Goal: Information Seeking & Learning: Learn about a topic

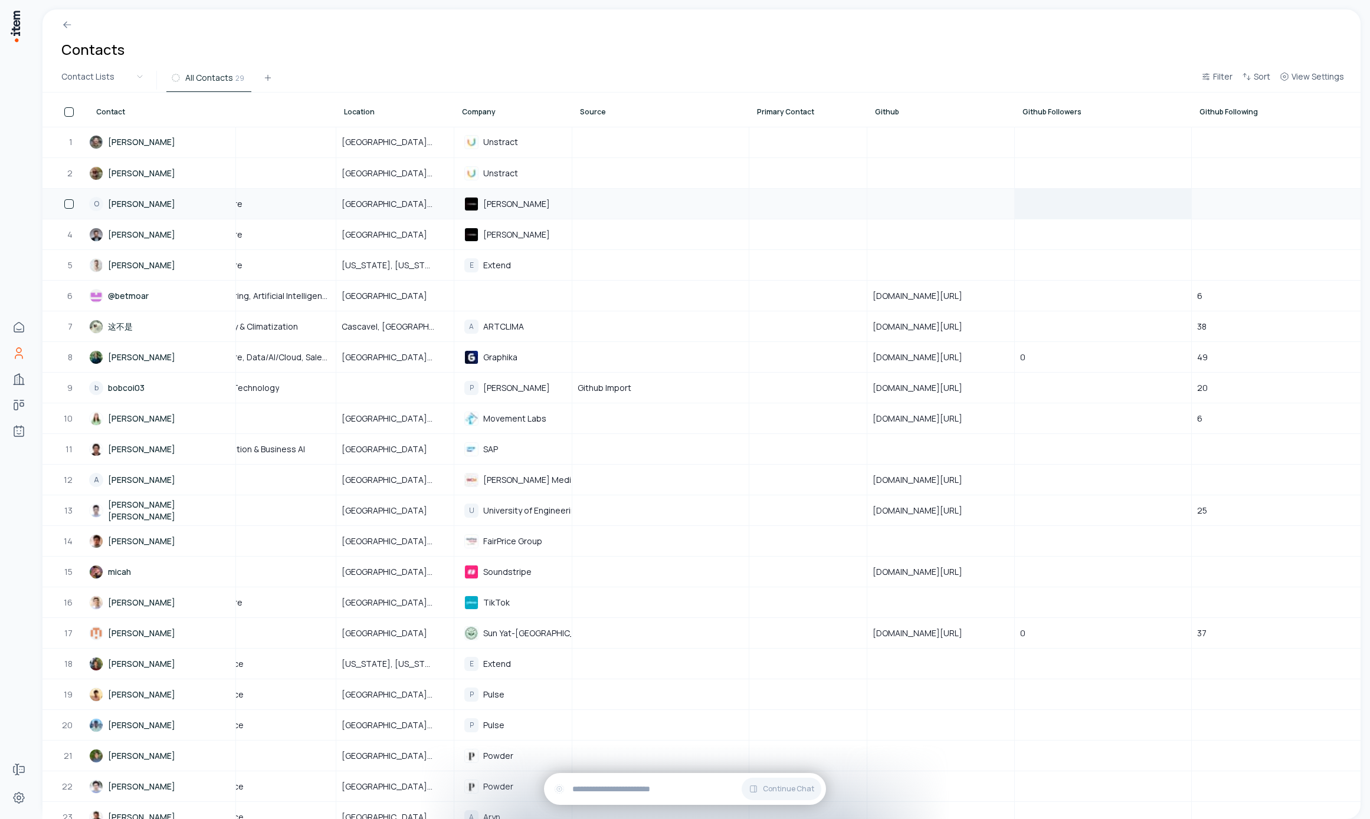
scroll to position [0, 995]
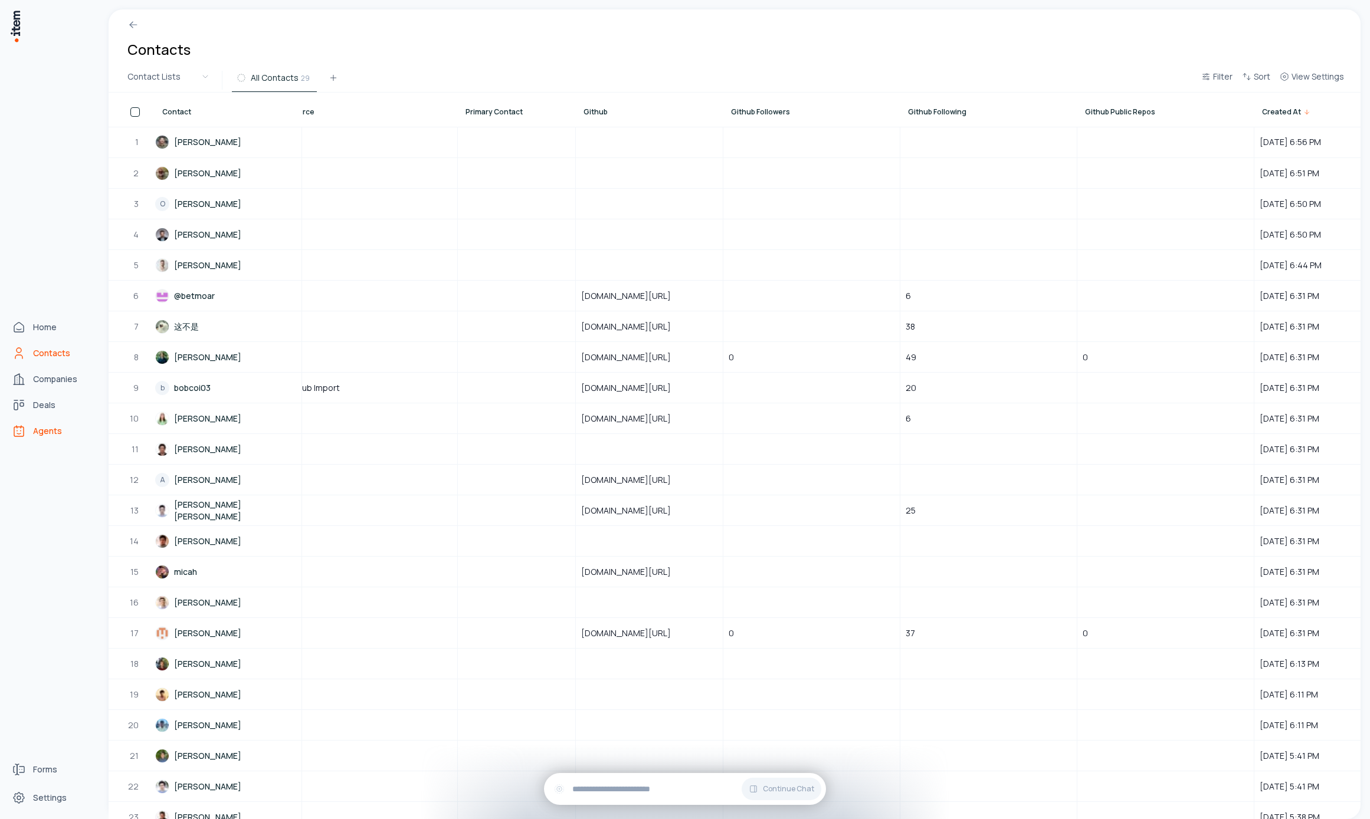
click at [58, 435] on span "Agents" at bounding box center [47, 431] width 29 height 12
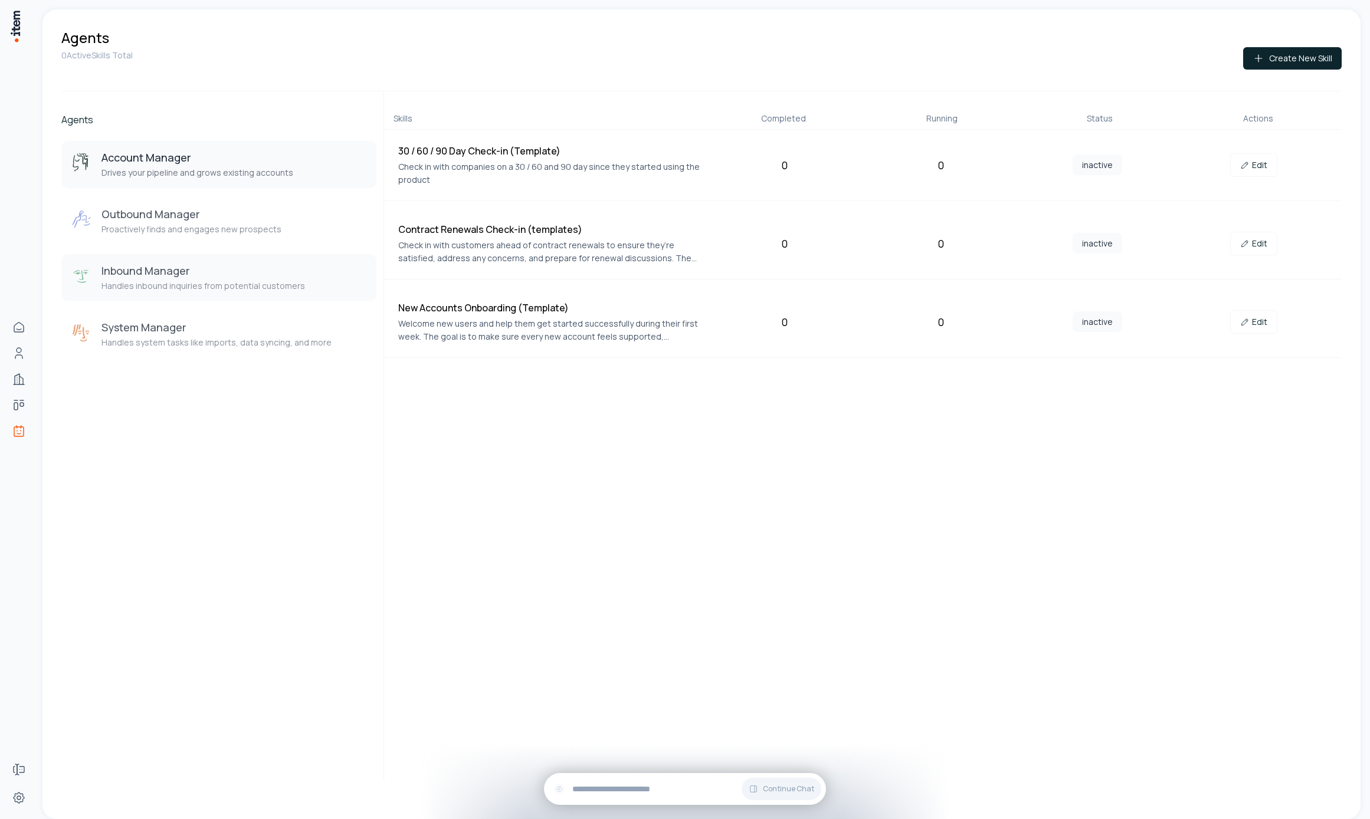
click at [245, 266] on h3 "Inbound Manager" at bounding box center [203, 271] width 204 height 14
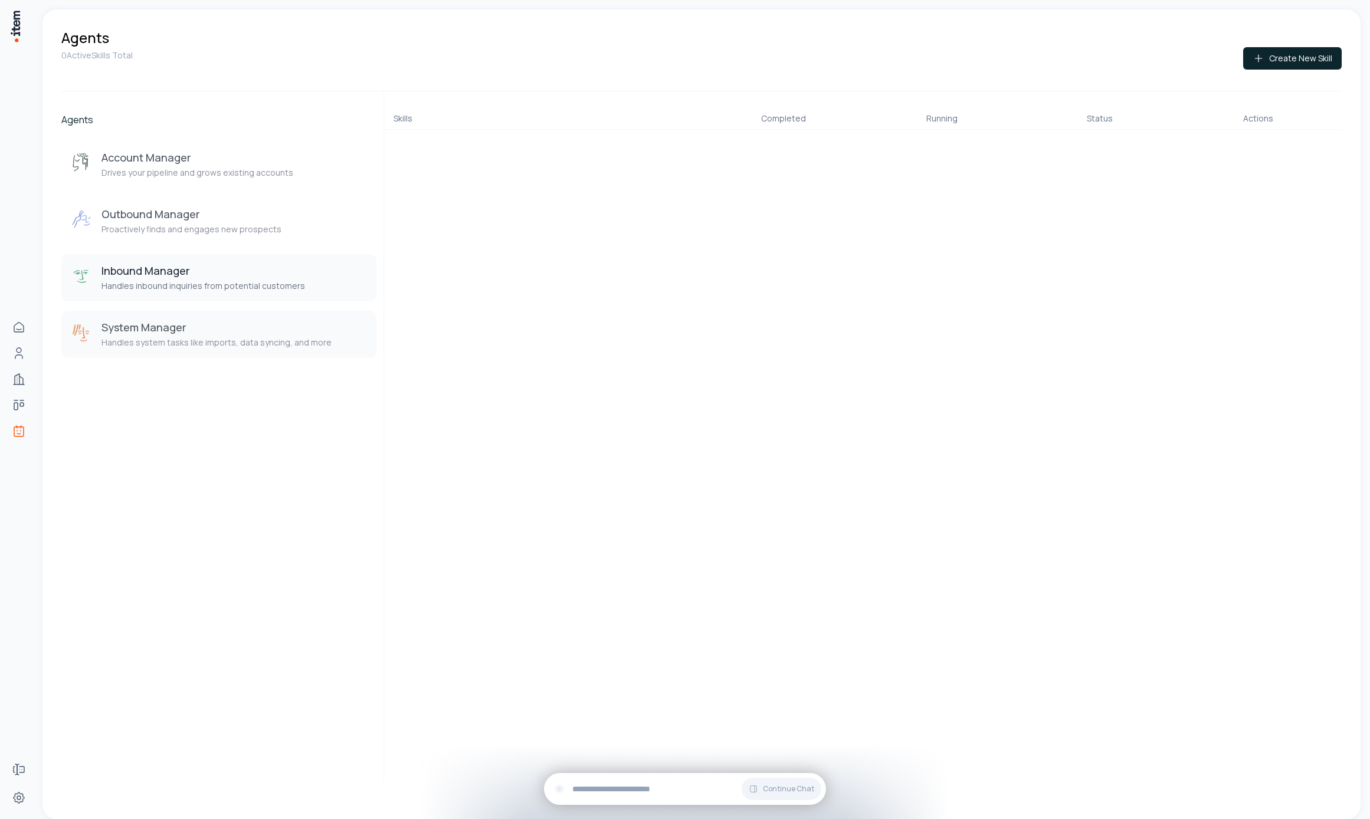
click at [238, 339] on p "Handles system tasks like imports, data syncing, and more" at bounding box center [216, 343] width 230 height 12
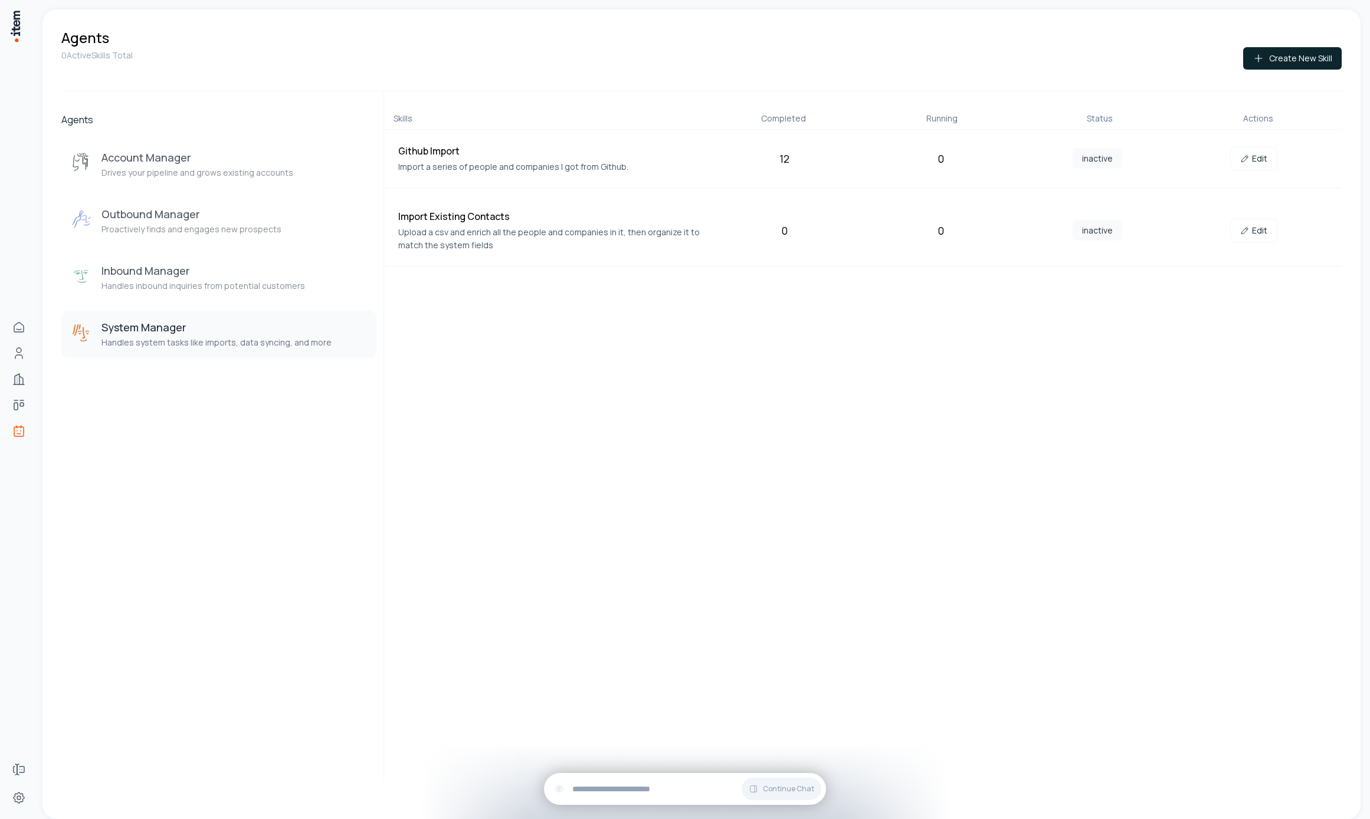
drag, startPoint x: 1245, startPoint y: 165, endPoint x: 1219, endPoint y: 177, distance: 28.5
click at [1245, 165] on link "Edit" at bounding box center [1253, 159] width 47 height 24
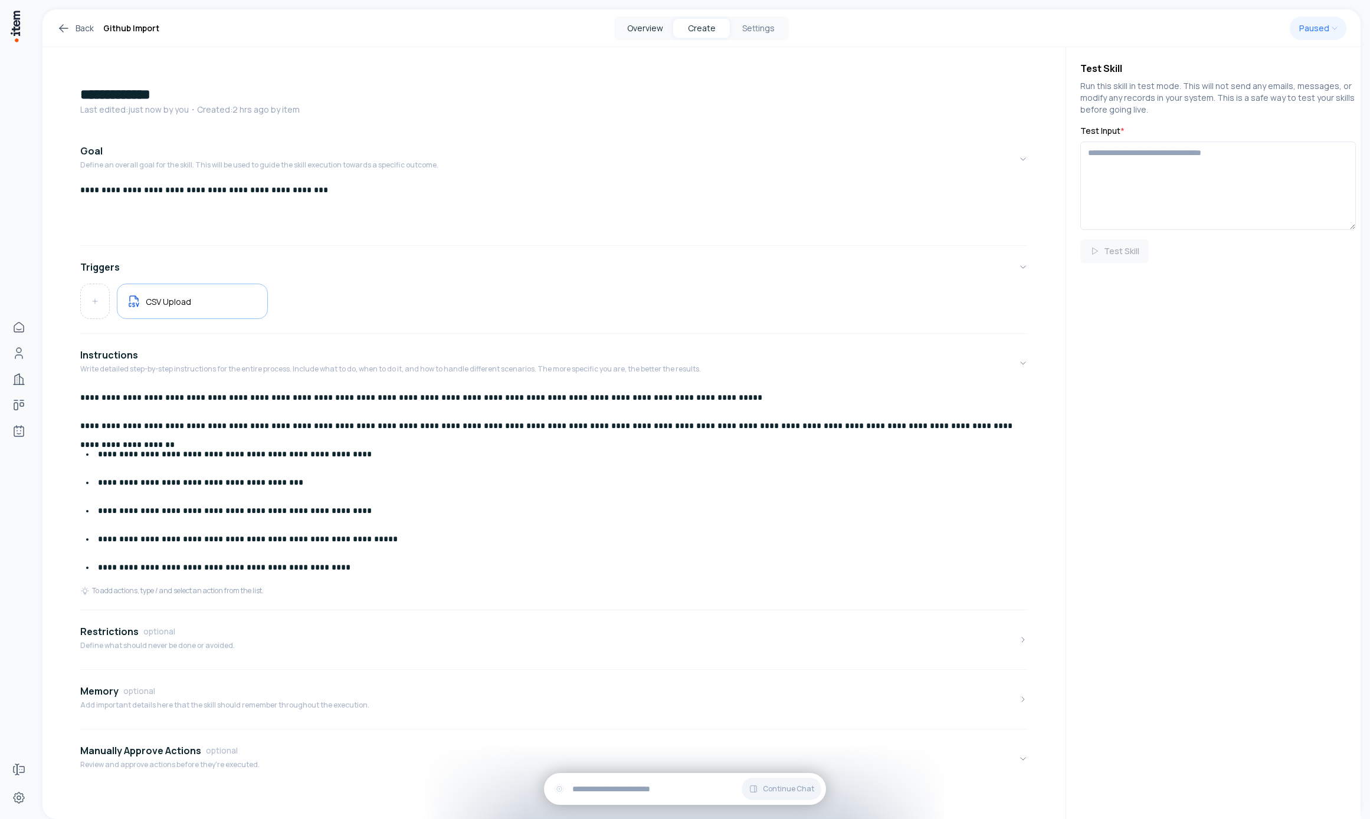
drag, startPoint x: 653, startPoint y: 28, endPoint x: 651, endPoint y: 35, distance: 6.9
click at [653, 28] on button "Overview" at bounding box center [645, 28] width 57 height 19
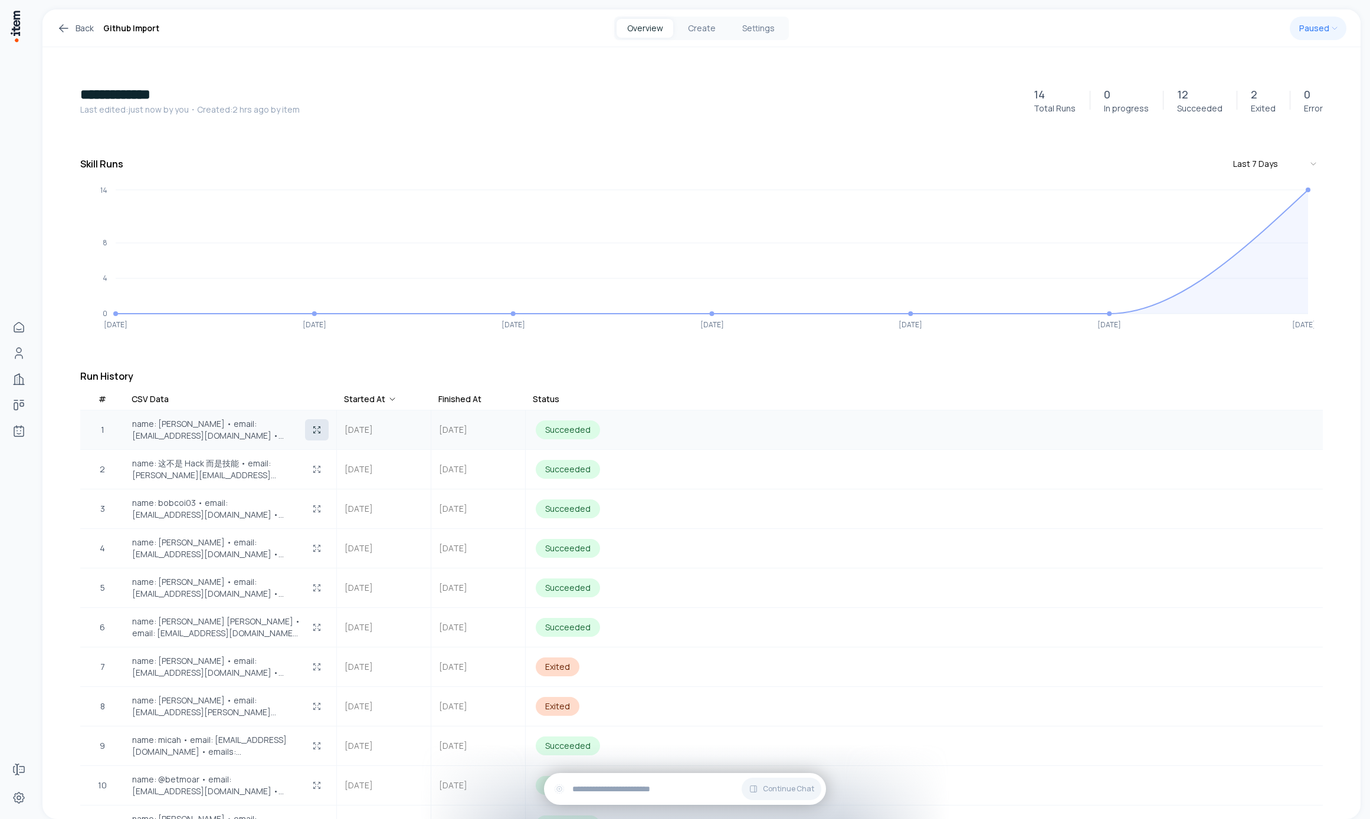
click at [314, 431] on icon "button" at bounding box center [316, 429] width 9 height 9
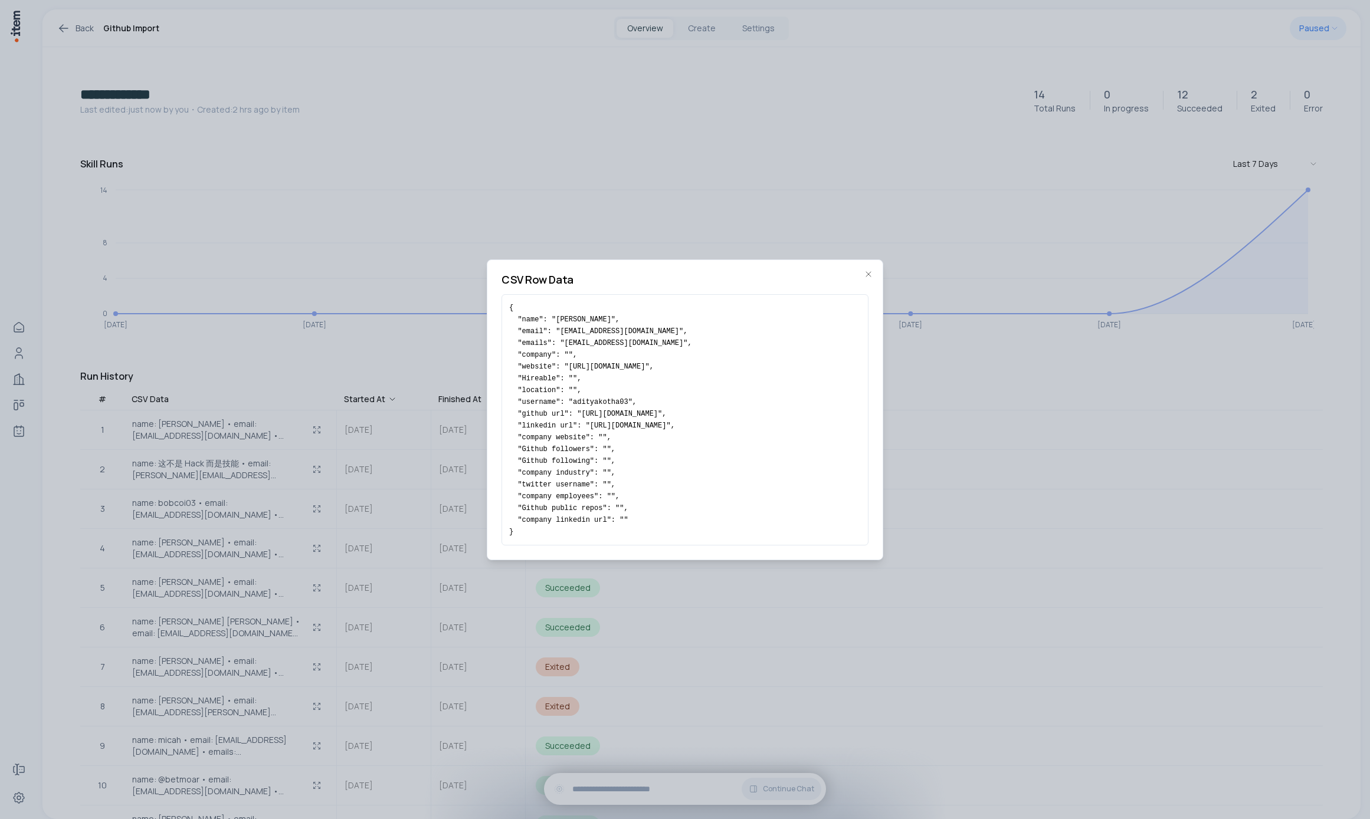
drag, startPoint x: 655, startPoint y: 342, endPoint x: 630, endPoint y: 524, distance: 184.0
click at [630, 524] on pre "{ "name": "Aditya Kotha", "email": "kothaaditya03@gmail.com", "emails": "kothaa…" at bounding box center [685, 420] width 352 height 236
click at [339, 316] on div at bounding box center [685, 409] width 1370 height 819
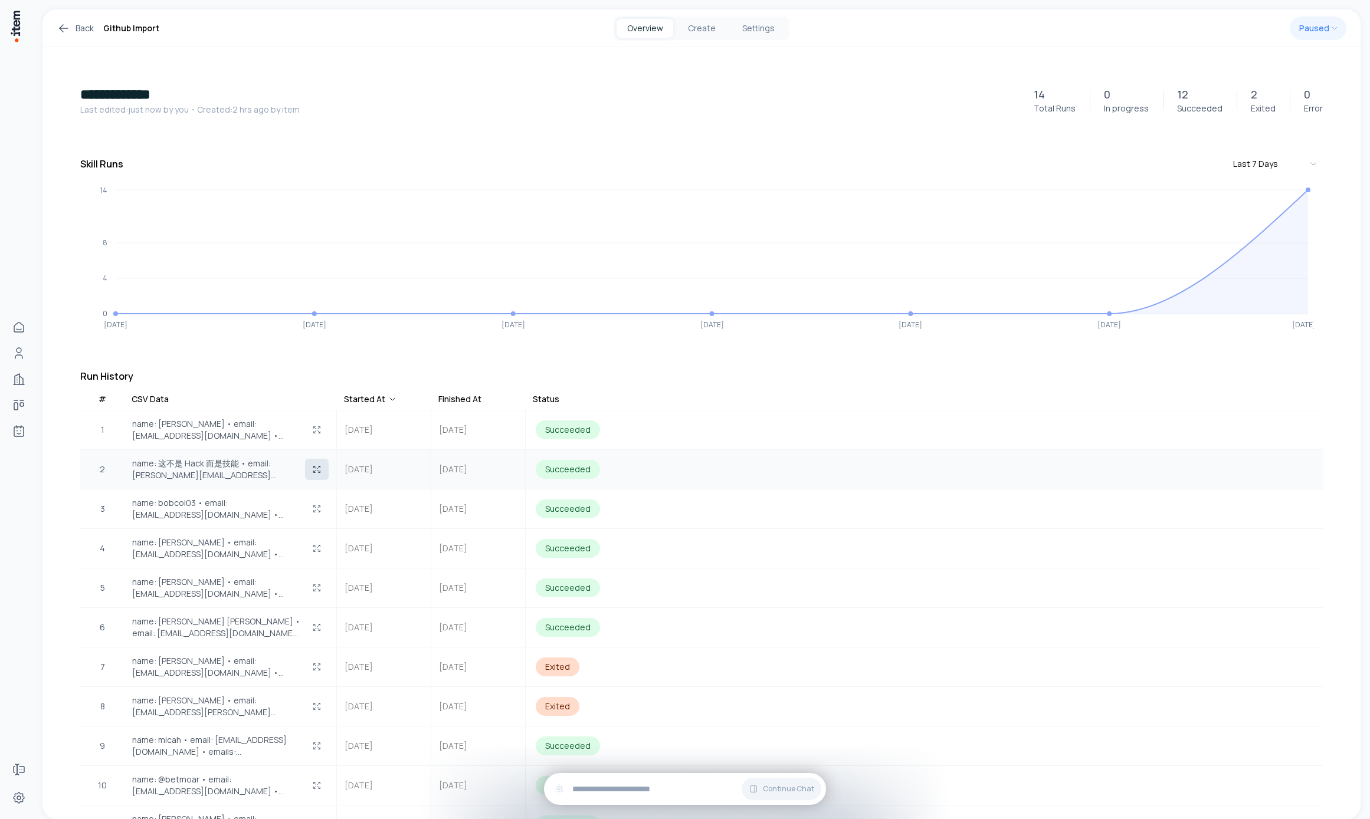
click at [316, 465] on icon "button" at bounding box center [316, 469] width 9 height 9
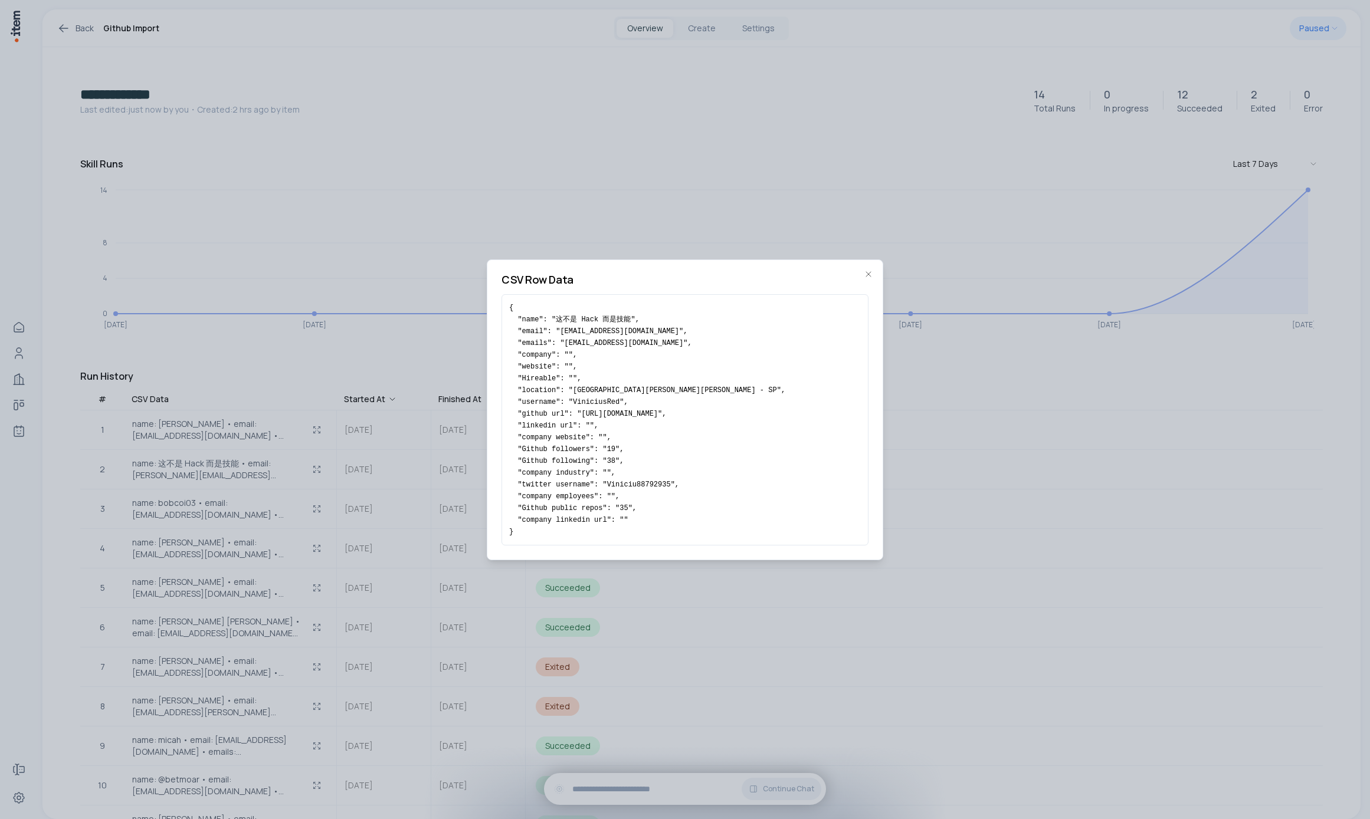
drag, startPoint x: 514, startPoint y: 536, endPoint x: 490, endPoint y: 316, distance: 221.5
click at [490, 316] on div "CSV Row Data { "name": "这不是 Hack 而是技能", "email": "atalibavinicius@gmail.com", "…" at bounding box center [685, 410] width 396 height 301
click at [387, 481] on div at bounding box center [685, 409] width 1370 height 819
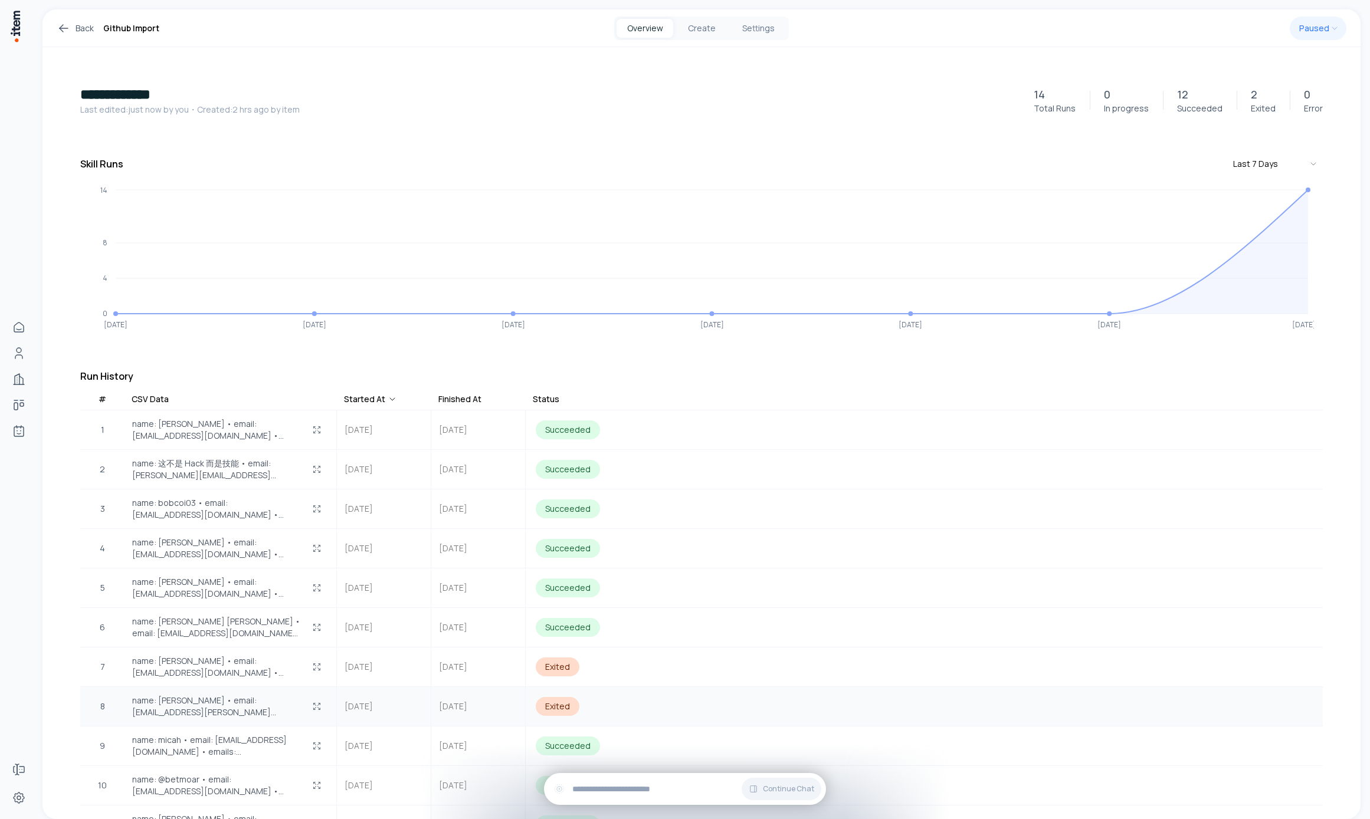
scroll to position [238, 0]
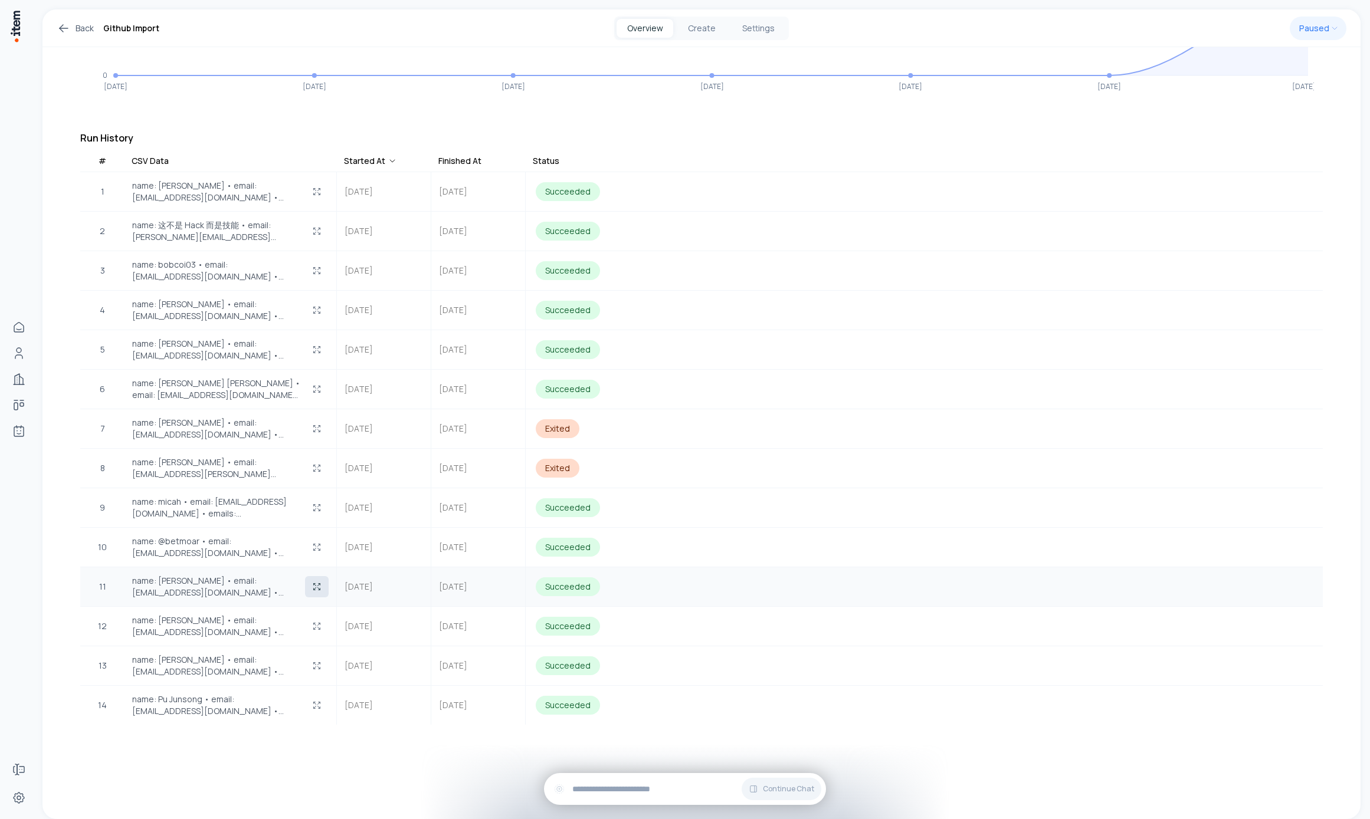
click at [309, 587] on button "button" at bounding box center [317, 586] width 24 height 21
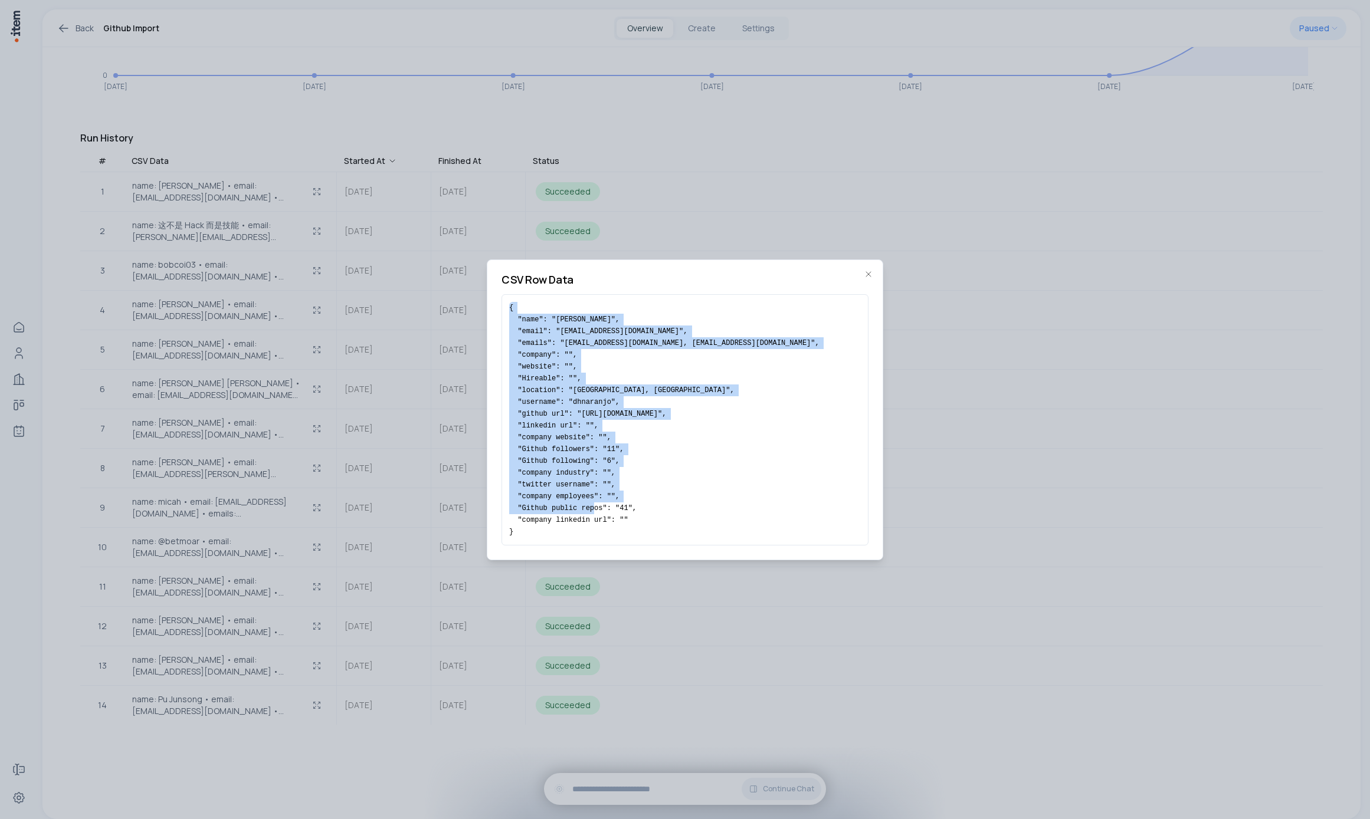
drag, startPoint x: 507, startPoint y: 460, endPoint x: 496, endPoint y: 312, distance: 148.5
click at [496, 311] on div "CSV Row Data { "name": "Desmond Naranjo", "email": "dhnaranjo@gmail.com", "emai…" at bounding box center [685, 410] width 396 height 301
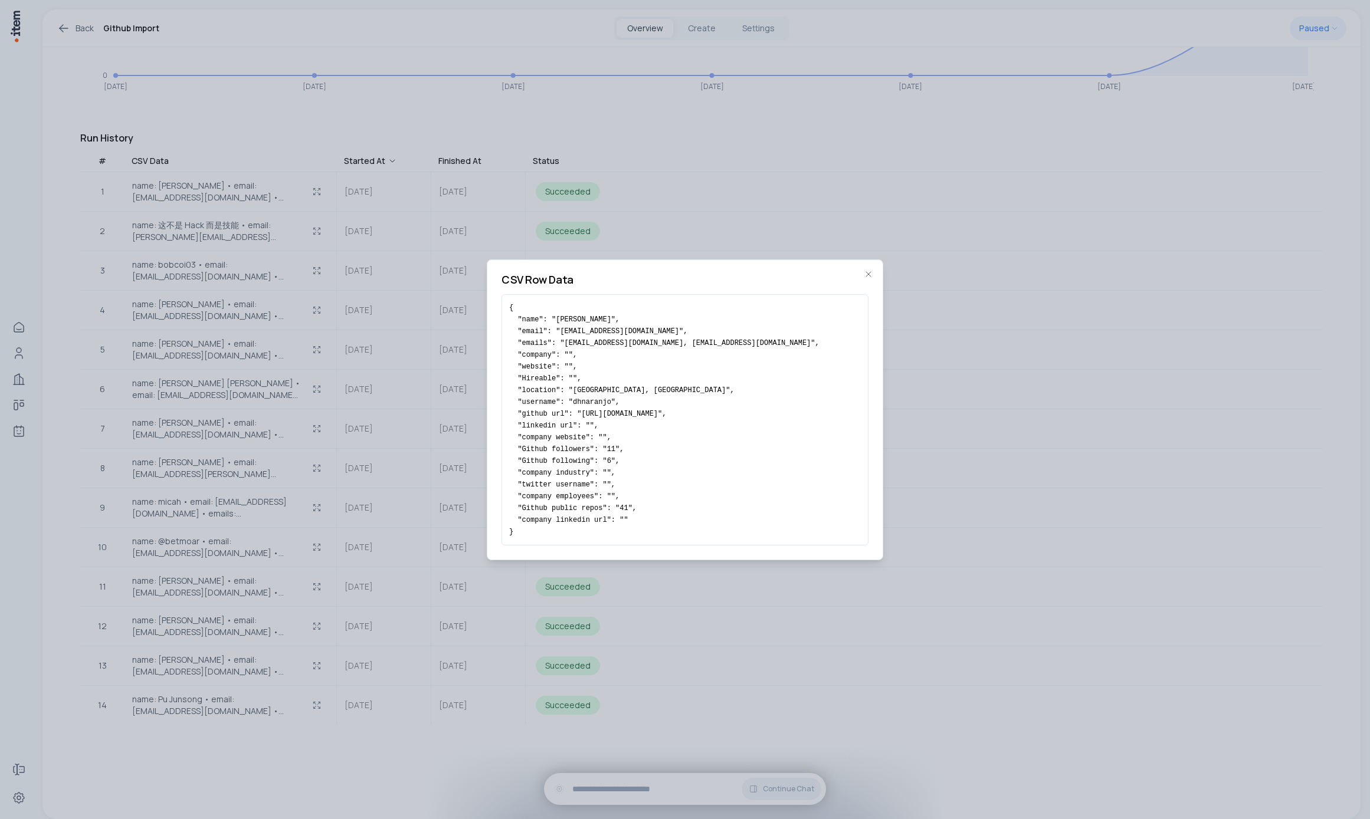
click at [608, 402] on pre "{ "name": "Desmond Naranjo", "email": "dhnaranjo@gmail.com", "emails": "dhnaran…" at bounding box center [685, 420] width 352 height 236
click at [251, 607] on div at bounding box center [685, 409] width 1370 height 819
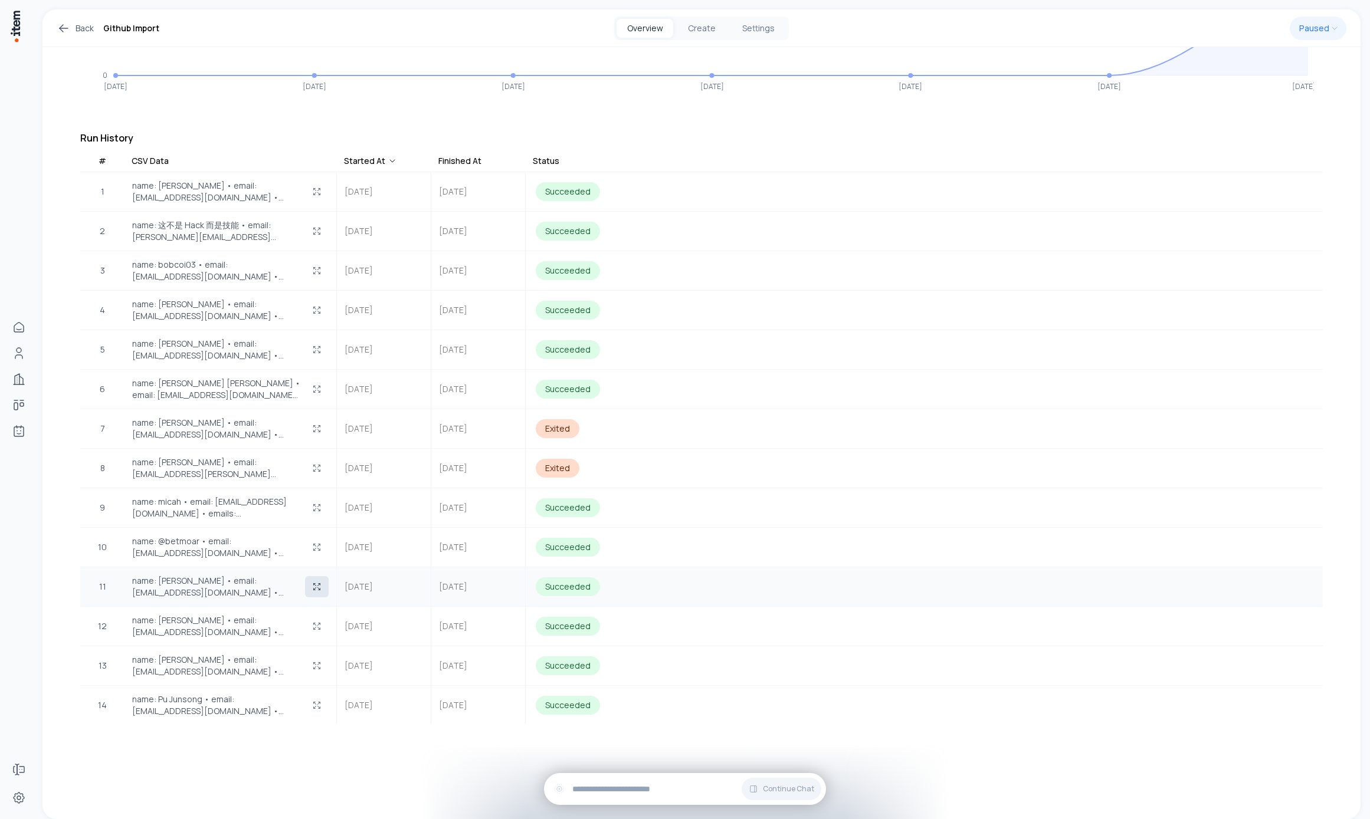
click at [320, 585] on icon "button" at bounding box center [320, 585] width 2 height 2
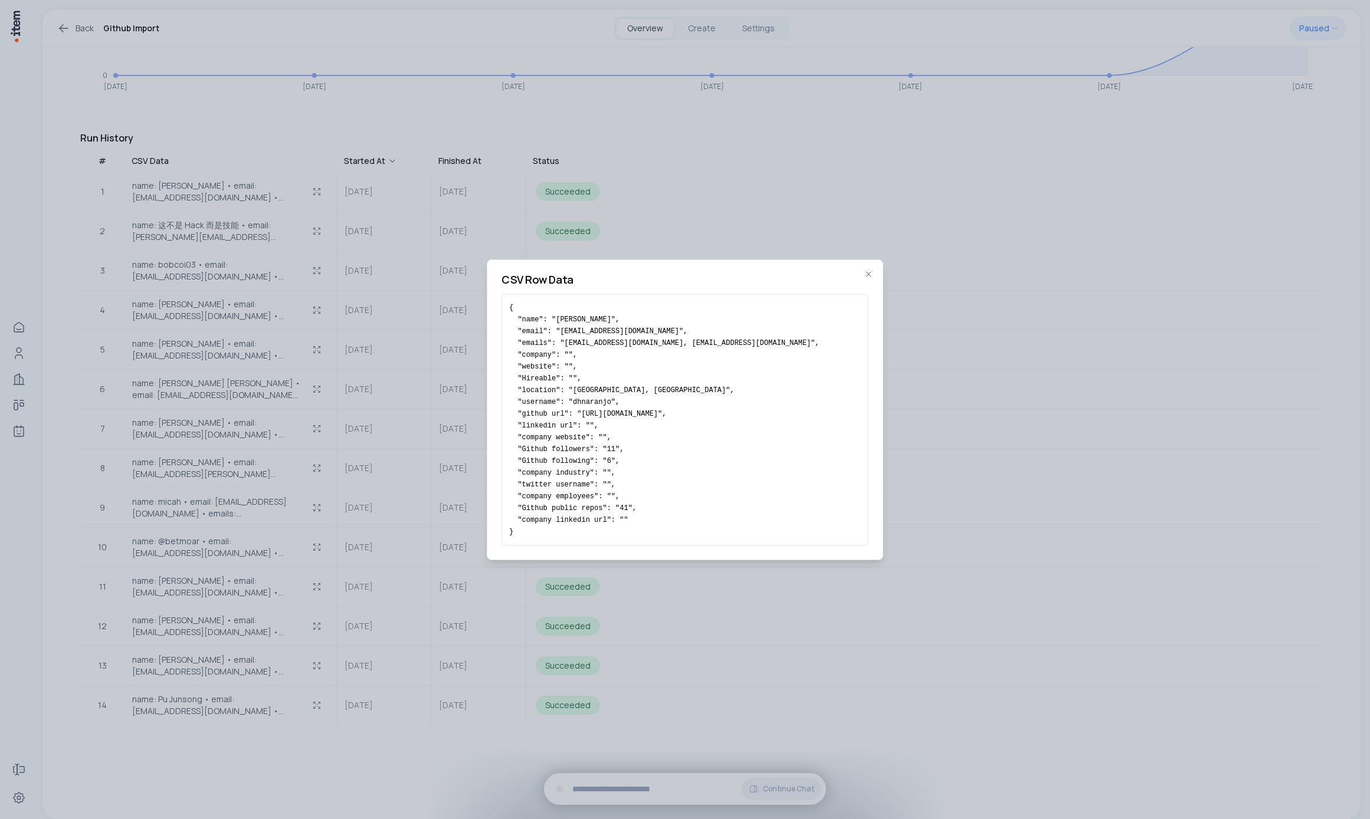
drag, startPoint x: 522, startPoint y: 538, endPoint x: 563, endPoint y: 360, distance: 182.5
click at [499, 295] on div "CSV Row Data { "name": "Desmond Naranjo", "email": "dhnaranjo@gmail.com", "emai…" at bounding box center [685, 410] width 396 height 301
click at [563, 360] on pre "{ "name": "Desmond Naranjo", "email": "dhnaranjo@gmail.com", "emails": "dhnaran…" at bounding box center [685, 420] width 352 height 236
click at [332, 462] on div at bounding box center [685, 409] width 1370 height 819
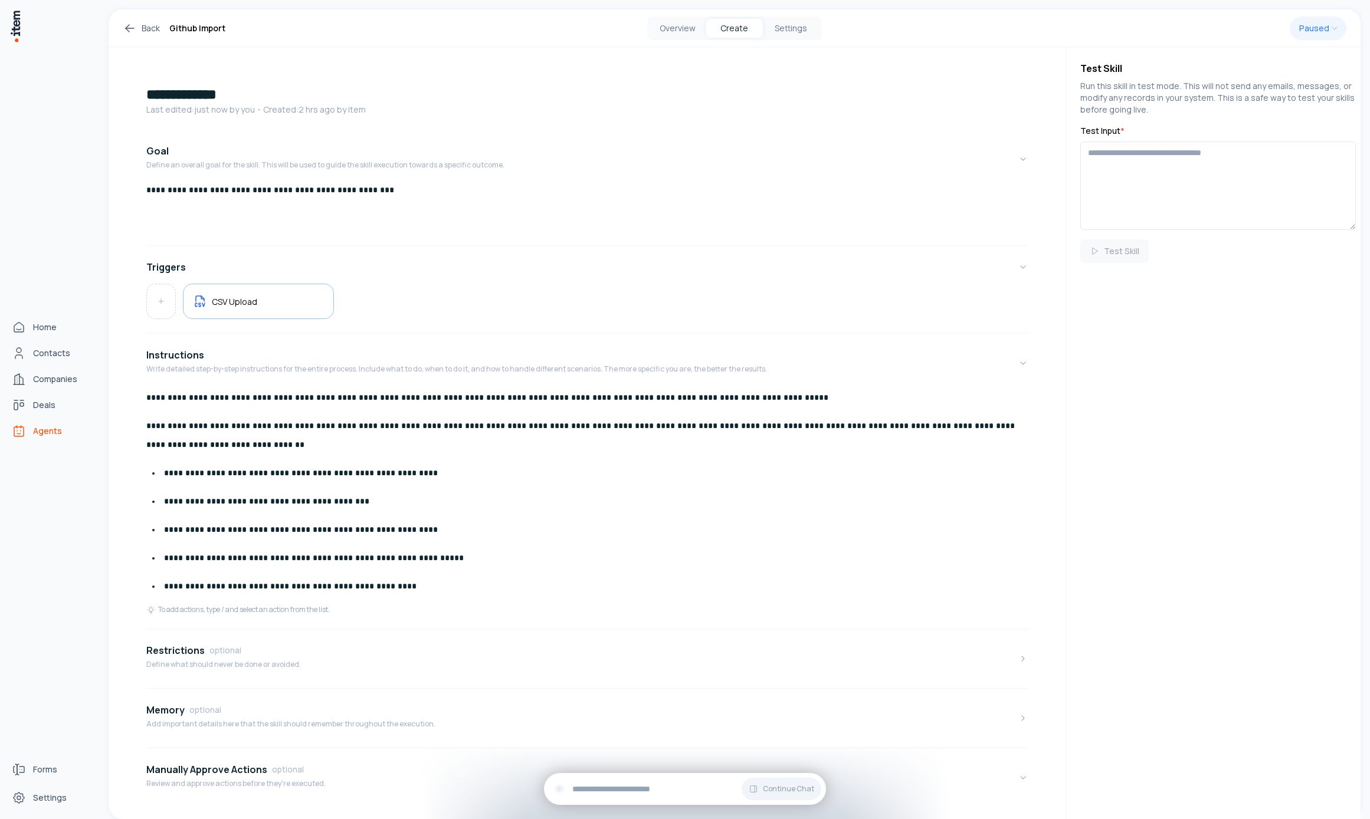
click at [57, 424] on link "Agents" at bounding box center [52, 431] width 90 height 24
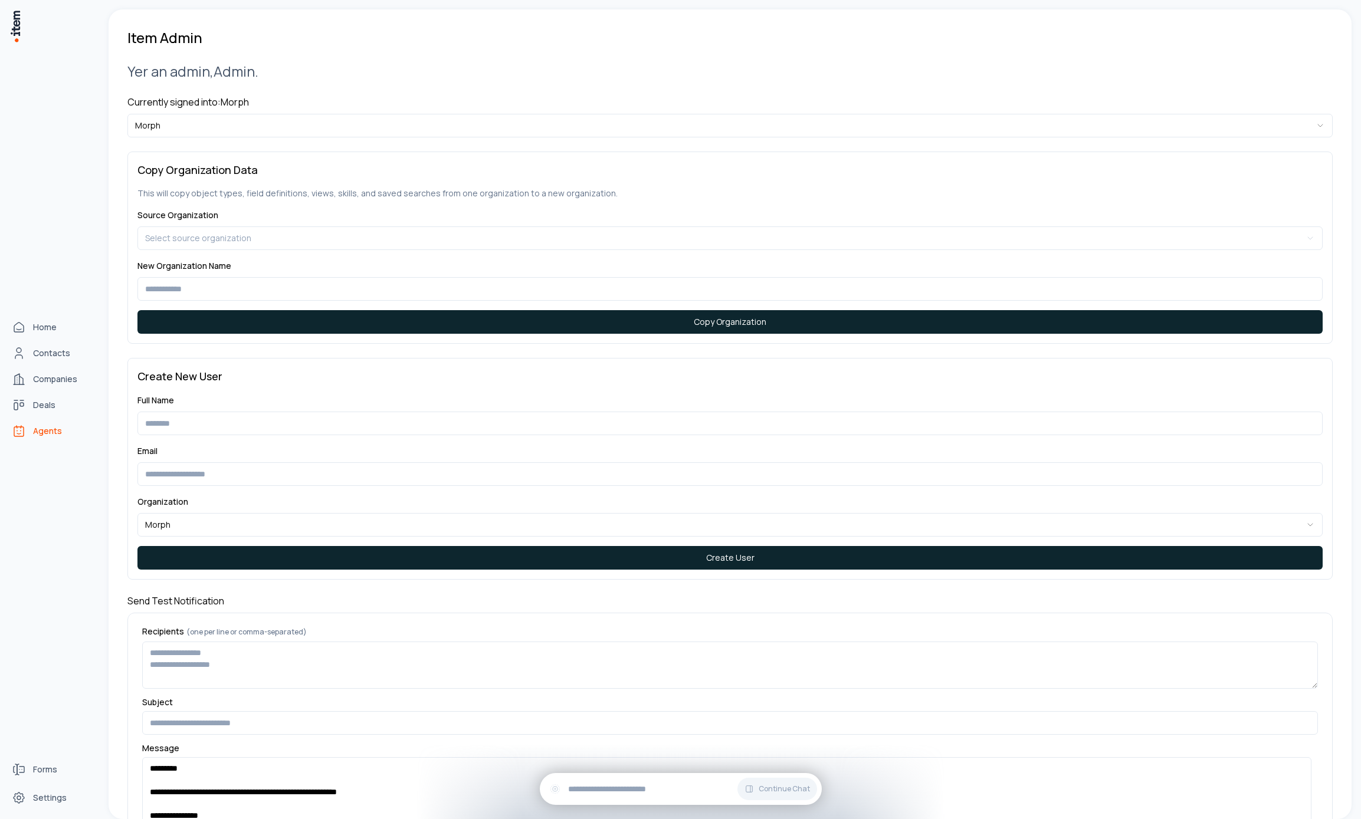
click at [45, 425] on span "Agents" at bounding box center [47, 431] width 29 height 12
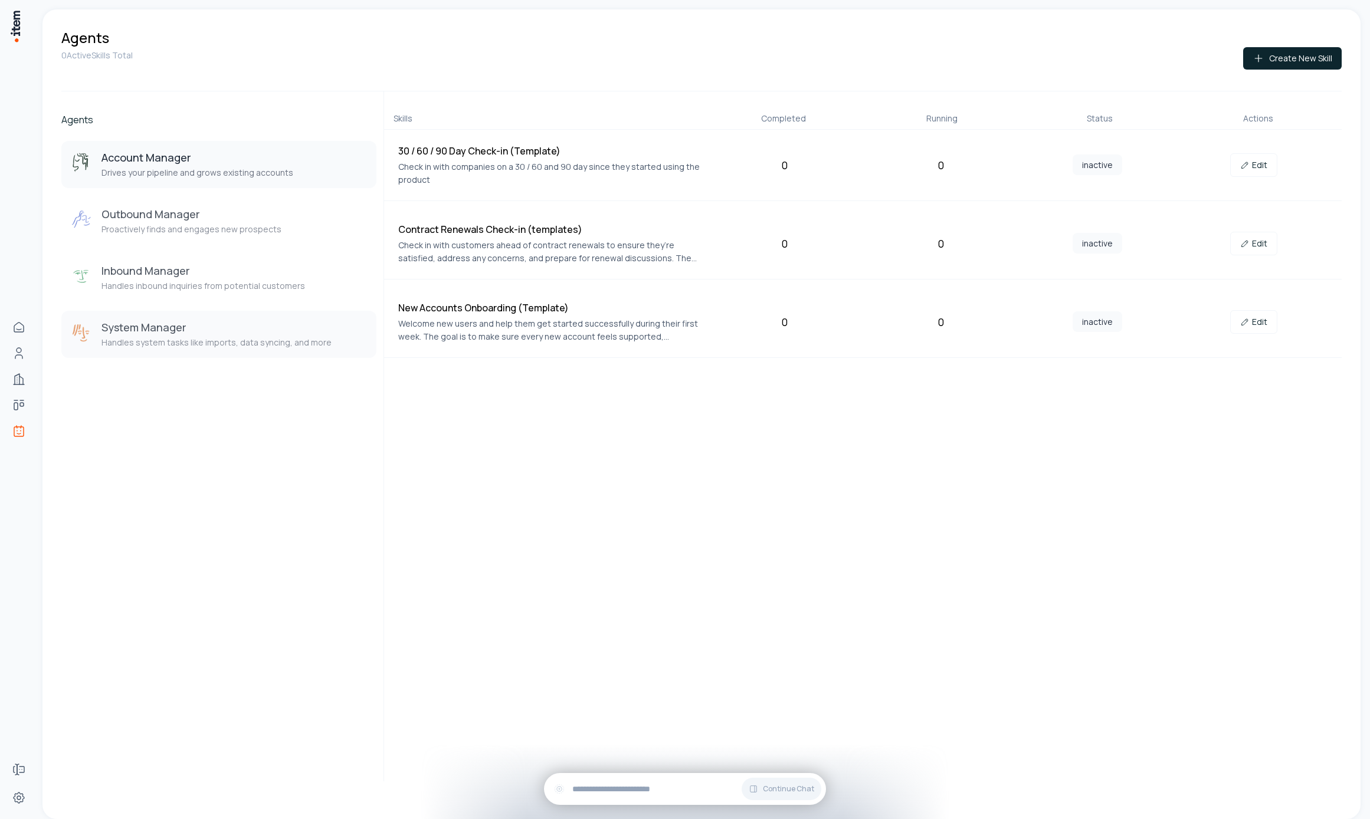
click at [250, 317] on button "System Manager Handles system tasks like imports, data syncing, and more" at bounding box center [218, 334] width 315 height 47
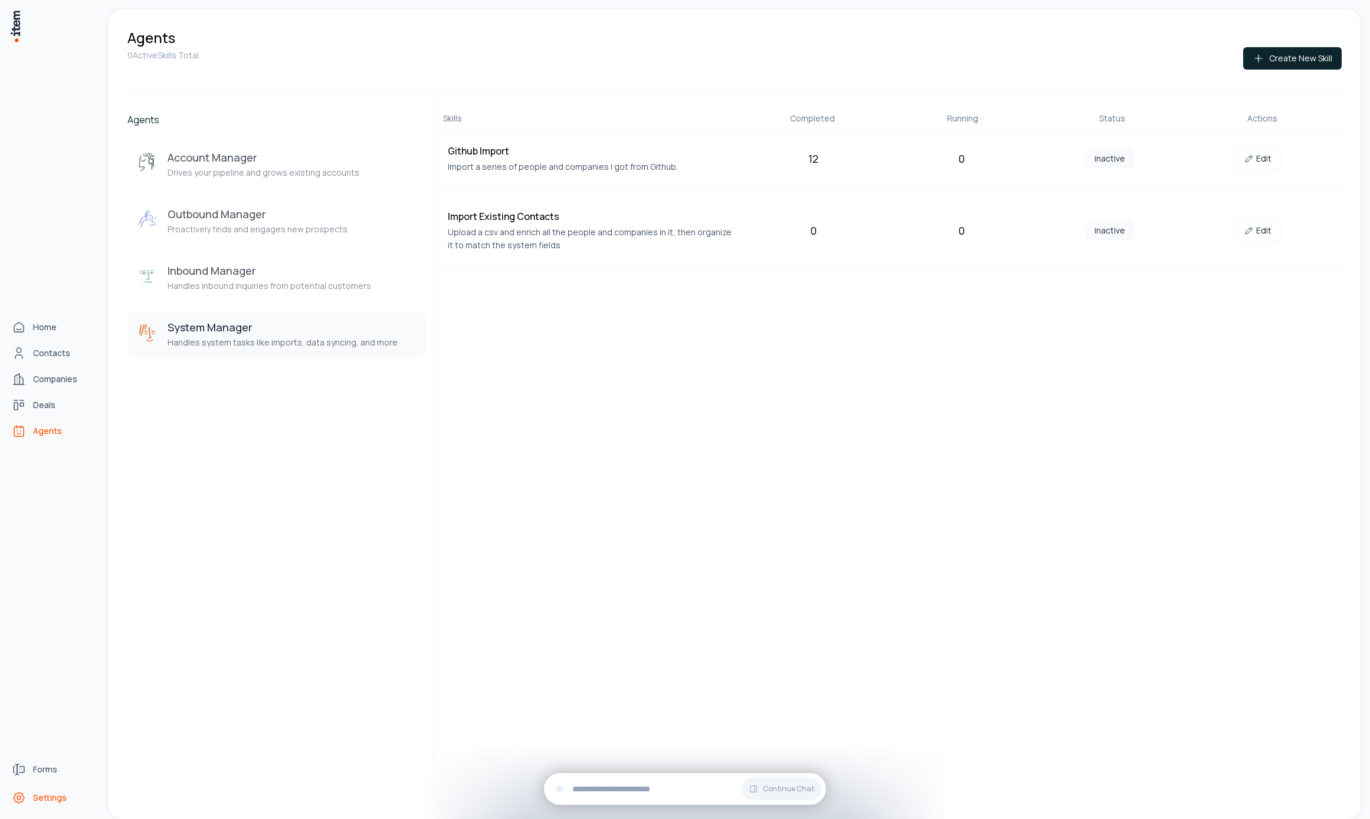
click at [15, 795] on icon "Settings" at bounding box center [19, 798] width 11 height 11
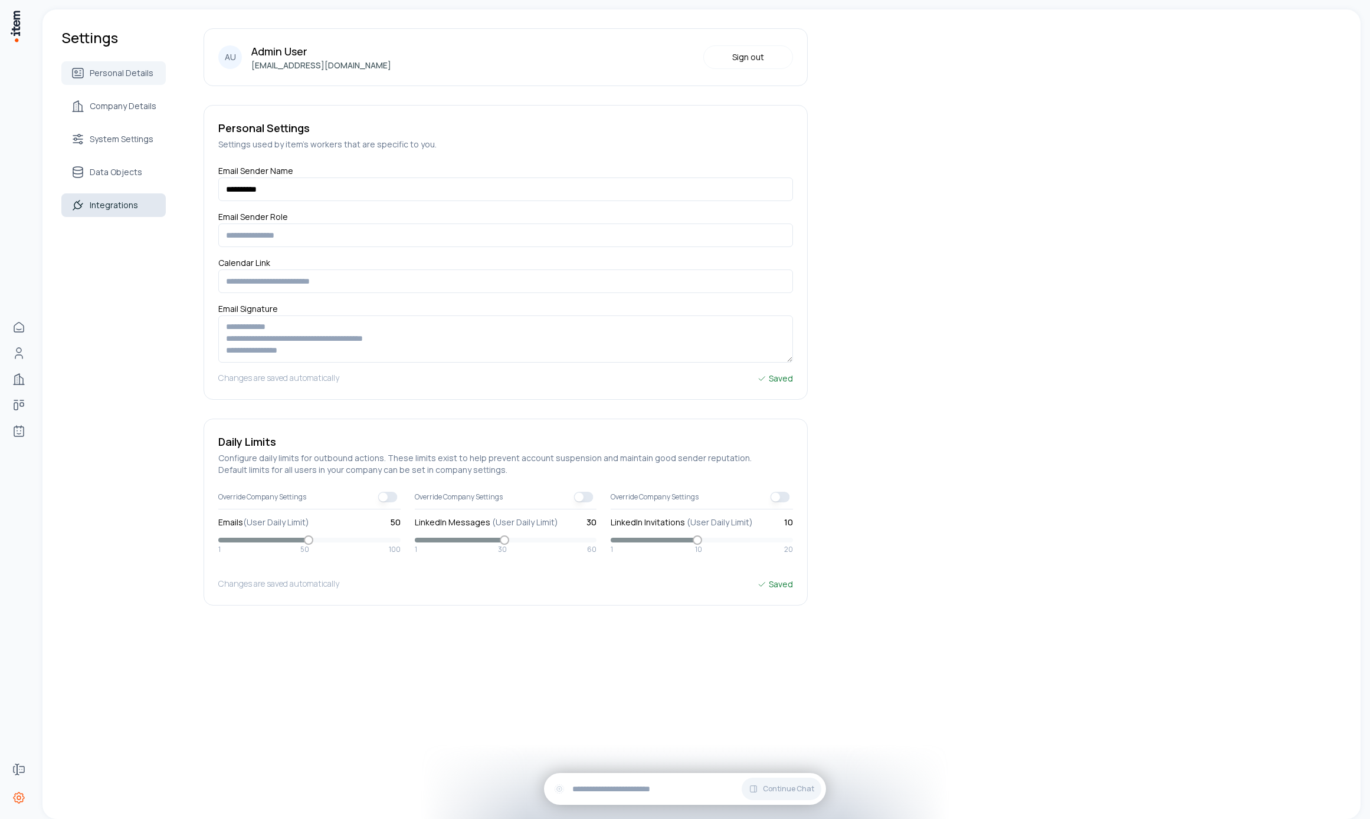
click at [131, 196] on link "Integrations" at bounding box center [113, 206] width 104 height 24
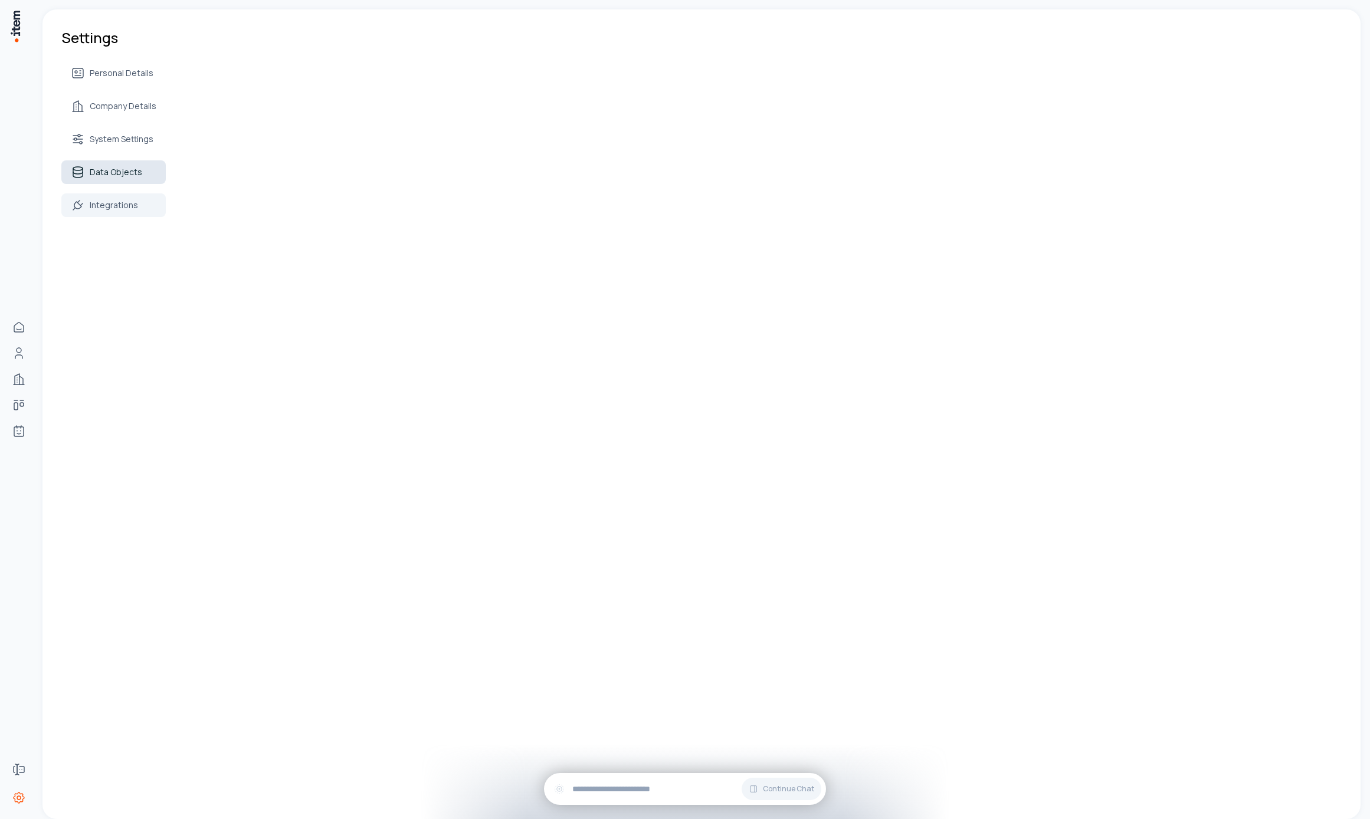
click at [129, 177] on span "Data Objects" at bounding box center [116, 172] width 53 height 12
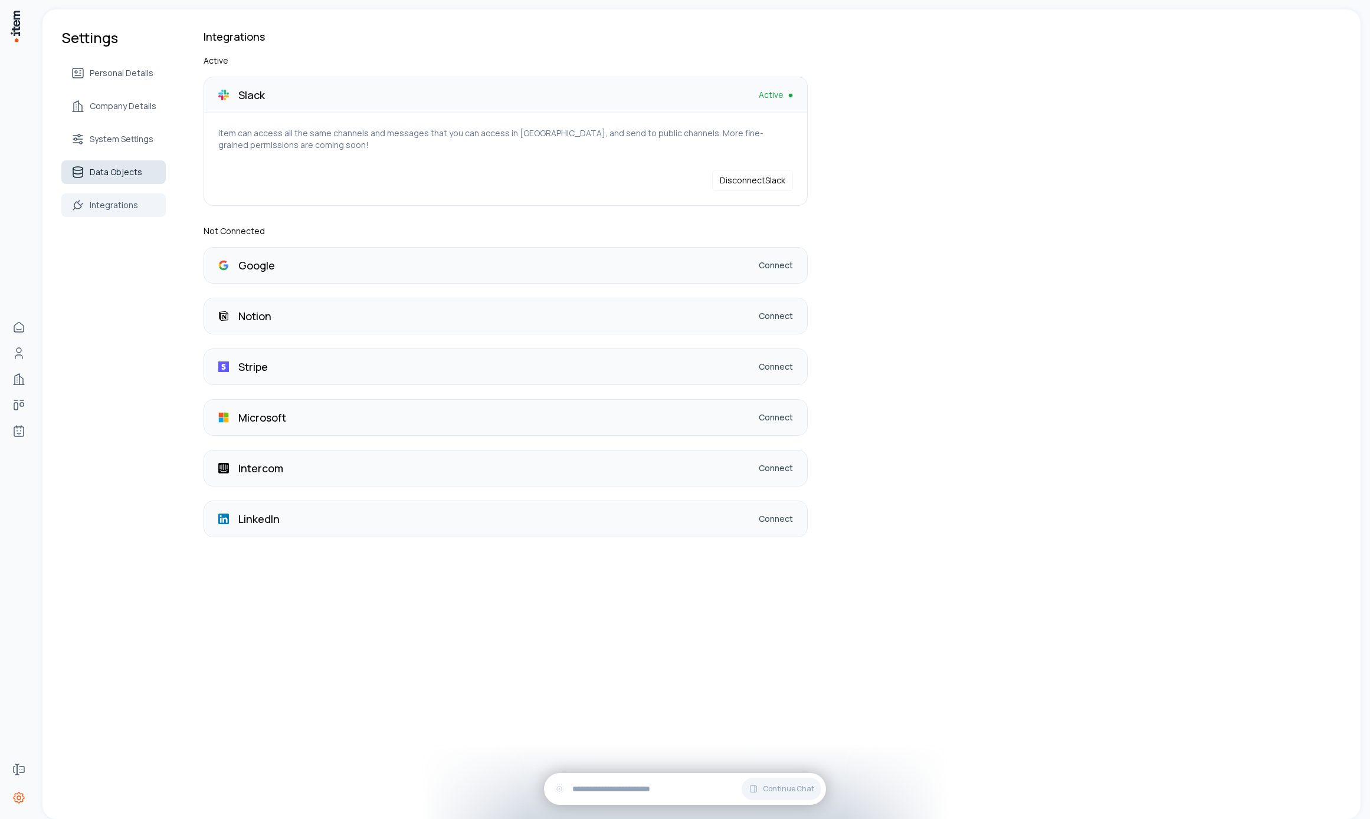
click at [132, 162] on link "Data Objects" at bounding box center [113, 172] width 104 height 24
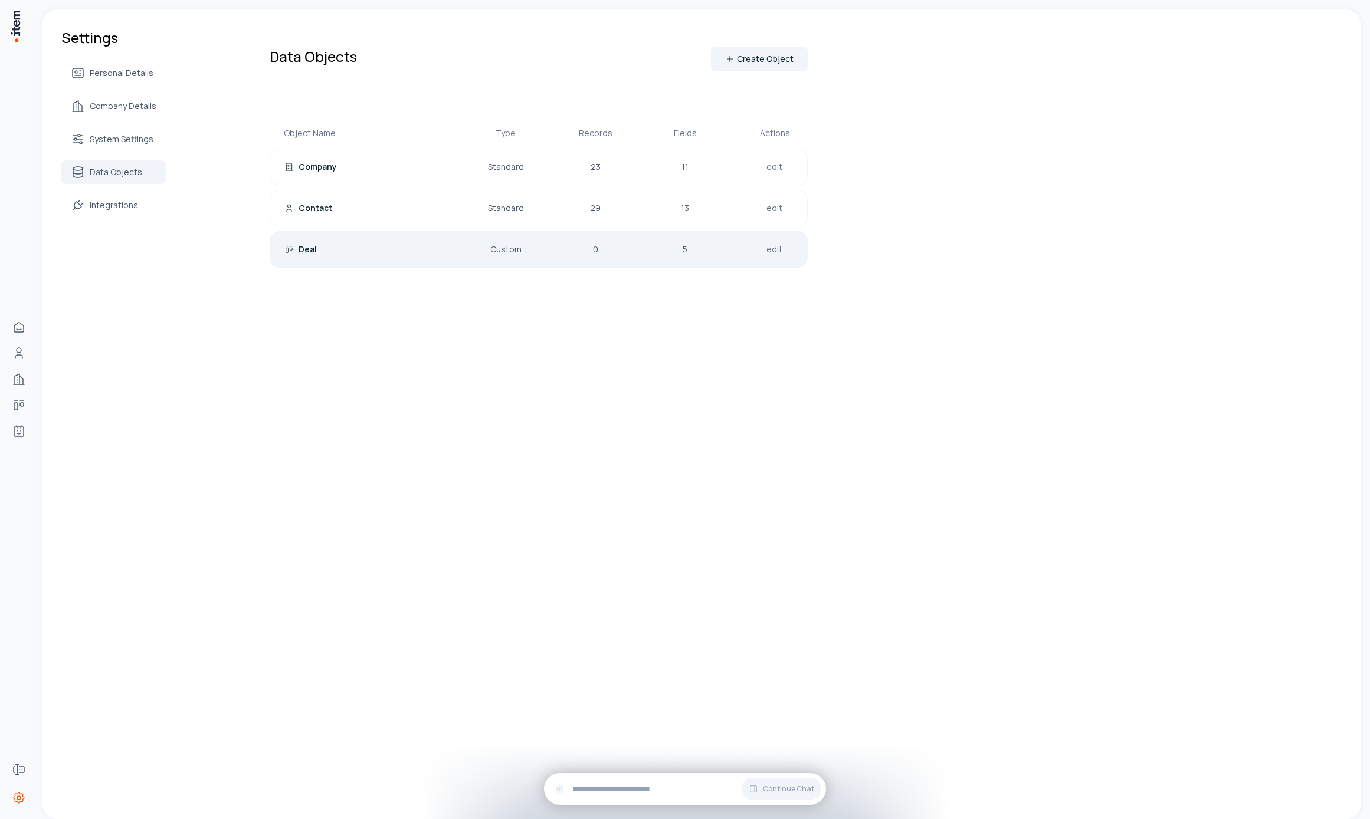
click at [369, 250] on div "Deal" at bounding box center [359, 250] width 151 height 12
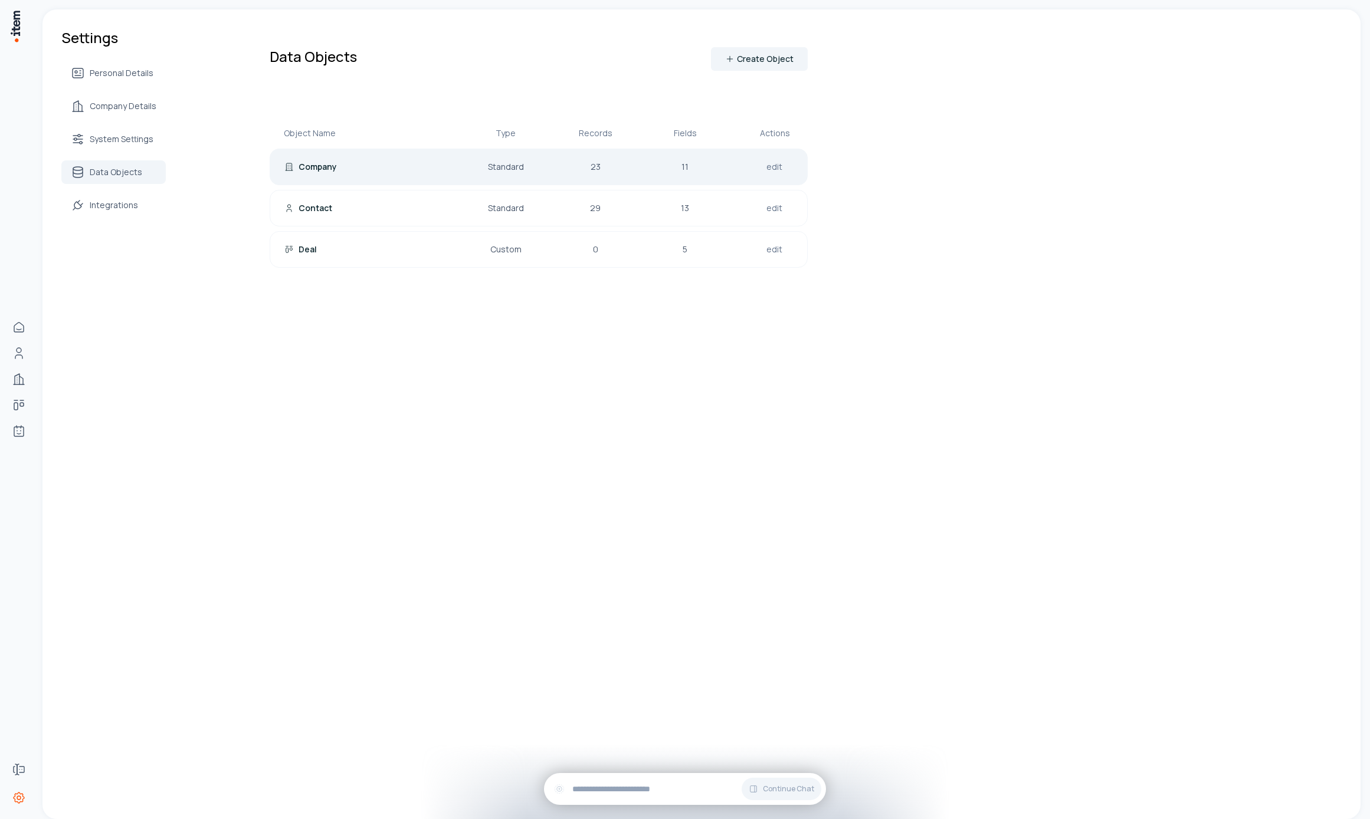
click at [374, 151] on div "Company Standard 23 11 edit" at bounding box center [539, 167] width 538 height 37
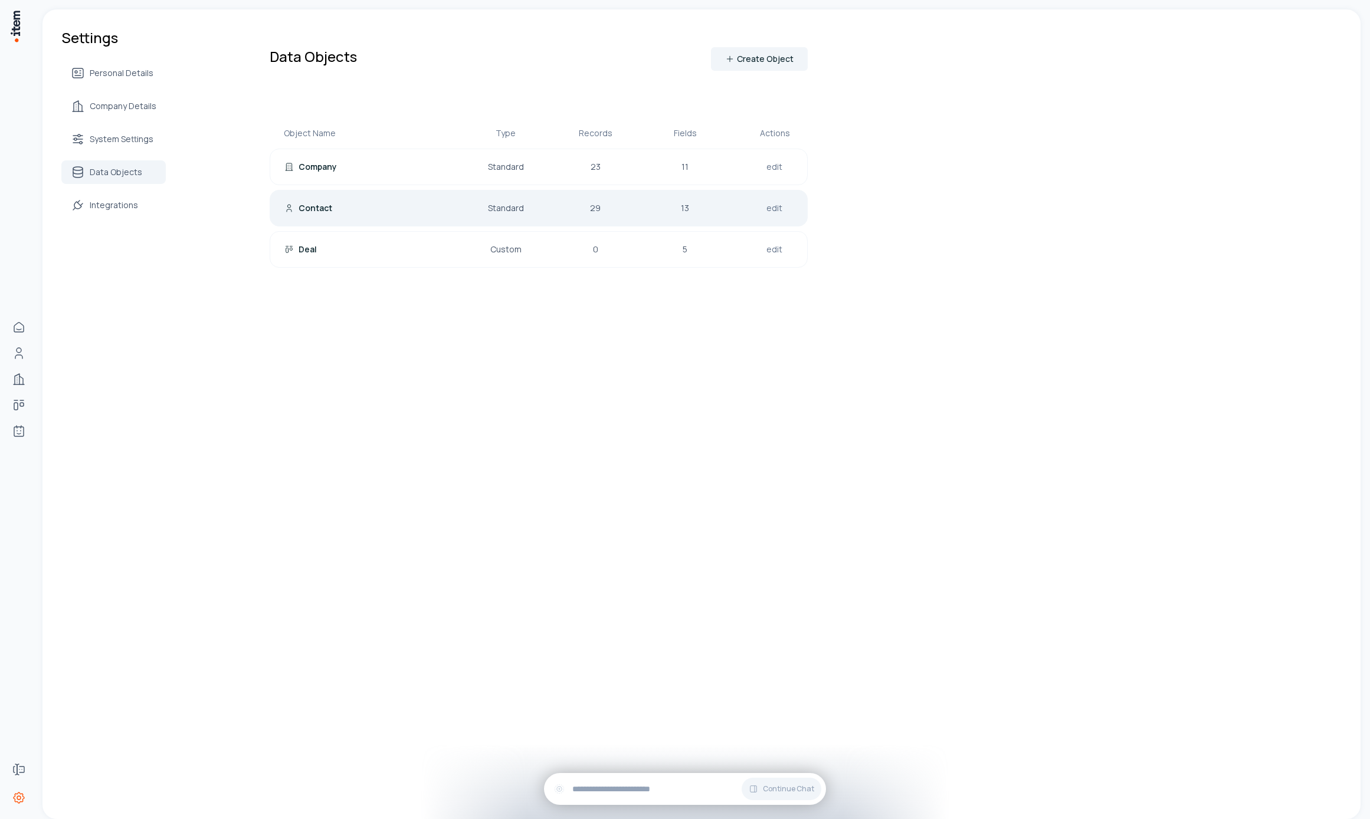
click at [364, 214] on div "Contact Standard 29 13 edit" at bounding box center [539, 208] width 538 height 37
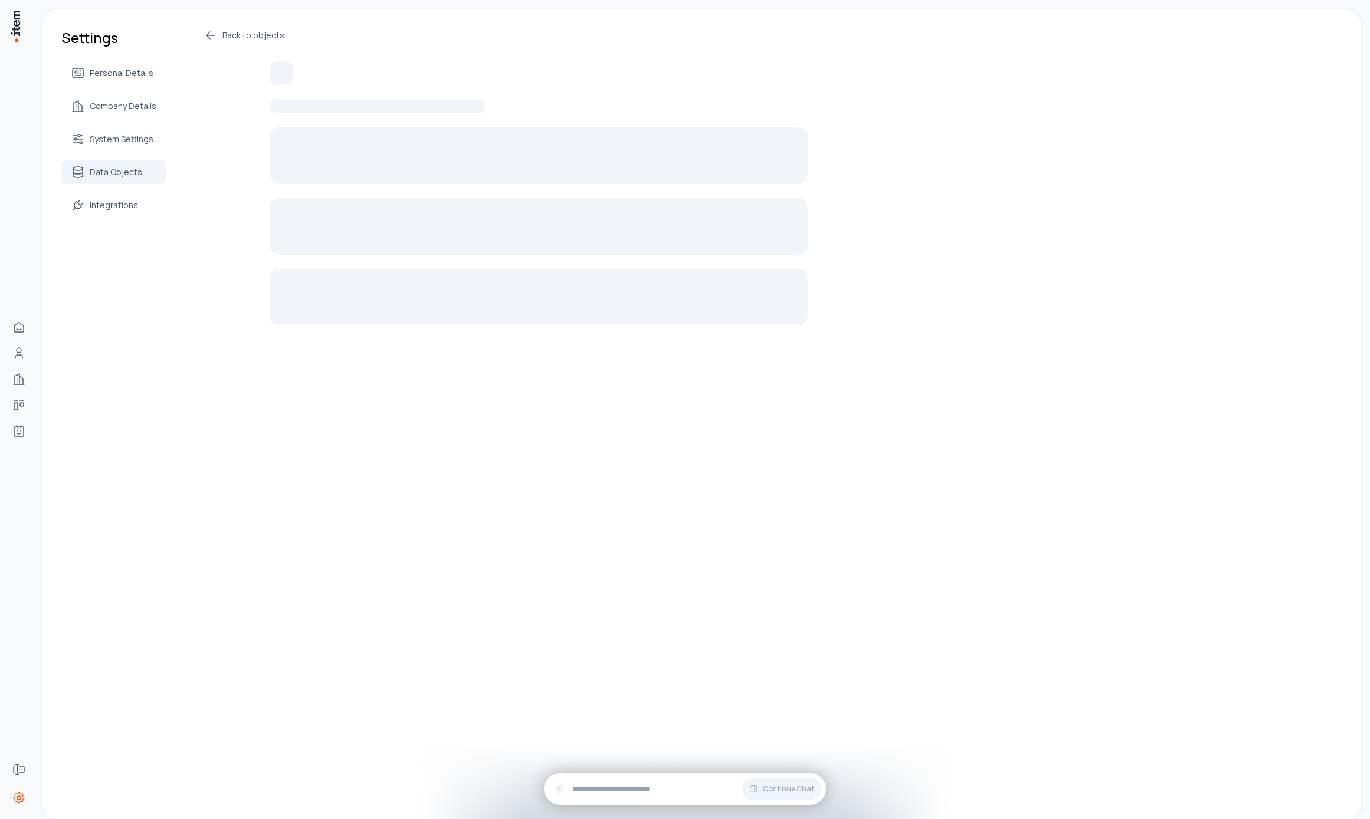
scroll to position [163, 0]
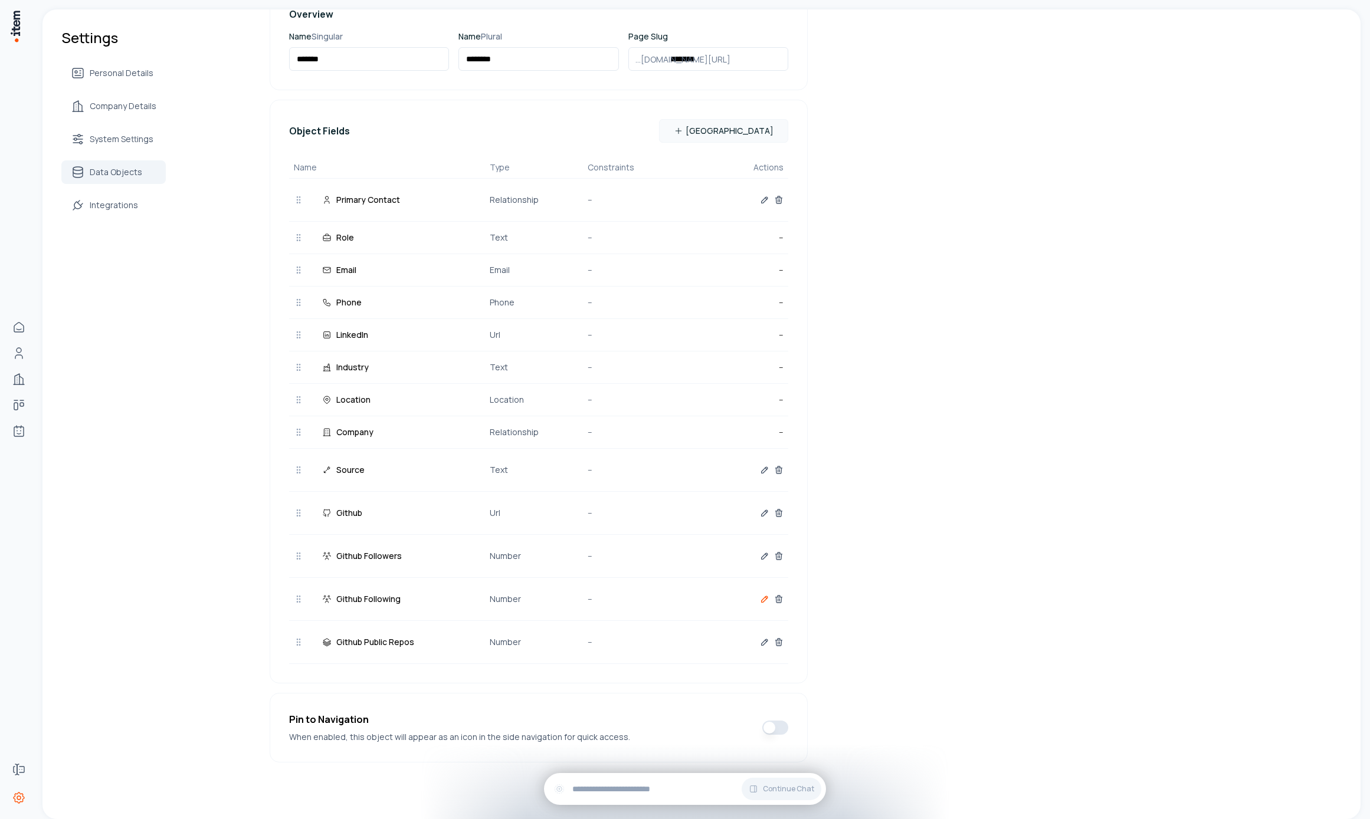
click at [760, 602] on icon "button" at bounding box center [764, 599] width 9 height 9
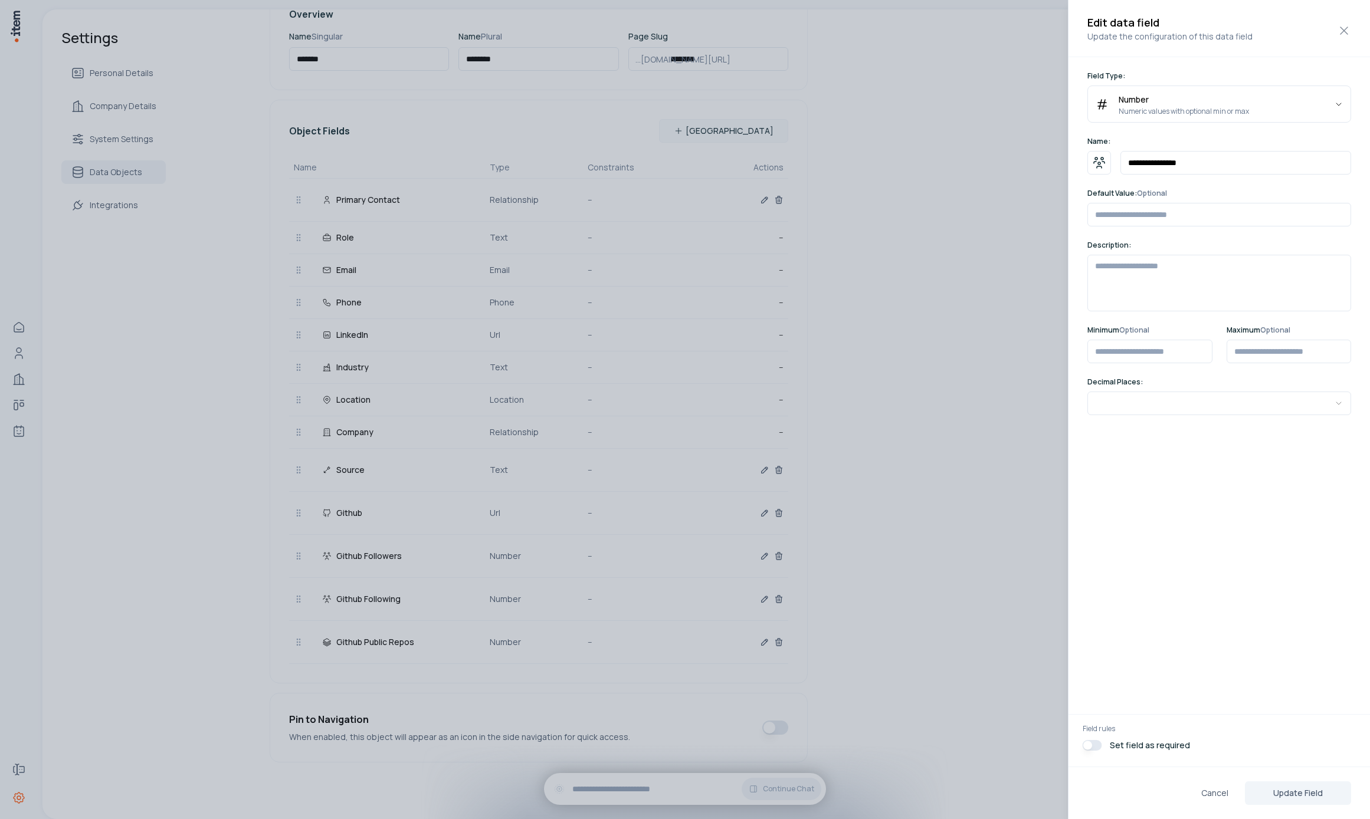
click at [966, 270] on div at bounding box center [685, 409] width 1370 height 819
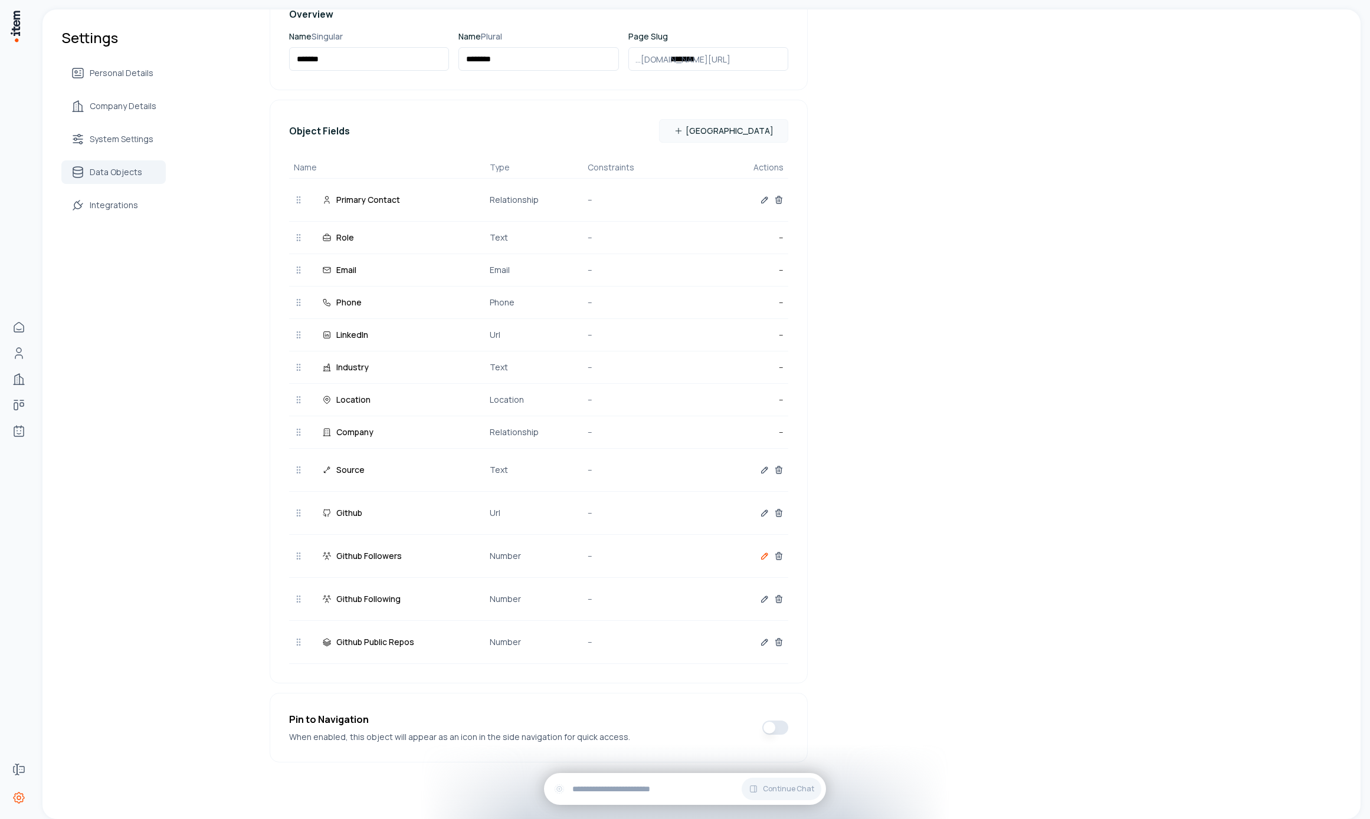
click at [763, 549] on button "button" at bounding box center [764, 557] width 9 height 24
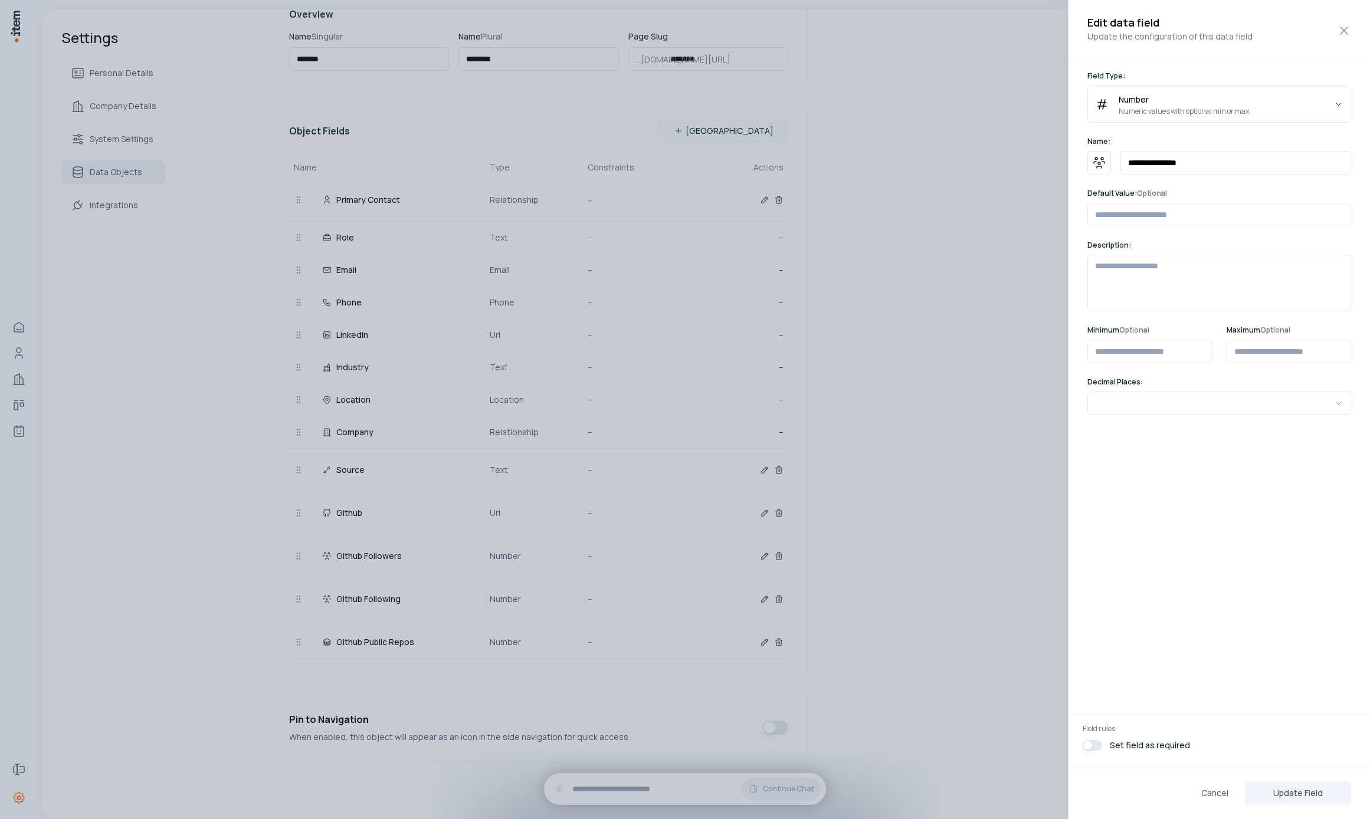
drag, startPoint x: 981, startPoint y: 437, endPoint x: 971, endPoint y: 445, distance: 13.5
click at [981, 437] on div at bounding box center [685, 409] width 1370 height 819
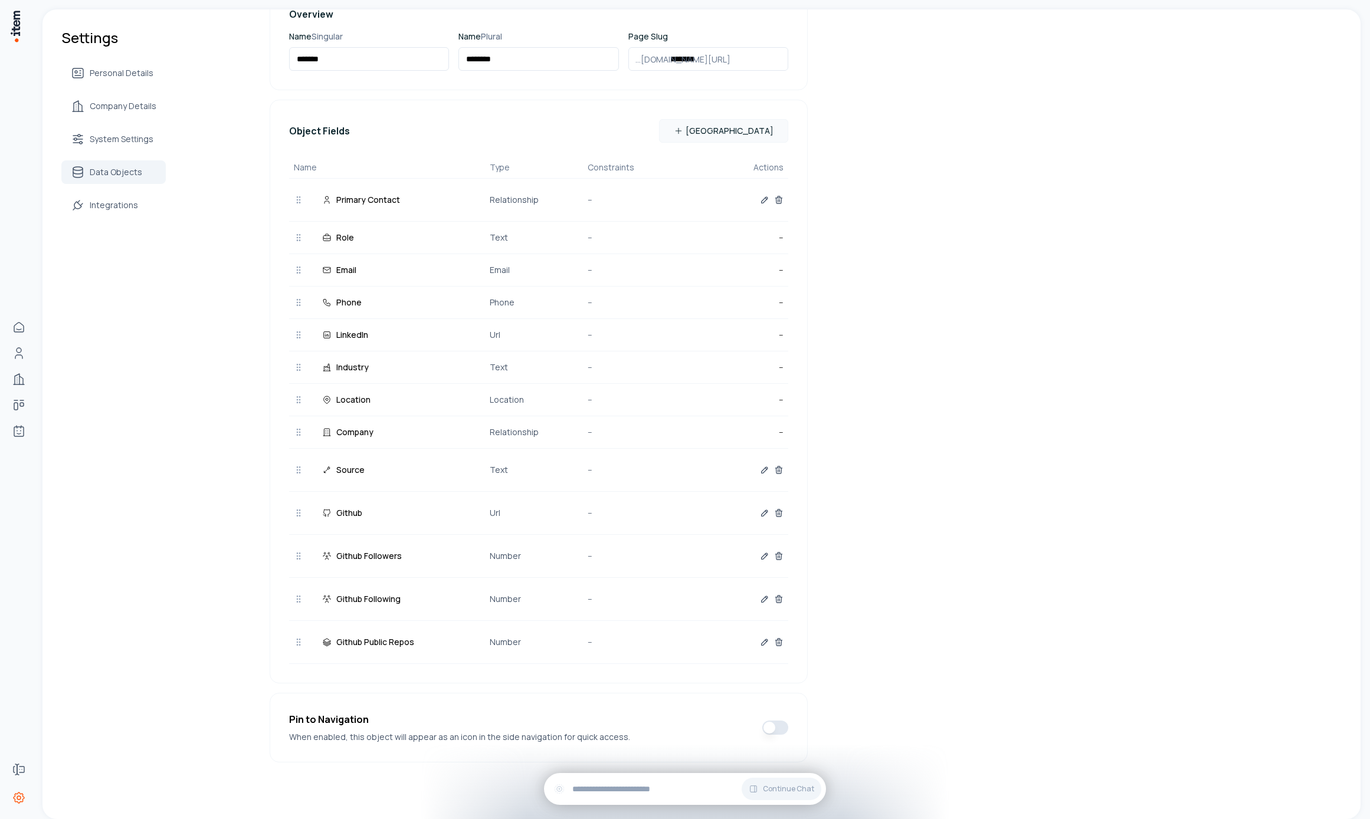
click at [756, 644] on div at bounding box center [735, 643] width 98 height 24
click at [760, 642] on icon "button" at bounding box center [764, 642] width 9 height 9
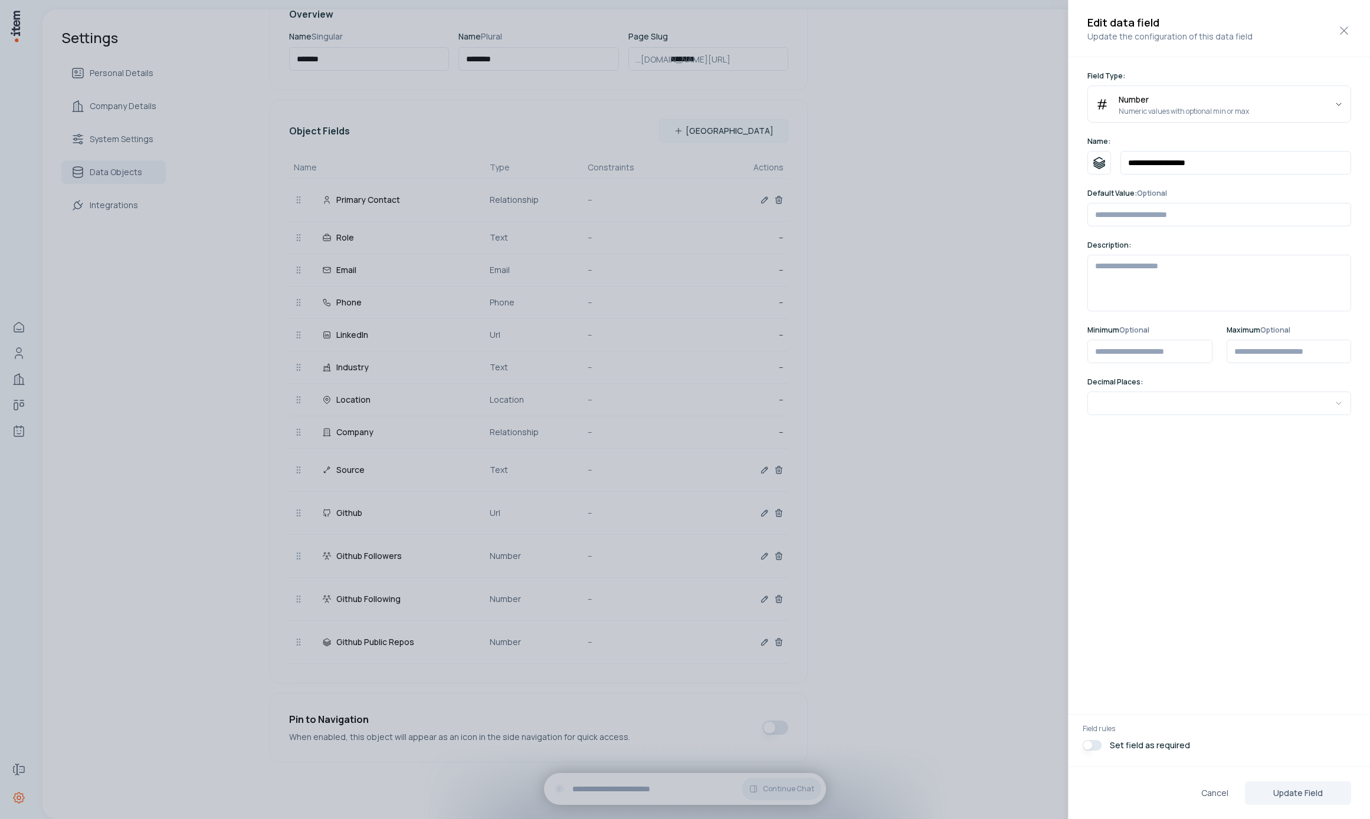
click at [842, 435] on div at bounding box center [685, 409] width 1370 height 819
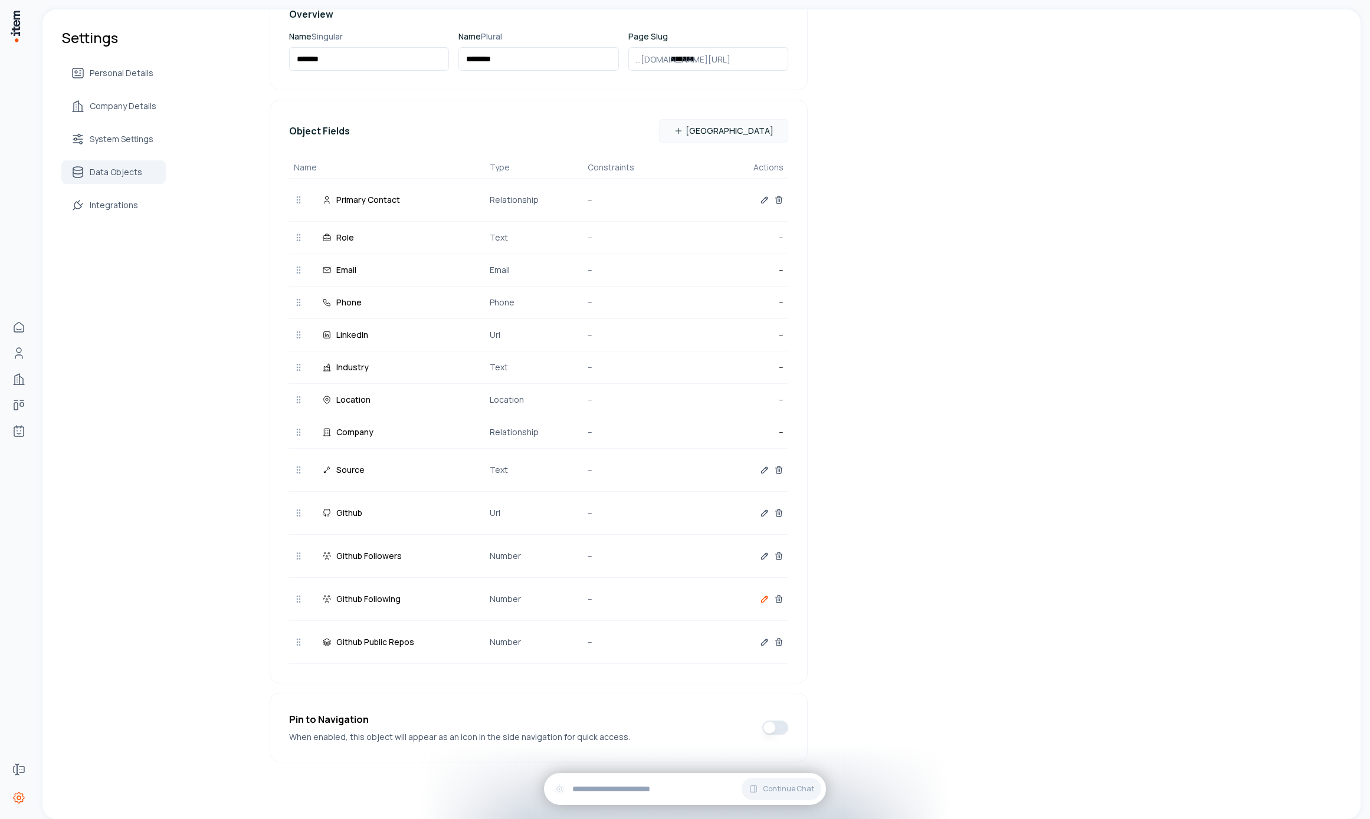
click at [761, 599] on icon "button" at bounding box center [764, 599] width 9 height 9
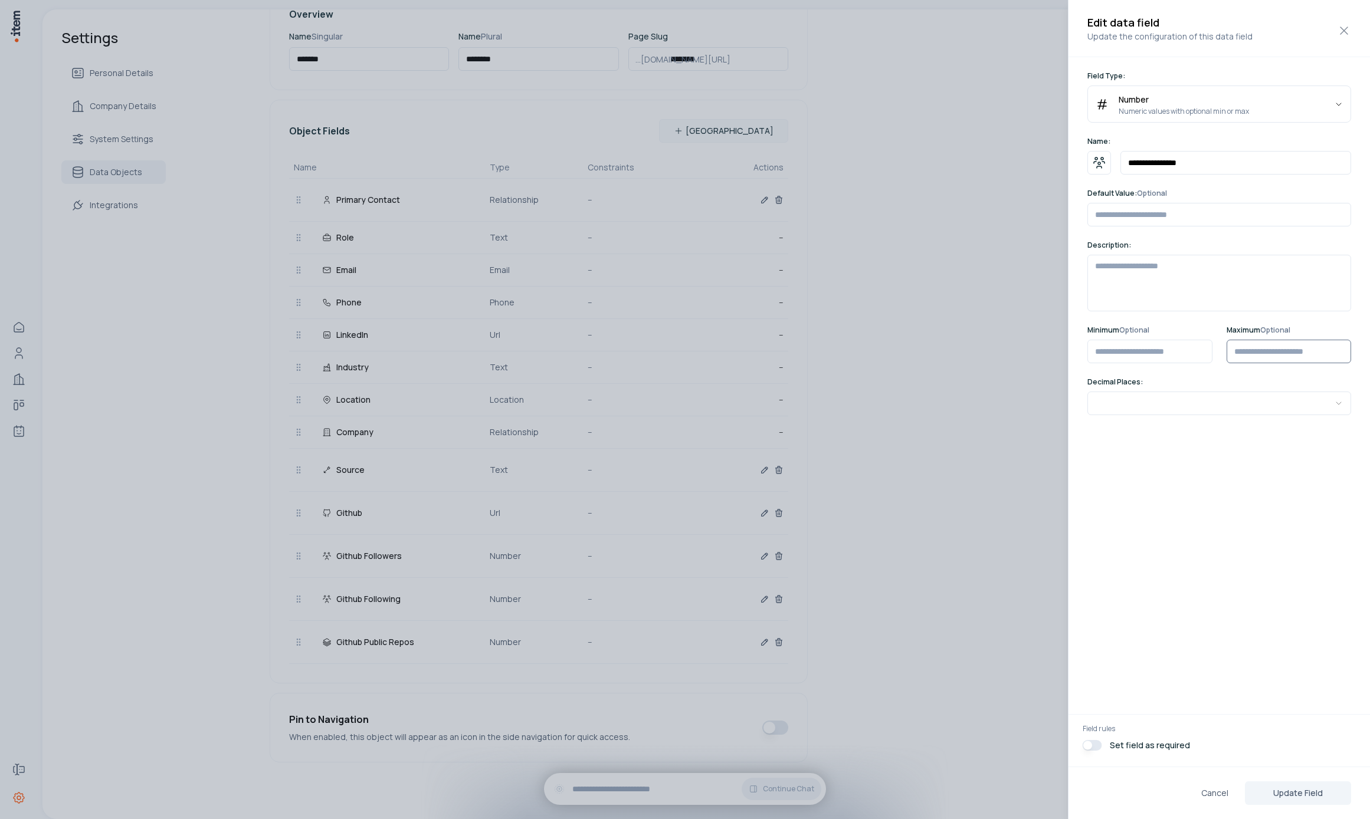
click at [1310, 349] on input "*" at bounding box center [1289, 352] width 125 height 24
click at [836, 560] on div at bounding box center [685, 409] width 1370 height 819
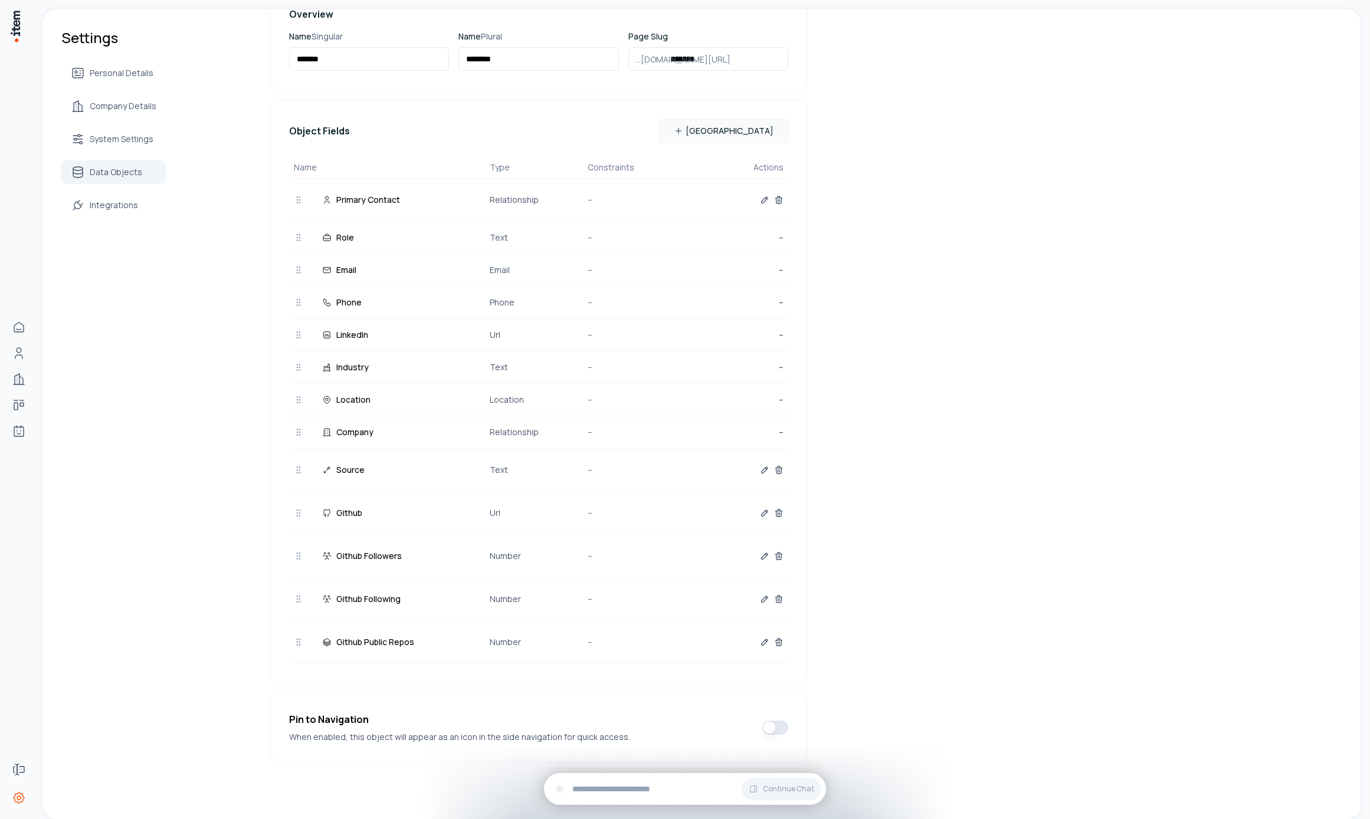
click at [756, 557] on div at bounding box center [735, 557] width 98 height 24
click at [760, 559] on icon "button" at bounding box center [764, 556] width 9 height 9
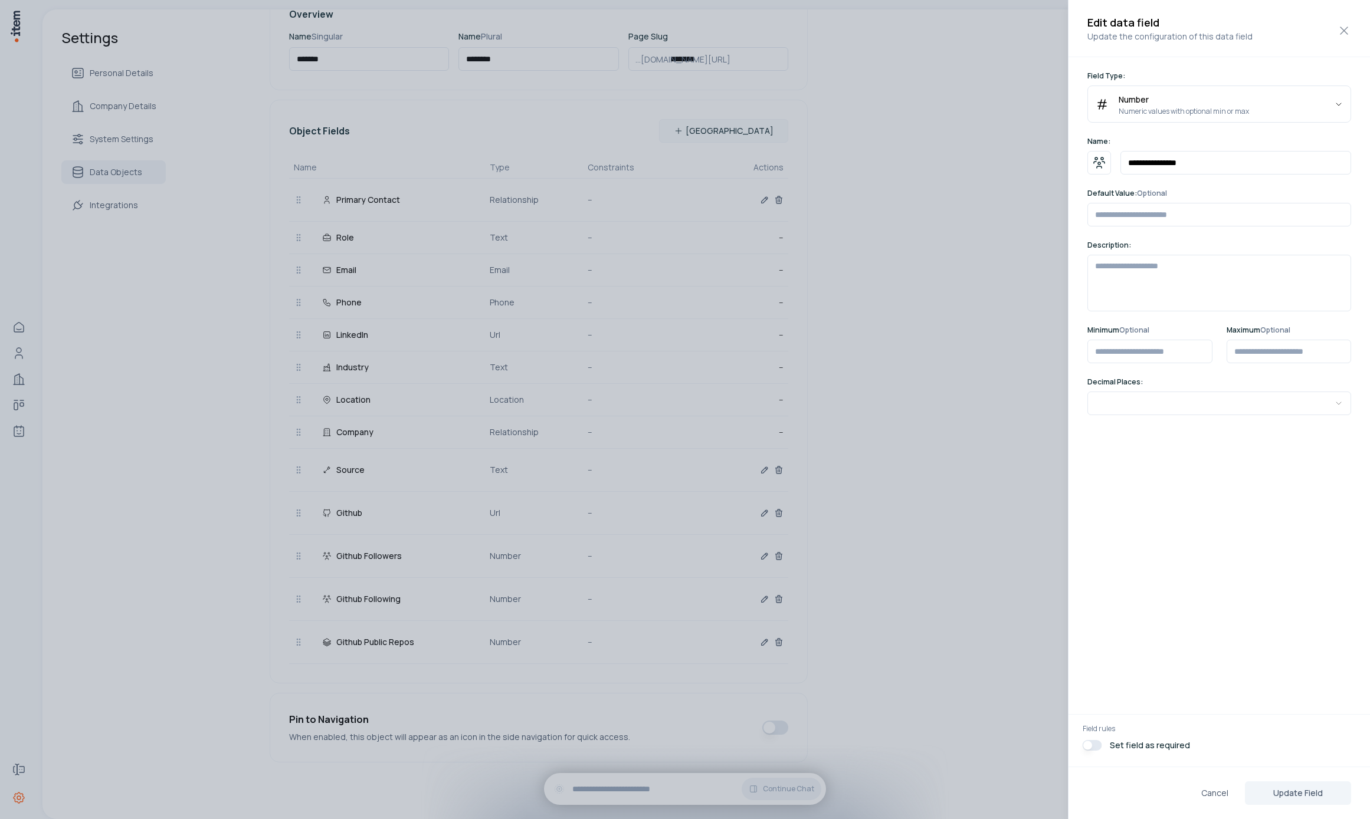
click at [872, 538] on div at bounding box center [685, 409] width 1370 height 819
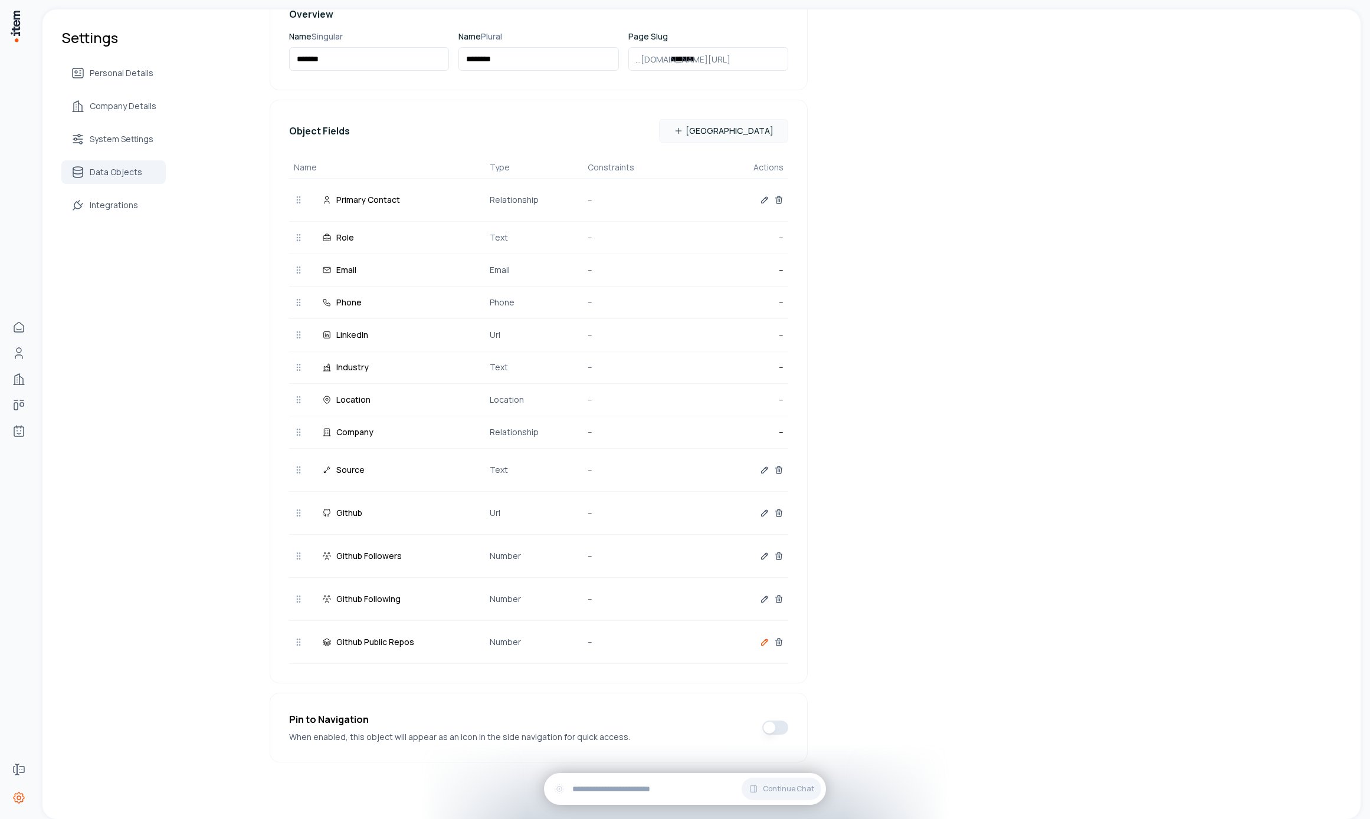
click at [760, 642] on icon "button" at bounding box center [764, 642] width 9 height 9
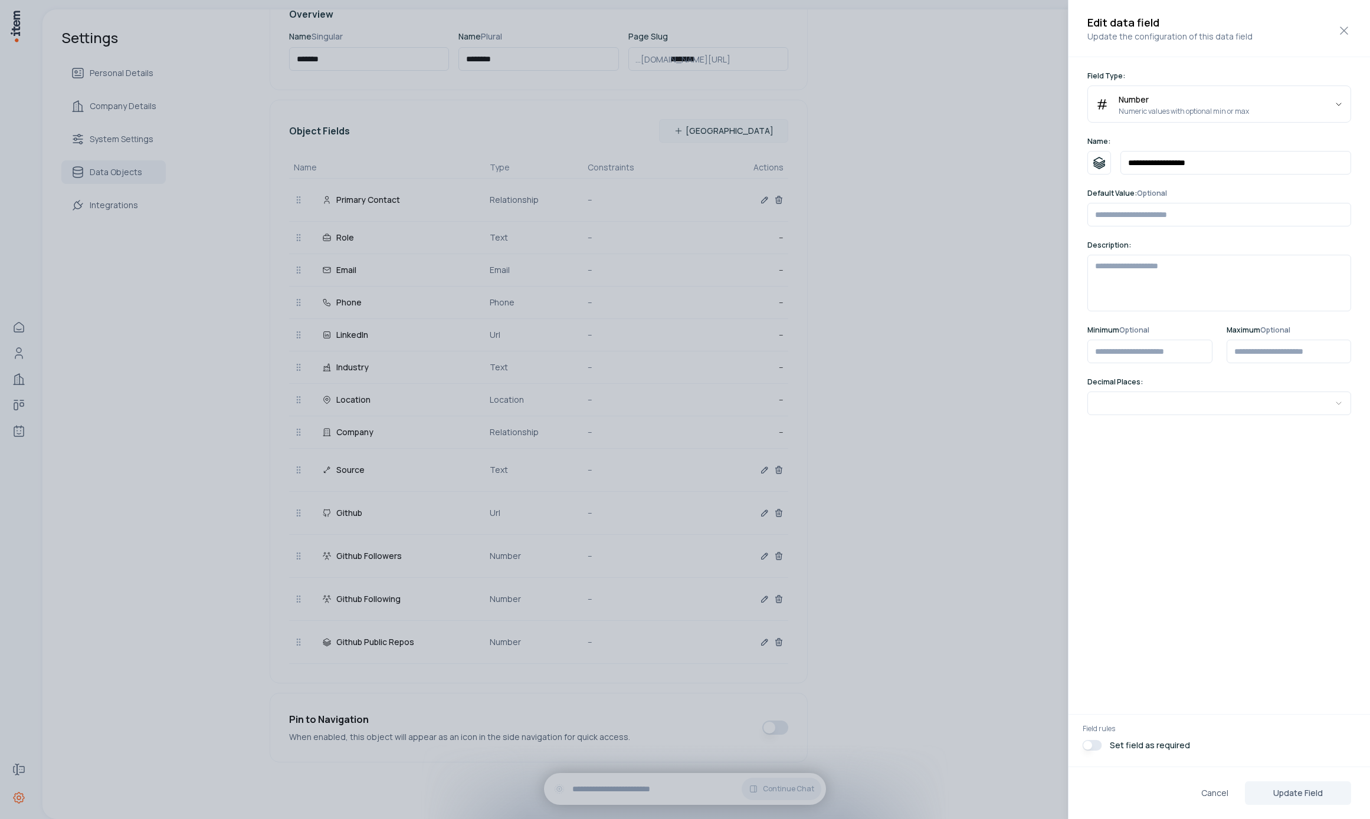
click at [1263, 365] on div "Minimum Optional * Maximum Optional * Decimal Places: * * * * * * *" at bounding box center [1218, 371] width 301 height 90
click at [1261, 359] on input "*" at bounding box center [1289, 352] width 125 height 24
click at [919, 626] on div at bounding box center [685, 409] width 1370 height 819
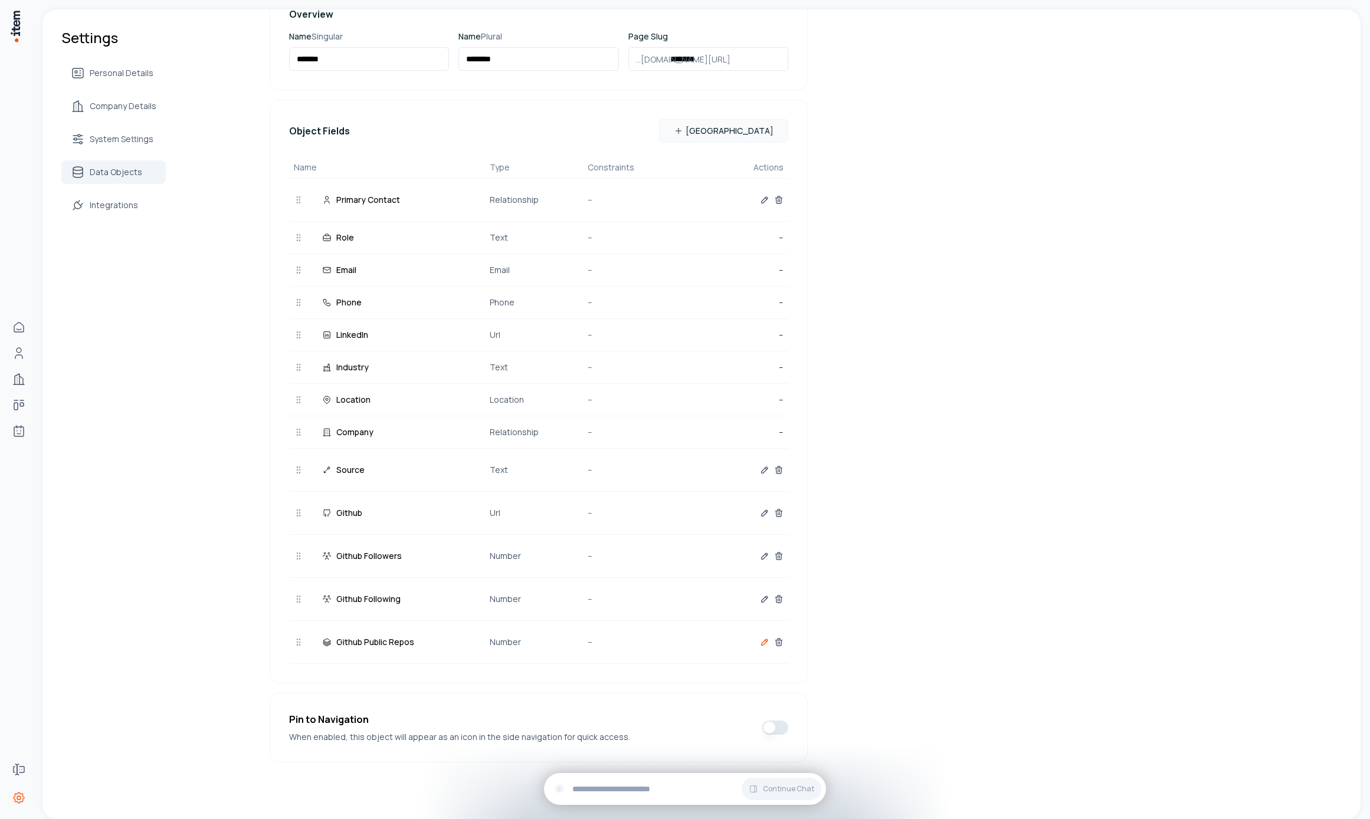
click at [760, 645] on icon "button" at bounding box center [764, 642] width 9 height 9
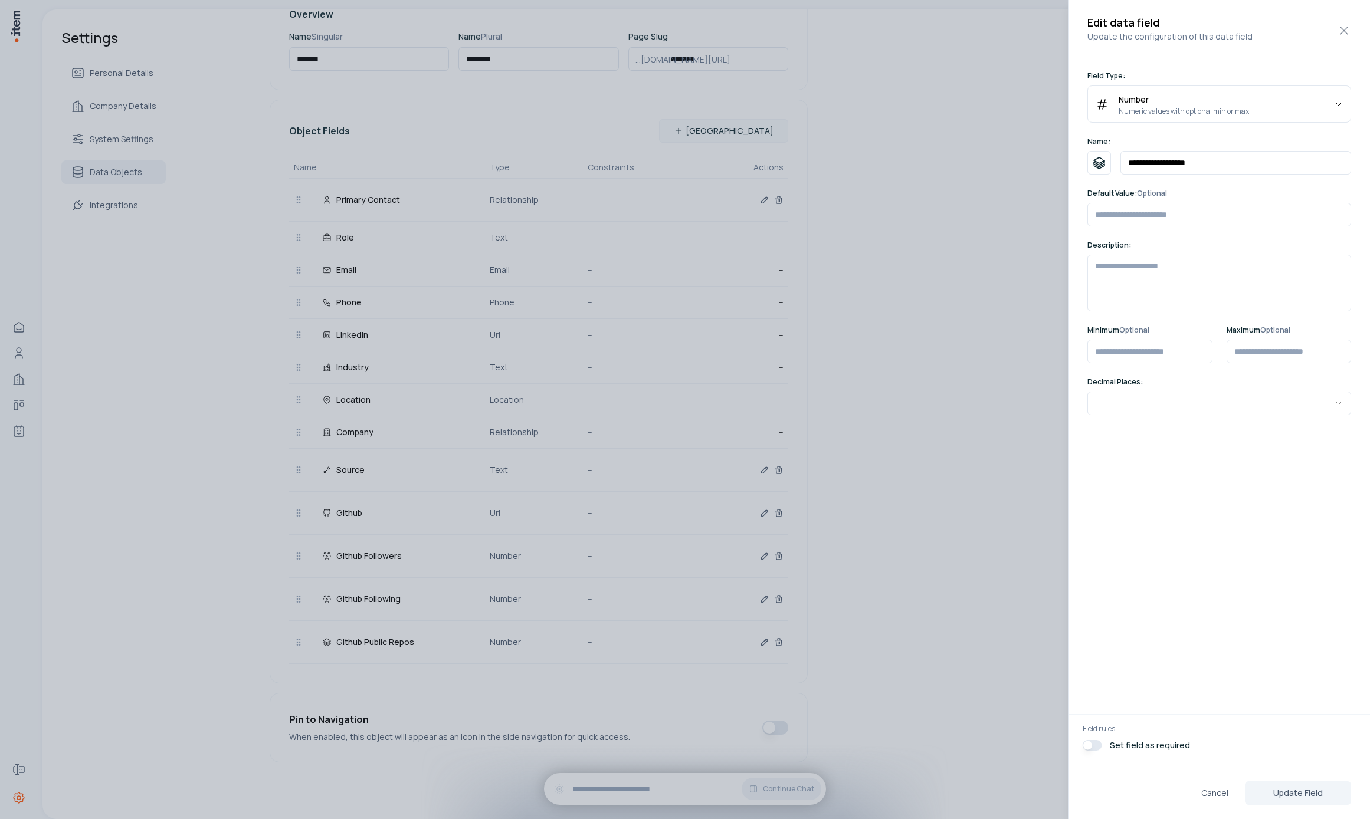
click at [822, 592] on div at bounding box center [685, 409] width 1370 height 819
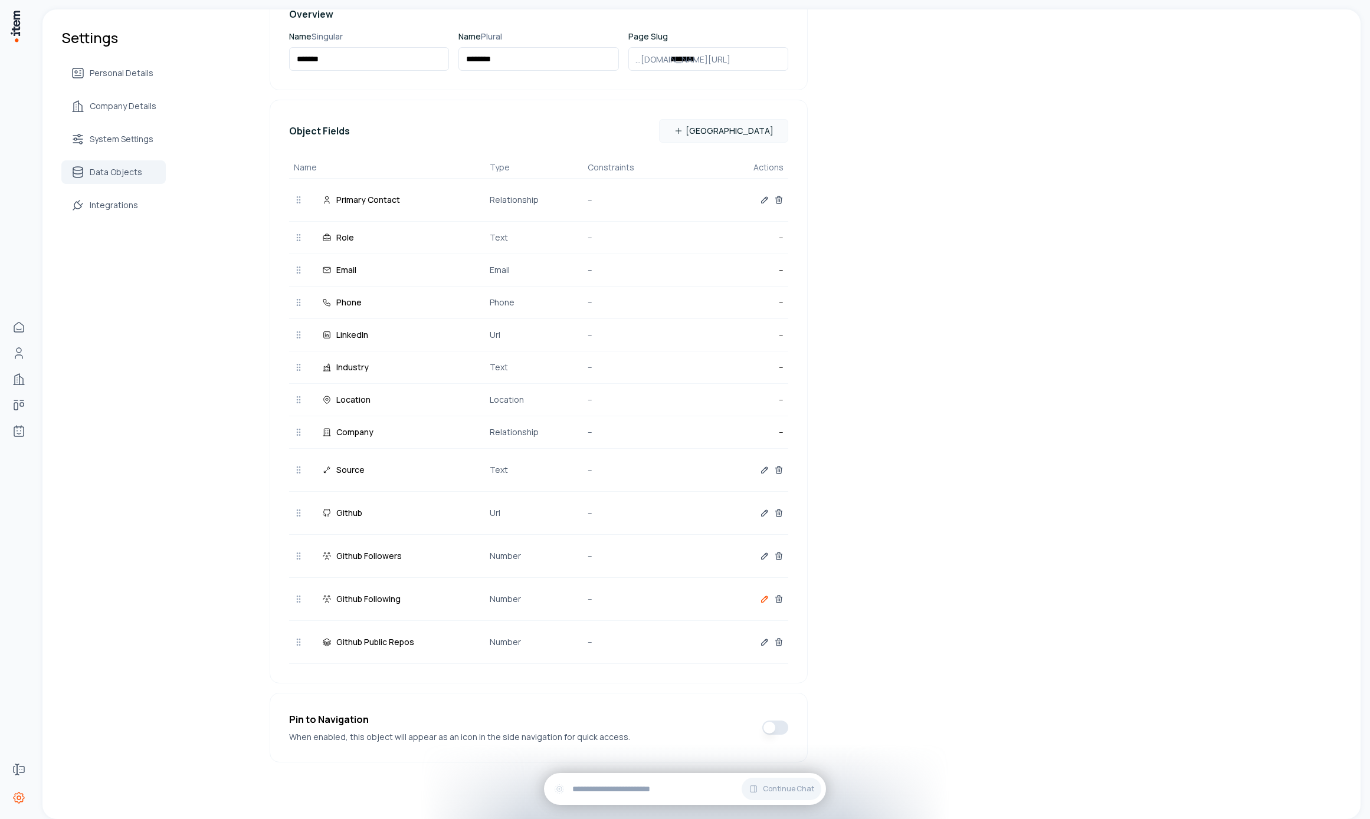
click at [762, 606] on button "button" at bounding box center [764, 600] width 9 height 24
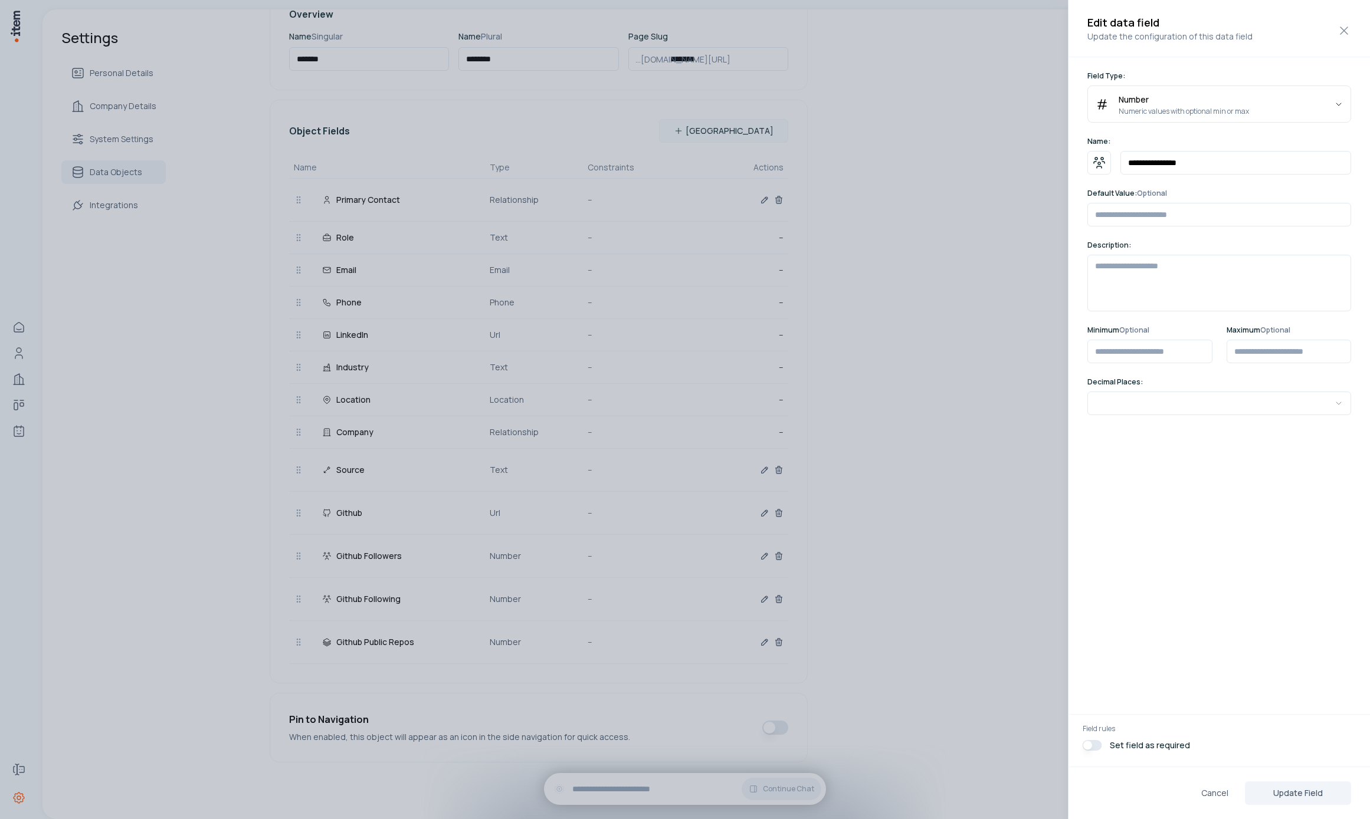
click at [788, 549] on div at bounding box center [685, 409] width 1370 height 819
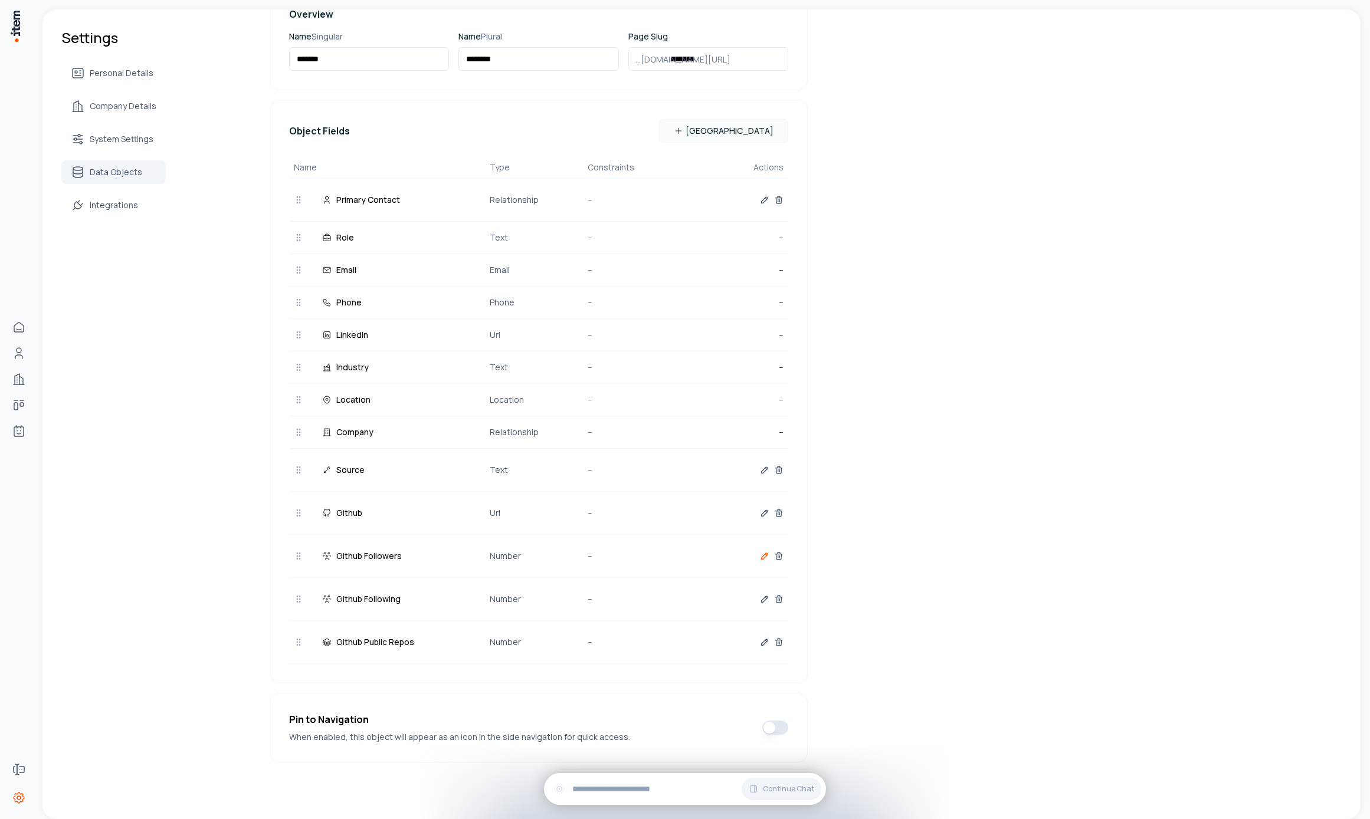
click at [762, 556] on icon "button" at bounding box center [764, 556] width 9 height 9
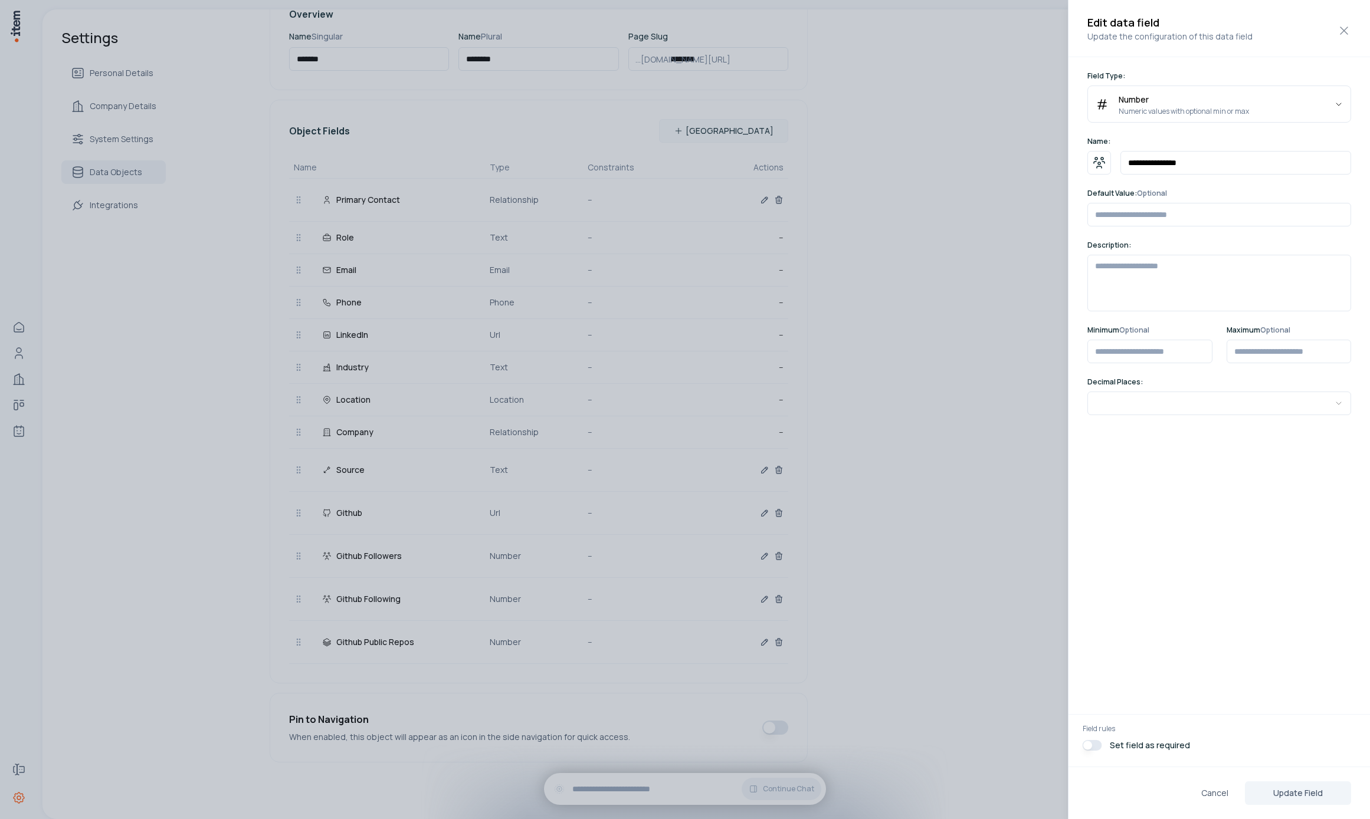
drag, startPoint x: 1247, startPoint y: 382, endPoint x: 1255, endPoint y: 366, distance: 17.2
click at [1247, 381] on p "Decimal Places:" at bounding box center [1219, 382] width 264 height 9
click at [1255, 365] on div "Minimum Optional * Maximum Optional * Decimal Places: * * * * * * *" at bounding box center [1218, 371] width 301 height 90
click at [925, 491] on div at bounding box center [685, 409] width 1370 height 819
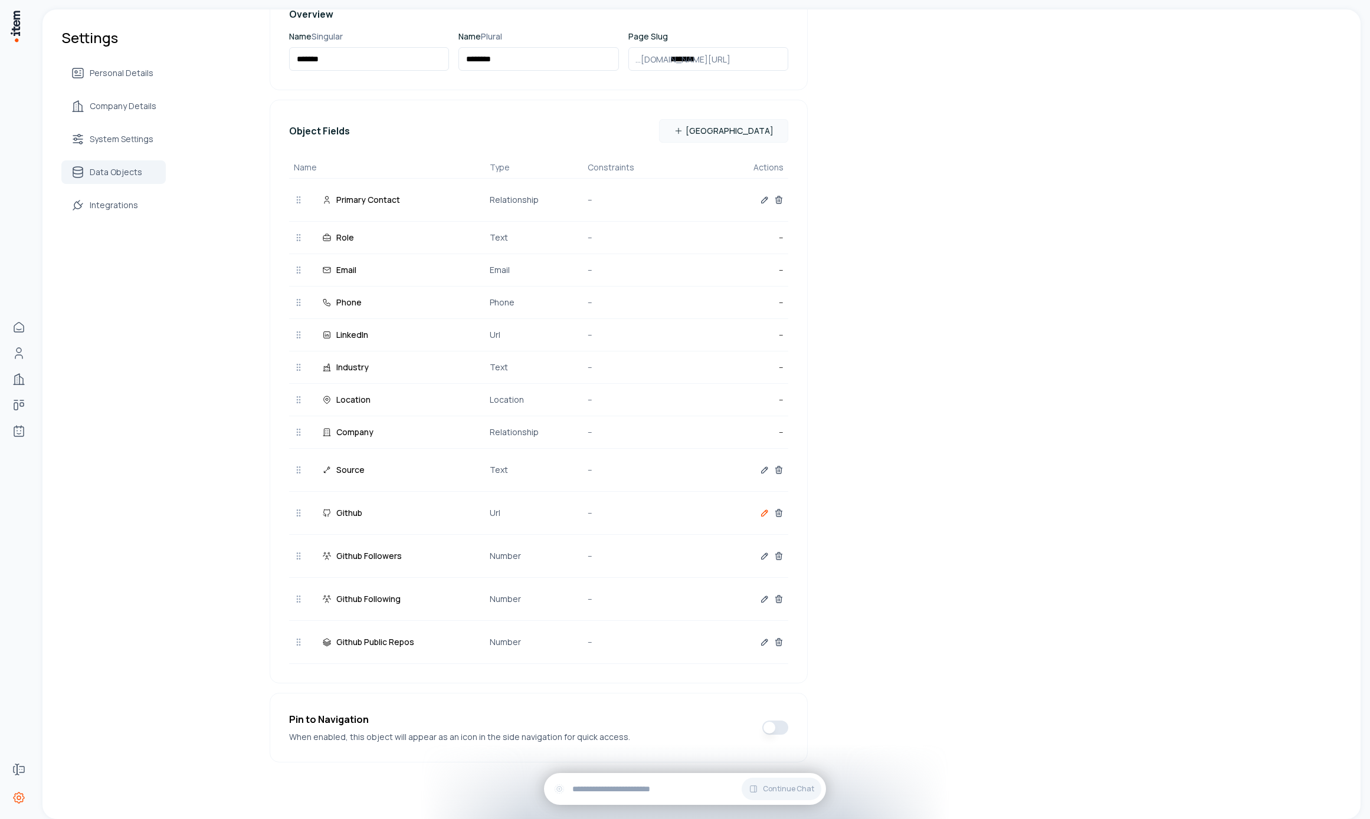
click at [761, 514] on icon "button" at bounding box center [764, 513] width 9 height 9
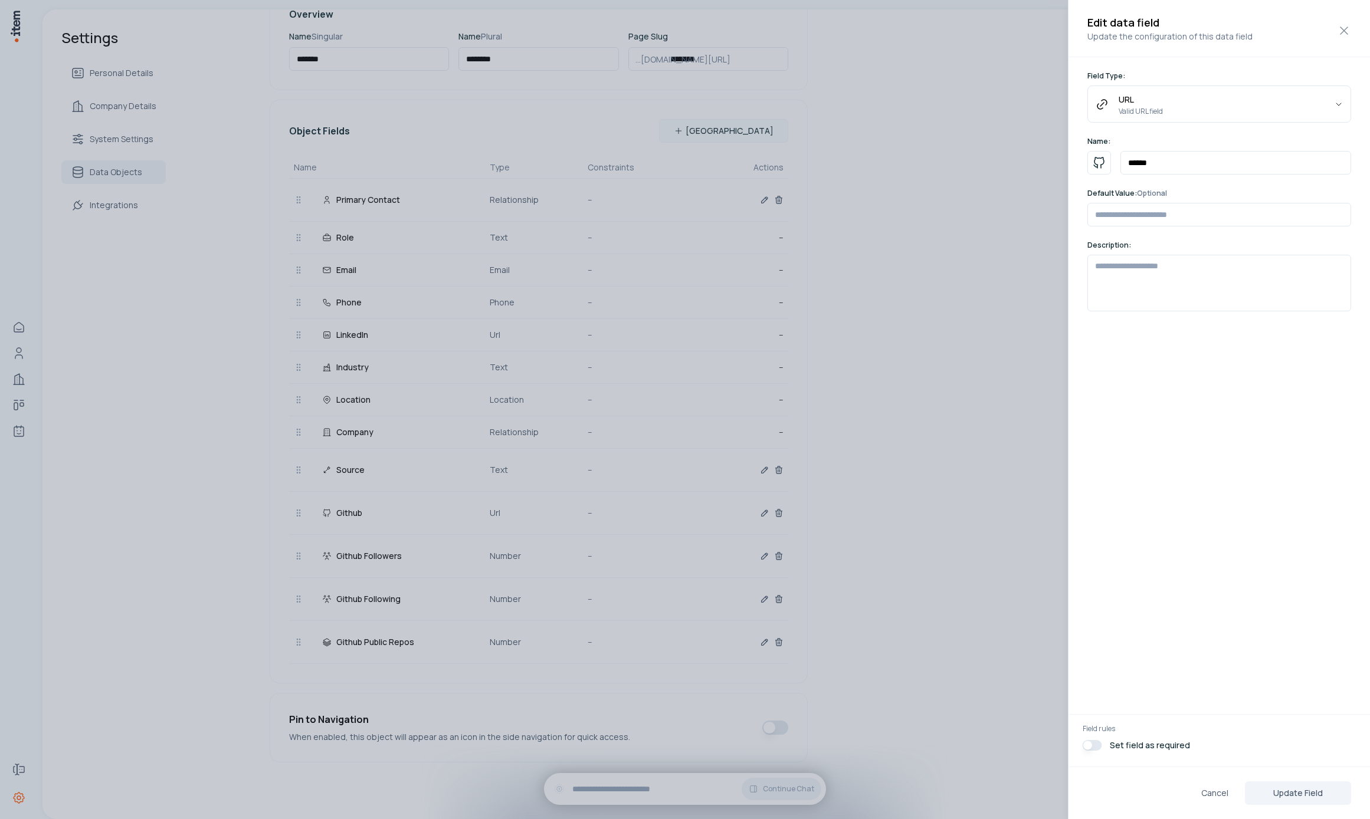
click at [821, 532] on div at bounding box center [685, 409] width 1370 height 819
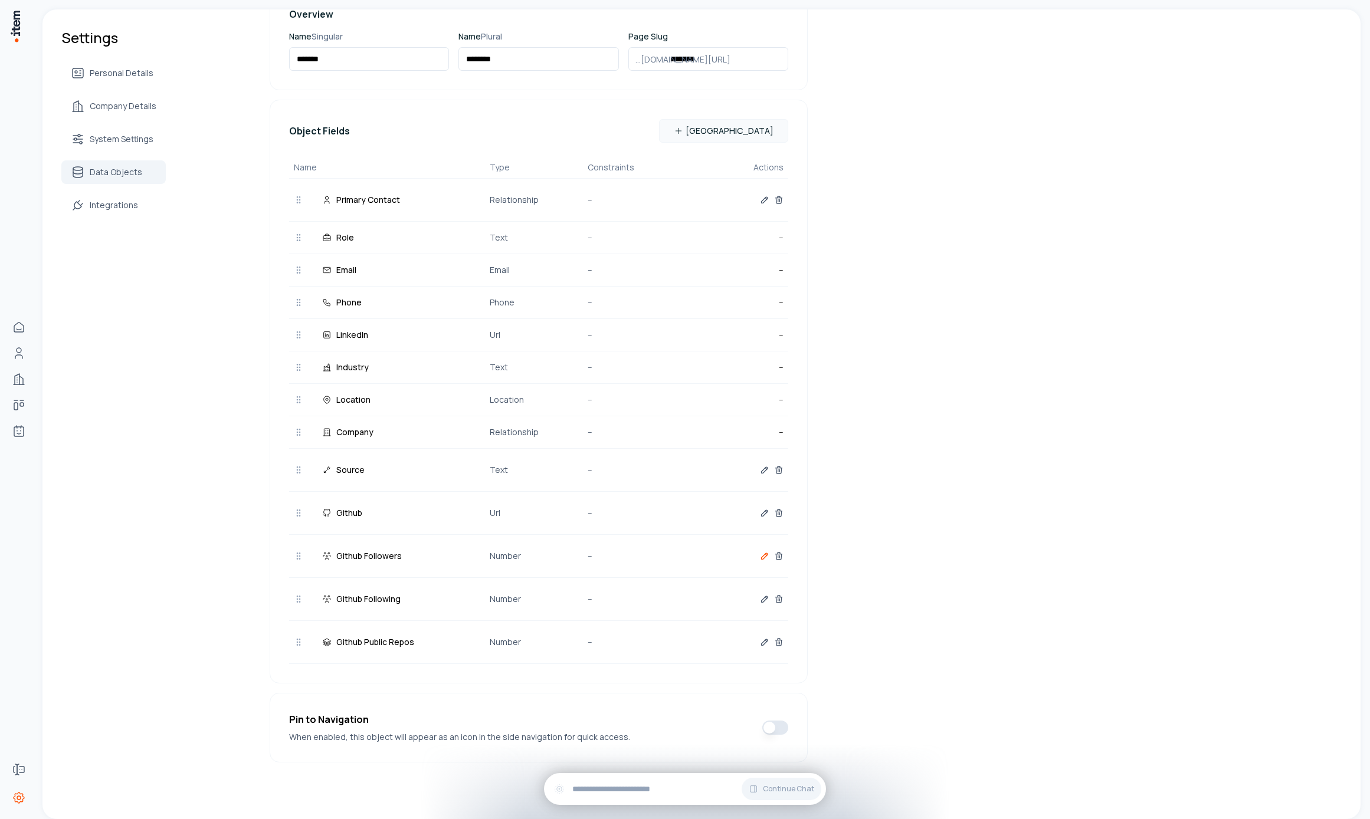
click at [764, 550] on button "button" at bounding box center [764, 557] width 9 height 24
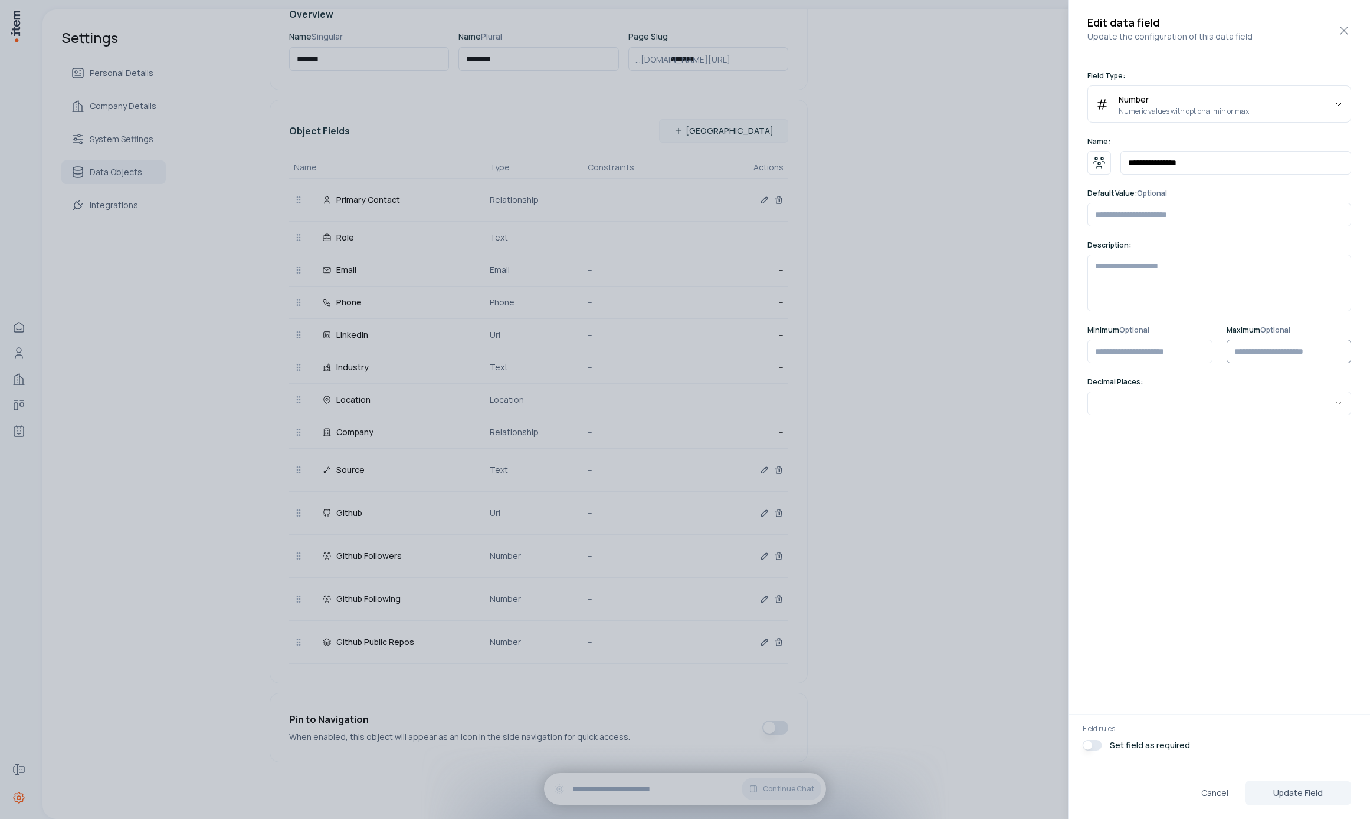
drag, startPoint x: 1291, startPoint y: 353, endPoint x: 1163, endPoint y: 389, distance: 133.0
click at [1291, 353] on input "*" at bounding box center [1289, 352] width 125 height 24
click at [861, 457] on div at bounding box center [685, 409] width 1370 height 819
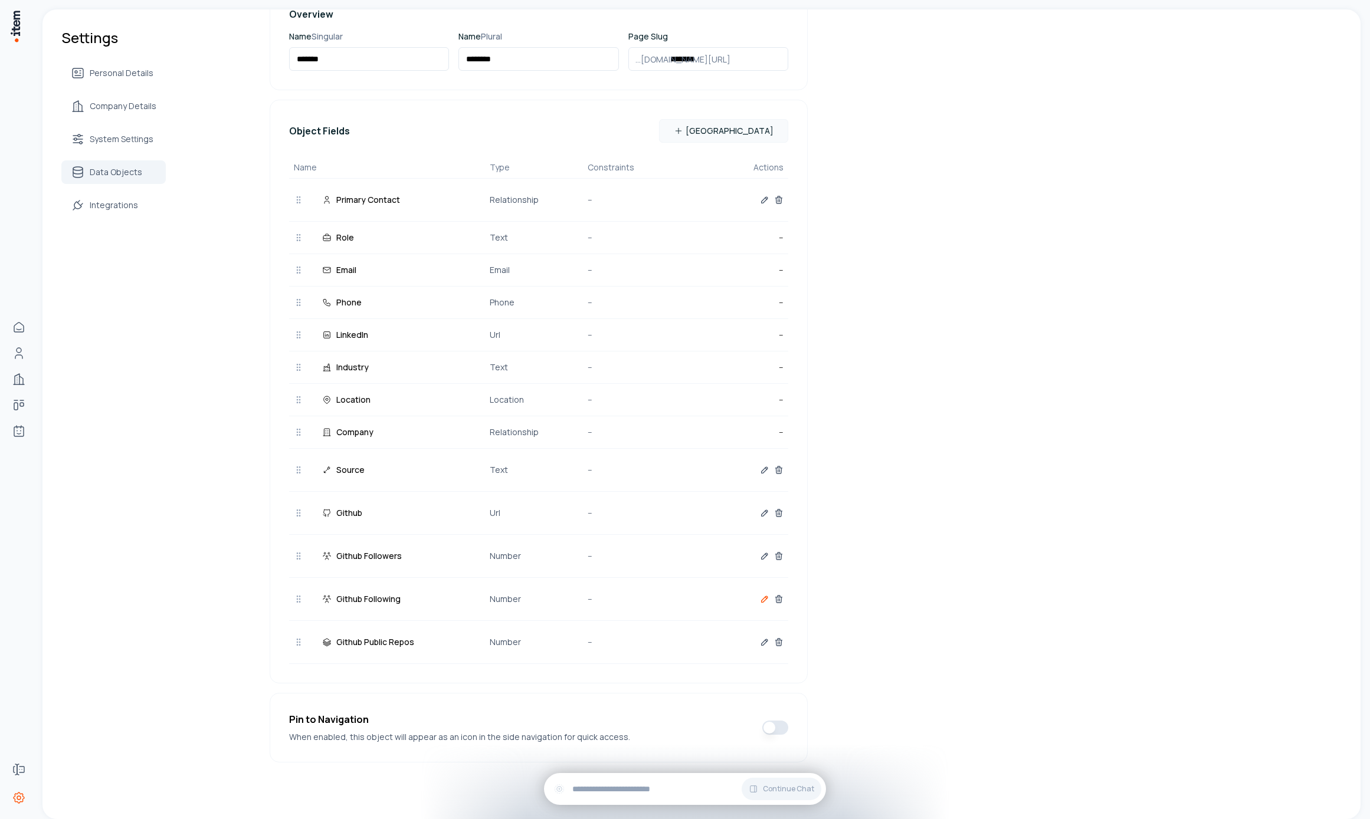
click at [760, 597] on icon "button" at bounding box center [764, 599] width 9 height 9
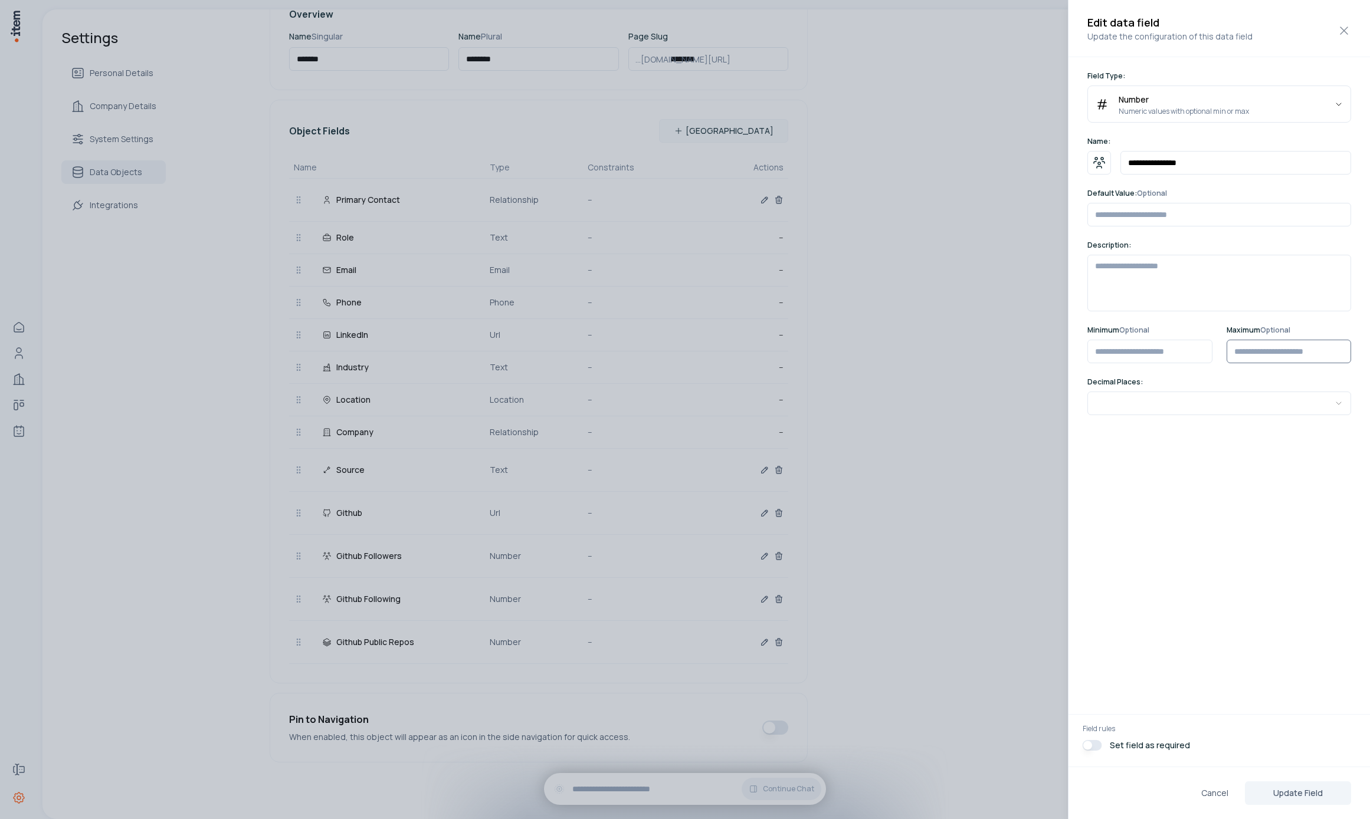
click at [1295, 355] on input "*" at bounding box center [1289, 352] width 125 height 24
click at [811, 510] on div at bounding box center [685, 409] width 1370 height 819
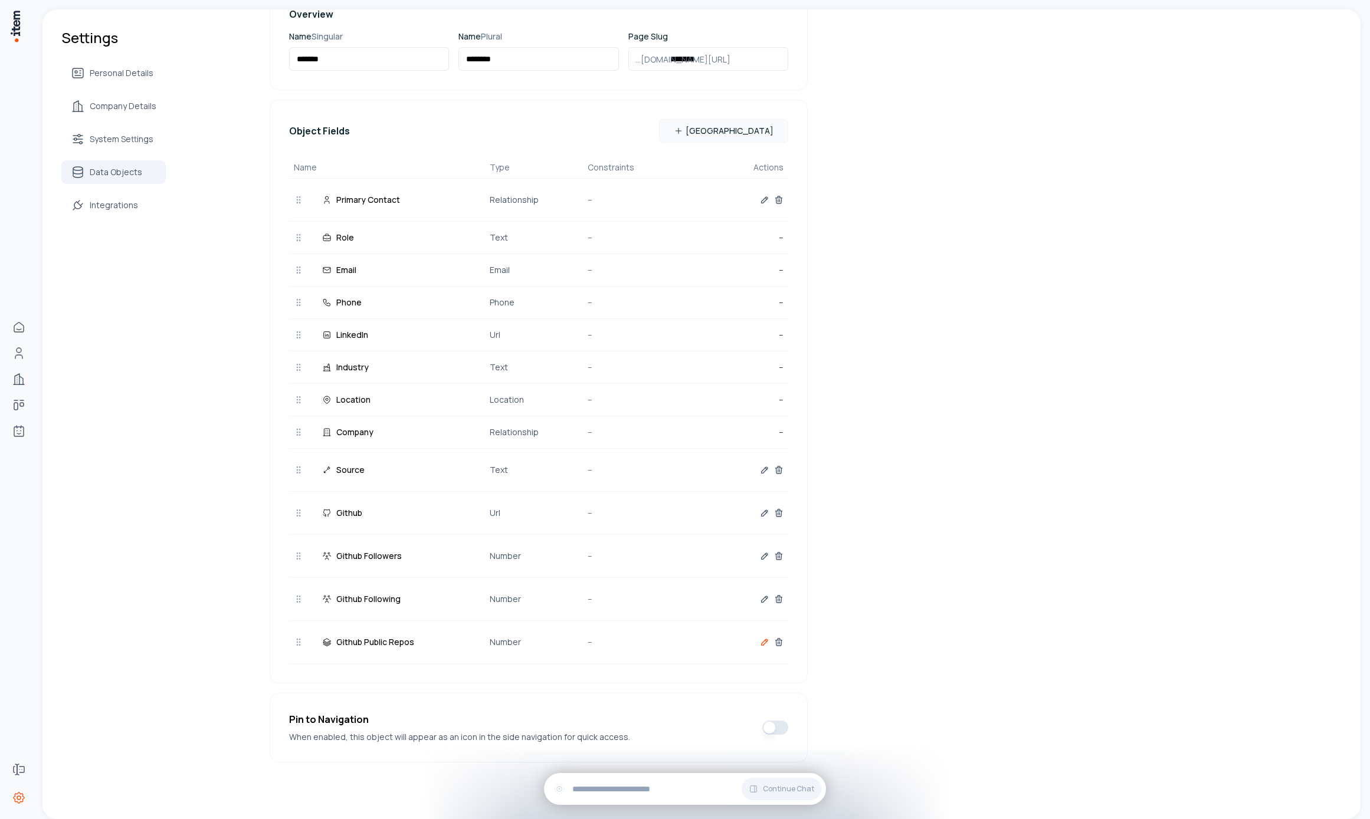
click at [760, 645] on icon "button" at bounding box center [764, 642] width 9 height 9
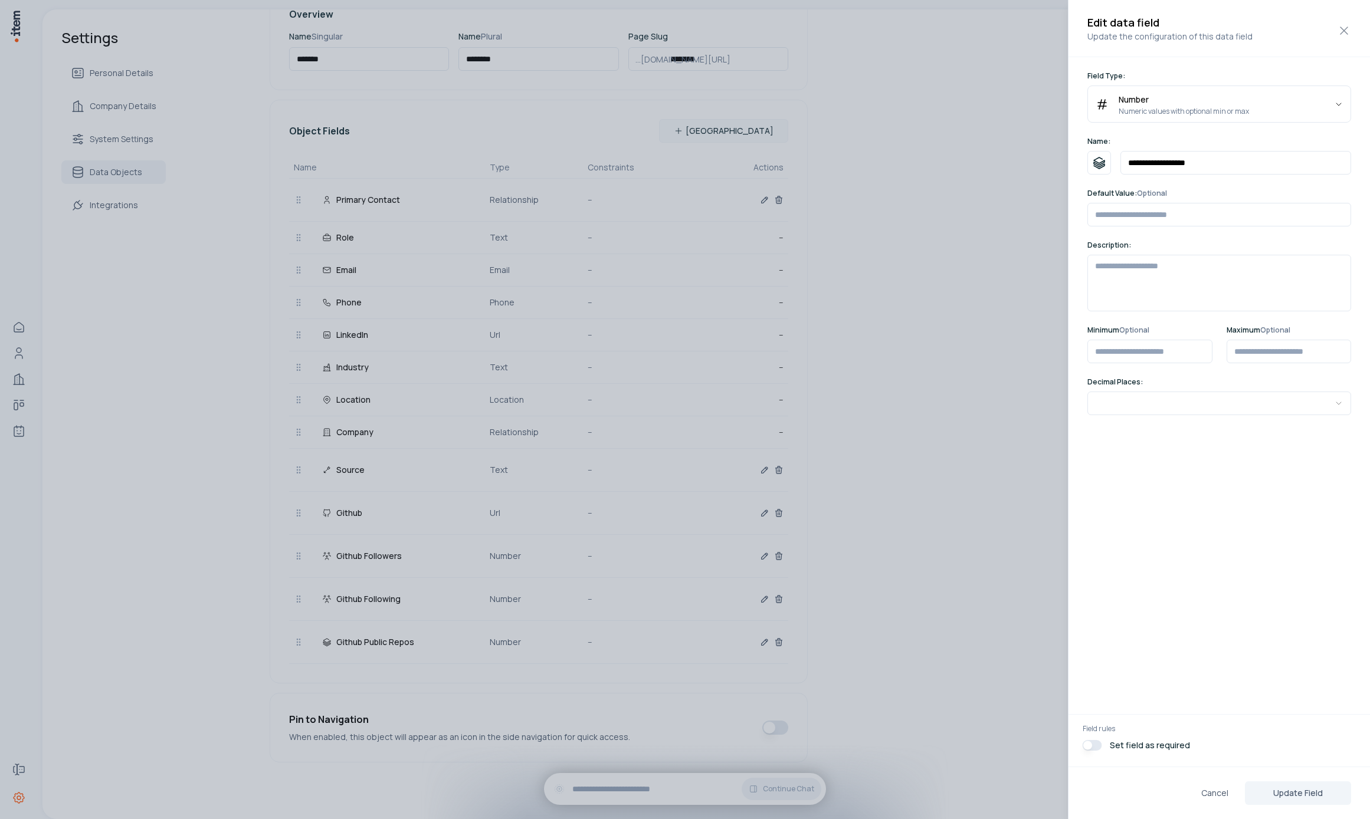
click at [154, 458] on div at bounding box center [685, 409] width 1370 height 819
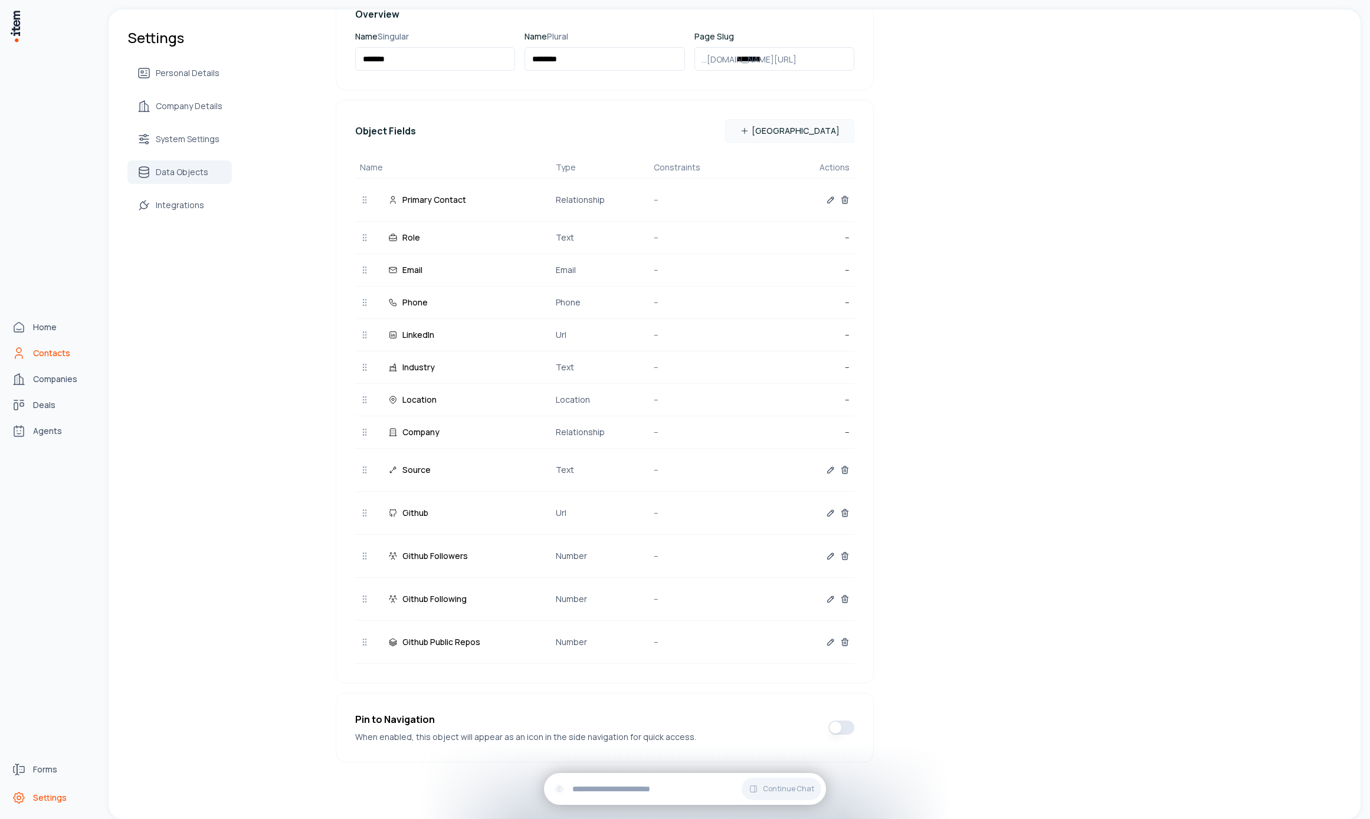
click at [55, 349] on span "Contacts" at bounding box center [51, 354] width 37 height 12
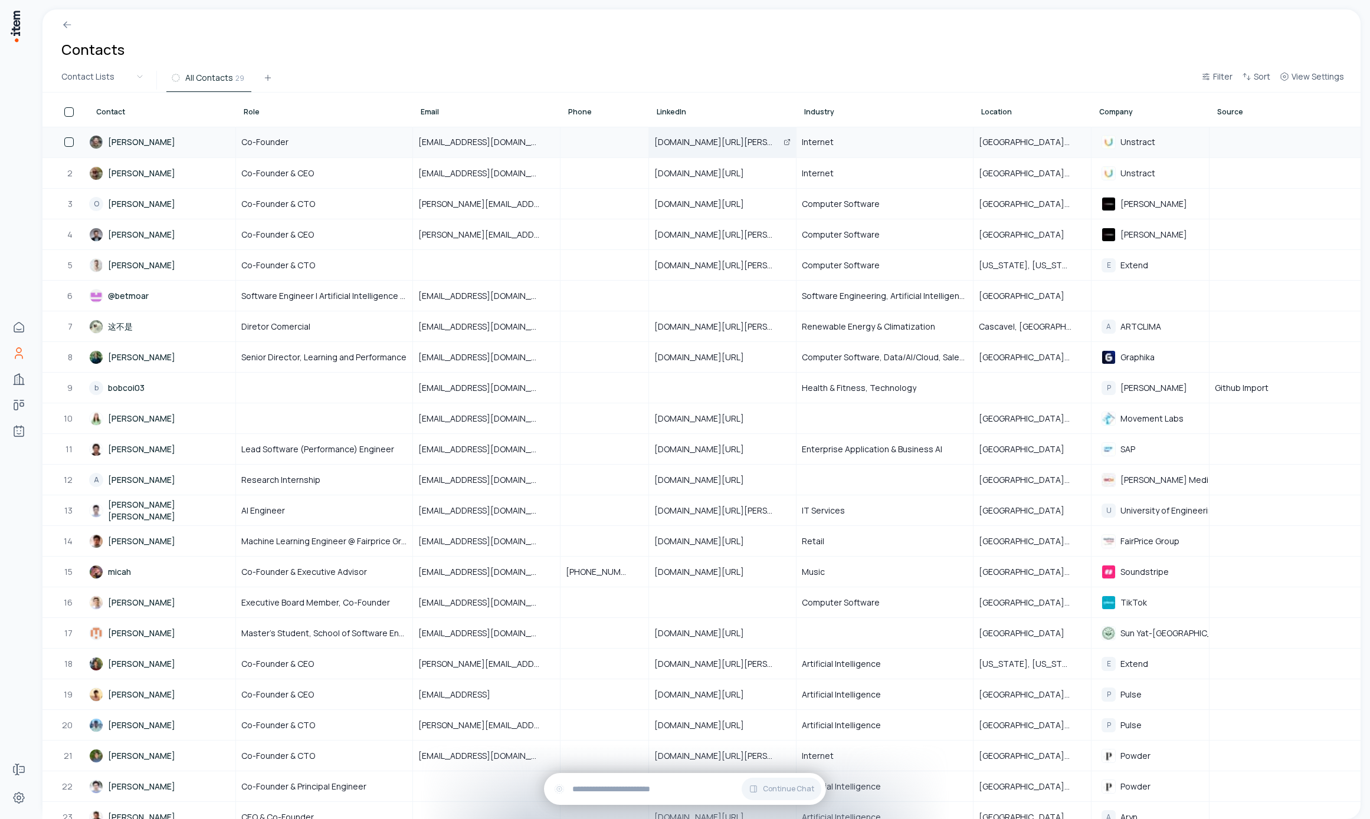
click at [723, 136] on span "[DOMAIN_NAME][URL][PERSON_NAME]" at bounding box center [722, 142] width 136 height 12
click at [678, 83] on div "All Contacts 29" at bounding box center [681, 80] width 1030 height 21
click at [716, 150] on div "[DOMAIN_NAME][URL][PERSON_NAME]" at bounding box center [723, 141] width 146 height 29
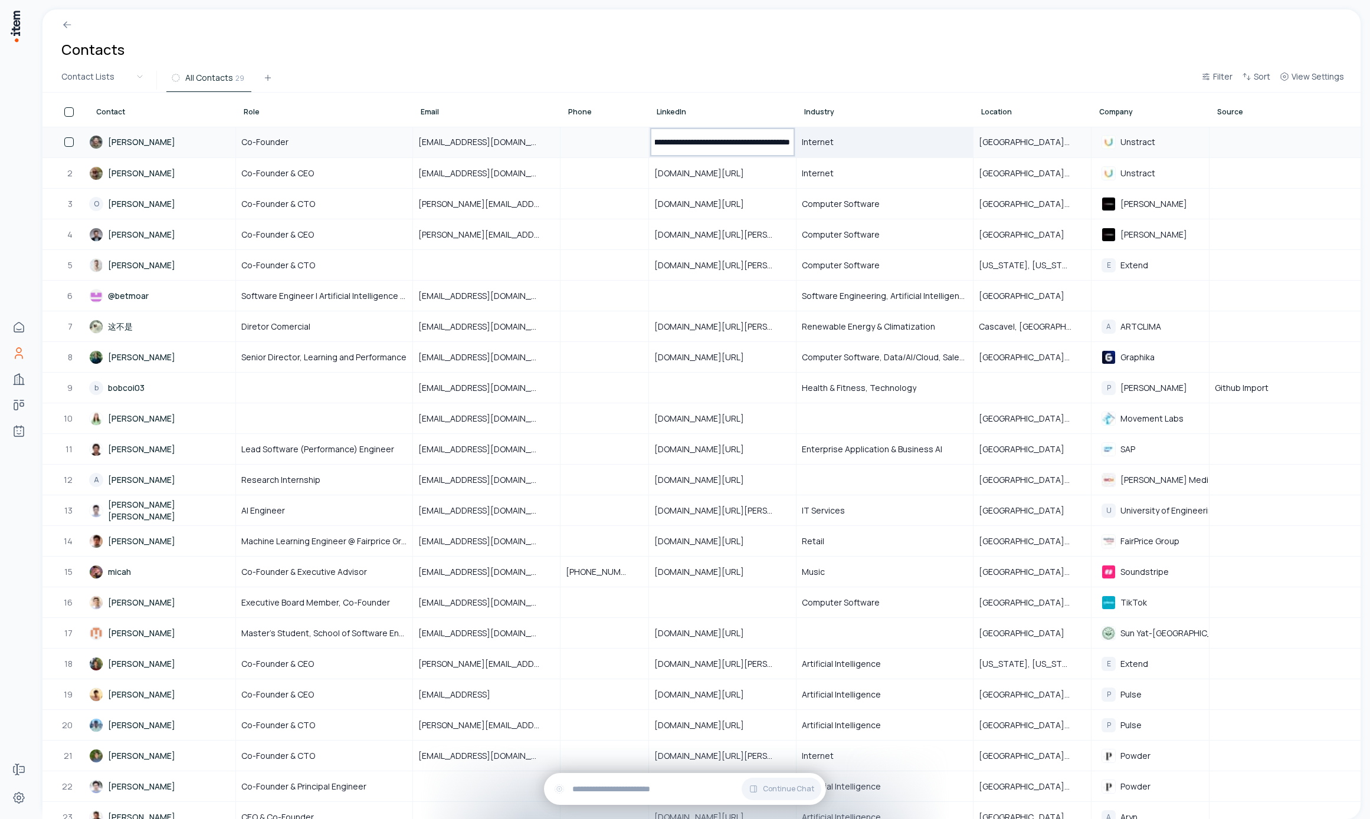
click at [838, 151] on div "Internet" at bounding box center [884, 141] width 175 height 29
click at [838, 152] on div "Internet" at bounding box center [884, 141] width 175 height 29
click at [1002, 132] on div "[GEOGRAPHIC_DATA], [GEOGRAPHIC_DATA], [GEOGRAPHIC_DATA]" at bounding box center [1032, 141] width 116 height 29
click at [851, 78] on div "All Contacts 29" at bounding box center [681, 80] width 1030 height 21
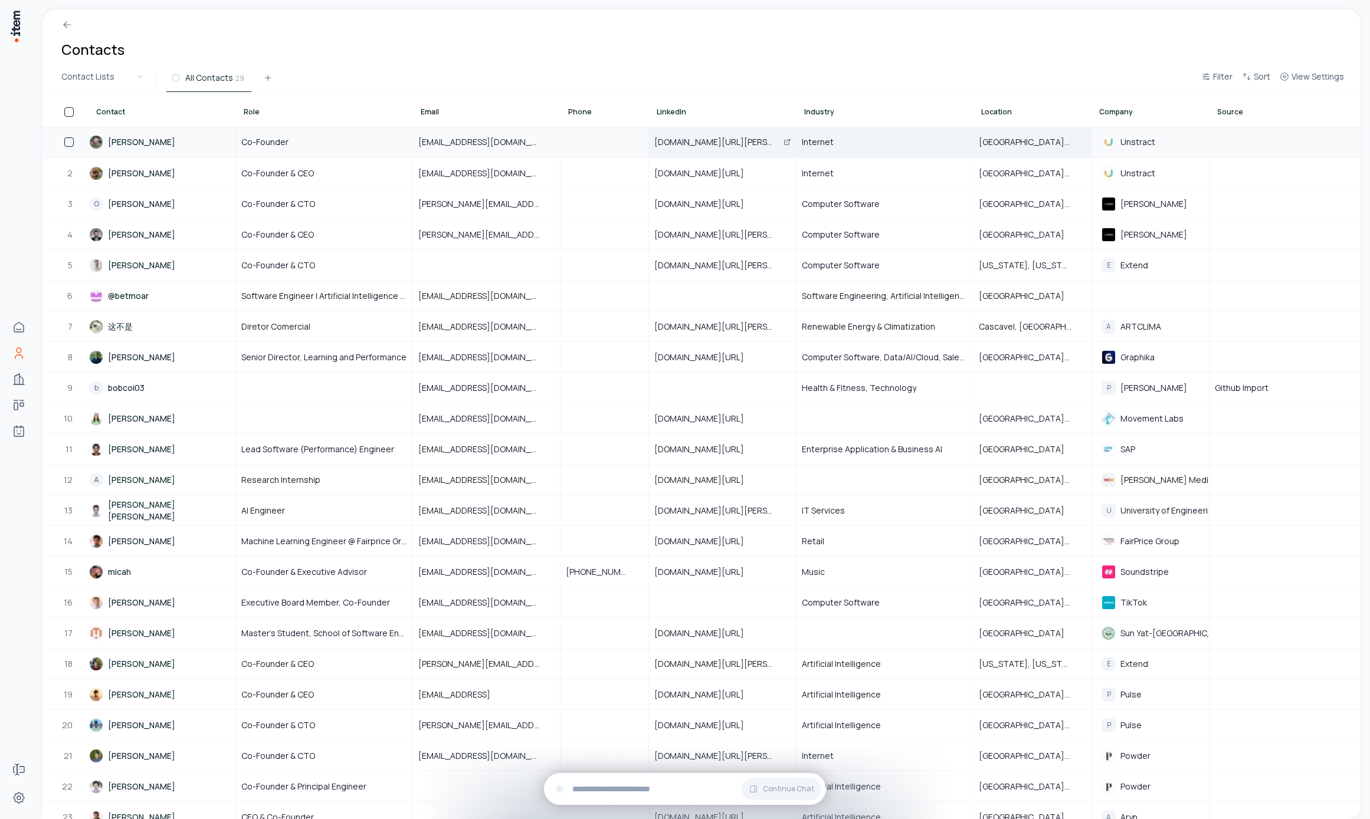
click at [724, 160] on div "1 Arun Venkataswamy Co-Founder arun289@gmail.com www.linkedin.com/in/arun-venka…" at bounding box center [1289, 572] width 2494 height 890
click at [717, 143] on span "[DOMAIN_NAME][URL][PERSON_NAME]" at bounding box center [722, 142] width 136 height 12
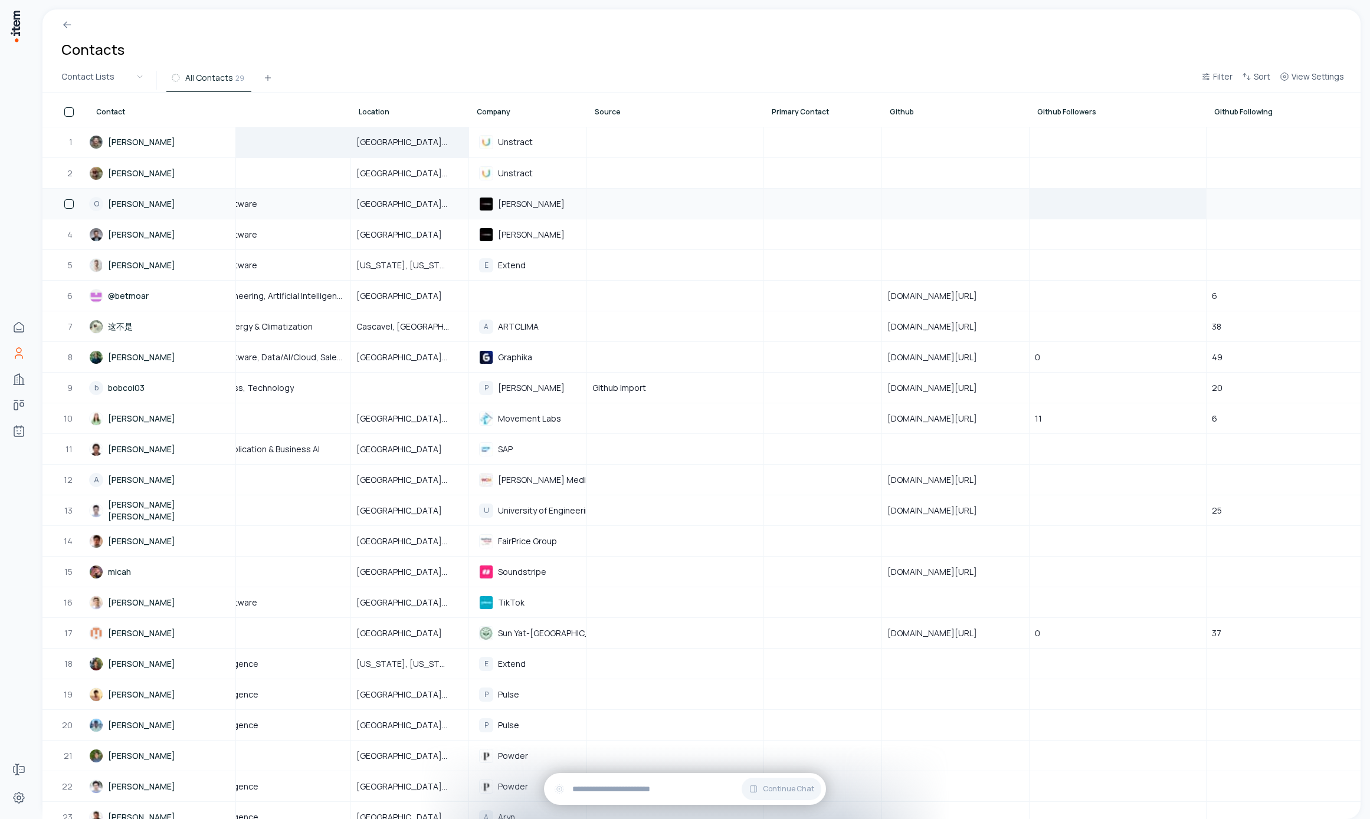
scroll to position [0, 799]
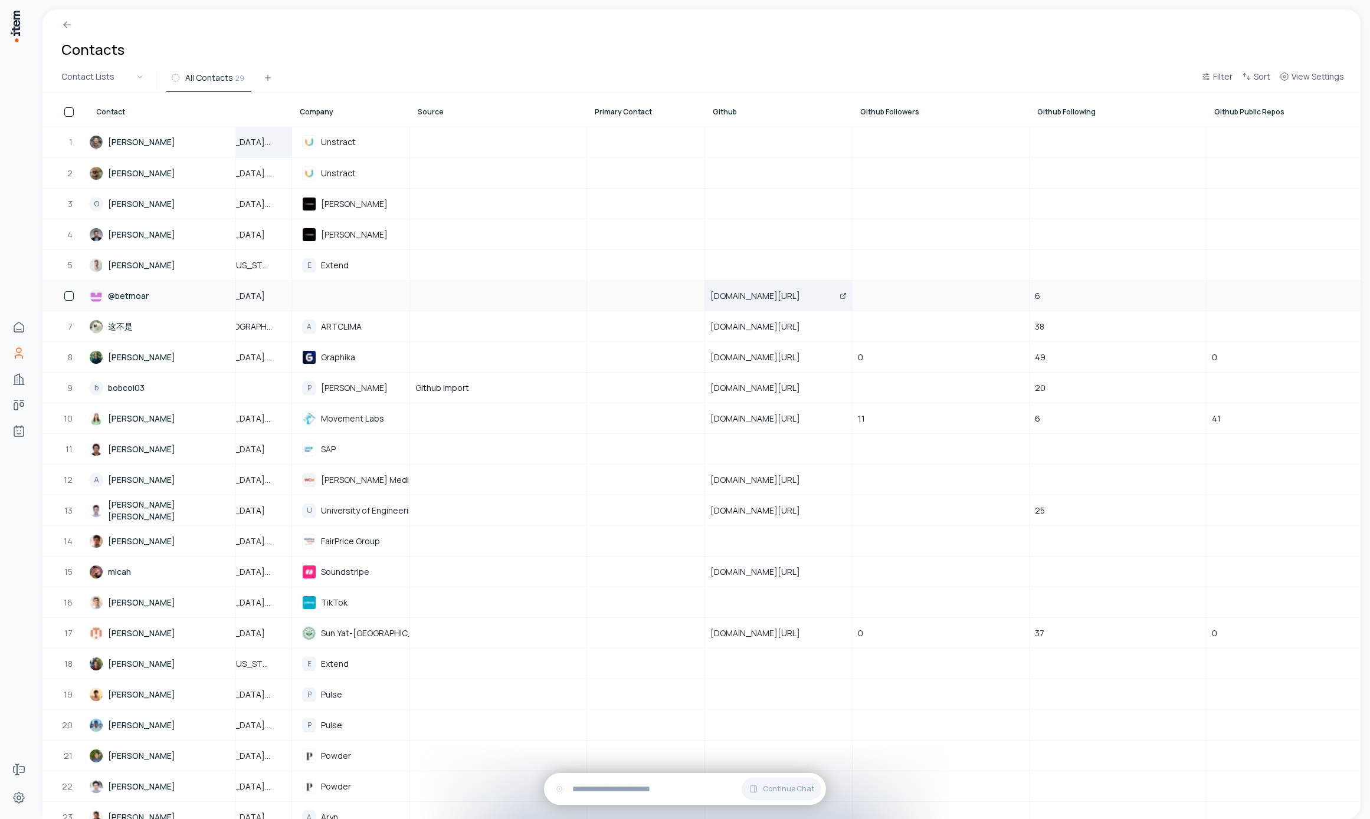
click at [812, 294] on div "[DOMAIN_NAME][URL]" at bounding box center [779, 295] width 146 height 29
click at [918, 294] on div at bounding box center [940, 295] width 175 height 29
click at [747, 296] on span "[DOMAIN_NAME][URL]" at bounding box center [762, 296] width 104 height 12
click at [933, 274] on div at bounding box center [940, 265] width 175 height 29
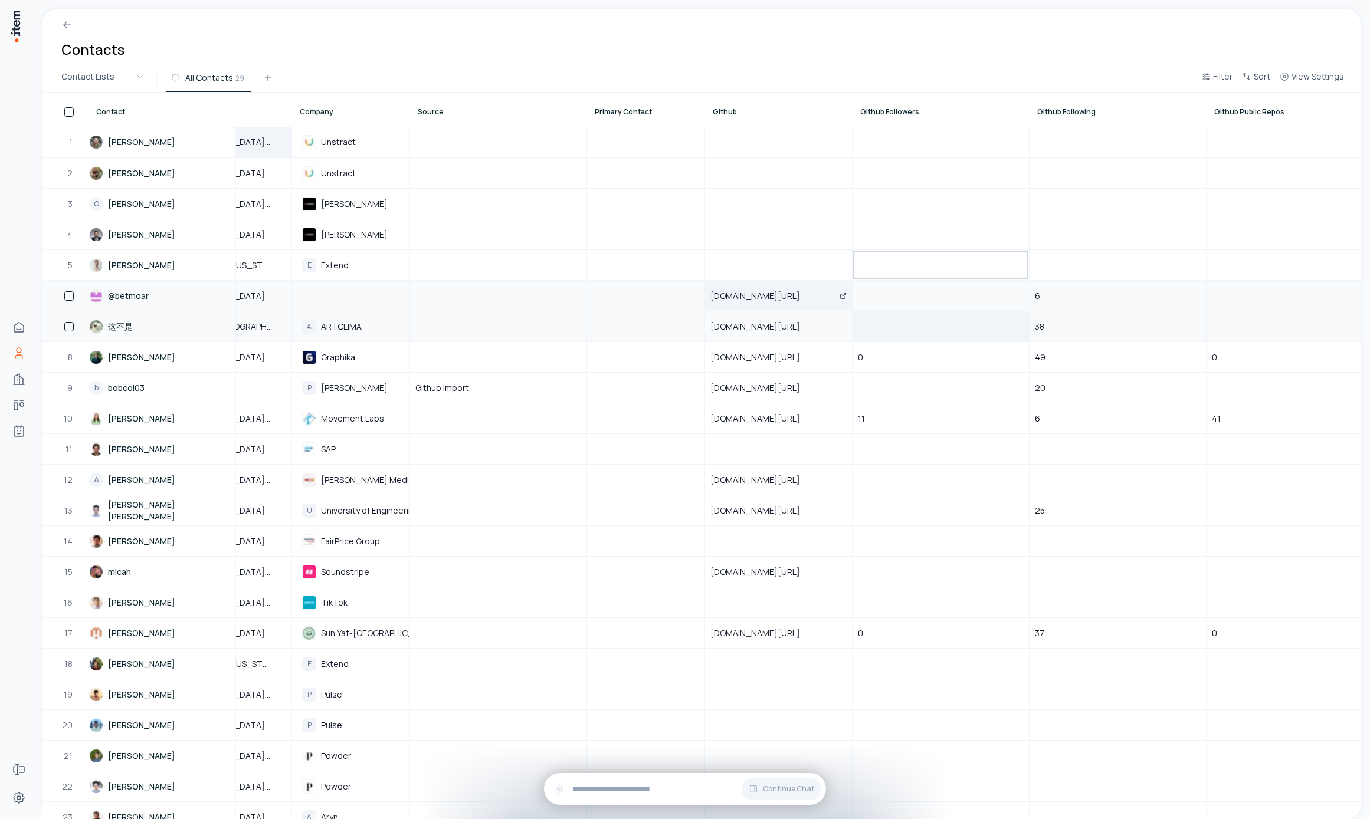
click at [936, 327] on div at bounding box center [940, 326] width 175 height 29
click at [935, 299] on div at bounding box center [940, 295] width 175 height 29
click at [743, 309] on div "[DOMAIN_NAME][URL]" at bounding box center [779, 295] width 146 height 29
click at [756, 291] on span "[DOMAIN_NAME][URL]" at bounding box center [762, 296] width 104 height 12
click at [772, 272] on div at bounding box center [779, 265] width 146 height 29
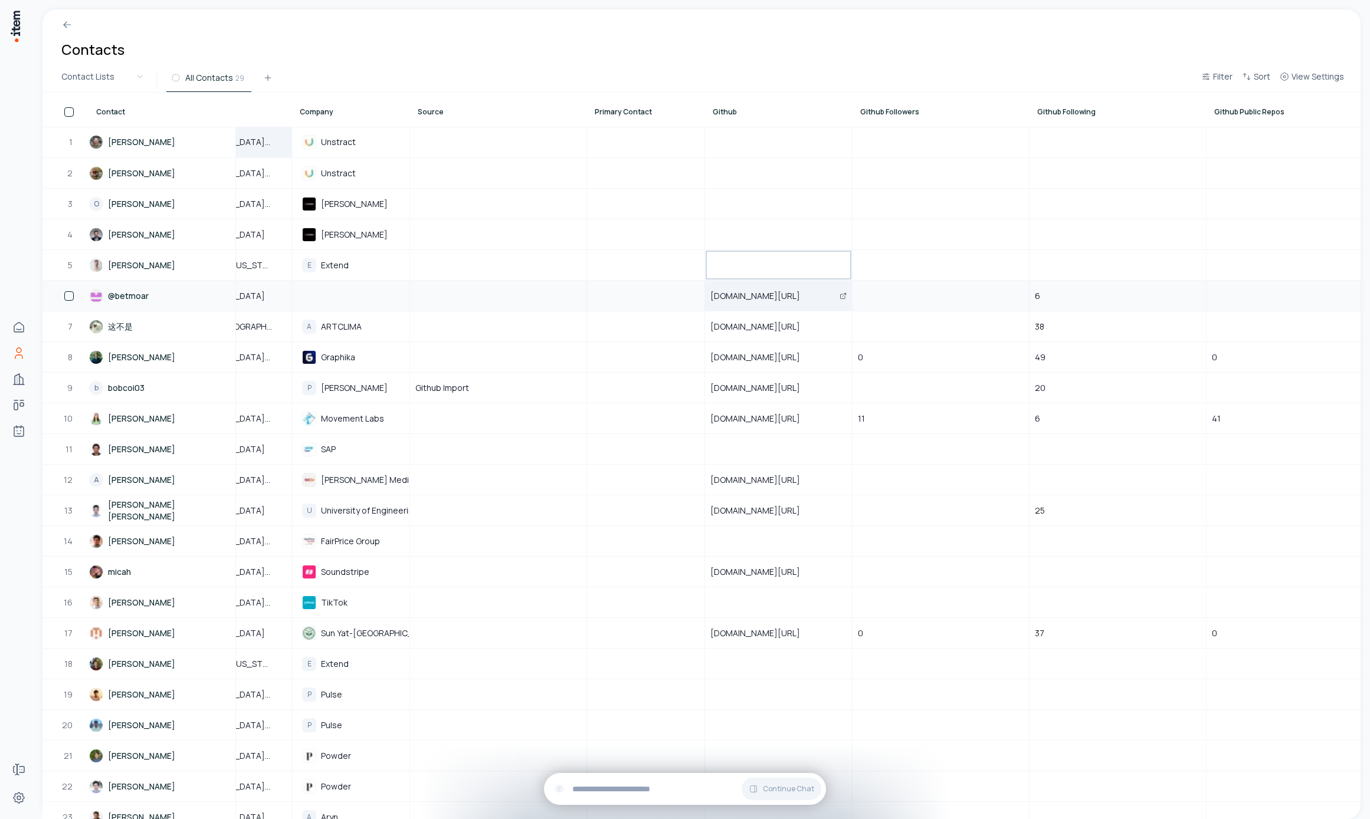
click at [771, 294] on span "[DOMAIN_NAME][URL]" at bounding box center [762, 296] width 104 height 12
click at [795, 297] on span "[DOMAIN_NAME][URL]" at bounding box center [762, 296] width 104 height 12
click at [811, 366] on div "[DOMAIN_NAME][URL]" at bounding box center [779, 357] width 146 height 29
drag, startPoint x: 771, startPoint y: 291, endPoint x: 777, endPoint y: 303, distance: 13.0
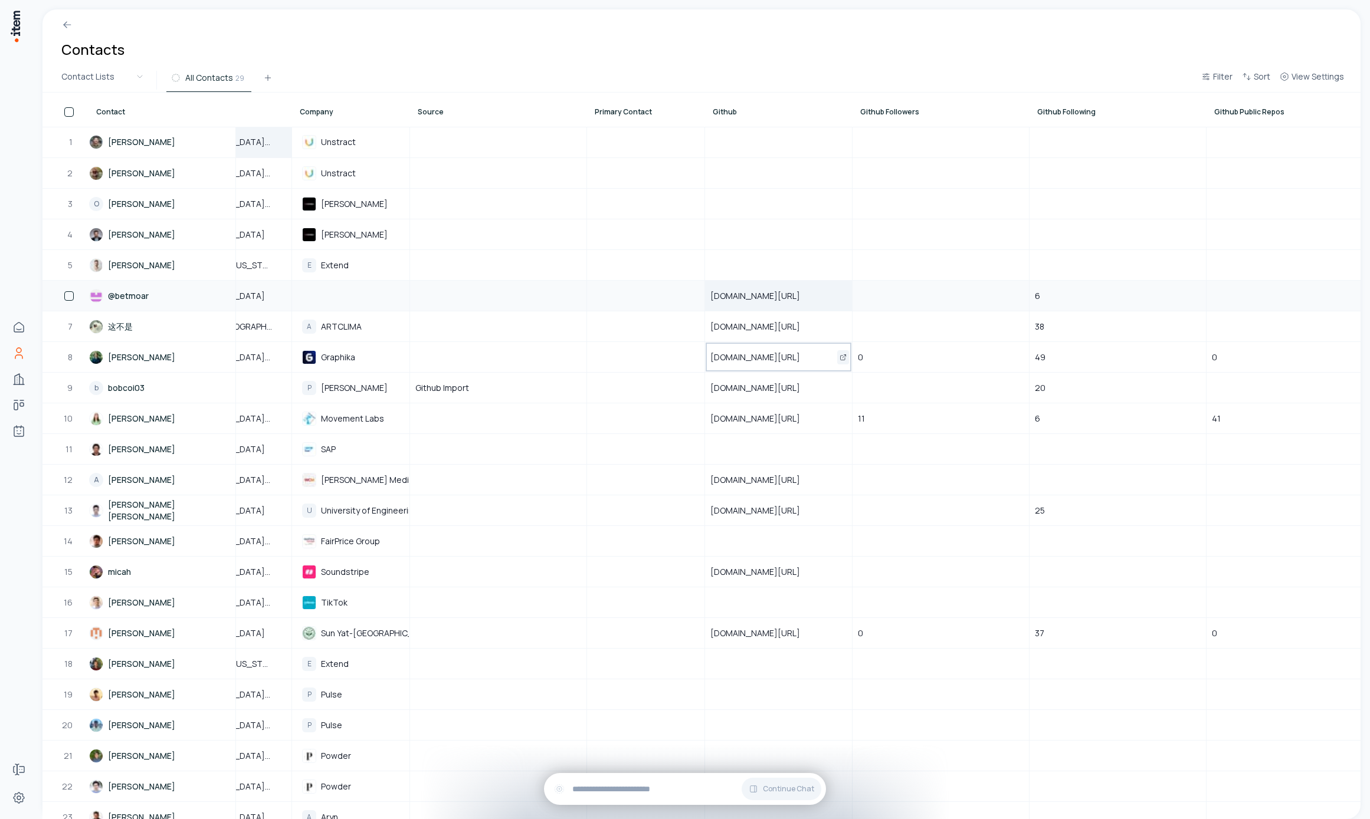
click at [771, 291] on span "[DOMAIN_NAME][URL]" at bounding box center [762, 296] width 104 height 12
click at [801, 346] on div "[DOMAIN_NAME][URL]" at bounding box center [779, 357] width 146 height 29
click at [772, 290] on span "[DOMAIN_NAME][URL]" at bounding box center [762, 296] width 104 height 12
click at [814, 388] on div "[DOMAIN_NAME][URL]" at bounding box center [779, 387] width 146 height 29
click at [750, 293] on span "[DOMAIN_NAME][URL]" at bounding box center [762, 296] width 104 height 12
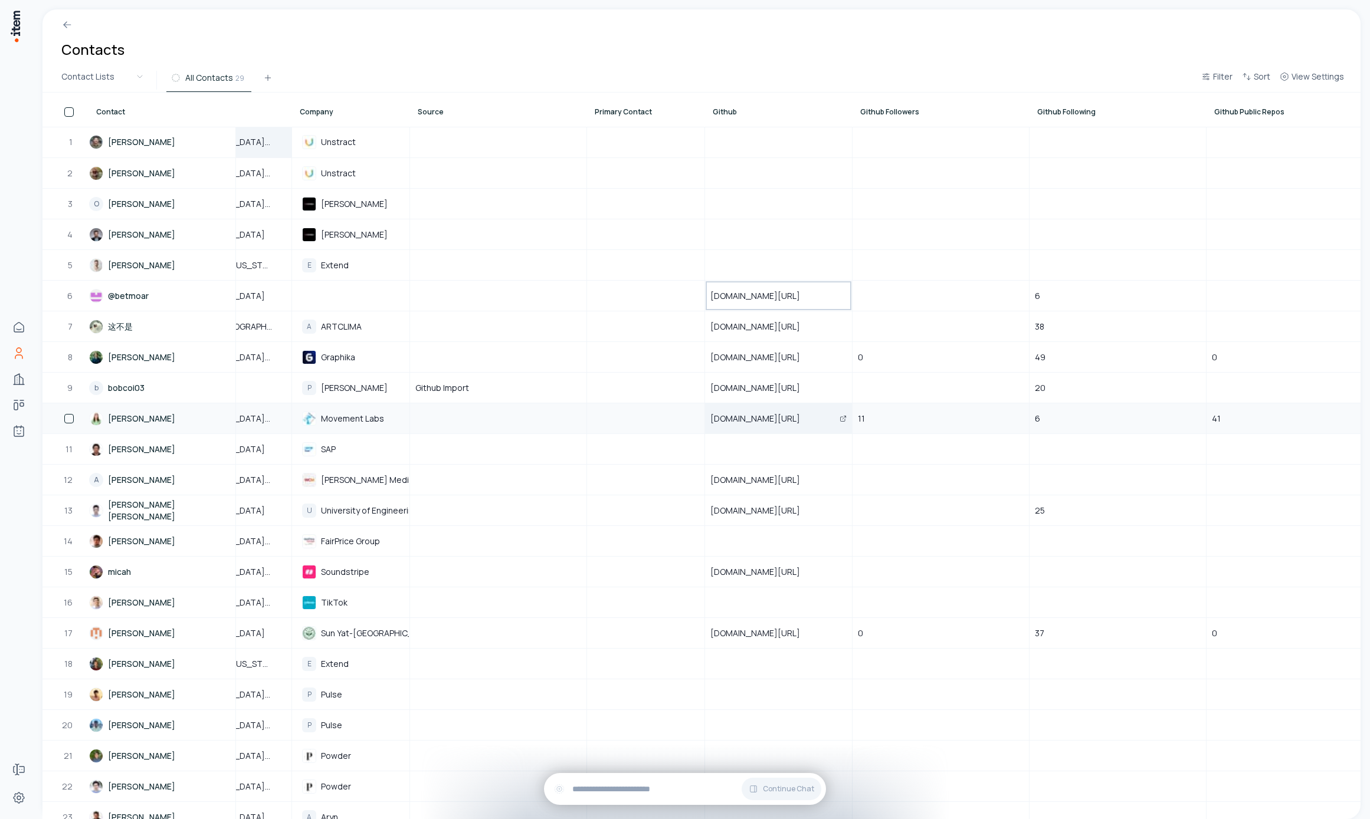
click at [799, 413] on span "[DOMAIN_NAME][URL]" at bounding box center [762, 419] width 104 height 12
click at [776, 301] on span "[DOMAIN_NAME][URL]" at bounding box center [762, 296] width 104 height 12
click at [768, 284] on div "[DOMAIN_NAME][URL]" at bounding box center [779, 295] width 146 height 29
click at [780, 308] on div "[DOMAIN_NAME][URL]" at bounding box center [779, 295] width 146 height 29
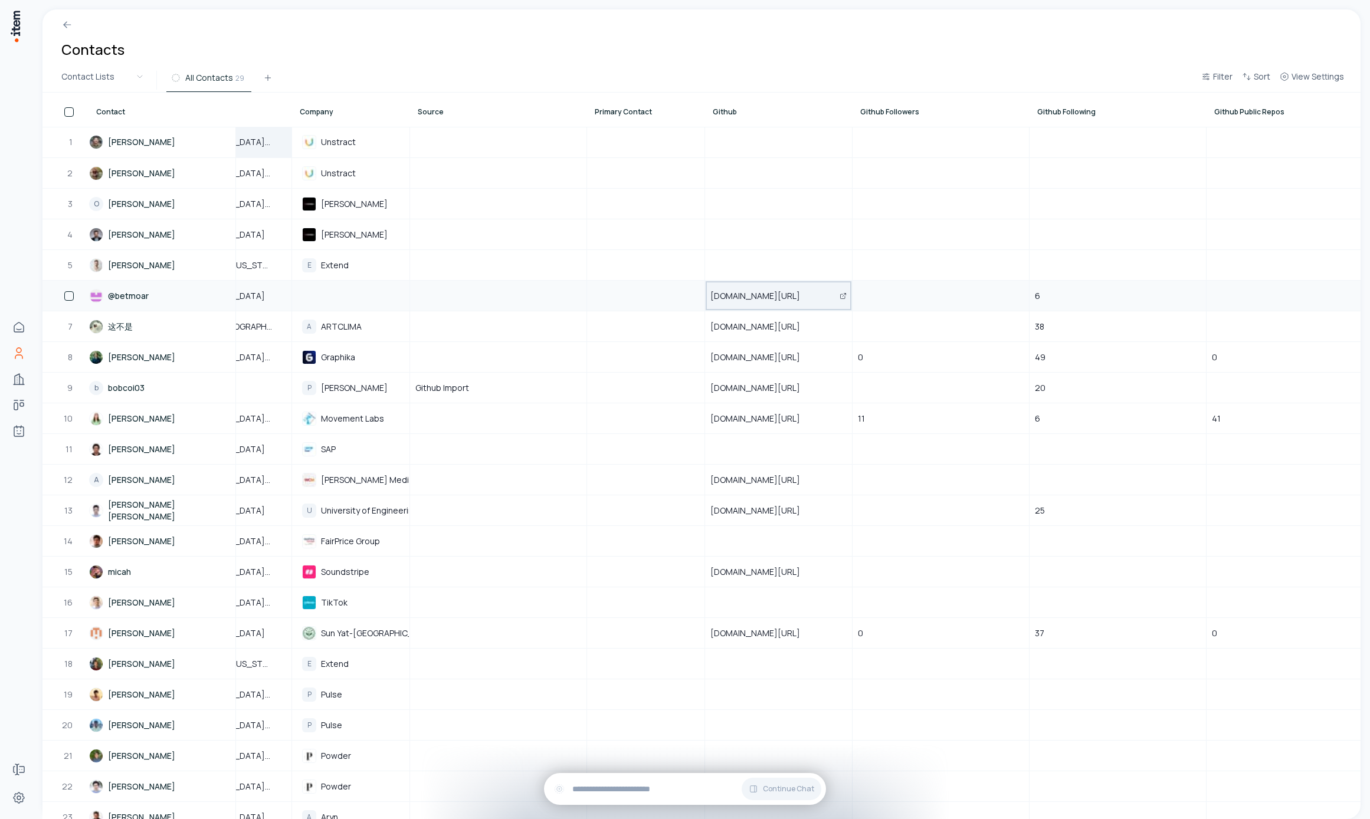
click at [780, 308] on div "[DOMAIN_NAME][URL]" at bounding box center [779, 295] width 146 height 29
click at [771, 317] on div "[DOMAIN_NAME][URL]" at bounding box center [779, 326] width 146 height 29
click at [762, 305] on div "[DOMAIN_NAME][URL]" at bounding box center [779, 295] width 146 height 29
click at [887, 306] on div at bounding box center [940, 295] width 175 height 29
click at [771, 302] on div "[DOMAIN_NAME][URL]" at bounding box center [779, 295] width 146 height 29
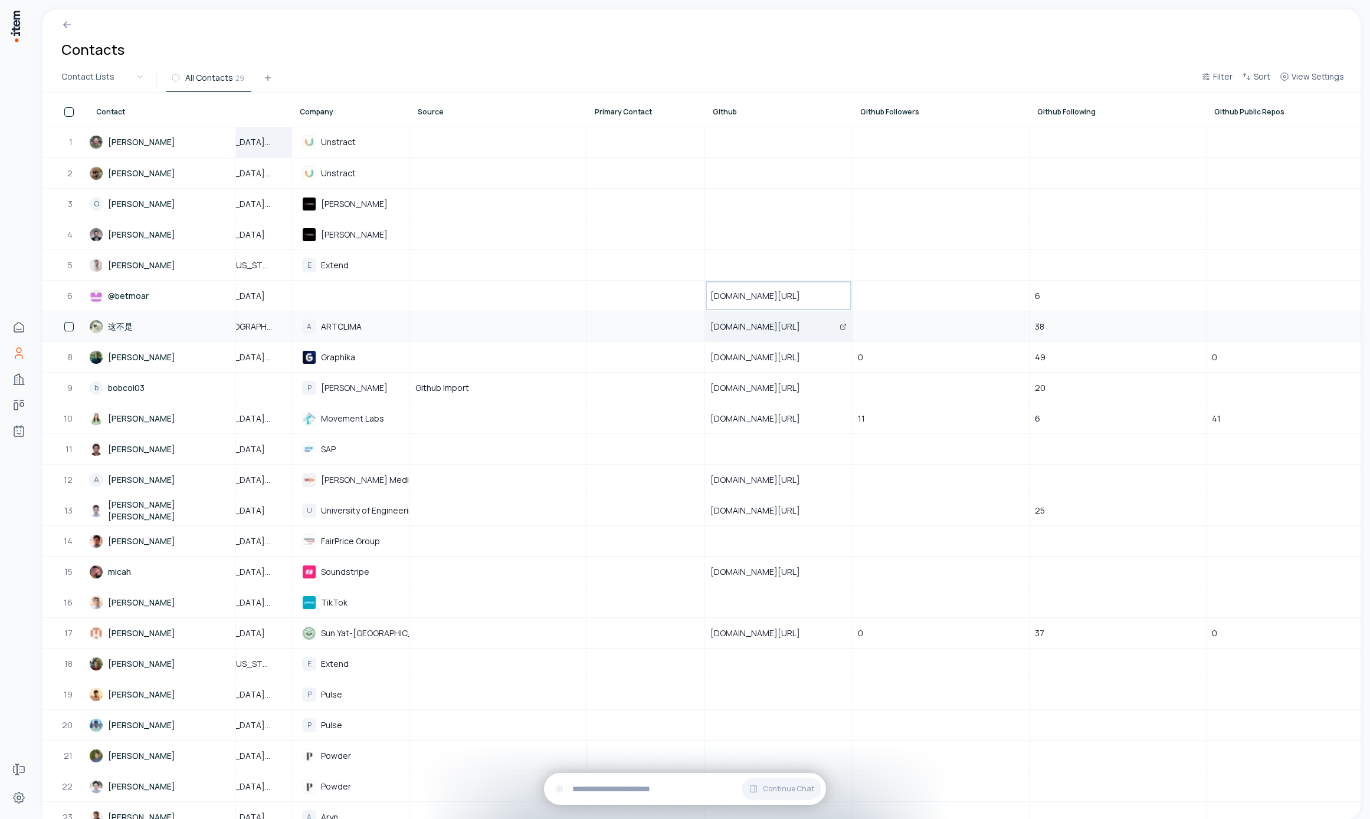
click at [763, 314] on div "[DOMAIN_NAME][URL]" at bounding box center [779, 326] width 146 height 29
click at [764, 354] on span "github.com/samkcarlile" at bounding box center [762, 358] width 104 height 12
click at [765, 283] on div "github.com/betmoar" at bounding box center [779, 295] width 146 height 29
click at [777, 336] on div "github.com/ViniciusRed" at bounding box center [779, 326] width 146 height 29
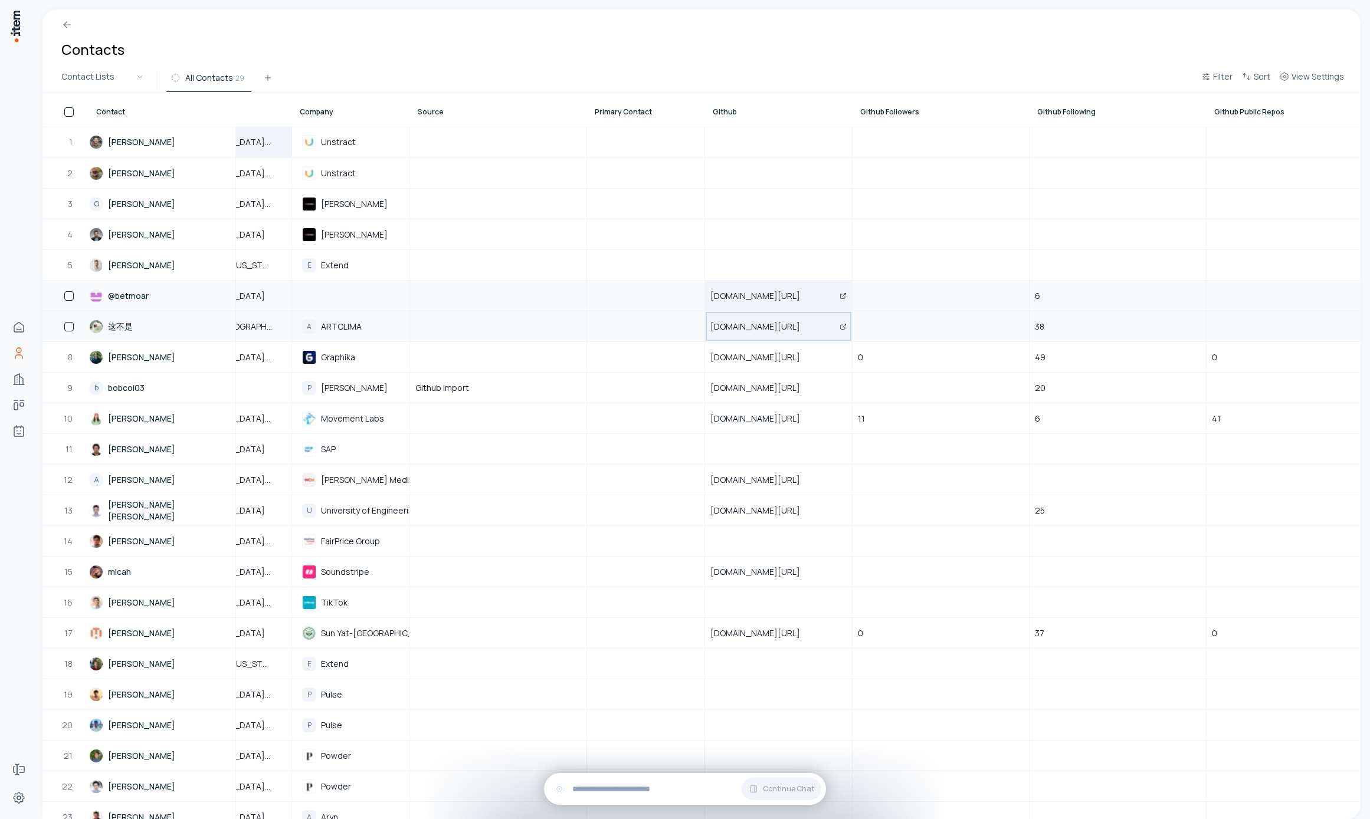
click at [771, 329] on span "github.com/ViniciusRed" at bounding box center [762, 327] width 104 height 12
click at [776, 400] on div "github.com/bobcoi03" at bounding box center [779, 387] width 146 height 29
click at [769, 325] on span "github.com/ViniciusRed" at bounding box center [762, 327] width 104 height 12
click at [917, 298] on div at bounding box center [940, 295] width 175 height 29
click at [780, 303] on div "github.com/betmoar" at bounding box center [779, 295] width 146 height 29
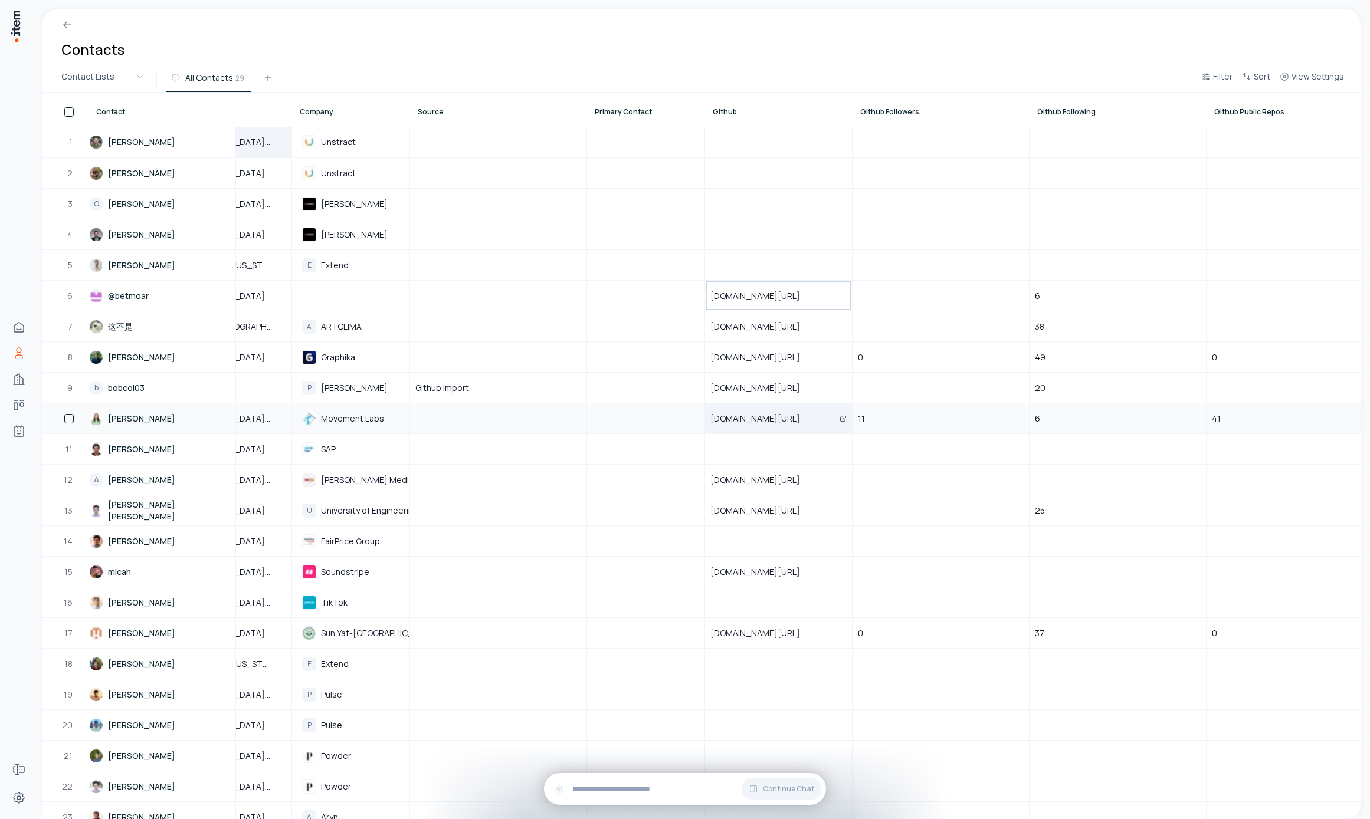
click at [804, 406] on div "github.com/dhnaranjo" at bounding box center [779, 418] width 146 height 29
click at [791, 301] on span "github.com/betmoar" at bounding box center [762, 296] width 104 height 12
click at [799, 288] on div "github.com/betmoar" at bounding box center [779, 295] width 146 height 29
click at [794, 257] on div at bounding box center [779, 265] width 146 height 29
click at [803, 312] on td "github.com/ViniciusRed" at bounding box center [778, 326] width 147 height 31
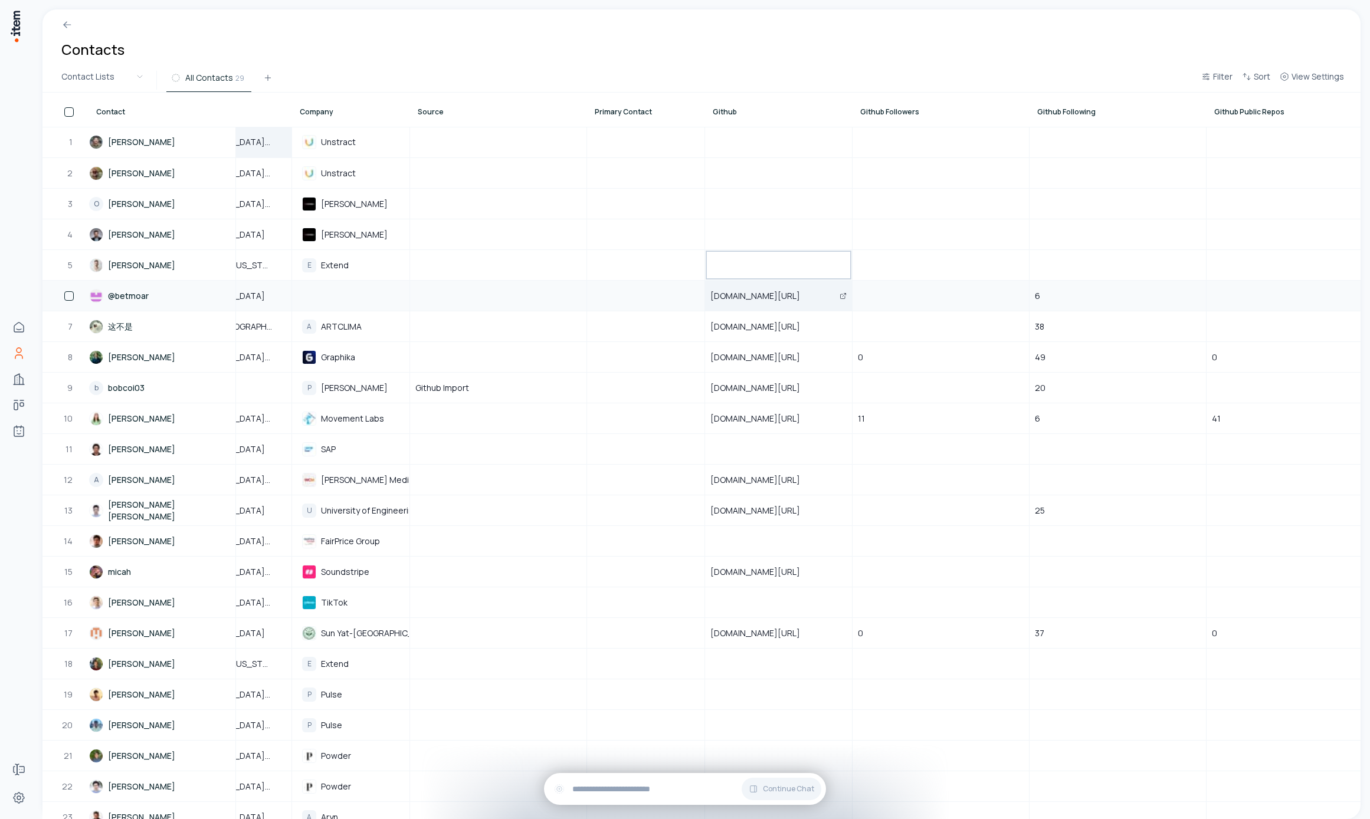
click at [794, 290] on span "github.com/betmoar" at bounding box center [762, 296] width 104 height 12
click at [781, 388] on span "github.com/bobcoi03" at bounding box center [762, 388] width 104 height 12
click at [532, 330] on div at bounding box center [498, 326] width 175 height 29
click at [781, 347] on div "github.com/samkcarlile" at bounding box center [779, 357] width 146 height 29
click at [1073, 283] on div "6" at bounding box center [1117, 295] width 175 height 29
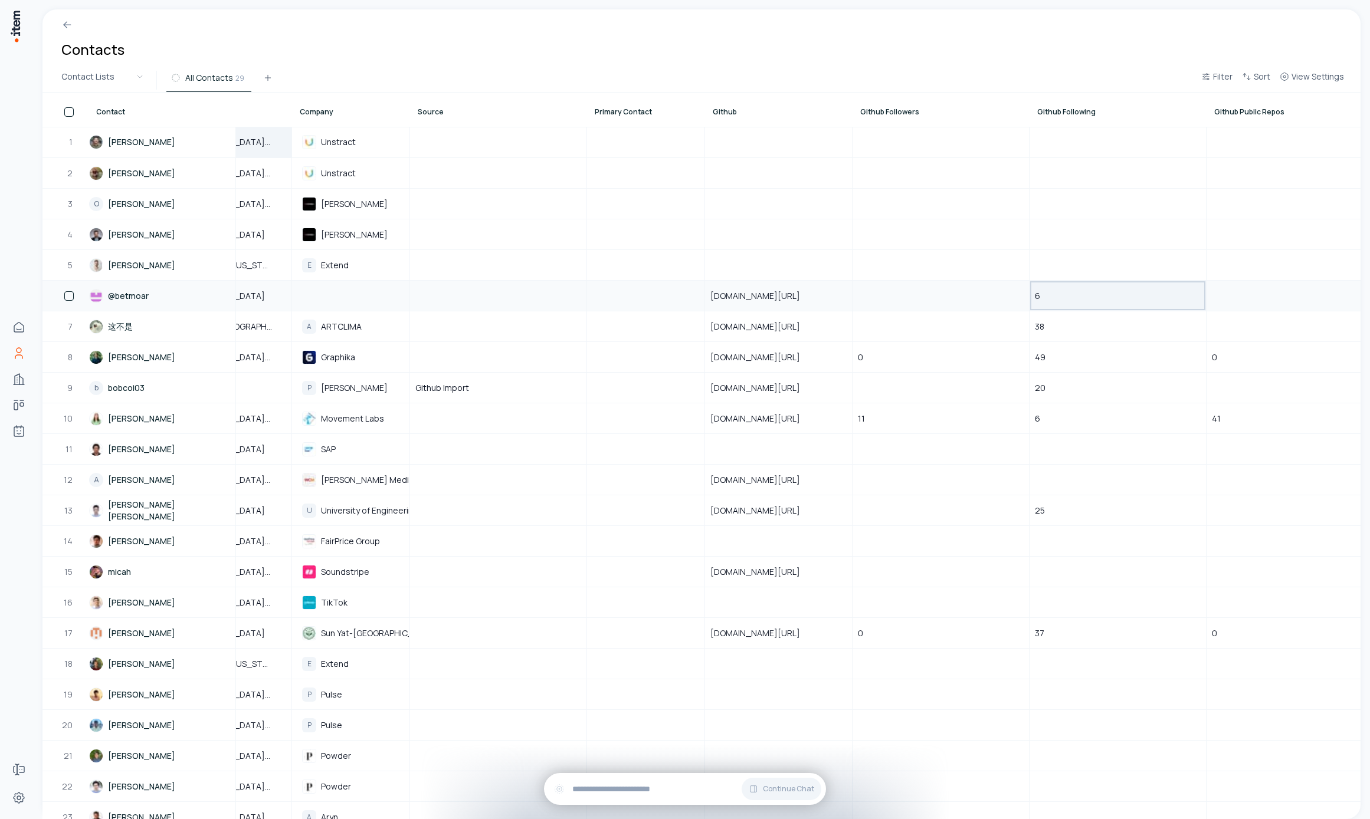
drag, startPoint x: 1091, startPoint y: 314, endPoint x: 1080, endPoint y: 289, distance: 28.0
click at [1091, 314] on div "38" at bounding box center [1117, 326] width 175 height 29
click at [1080, 289] on div "6" at bounding box center [1117, 295] width 175 height 29
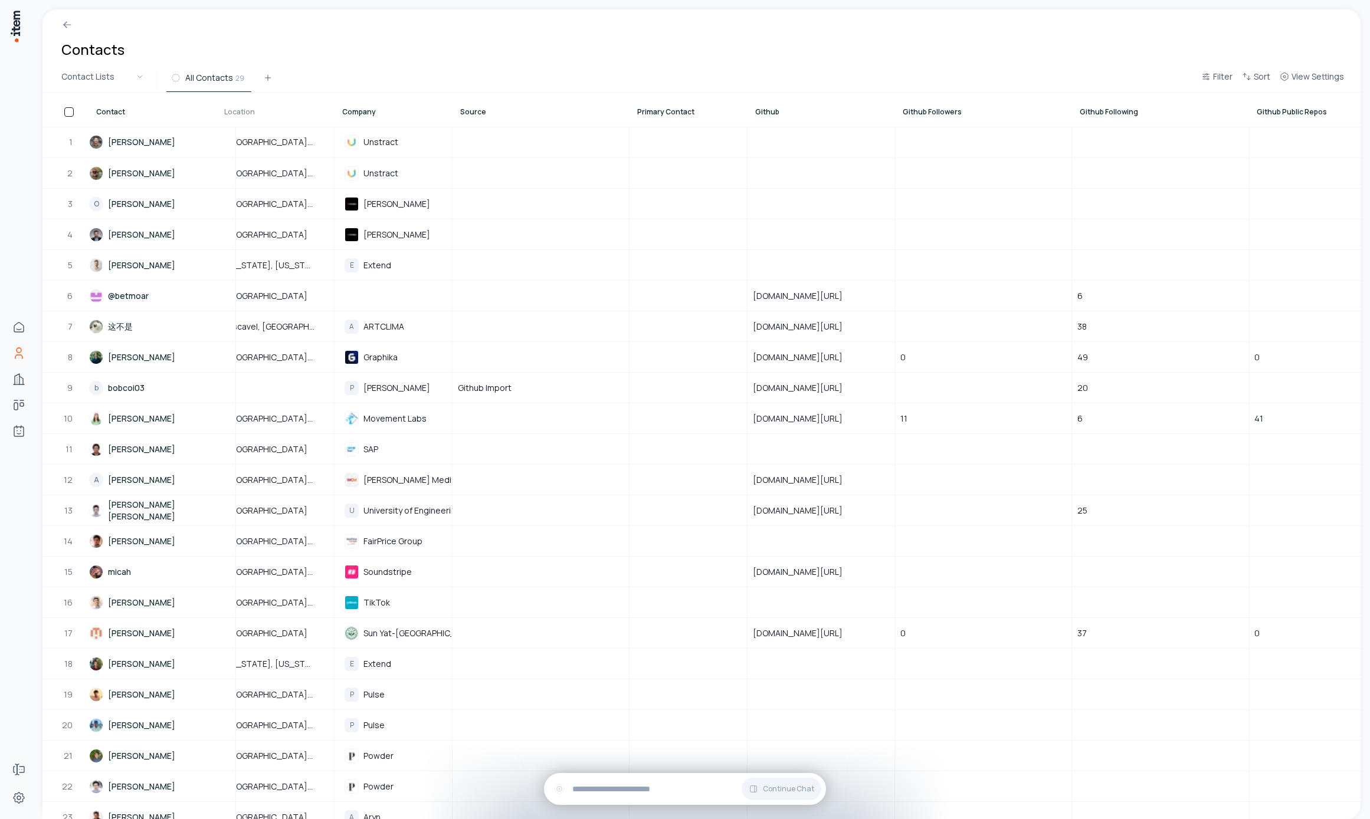
drag, startPoint x: 285, startPoint y: 122, endPoint x: 292, endPoint y: 114, distance: 10.4
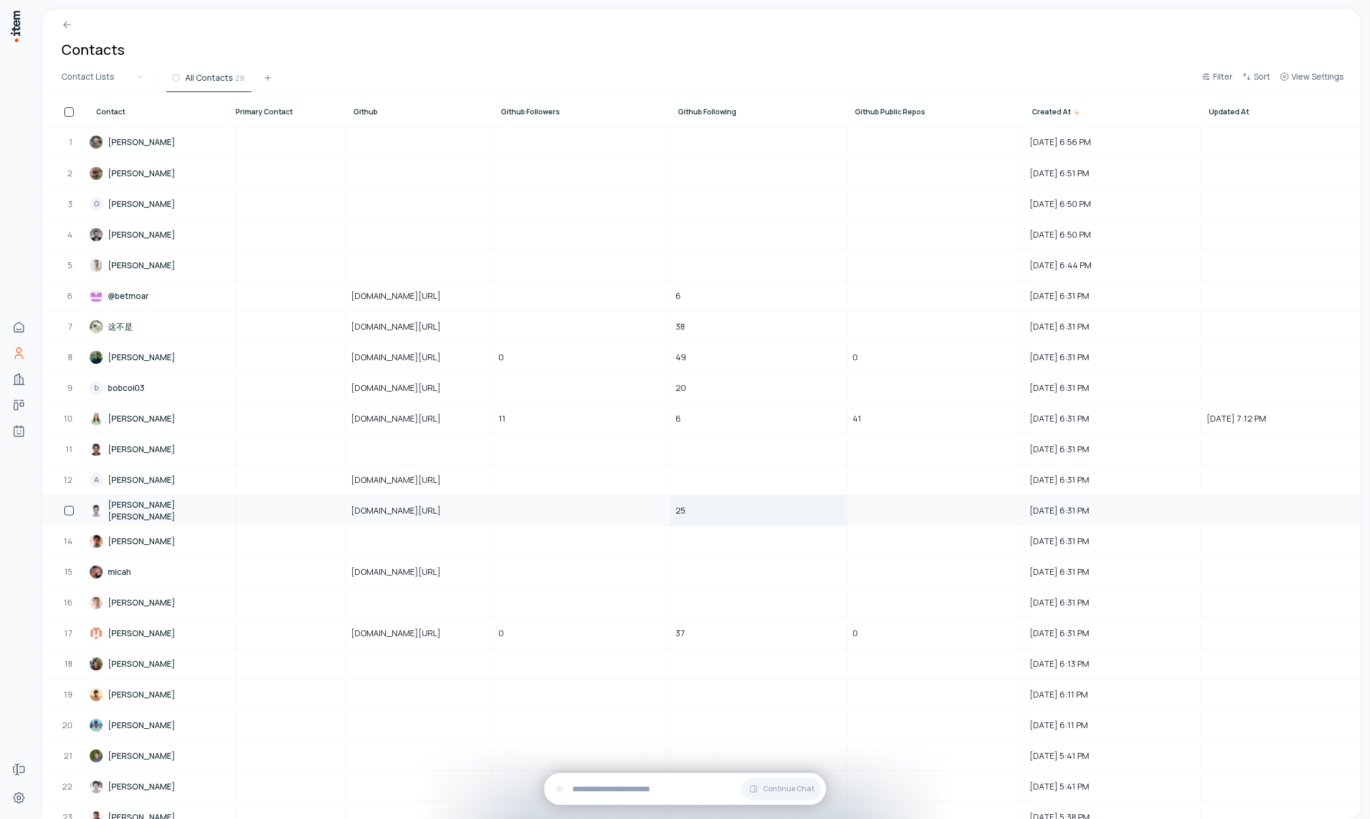
scroll to position [0, 1194]
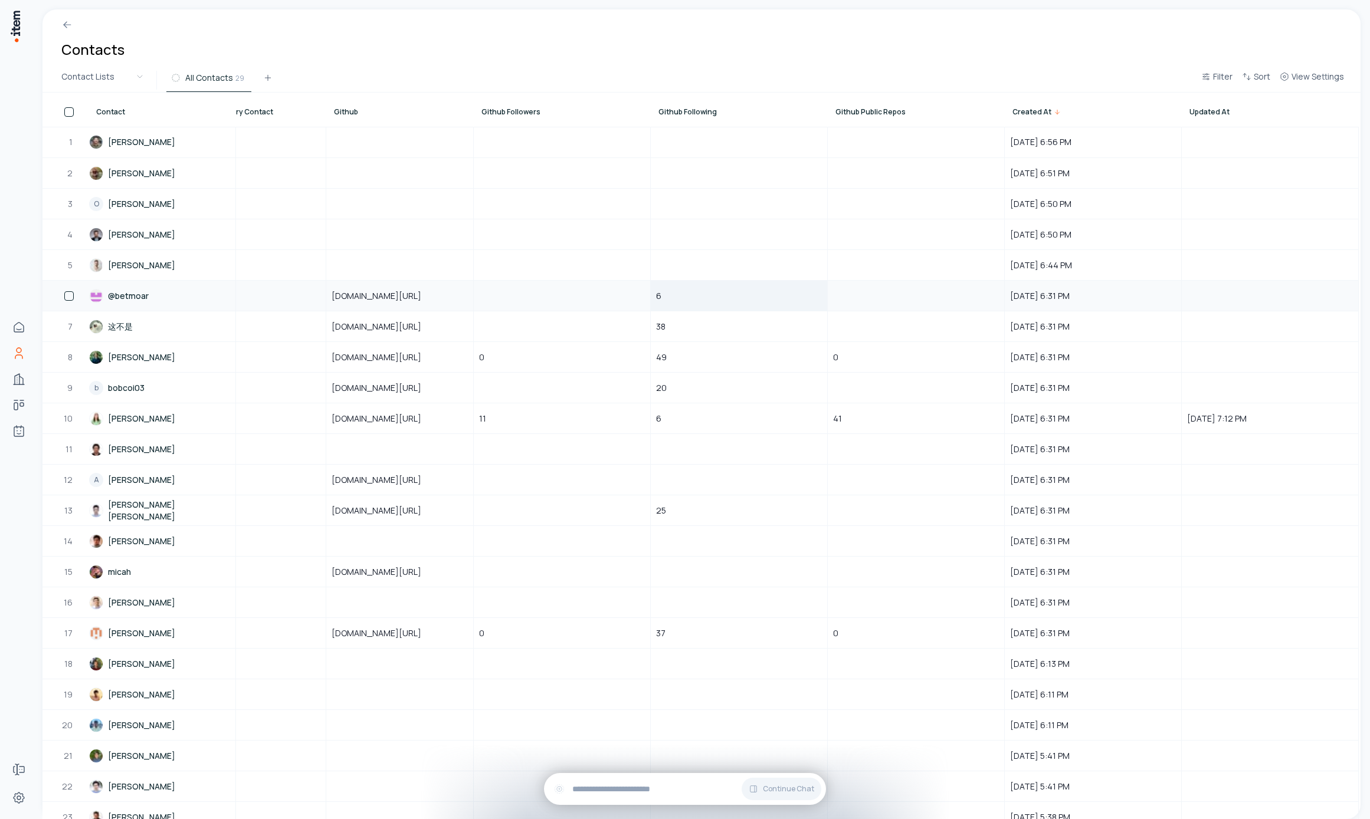
click at [677, 296] on div "6" at bounding box center [738, 295] width 175 height 29
click at [696, 379] on div "20" at bounding box center [738, 387] width 175 height 29
click at [687, 304] on div "6" at bounding box center [738, 295] width 175 height 29
click at [736, 446] on div at bounding box center [738, 449] width 175 height 29
click at [722, 362] on div "49" at bounding box center [738, 357] width 175 height 29
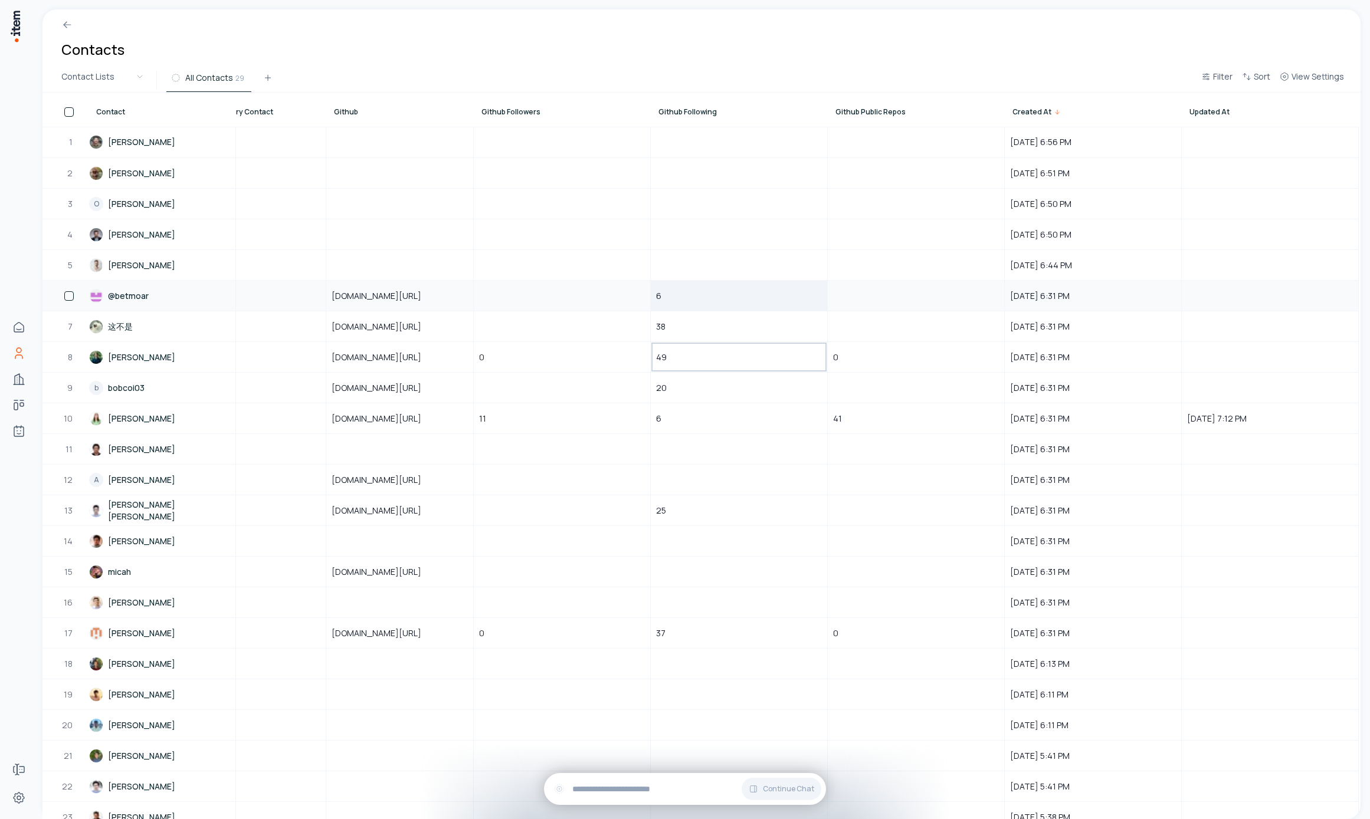
click at [707, 307] on div "6" at bounding box center [738, 295] width 175 height 29
click at [734, 329] on div "38" at bounding box center [738, 326] width 175 height 29
click at [736, 314] on div "38" at bounding box center [738, 326] width 175 height 29
click at [733, 291] on div "6" at bounding box center [738, 295] width 175 height 29
click at [703, 290] on div "6" at bounding box center [738, 295] width 175 height 29
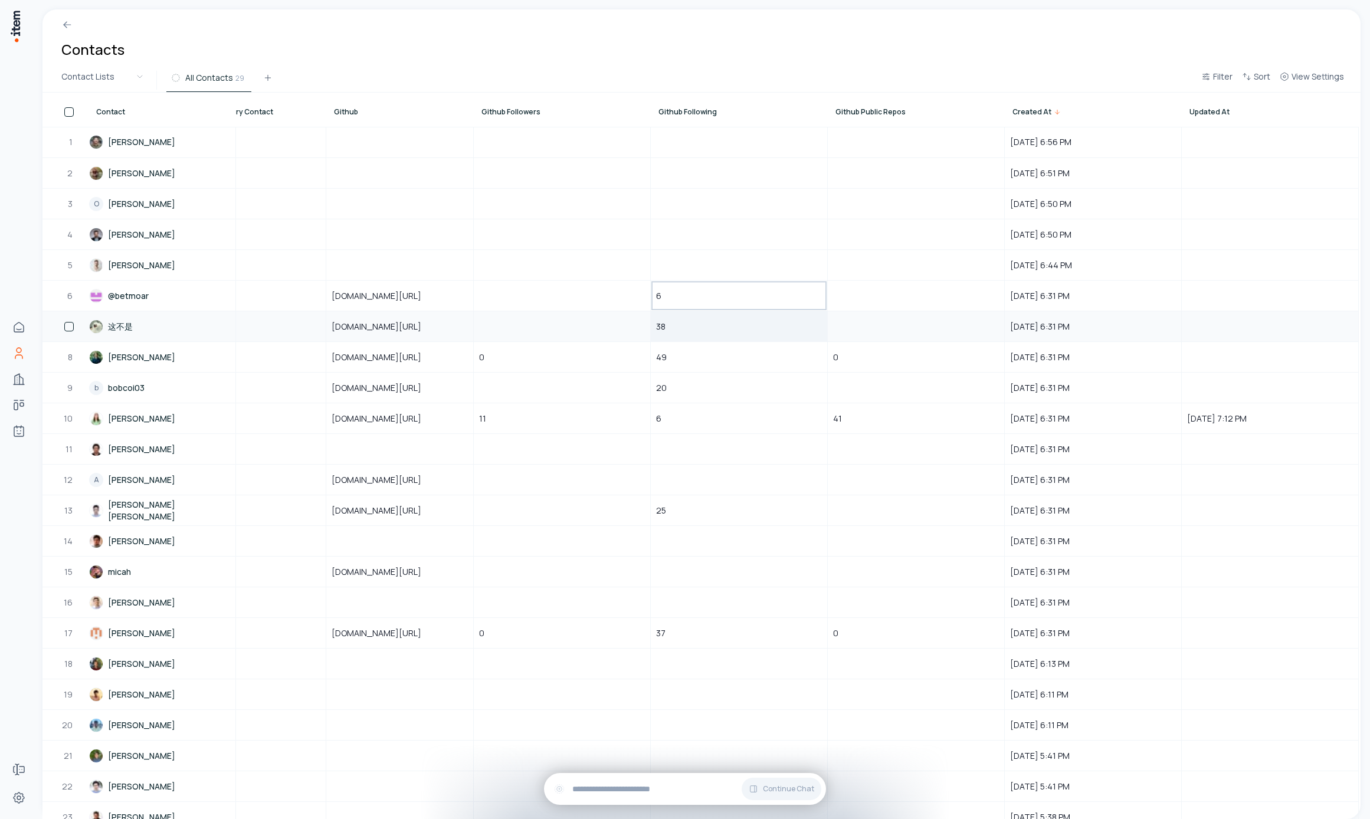
click at [702, 326] on div "38" at bounding box center [738, 326] width 175 height 29
click at [698, 290] on div "6" at bounding box center [738, 295] width 175 height 29
click at [665, 289] on div "6" at bounding box center [738, 295] width 175 height 29
click at [679, 267] on div at bounding box center [738, 265] width 175 height 29
click at [684, 296] on div "6" at bounding box center [738, 295] width 175 height 29
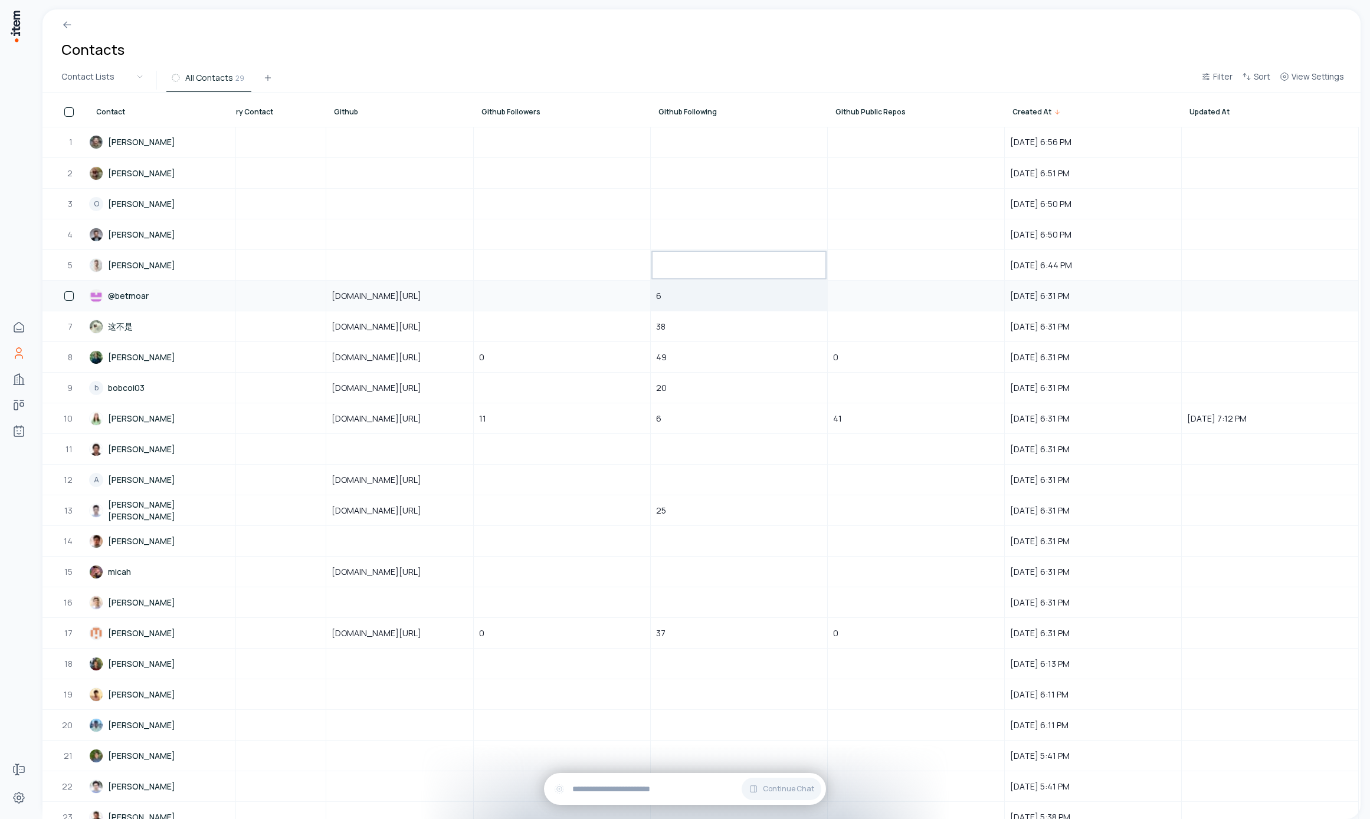
click at [684, 296] on div "6" at bounding box center [738, 295] width 175 height 29
click at [685, 254] on div at bounding box center [738, 265] width 175 height 29
click at [708, 302] on div "6" at bounding box center [738, 295] width 175 height 29
click at [705, 274] on div at bounding box center [738, 265] width 175 height 29
click at [709, 323] on div "38" at bounding box center [738, 326] width 175 height 29
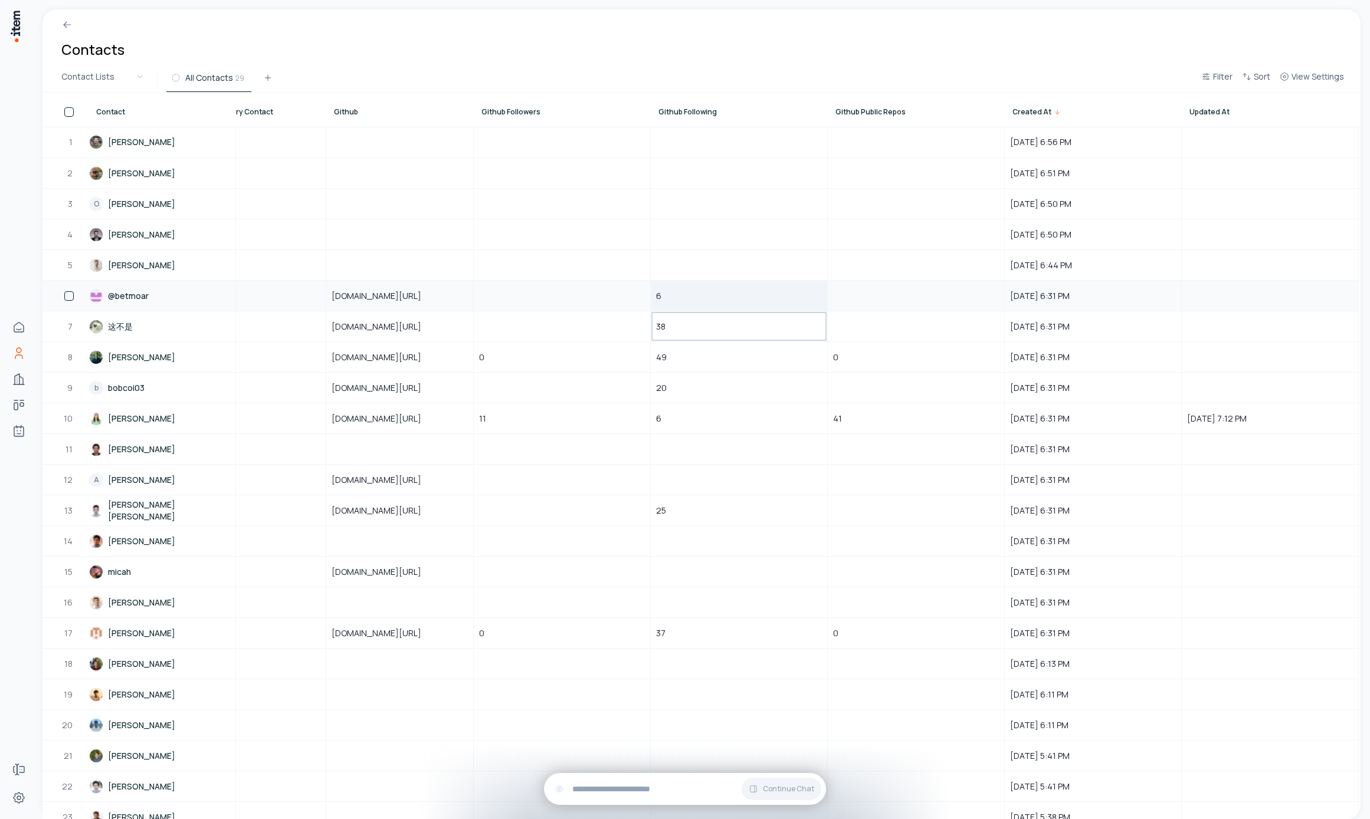
click at [706, 291] on div "6" at bounding box center [738, 295] width 175 height 29
click at [737, 252] on div at bounding box center [738, 265] width 175 height 29
click at [724, 310] on div "6" at bounding box center [738, 295] width 175 height 29
click at [720, 339] on div "38" at bounding box center [738, 326] width 175 height 29
click at [769, 271] on div at bounding box center [738, 265] width 175 height 29
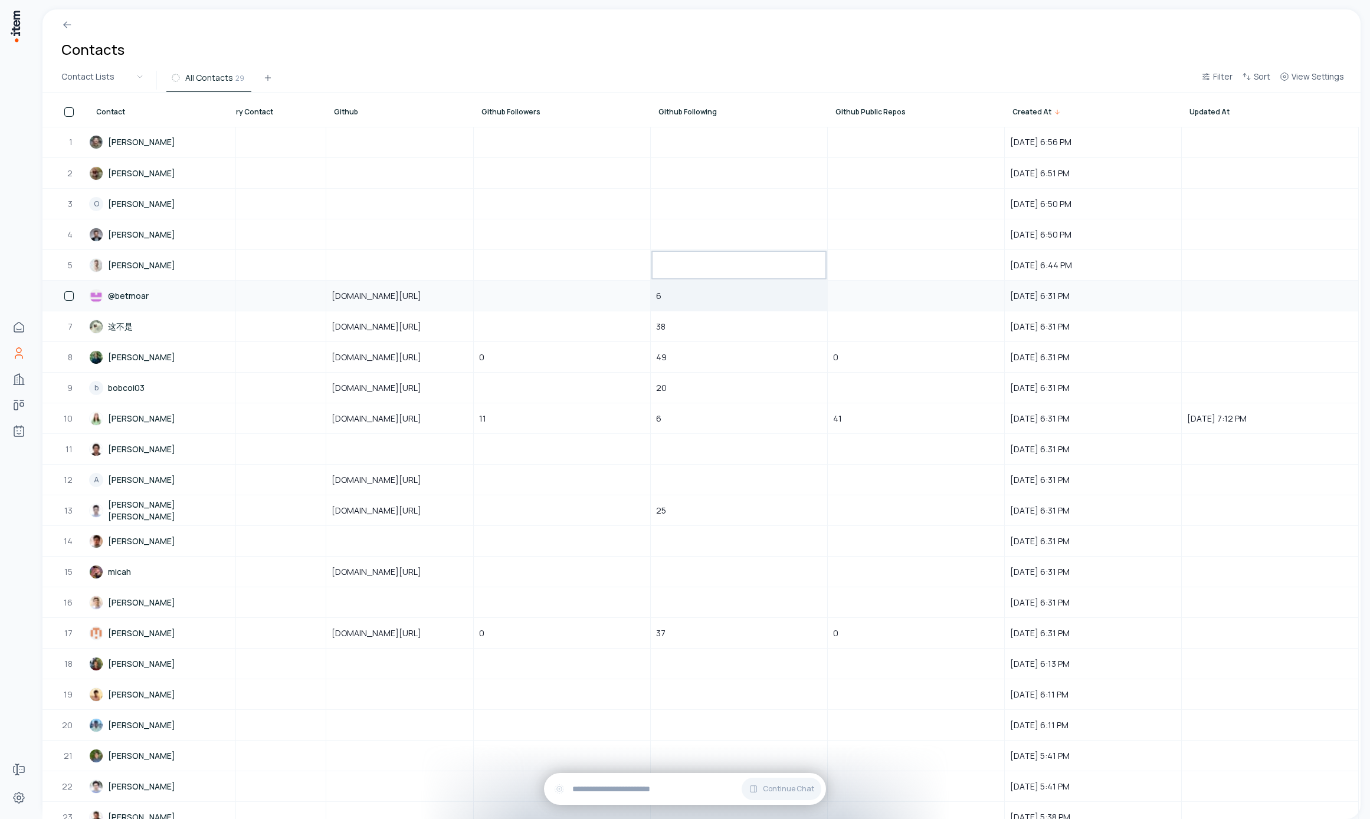
click at [743, 318] on div "38" at bounding box center [738, 326] width 175 height 29
click at [729, 279] on div "1 Arun Venkataswamy Co-Founder arun289@gmail.com www.linkedin.com/in/arun-venka…" at bounding box center [108, 572] width 2502 height 890
click at [729, 296] on div "6" at bounding box center [738, 295] width 175 height 29
click at [651, 296] on div "6" at bounding box center [738, 295] width 175 height 29
click at [581, 305] on div at bounding box center [561, 295] width 175 height 29
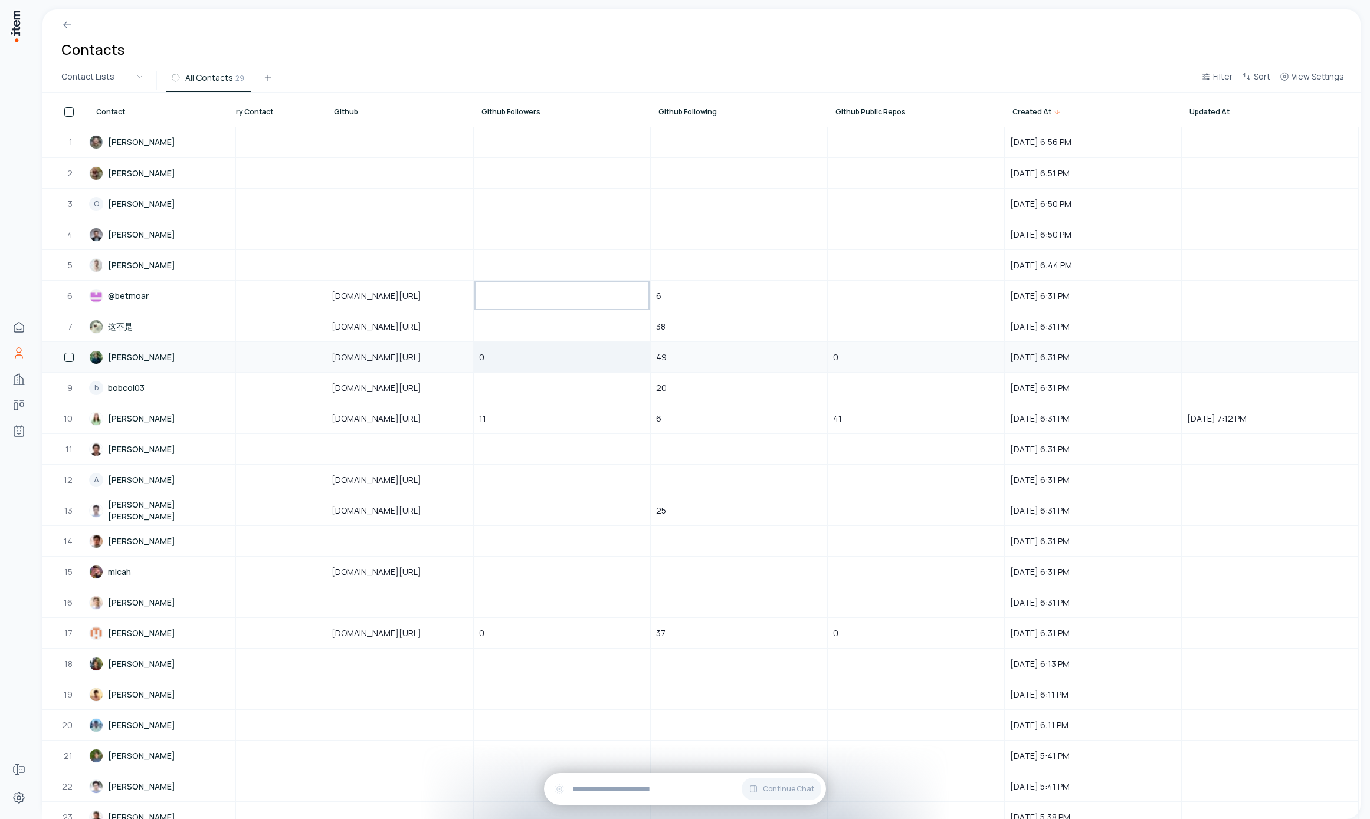
click at [630, 356] on div "0" at bounding box center [561, 357] width 175 height 29
click at [742, 324] on div "38" at bounding box center [738, 326] width 175 height 29
click at [707, 300] on div "6" at bounding box center [738, 295] width 175 height 29
drag, startPoint x: 707, startPoint y: 300, endPoint x: 711, endPoint y: 328, distance: 28.5
click at [707, 300] on div "6" at bounding box center [738, 295] width 175 height 29
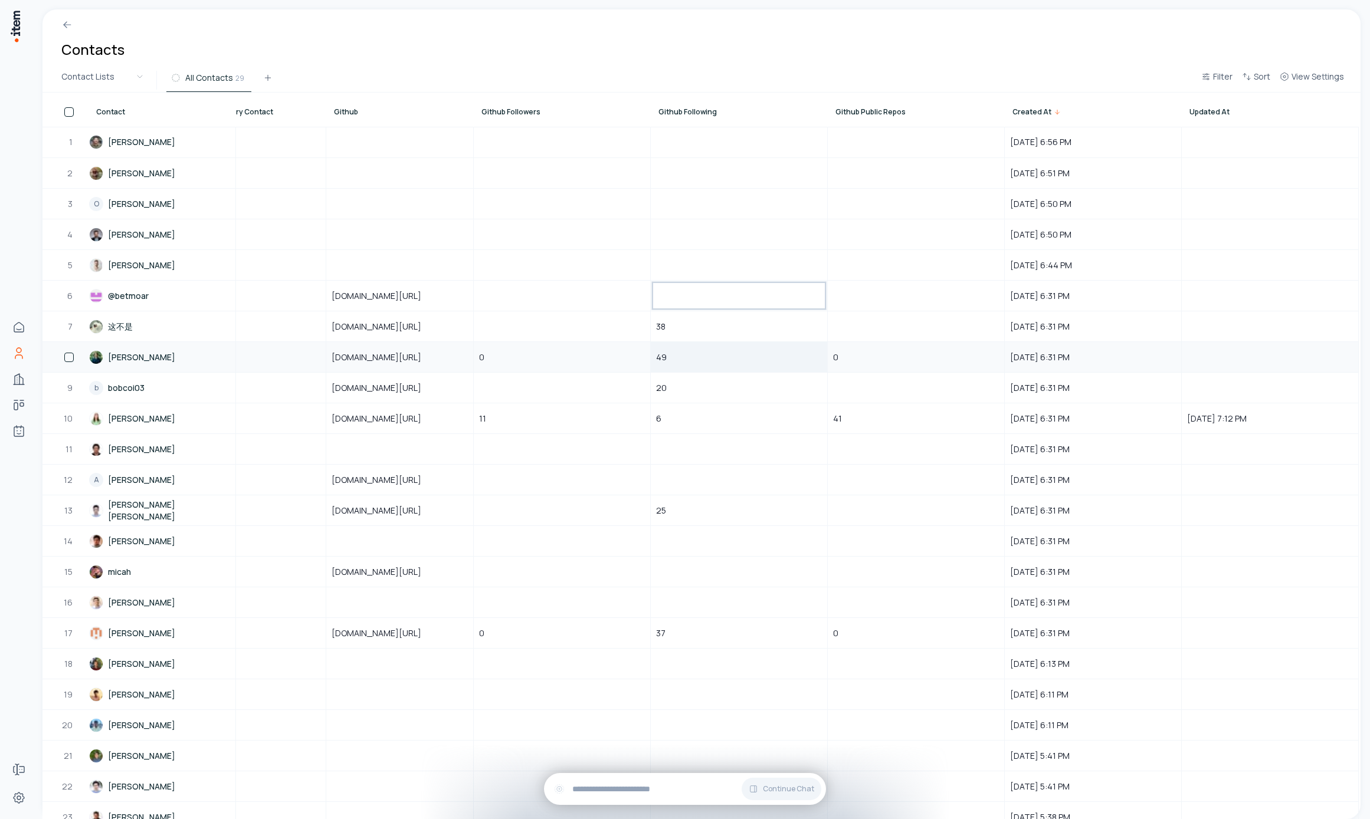
click at [704, 352] on div "49" at bounding box center [738, 357] width 175 height 29
click at [706, 401] on div "20" at bounding box center [738, 387] width 175 height 29
click at [711, 427] on div "6" at bounding box center [738, 418] width 175 height 29
click at [727, 513] on div "25" at bounding box center [738, 510] width 175 height 29
click at [398, 266] on div at bounding box center [400, 265] width 146 height 29
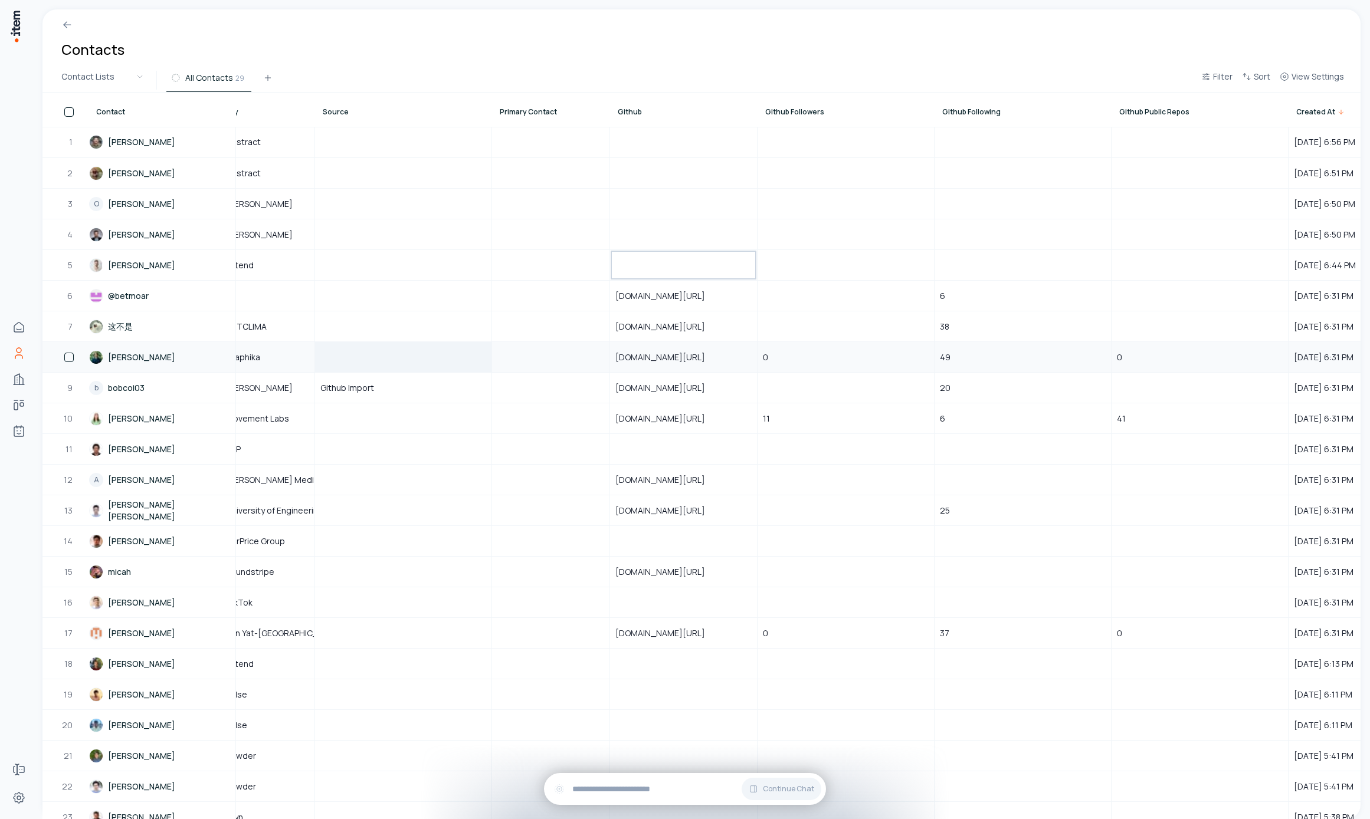
scroll to position [0, 757]
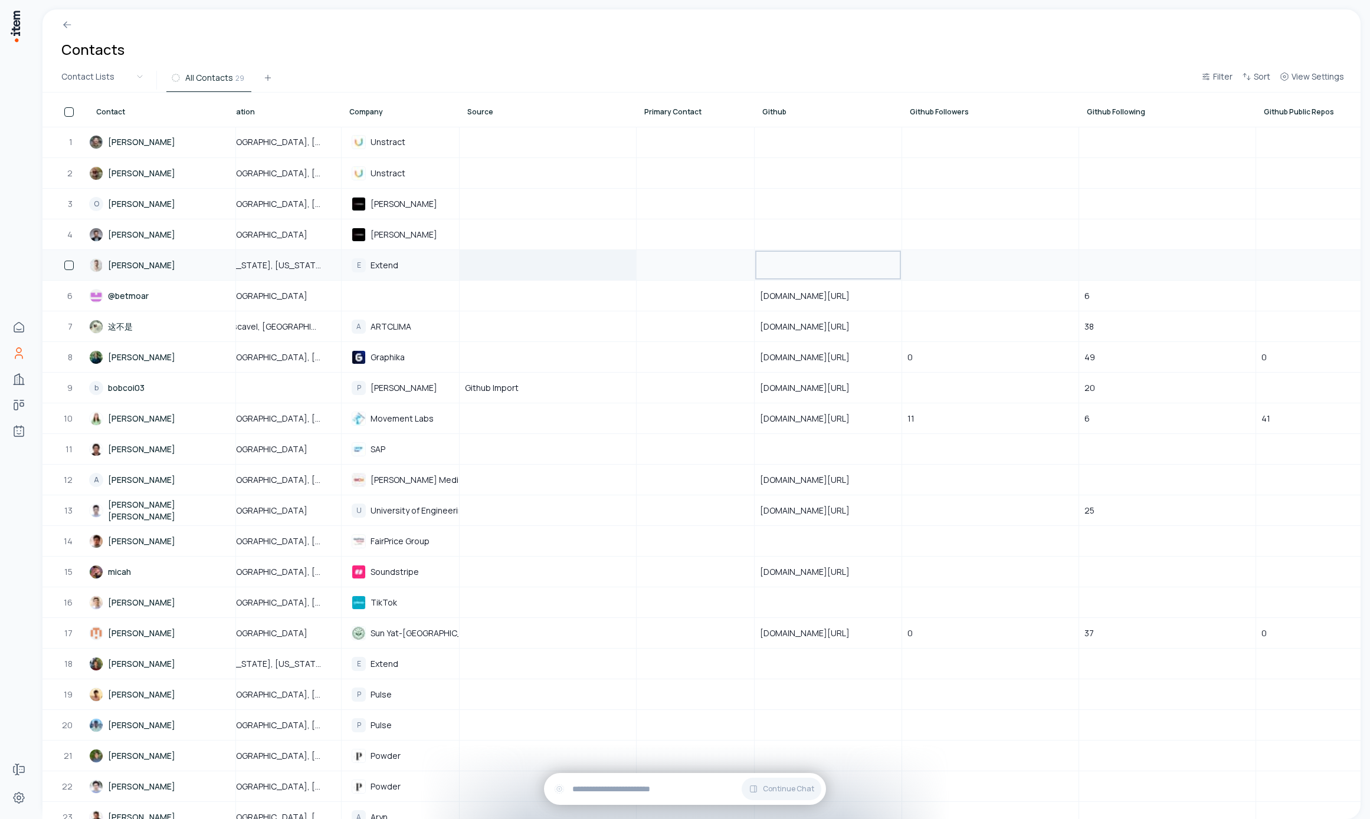
click at [471, 260] on div at bounding box center [547, 265] width 175 height 29
click at [538, 287] on div at bounding box center [547, 295] width 175 height 29
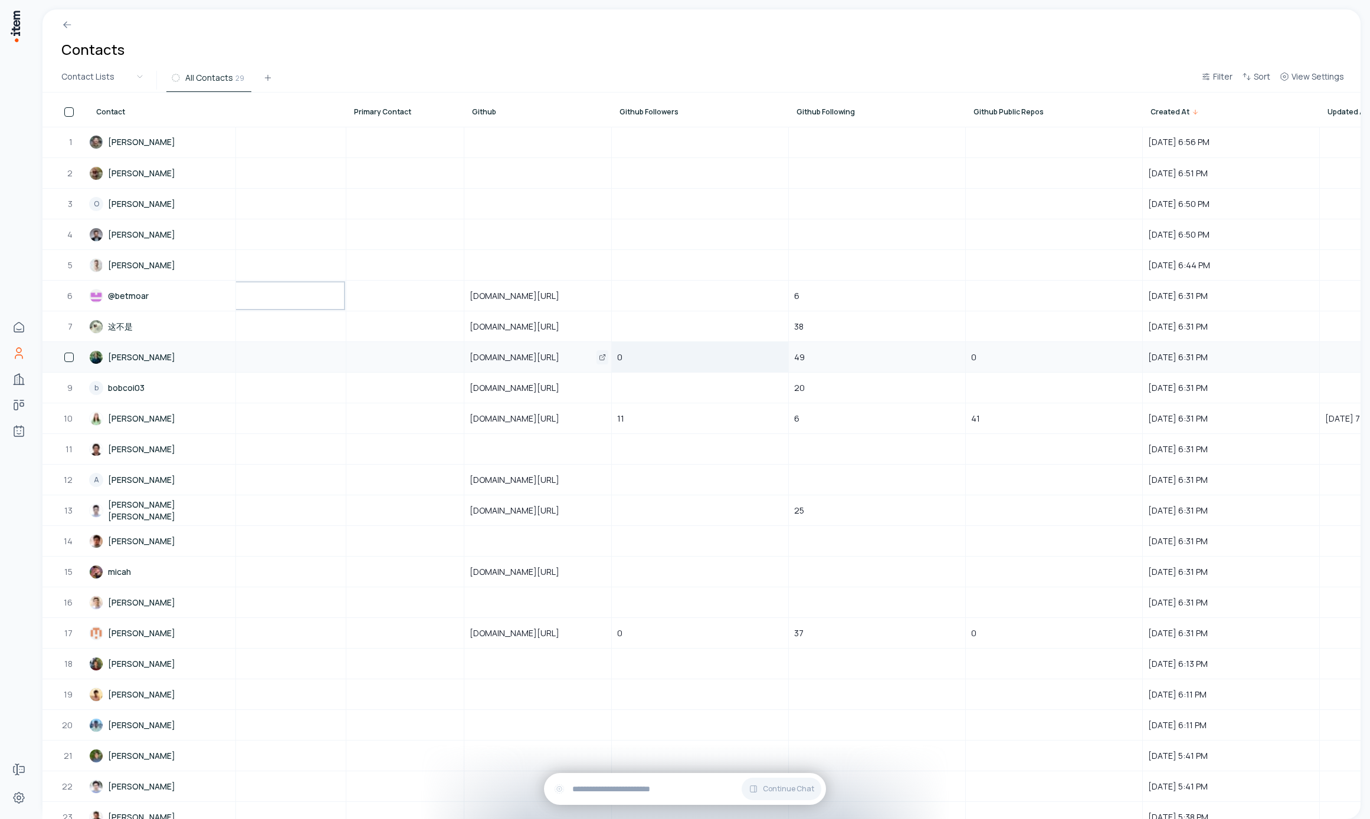
scroll to position [0, 1185]
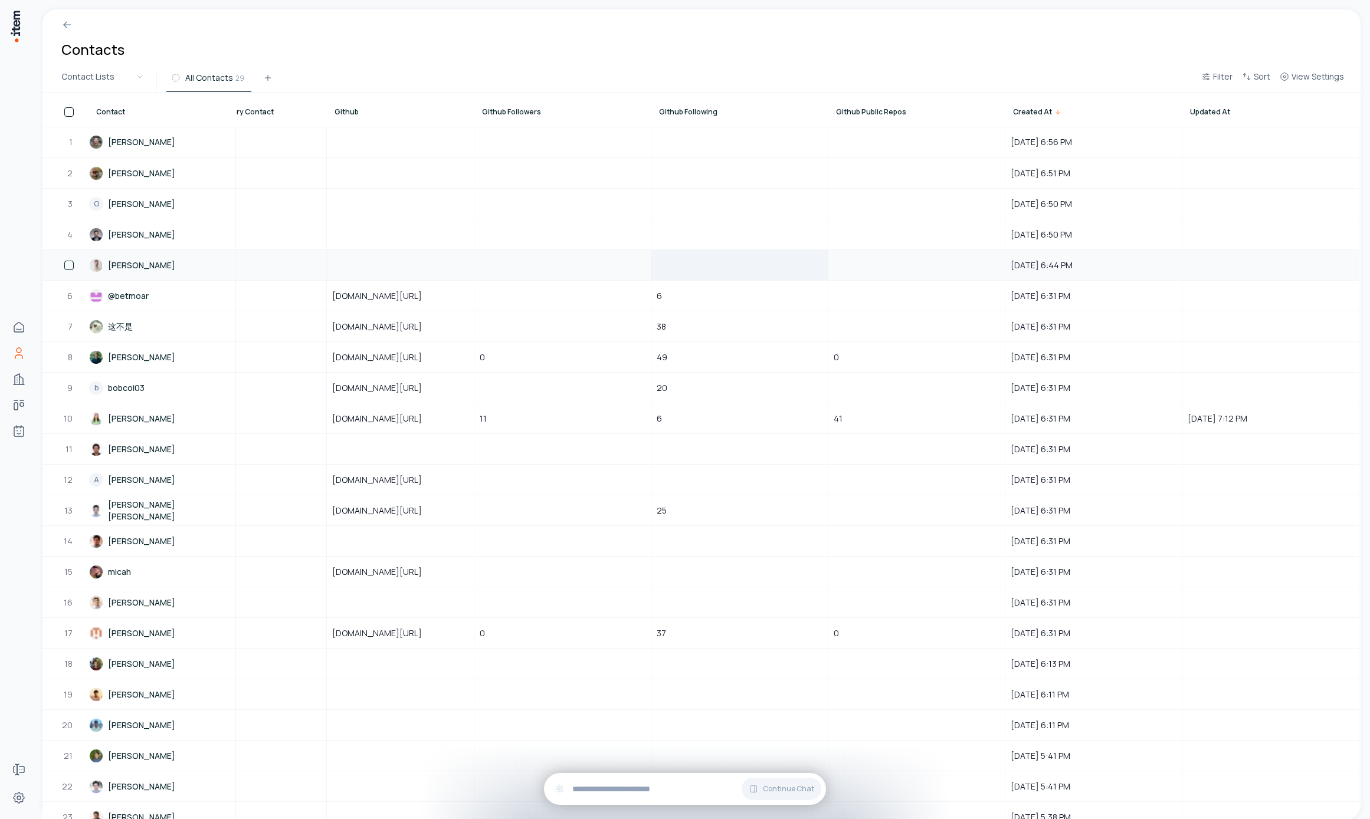
click at [696, 276] on div at bounding box center [739, 265] width 175 height 29
click at [764, 376] on div "20" at bounding box center [739, 387] width 175 height 29
click at [420, 252] on div at bounding box center [400, 265] width 146 height 29
click at [417, 290] on span "github.com/betmoar" at bounding box center [384, 296] width 104 height 12
click at [398, 246] on div at bounding box center [400, 234] width 146 height 29
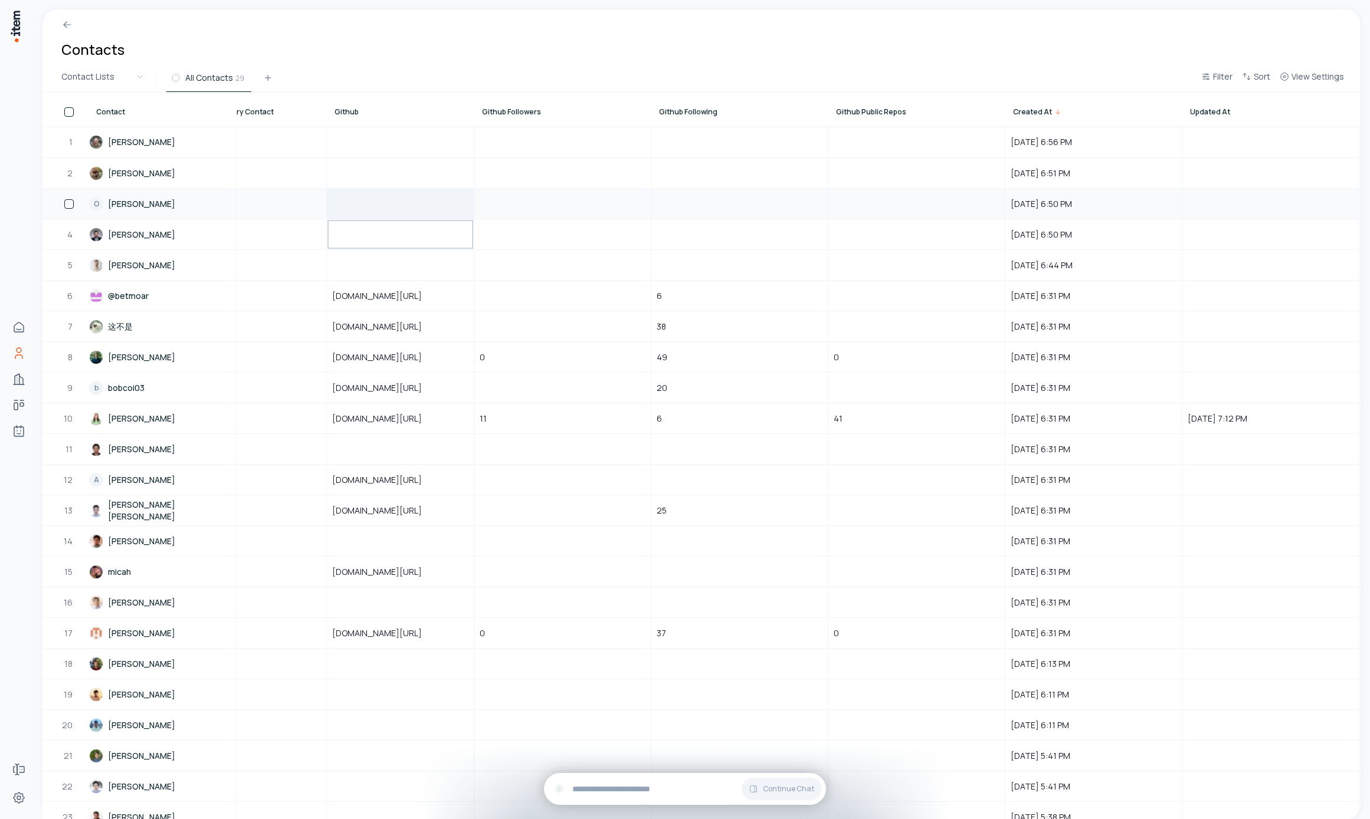
click at [401, 210] on div at bounding box center [400, 203] width 146 height 29
click at [400, 388] on span "github.com/bobcoi03" at bounding box center [384, 388] width 104 height 12
click at [399, 387] on span "github.com/bobcoi03" at bounding box center [384, 388] width 104 height 12
click at [385, 346] on div "github.com/samkcarlile" at bounding box center [400, 357] width 146 height 29
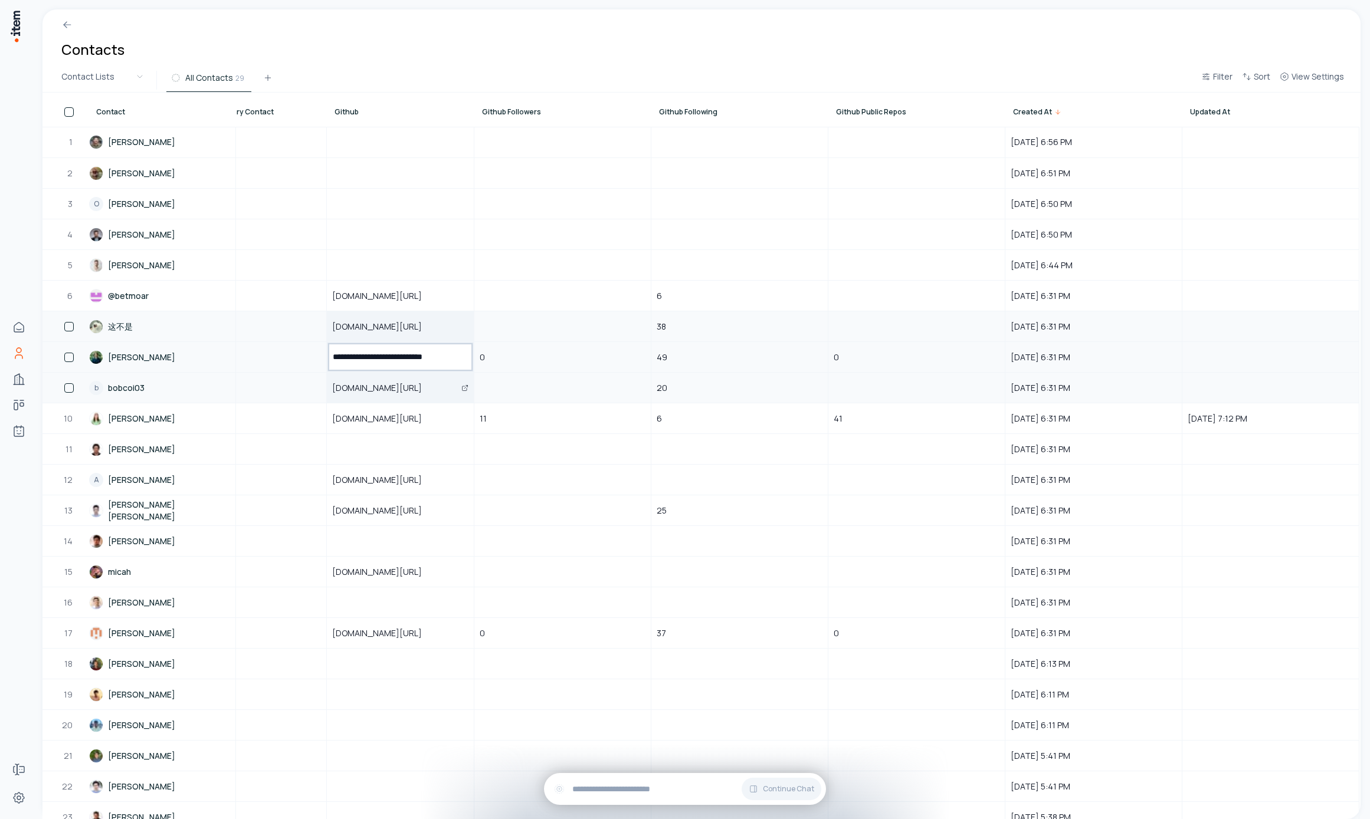
click at [383, 315] on div "github.com/ViniciusRed" at bounding box center [400, 326] width 146 height 29
click at [388, 338] on div "github.com/ViniciusRed" at bounding box center [400, 326] width 146 height 29
click at [381, 291] on span "github.com/betmoar" at bounding box center [384, 296] width 104 height 12
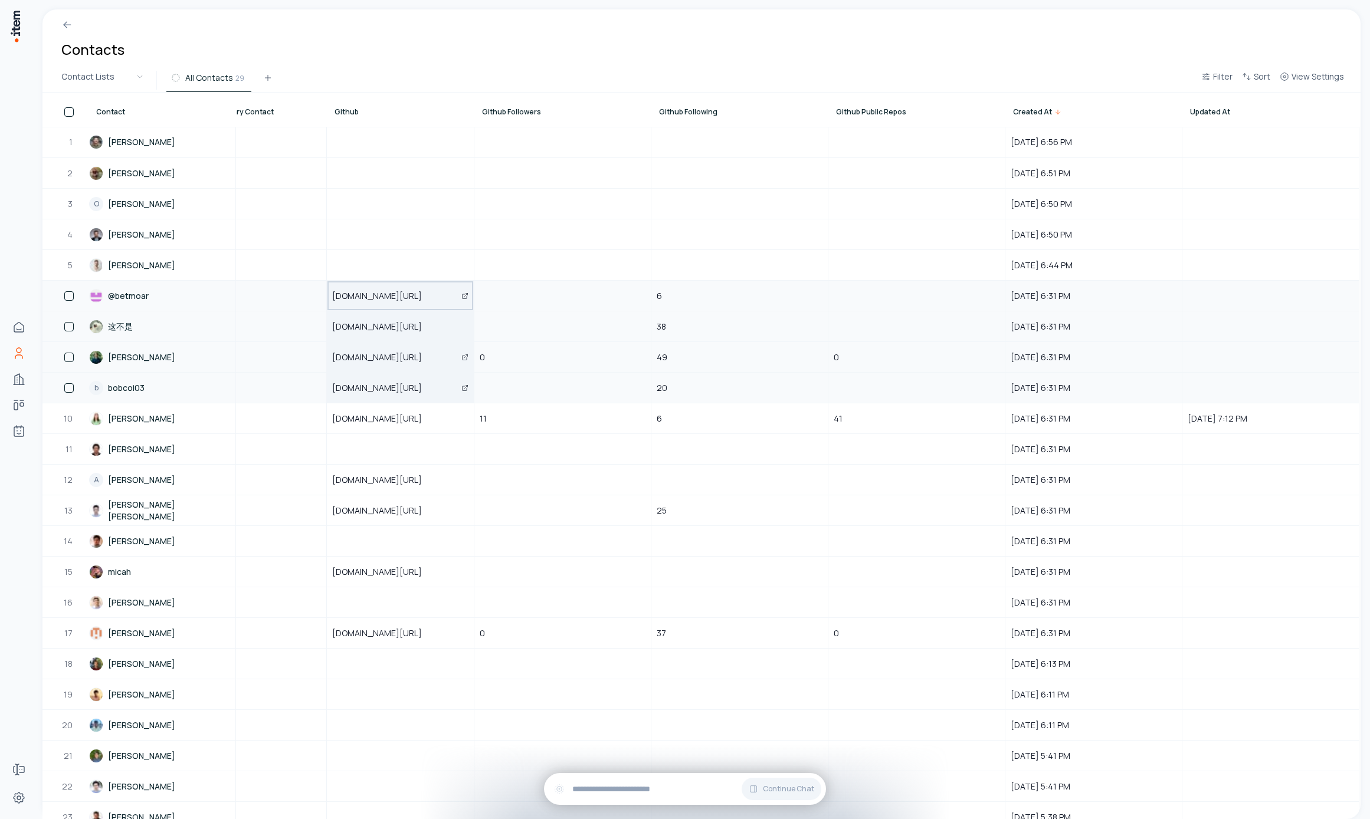
click at [395, 358] on span "github.com/samkcarlile" at bounding box center [384, 358] width 104 height 12
click at [394, 306] on div "github.com/betmoar" at bounding box center [400, 295] width 146 height 29
click at [396, 366] on div "github.com/samkcarlile" at bounding box center [400, 357] width 146 height 29
click at [396, 300] on span "github.com/betmoar" at bounding box center [384, 296] width 104 height 12
click at [405, 391] on span "github.com/bobcoi03" at bounding box center [384, 388] width 104 height 12
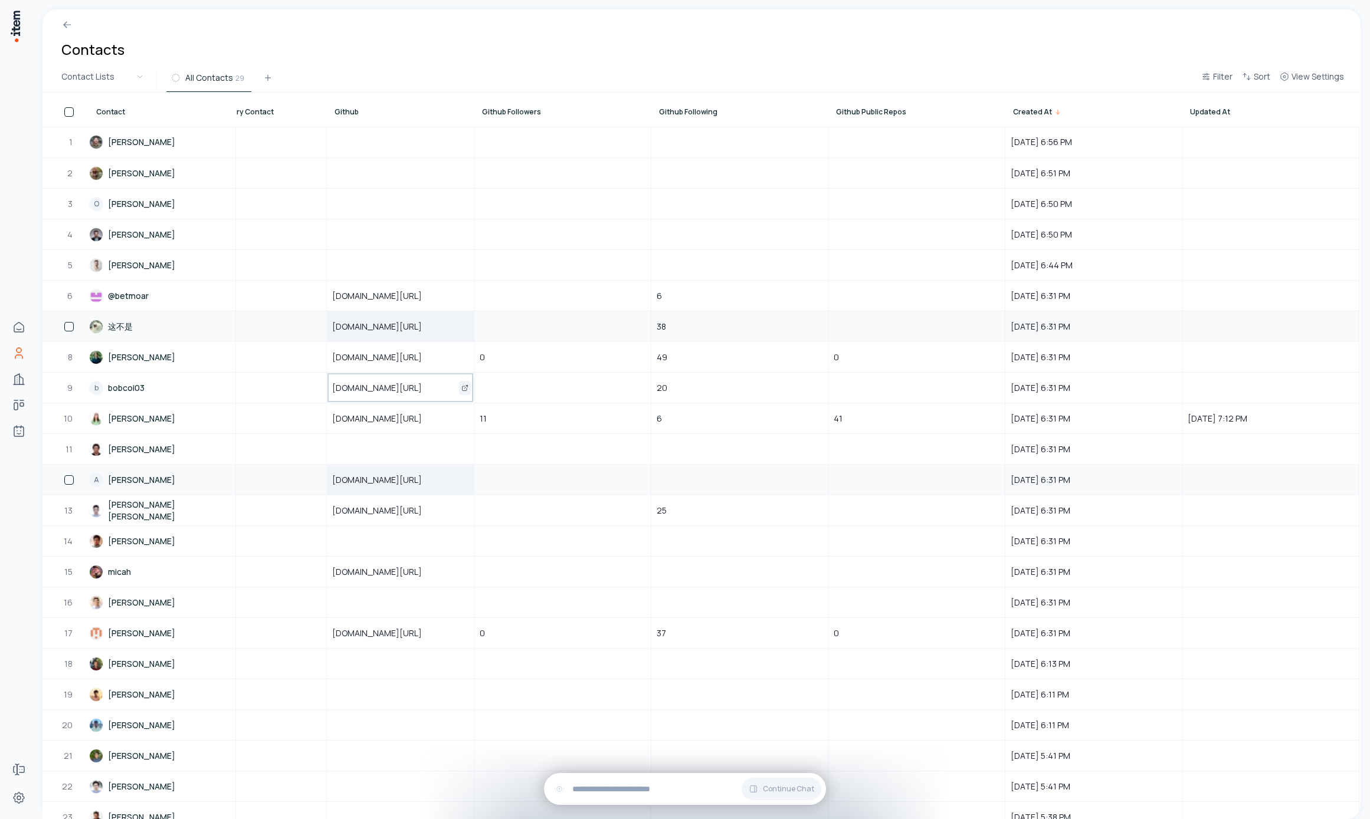
click at [382, 465] on div "github.com/adityakotha03" at bounding box center [400, 479] width 146 height 29
drag, startPoint x: 389, startPoint y: 496, endPoint x: 390, endPoint y: 421, distance: 74.3
click at [389, 495] on td "github.com/pynterest83" at bounding box center [400, 510] width 147 height 31
click at [391, 417] on span "github.com/dhnaranjo" at bounding box center [384, 419] width 104 height 12
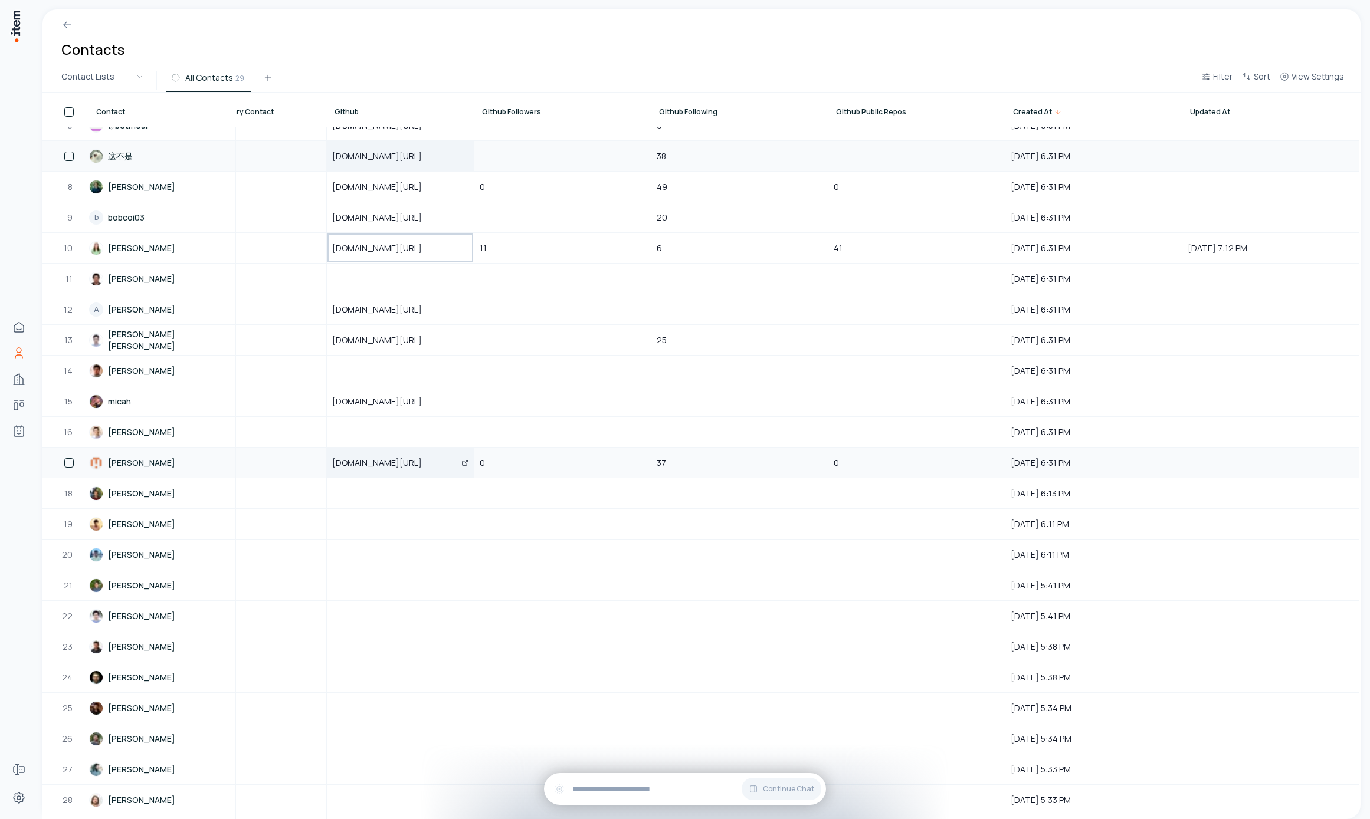
click at [386, 455] on div "github.com/angrychow" at bounding box center [400, 462] width 146 height 29
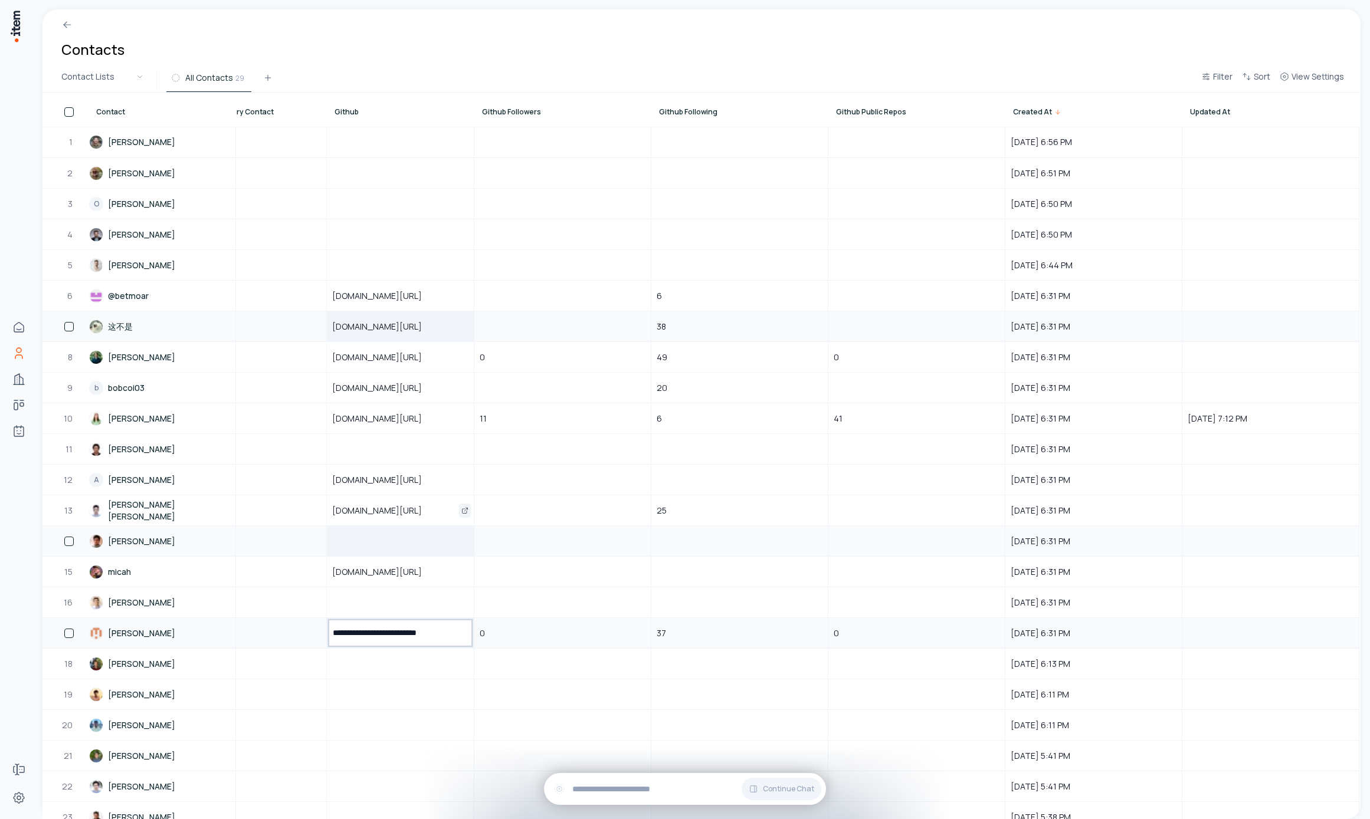
drag, startPoint x: 405, startPoint y: 509, endPoint x: 404, endPoint y: 539, distance: 29.5
click at [405, 509] on span "github.com/pynterest83" at bounding box center [384, 511] width 104 height 12
click at [395, 585] on div "github.com/micahjiang2008" at bounding box center [400, 572] width 146 height 29
click at [389, 562] on div "github.com/micahjiang2008" at bounding box center [400, 572] width 146 height 29
click at [389, 563] on div "github.com/micahjiang2008" at bounding box center [400, 572] width 146 height 29
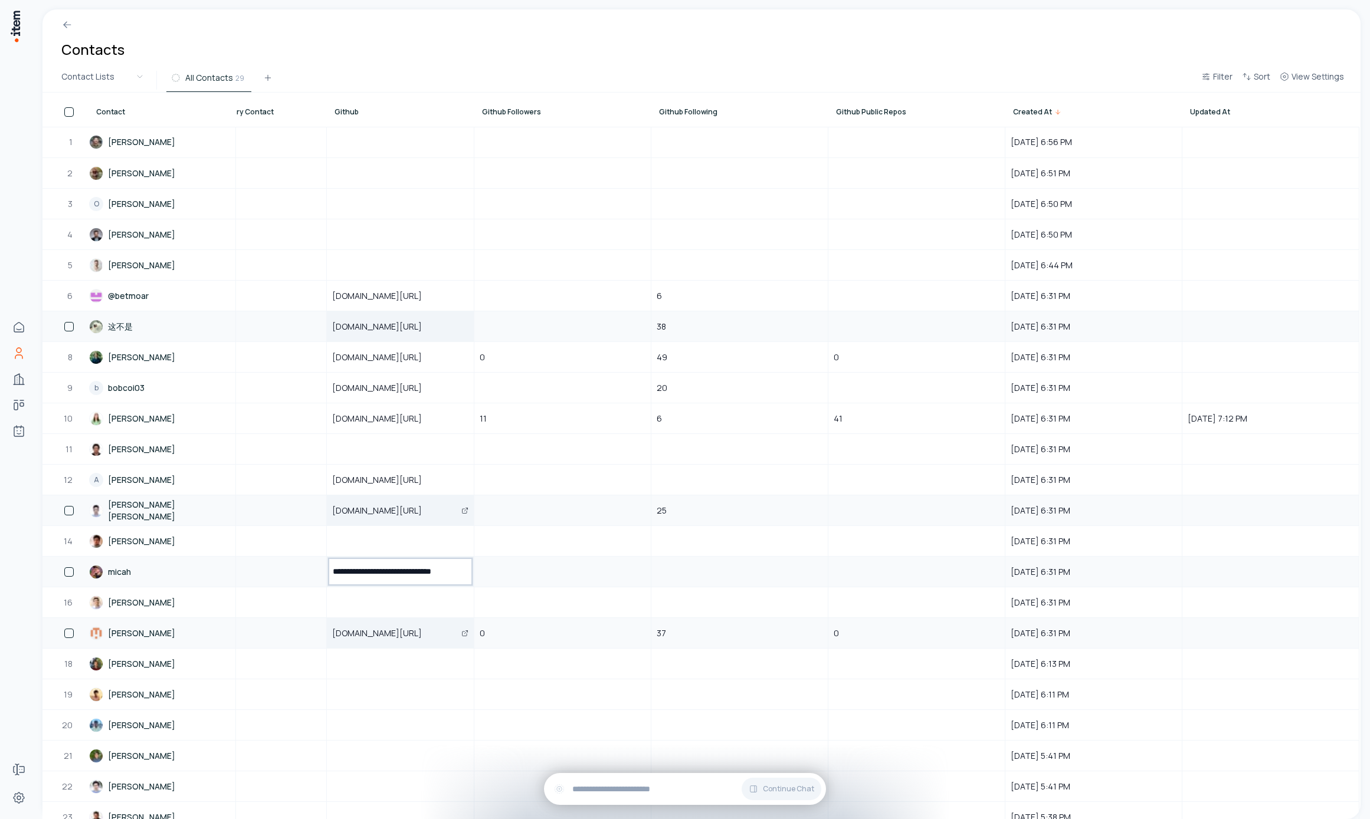
click at [385, 496] on td "github.com/pynterest83" at bounding box center [400, 510] width 147 height 31
click at [382, 477] on span "github.com/adityakotha03" at bounding box center [384, 480] width 104 height 12
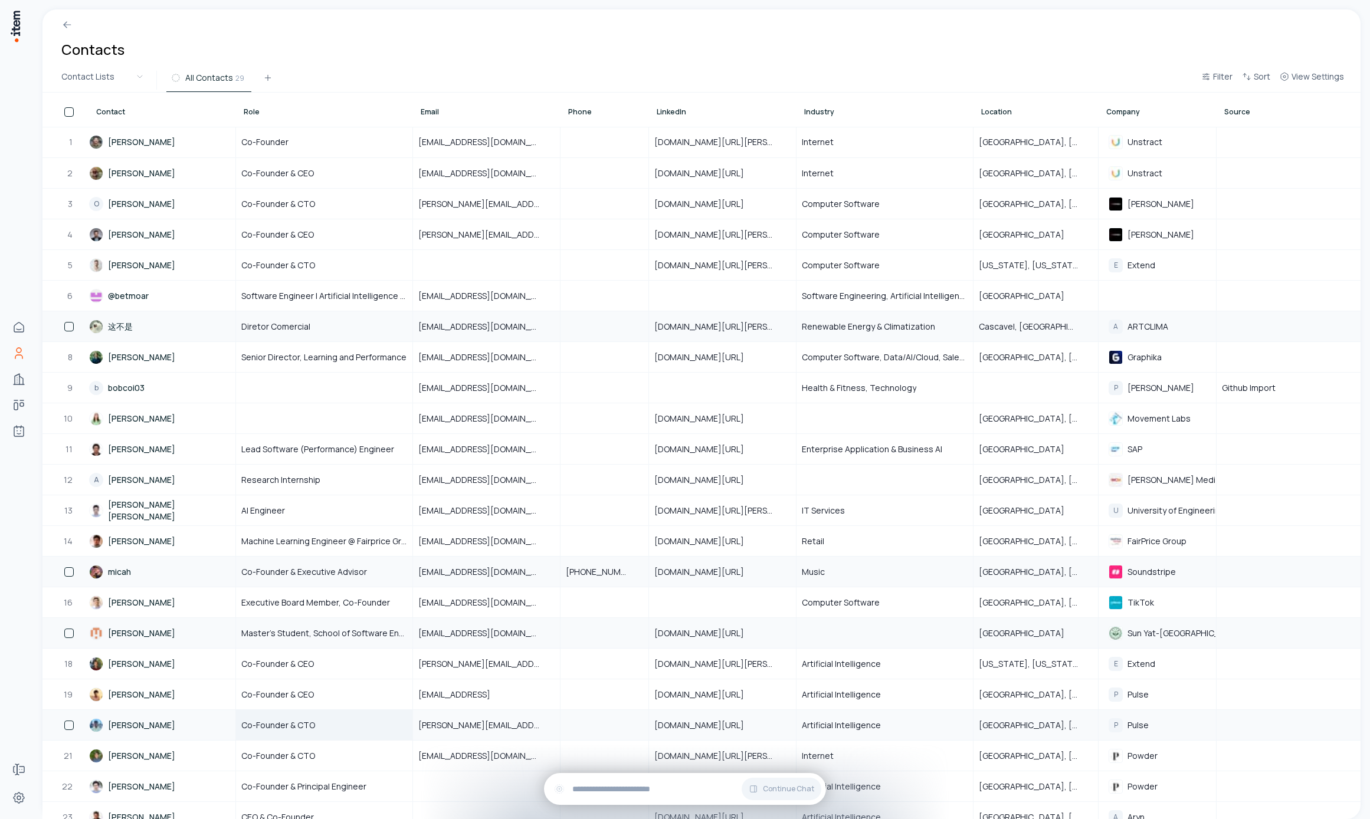
scroll to position [206, 0]
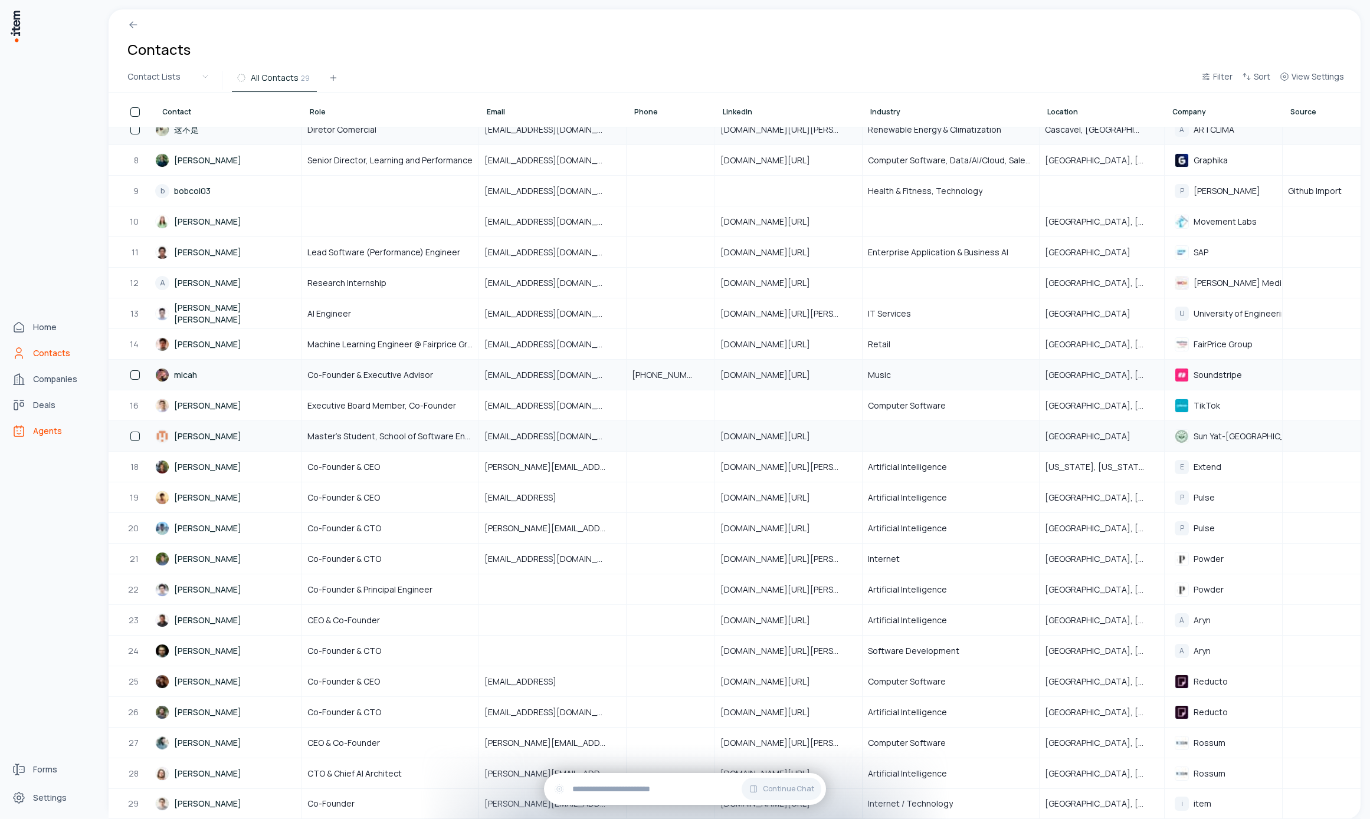
click at [25, 423] on link "Agents" at bounding box center [52, 431] width 90 height 24
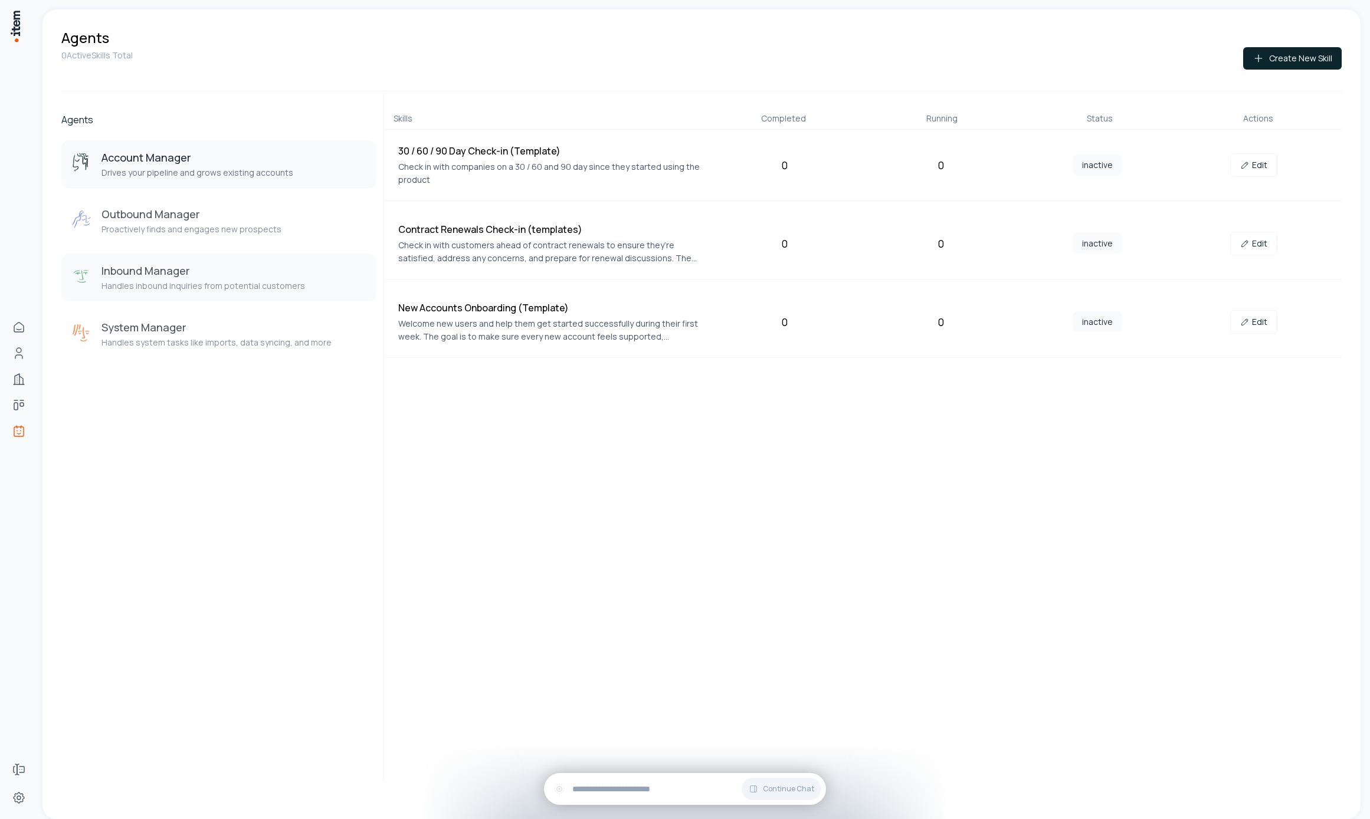
click at [250, 255] on button "Inbound Manager Handles inbound inquiries from potential customers" at bounding box center [218, 277] width 315 height 47
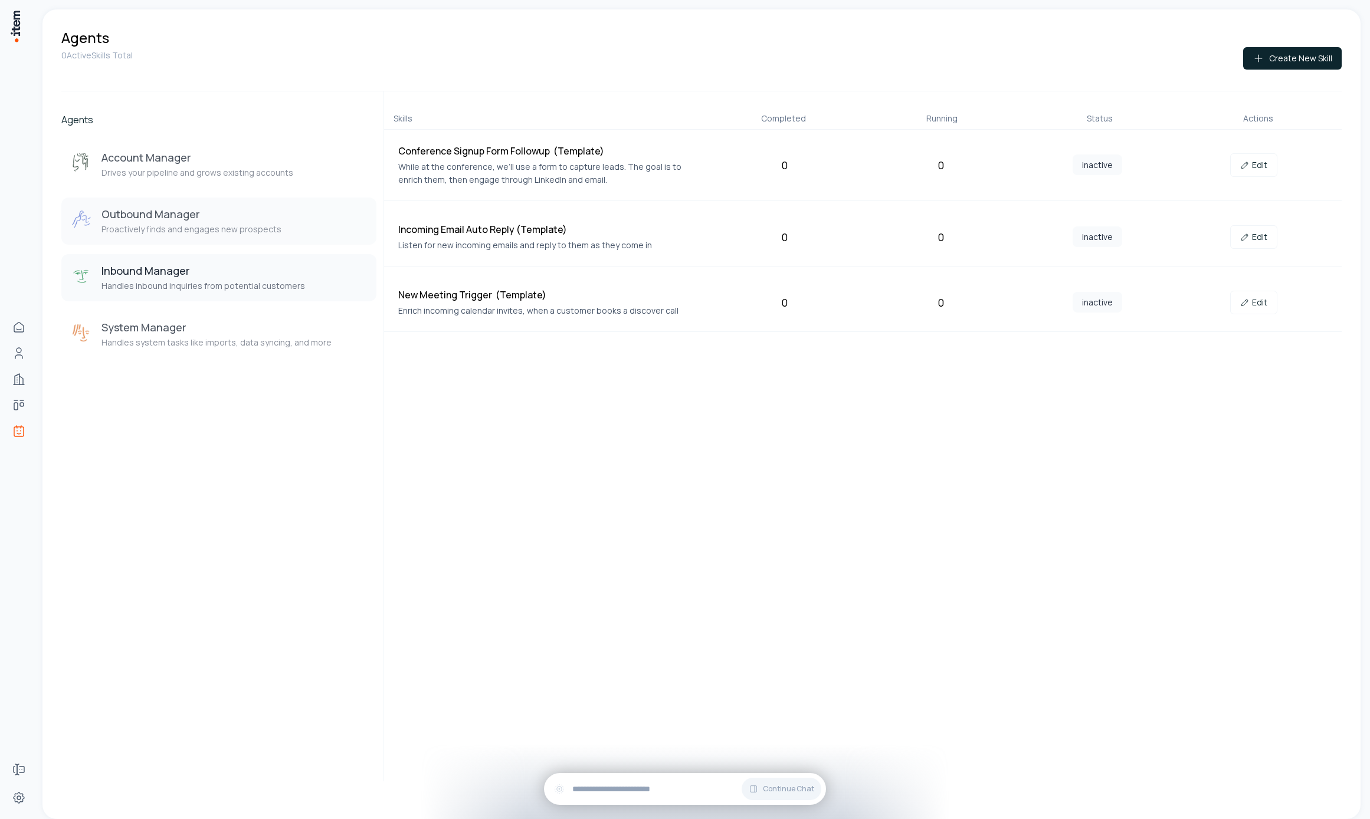
click at [257, 230] on p "Proactively finds and engages new prospects" at bounding box center [191, 230] width 180 height 12
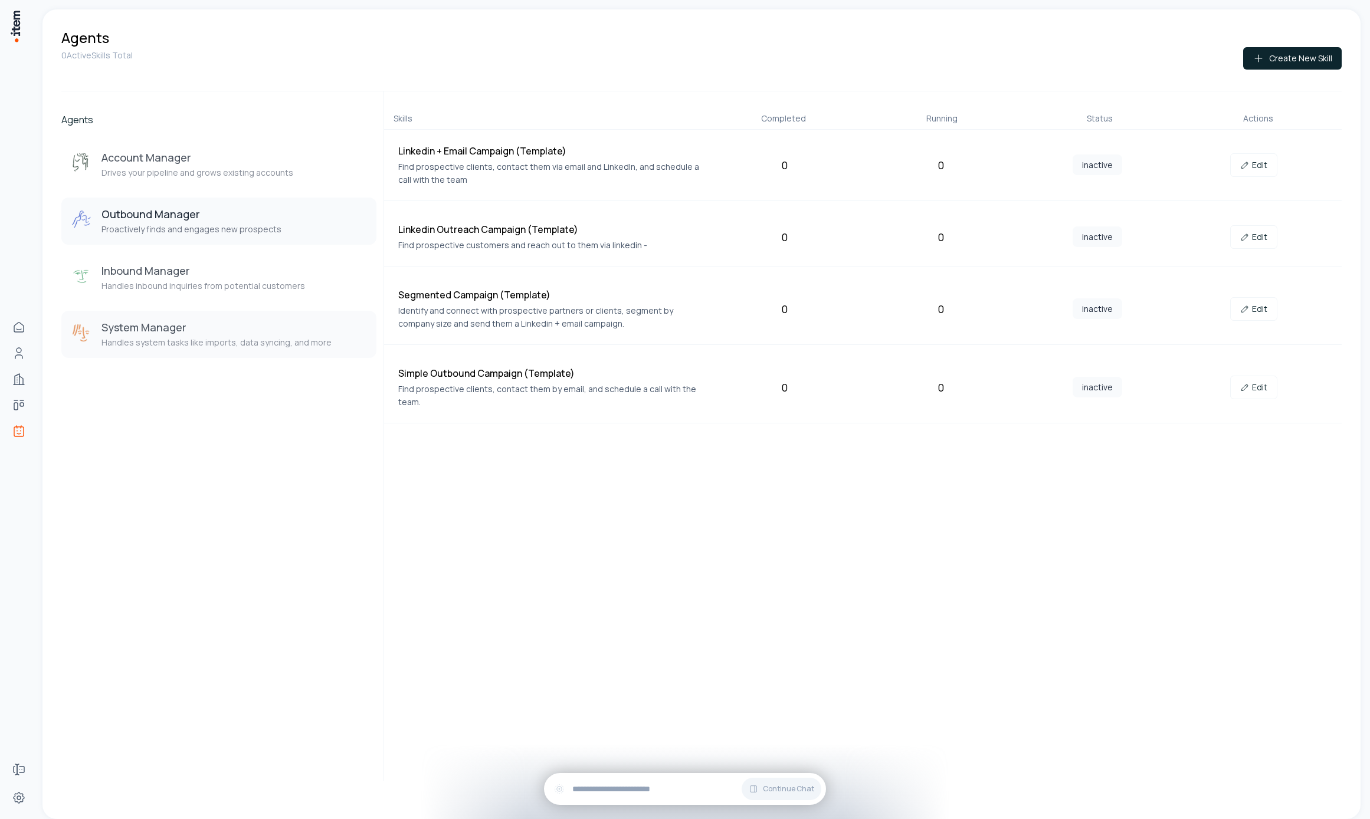
click at [254, 324] on h3 "System Manager" at bounding box center [216, 327] width 230 height 14
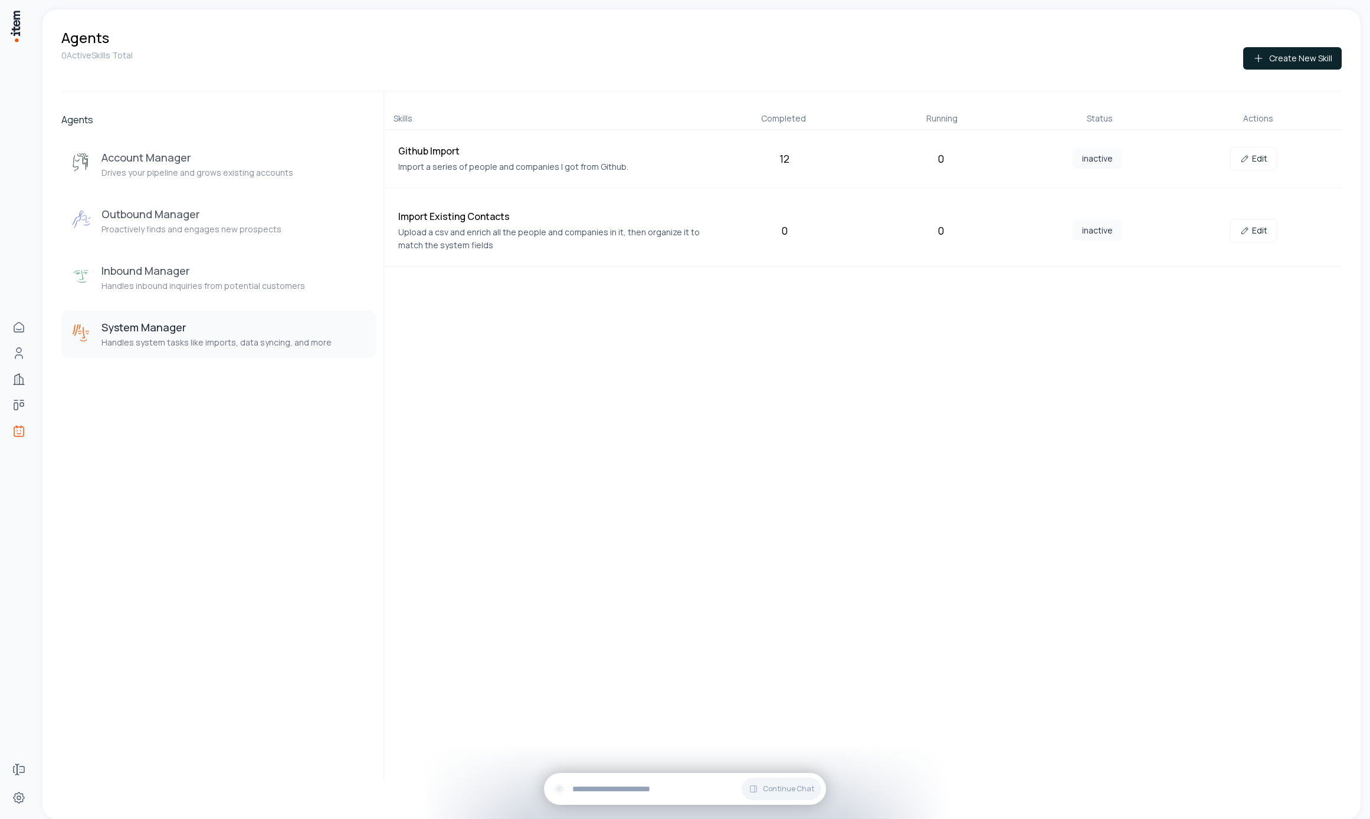
click at [251, 195] on div "Account Manager Drives your pipeline and grows existing accounts Outbound Manag…" at bounding box center [218, 249] width 315 height 217
click at [247, 167] on p "Drives your pipeline and grows existing accounts" at bounding box center [197, 173] width 192 height 12
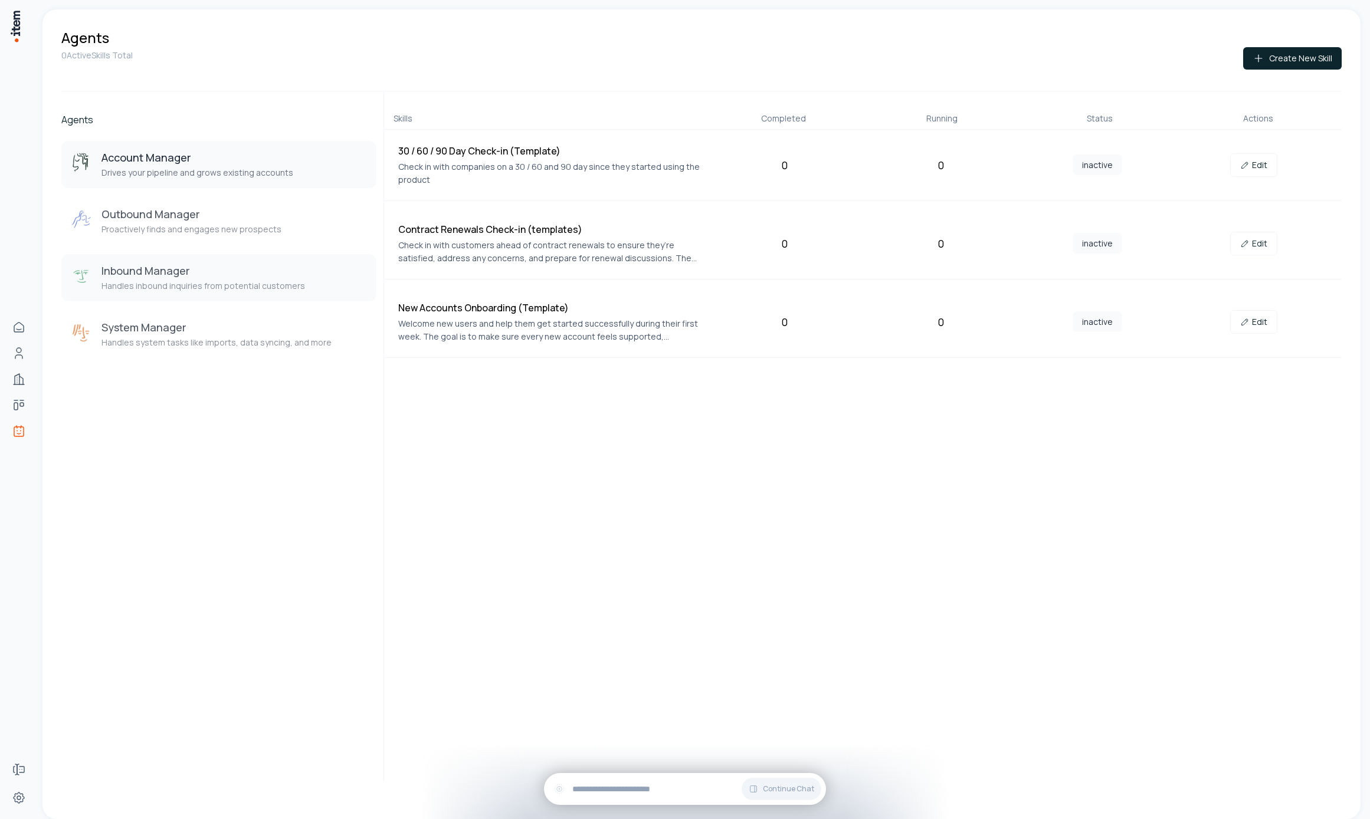
click at [221, 262] on button "Inbound Manager Handles inbound inquiries from potential customers" at bounding box center [218, 277] width 315 height 47
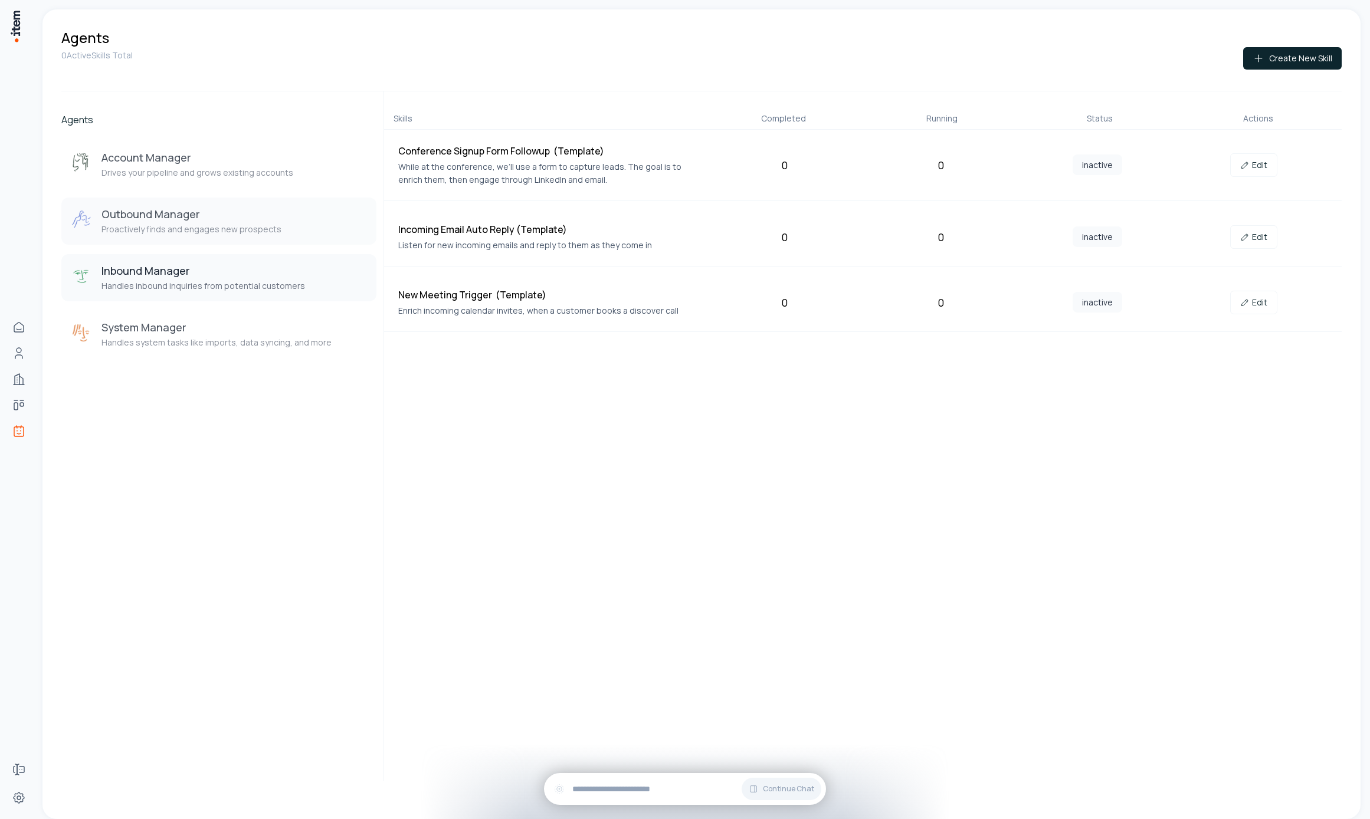
click at [220, 232] on p "Proactively finds and engages new prospects" at bounding box center [191, 230] width 180 height 12
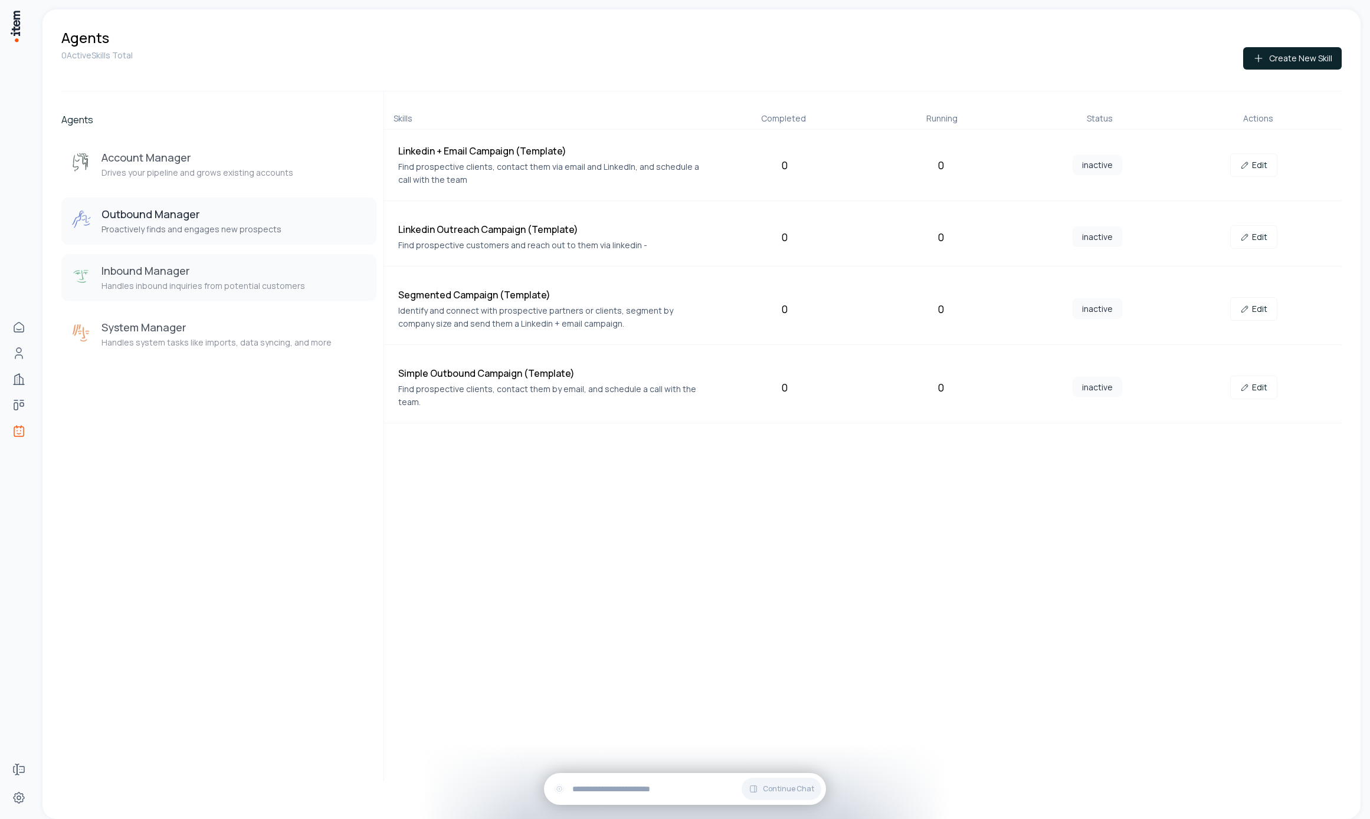
click at [206, 280] on div "Inbound Manager Handles inbound inquiries from potential customers" at bounding box center [203, 278] width 204 height 28
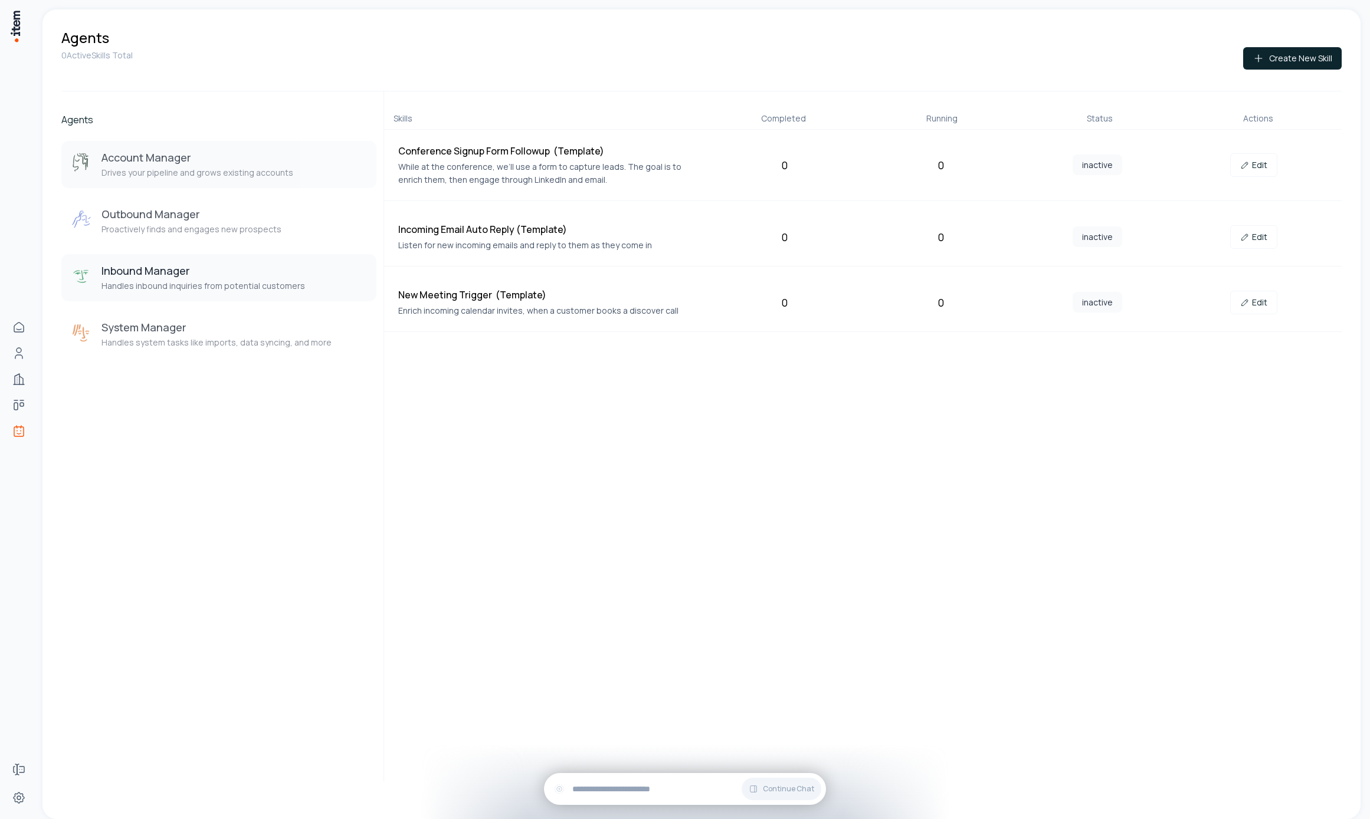
click at [206, 173] on p "Drives your pipeline and grows existing accounts" at bounding box center [197, 173] width 192 height 12
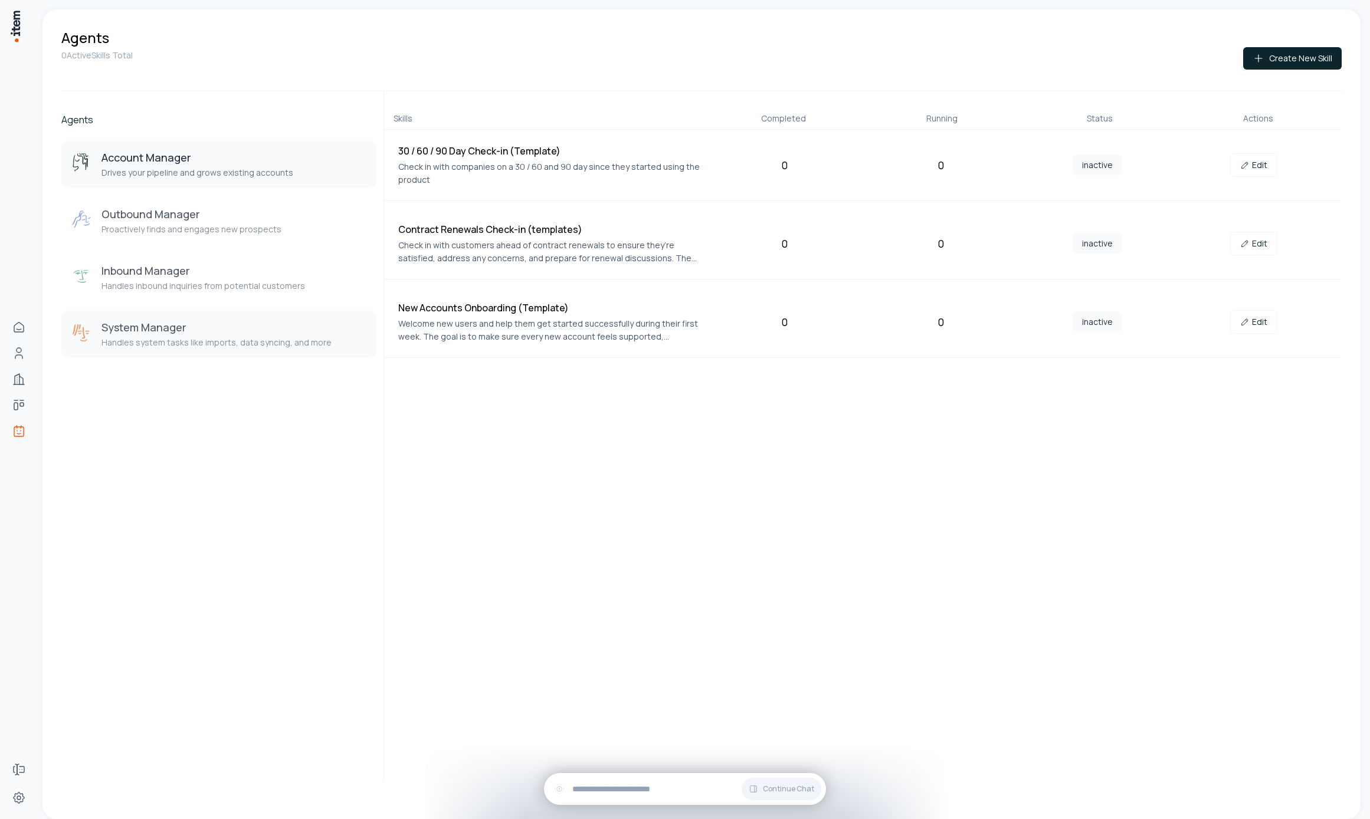
click at [155, 353] on button "System Manager Handles system tasks like imports, data syncing, and more" at bounding box center [218, 334] width 315 height 47
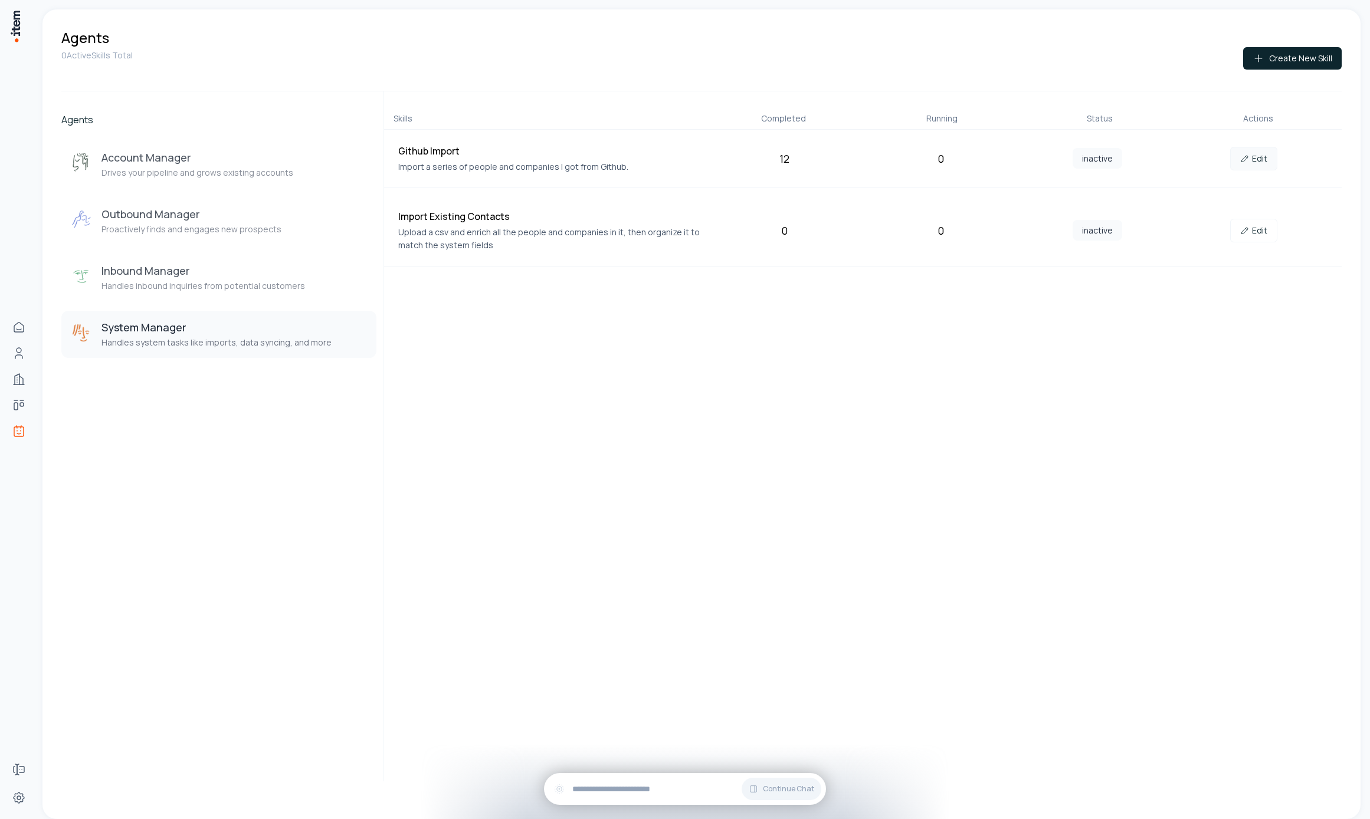
click at [1260, 149] on link "Edit" at bounding box center [1253, 159] width 47 height 24
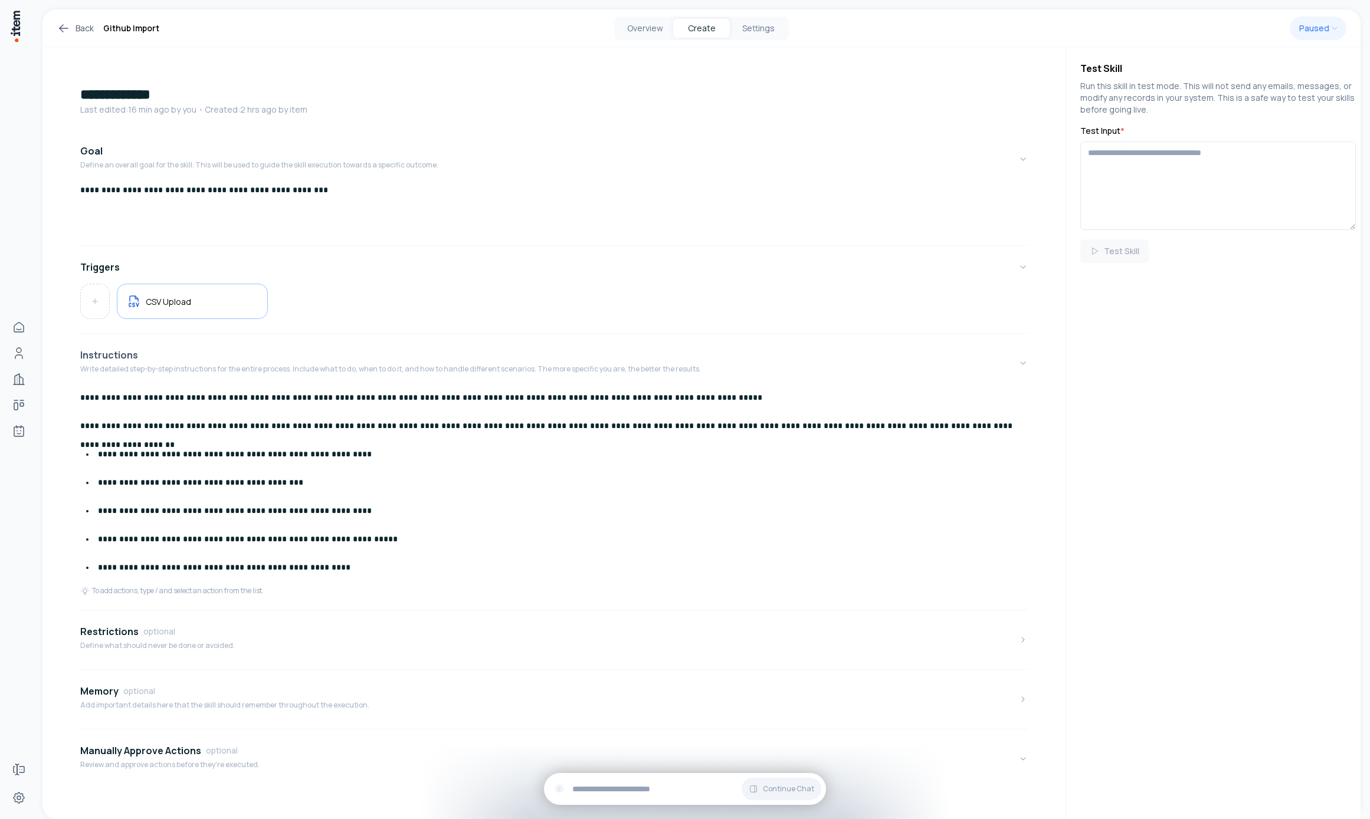
scroll to position [12, 0]
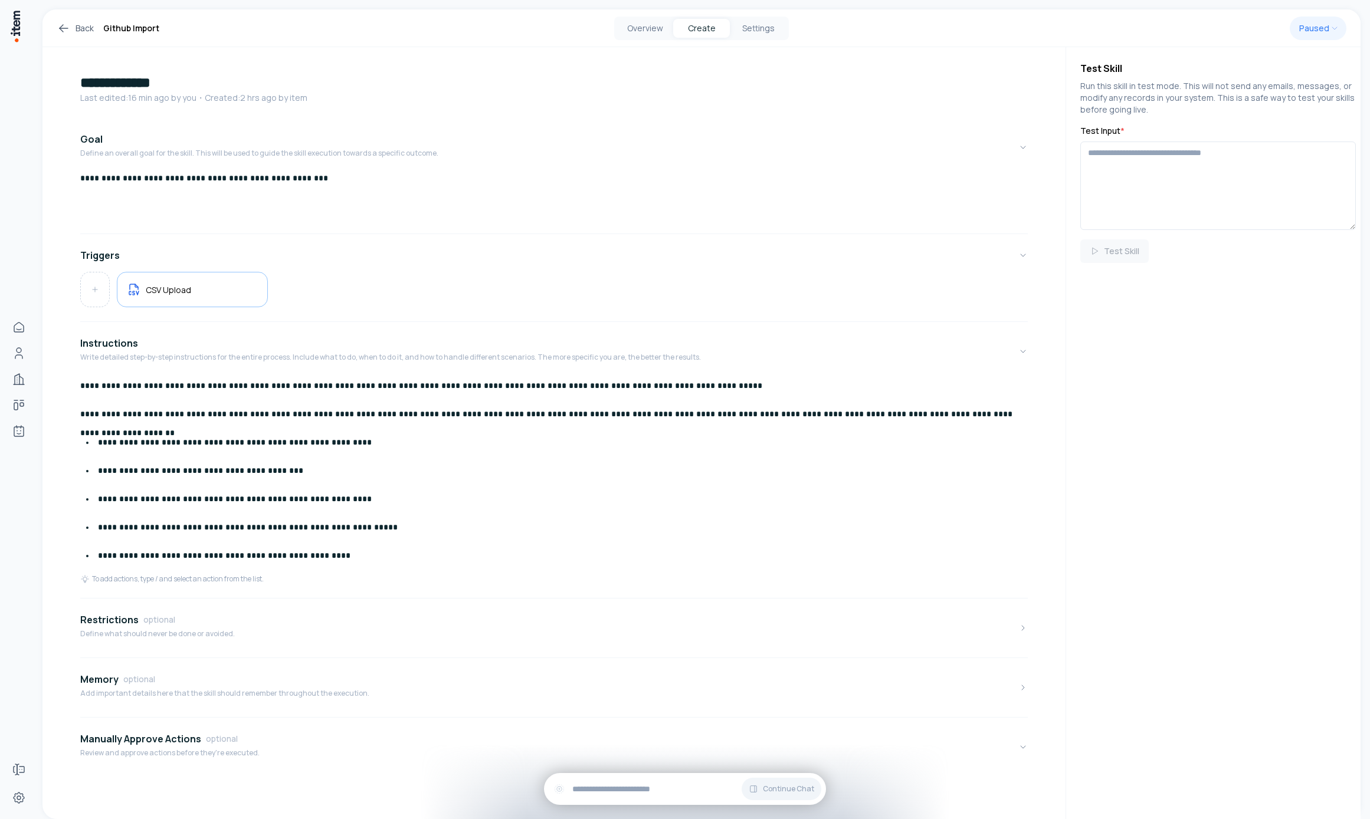
click at [503, 412] on p "**********" at bounding box center [549, 414] width 939 height 19
click at [651, 383] on p "**********" at bounding box center [549, 385] width 939 height 19
click at [738, 381] on p "**********" at bounding box center [549, 385] width 939 height 19
click at [222, 633] on p "Define what should never be done or avoided." at bounding box center [157, 634] width 155 height 9
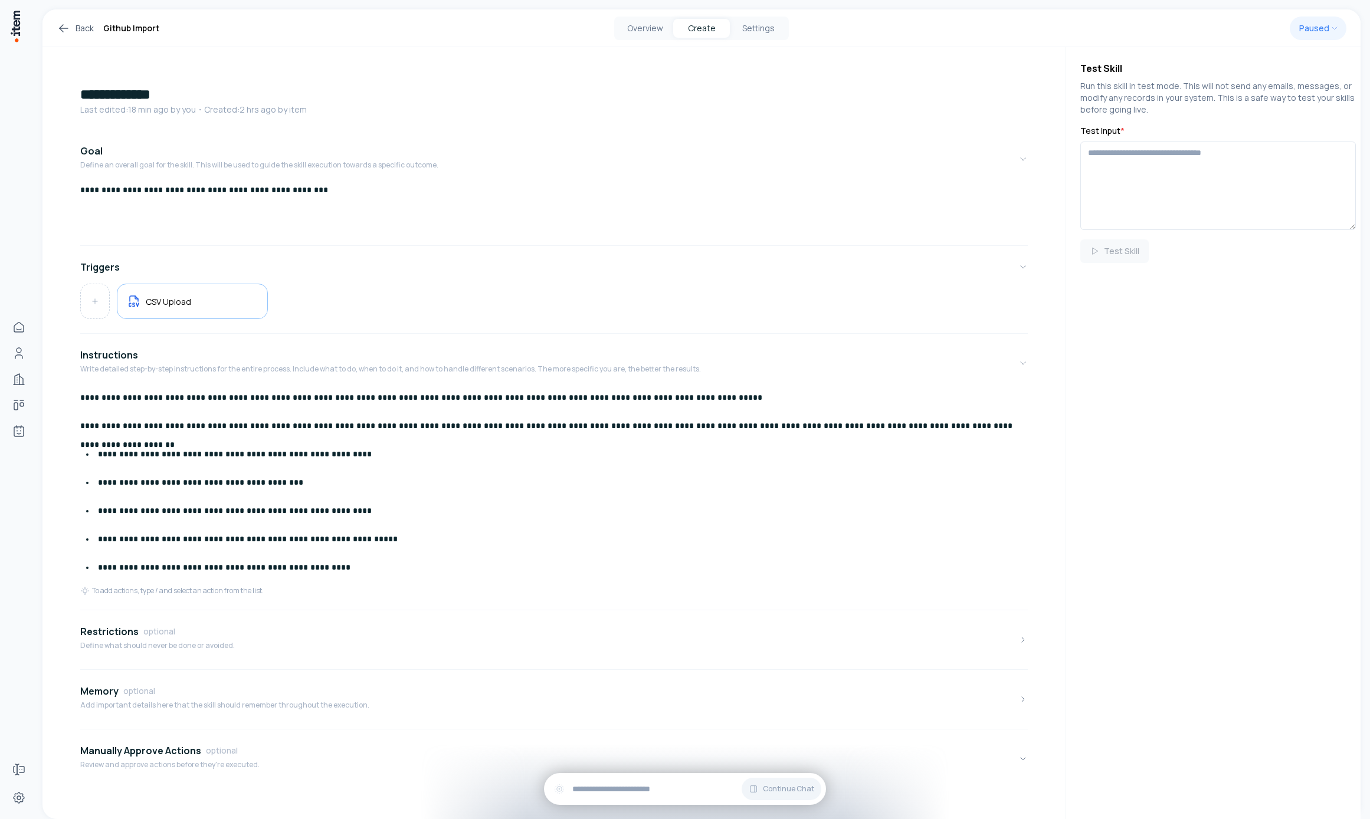
click at [768, 398] on p "**********" at bounding box center [549, 397] width 939 height 19
click at [358, 396] on p "**********" at bounding box center [549, 397] width 939 height 19
click at [363, 395] on p "**********" at bounding box center [549, 397] width 939 height 19
click at [876, 432] on p "**********" at bounding box center [549, 426] width 939 height 19
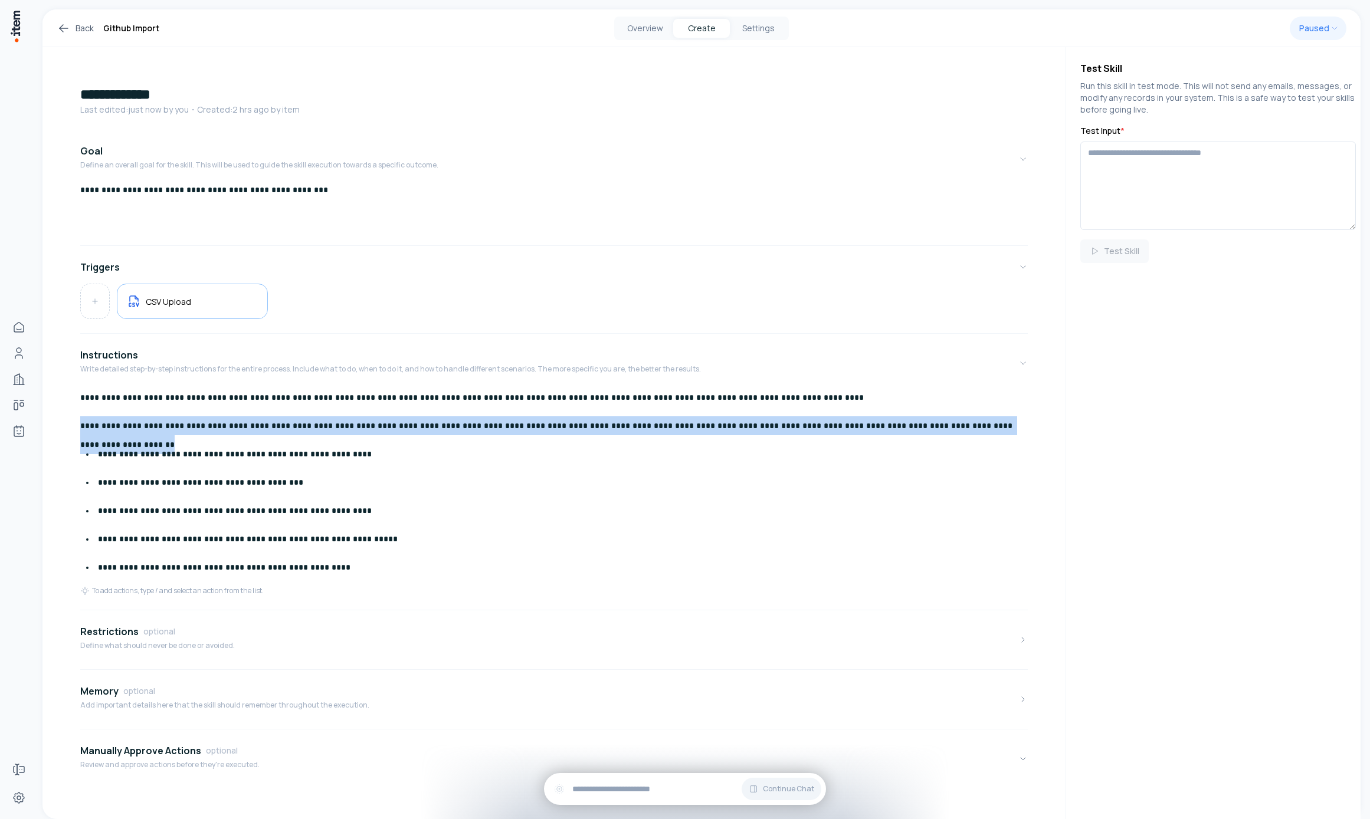
click at [1001, 417] on p "**********" at bounding box center [549, 426] width 939 height 19
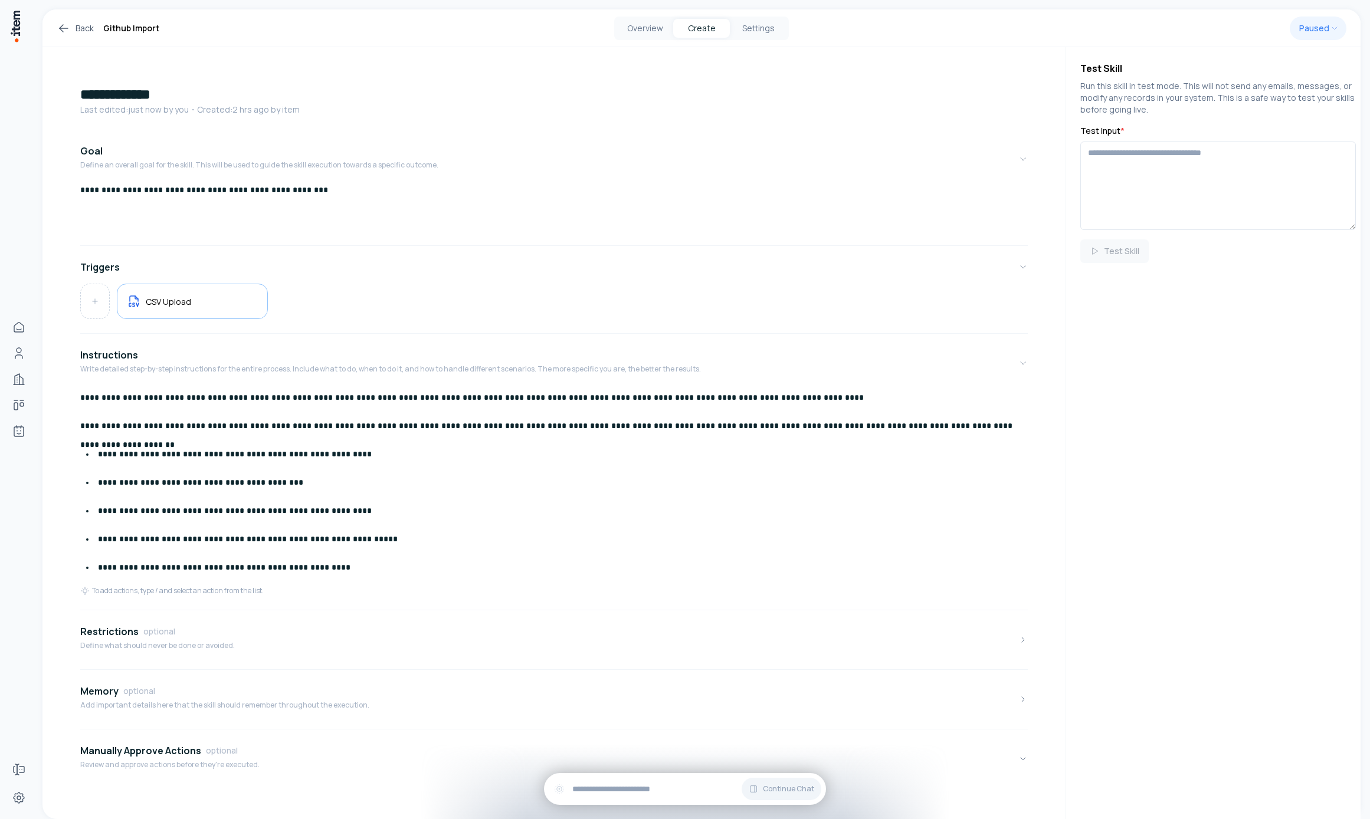
click at [371, 573] on p "**********" at bounding box center [558, 567] width 921 height 19
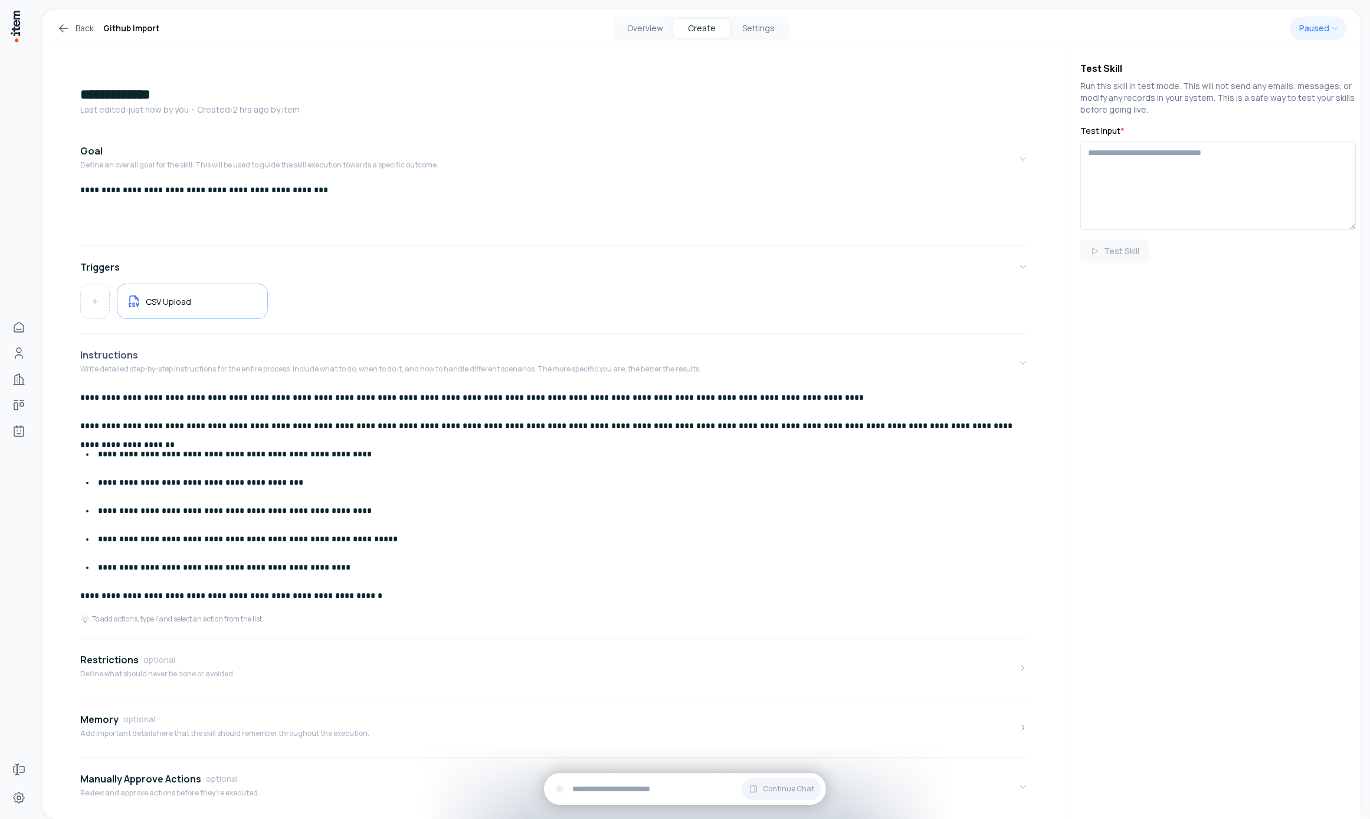
scroll to position [40, 0]
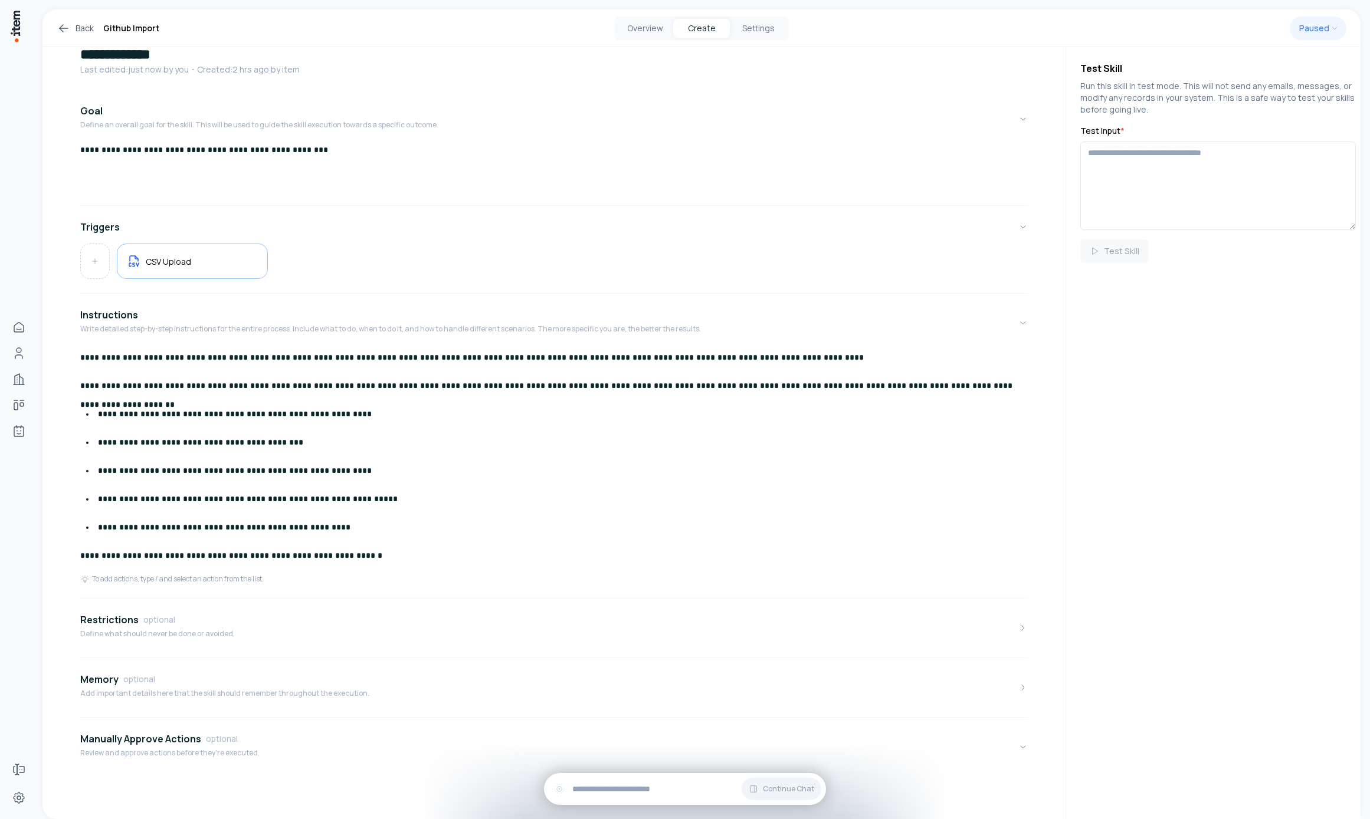
click at [58, 31] on icon at bounding box center [64, 28] width 14 height 14
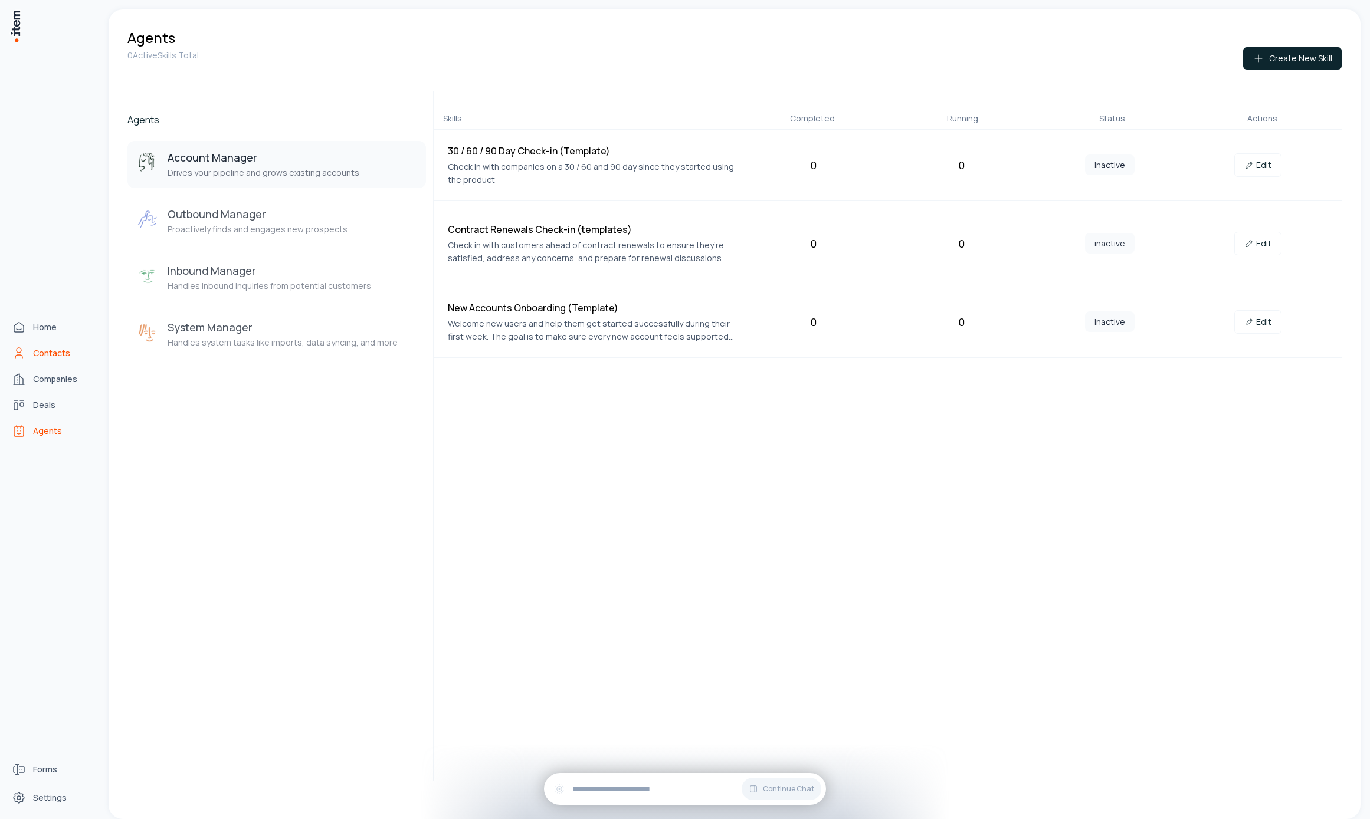
click at [27, 352] on link "Contacts" at bounding box center [52, 354] width 90 height 24
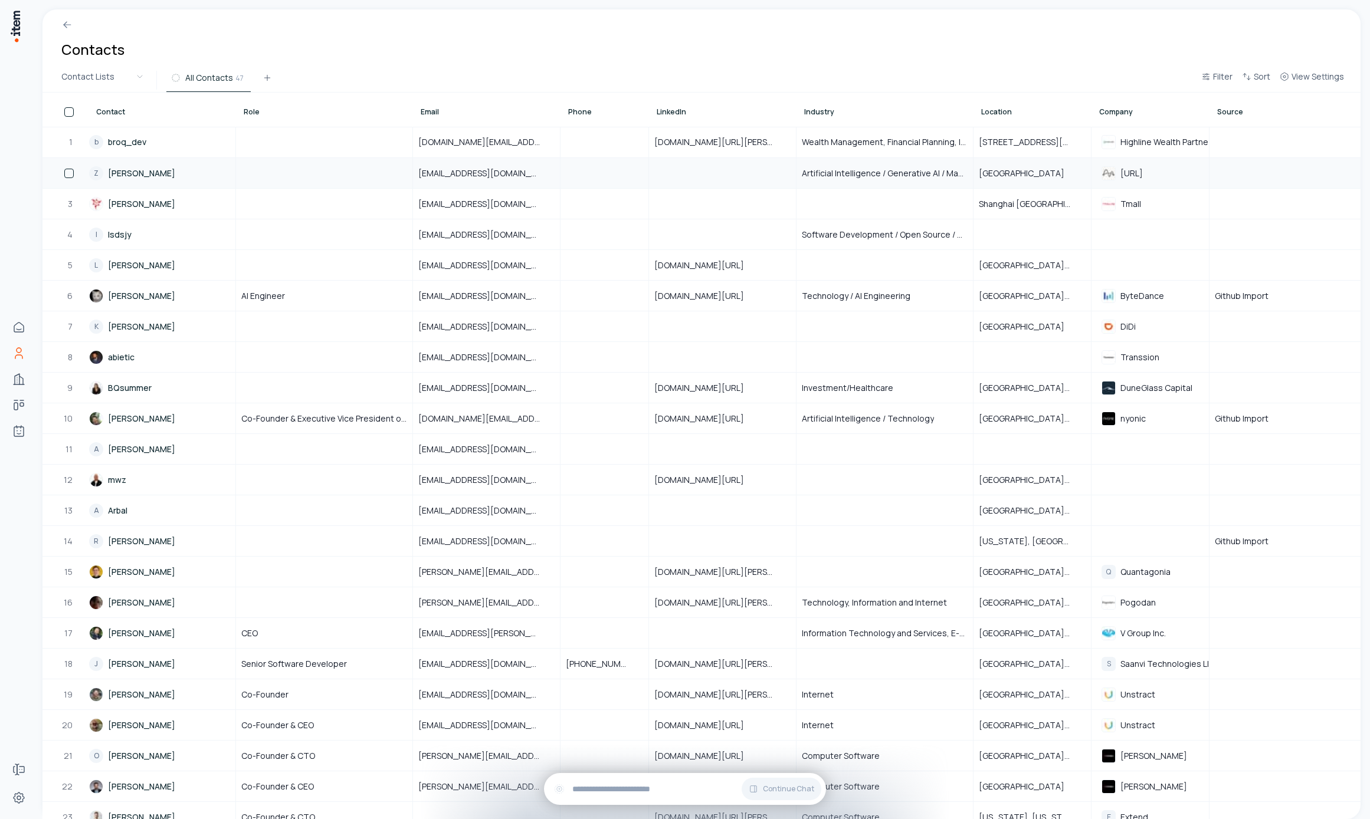
click at [133, 169] on link "Z Zengyi Qin" at bounding box center [162, 173] width 146 height 29
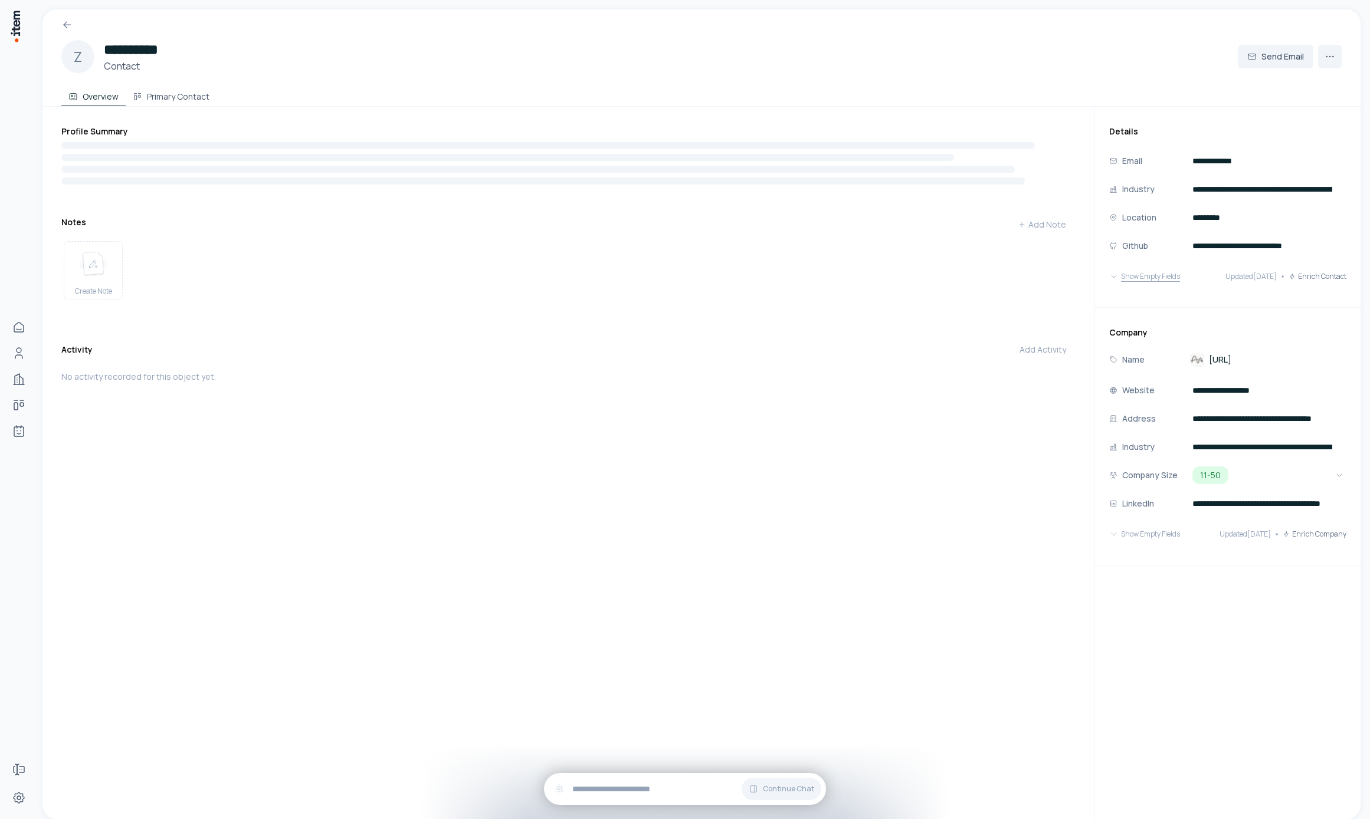
click at [1140, 271] on button "Show Empty Fields" at bounding box center [1144, 277] width 71 height 24
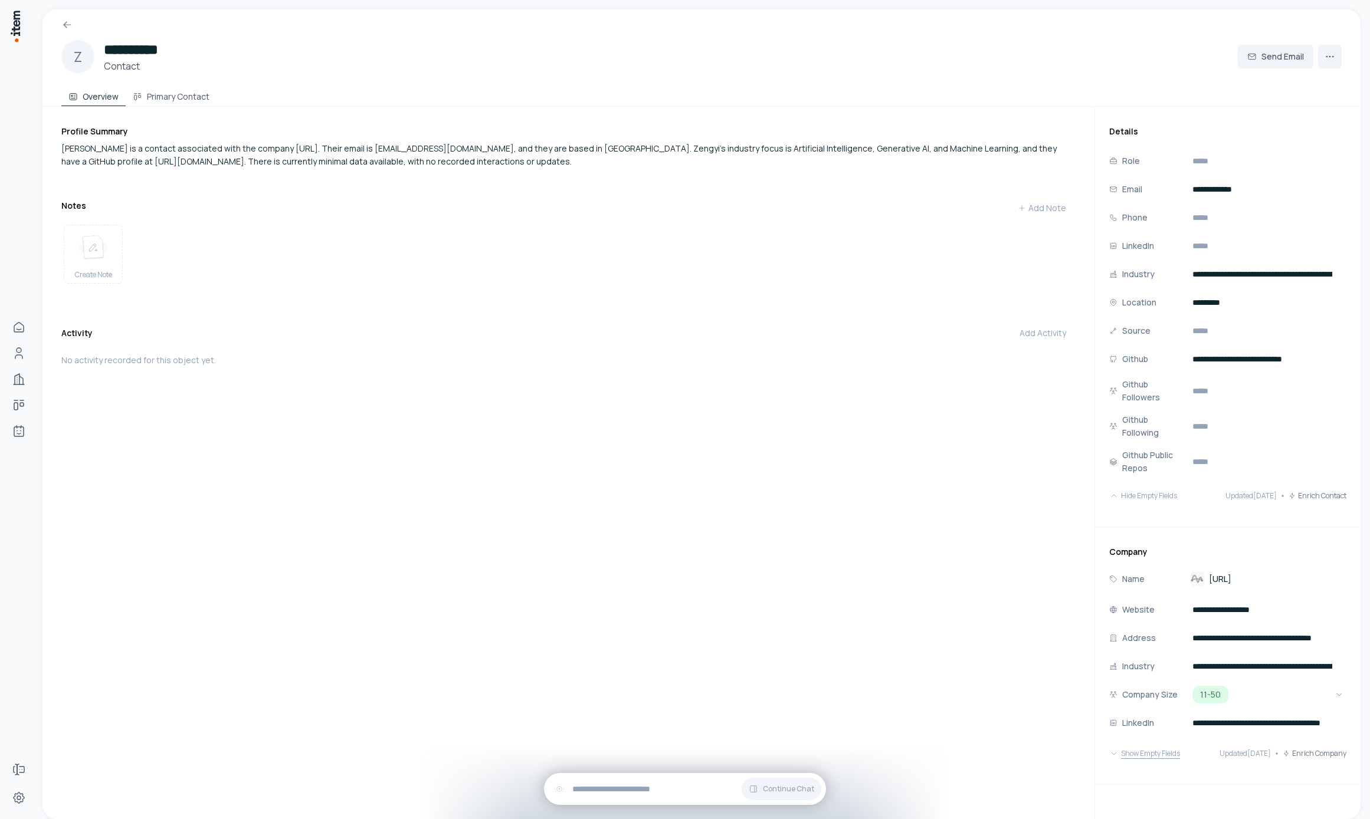
click at [1133, 762] on button "Show Empty Fields" at bounding box center [1144, 754] width 71 height 24
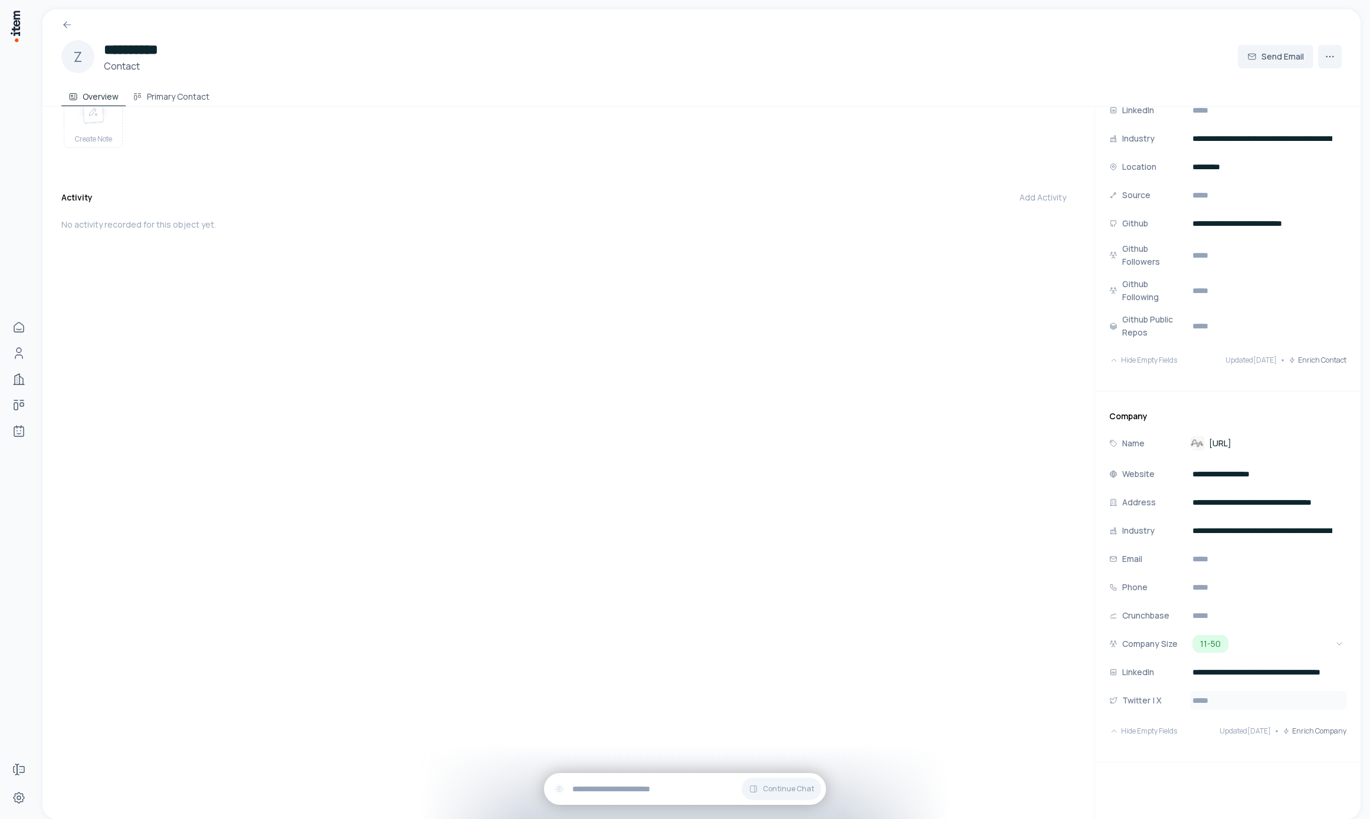
click at [1205, 703] on input "url" at bounding box center [1268, 700] width 156 height 19
click at [1187, 749] on div "**********" at bounding box center [1227, 577] width 265 height 372
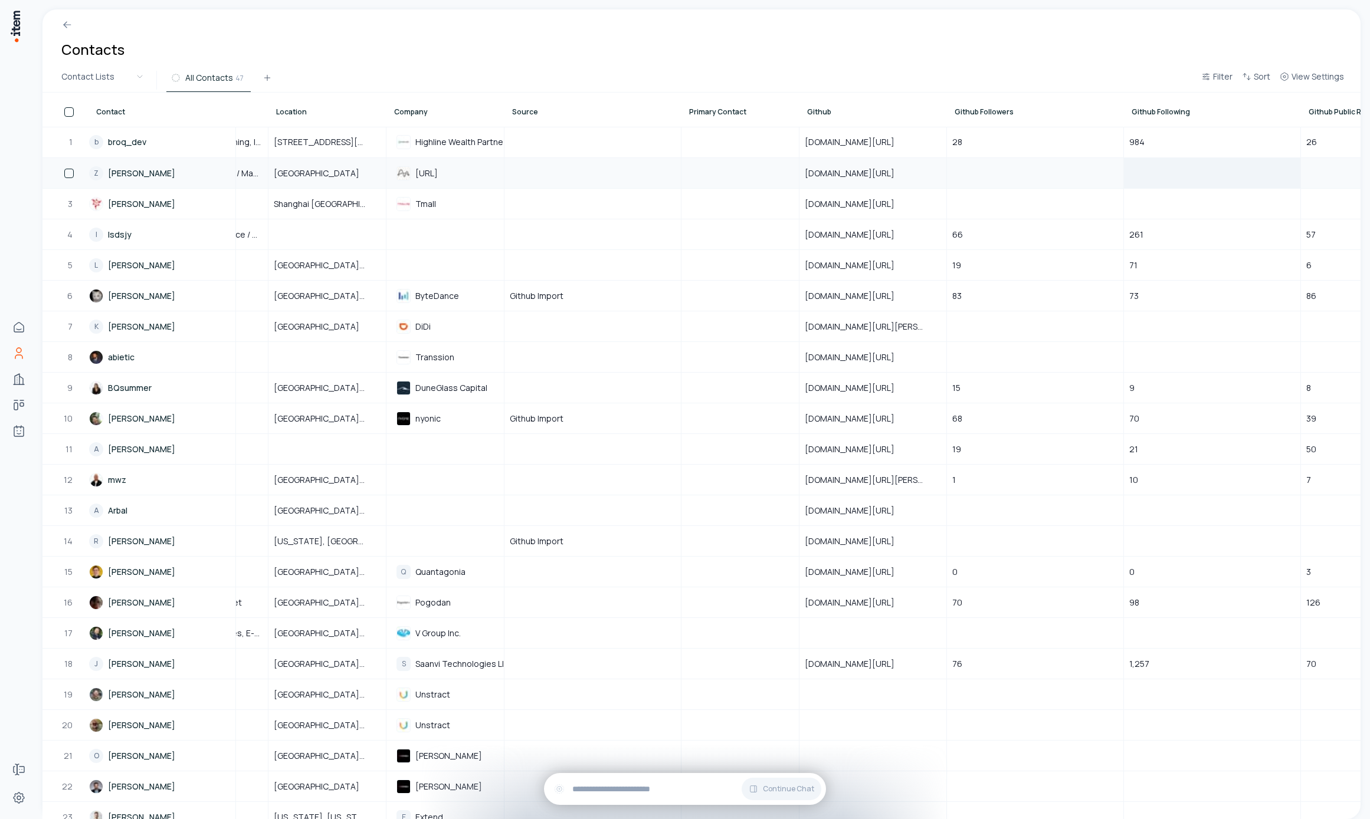
scroll to position [0, 928]
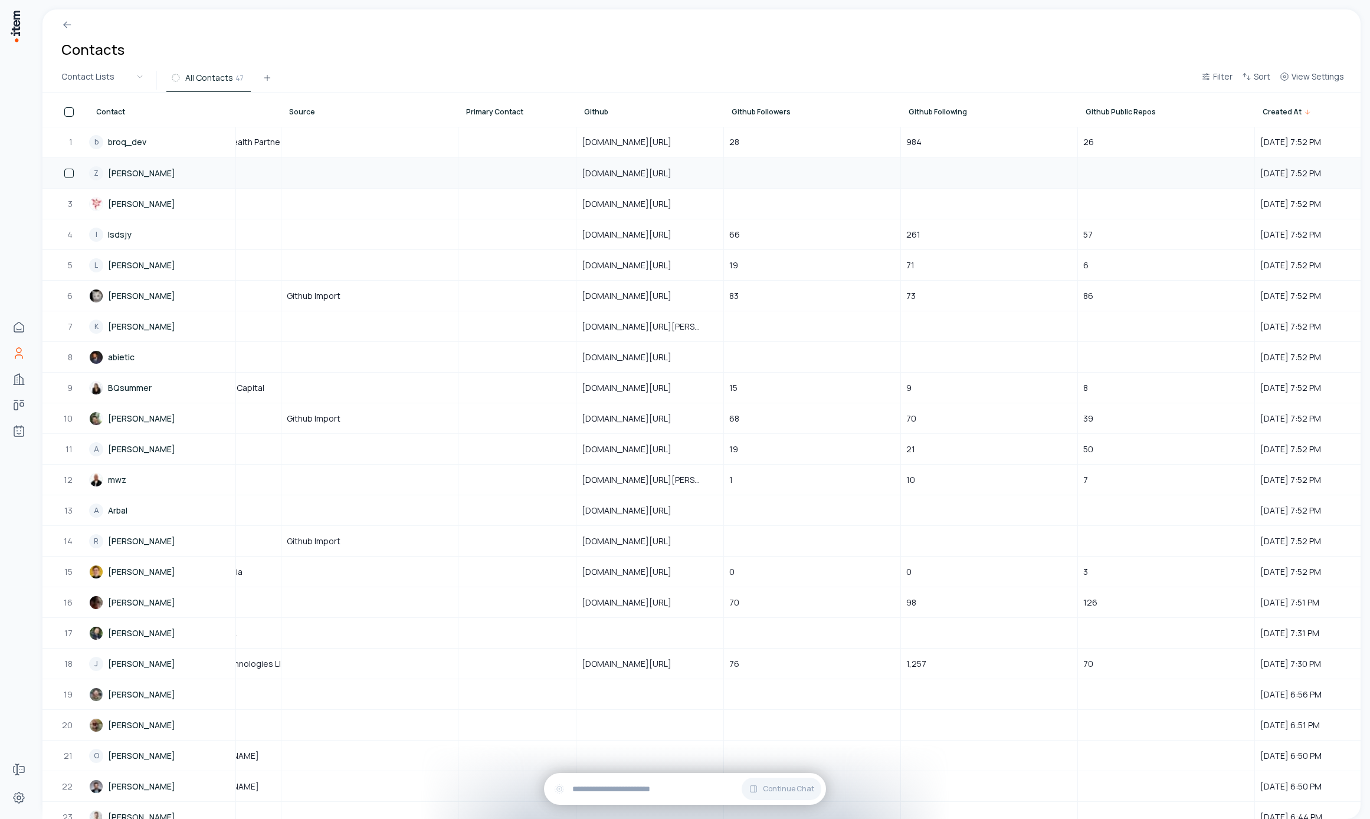
click at [122, 169] on link "Z Zengyi Qin" at bounding box center [162, 173] width 146 height 29
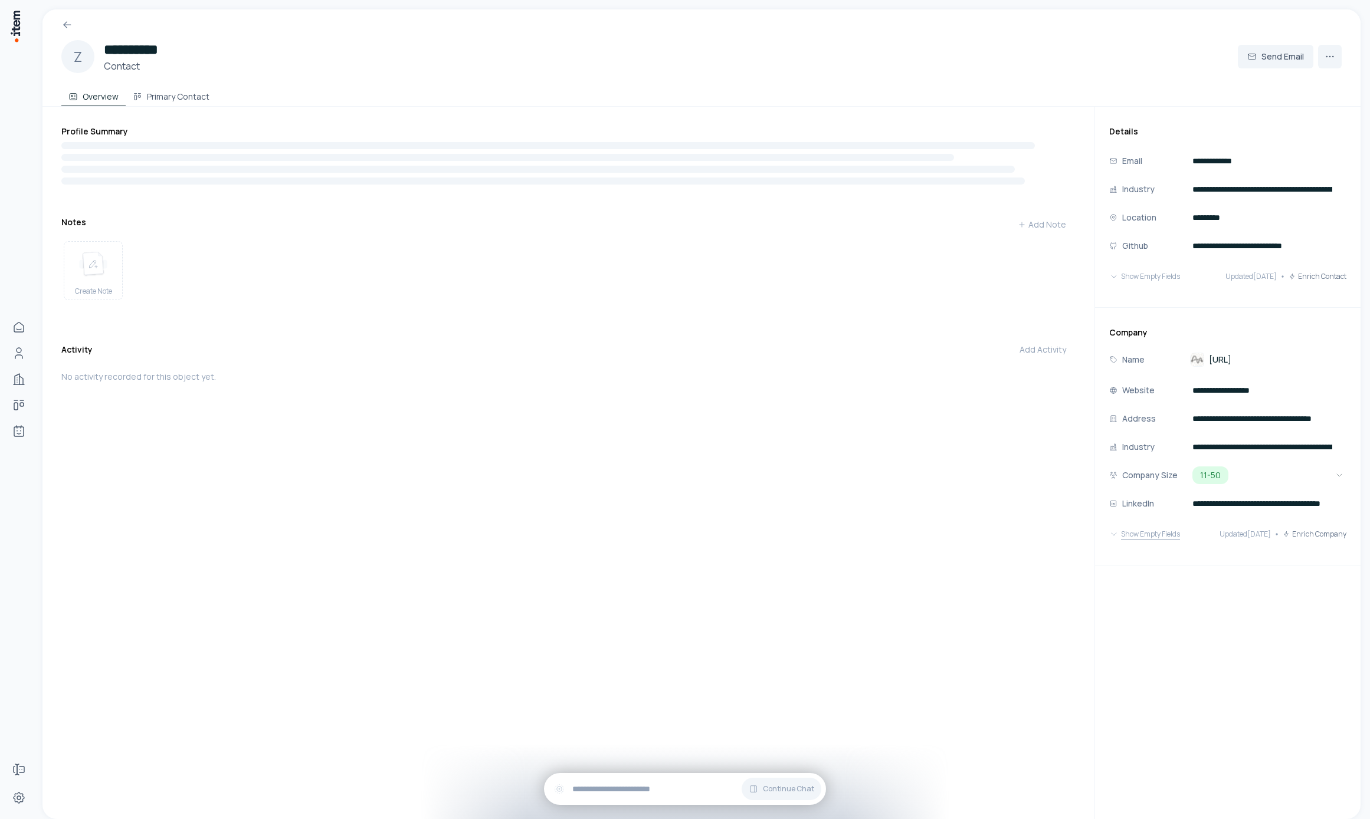
click at [1156, 532] on button "Show Empty Fields" at bounding box center [1144, 535] width 71 height 24
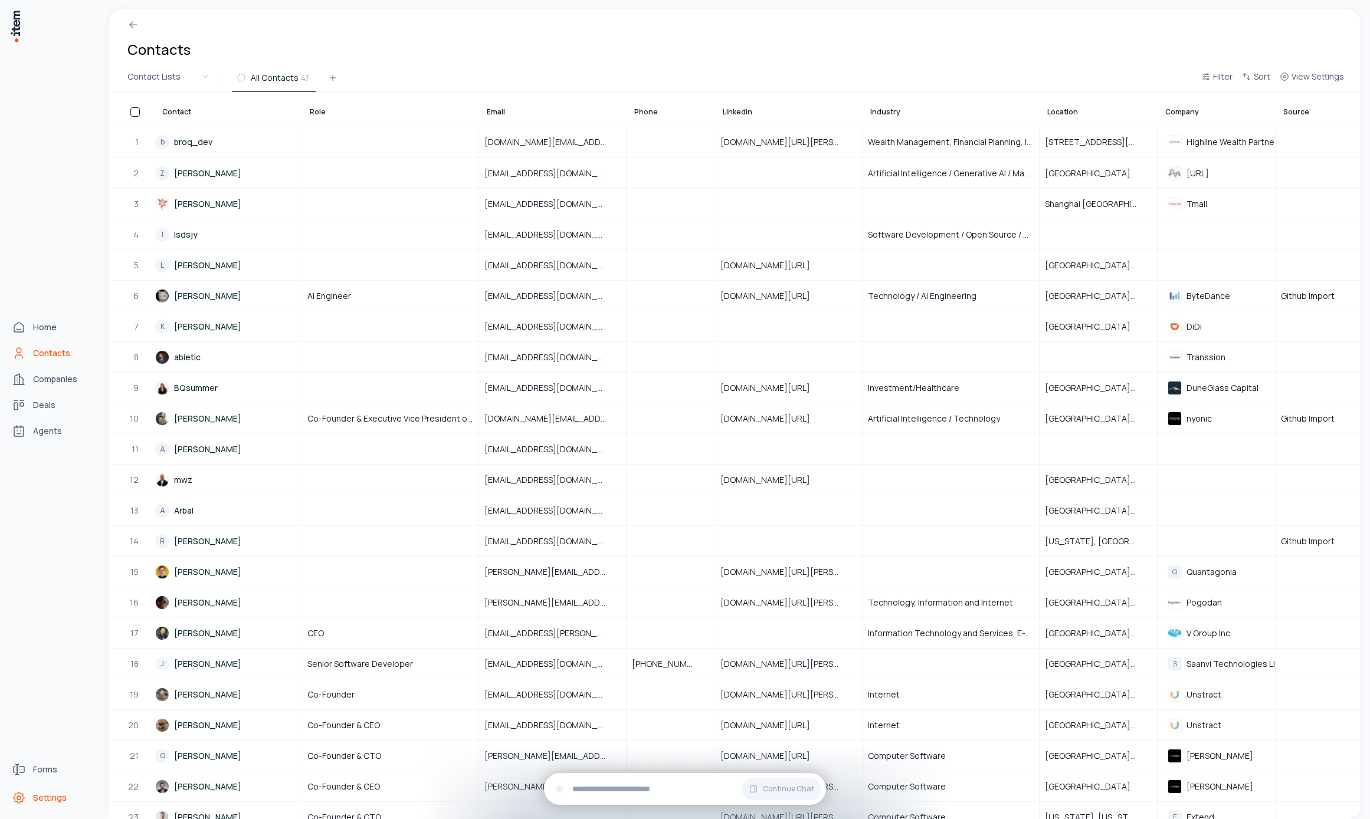
click at [56, 792] on span "Settings" at bounding box center [50, 798] width 34 height 12
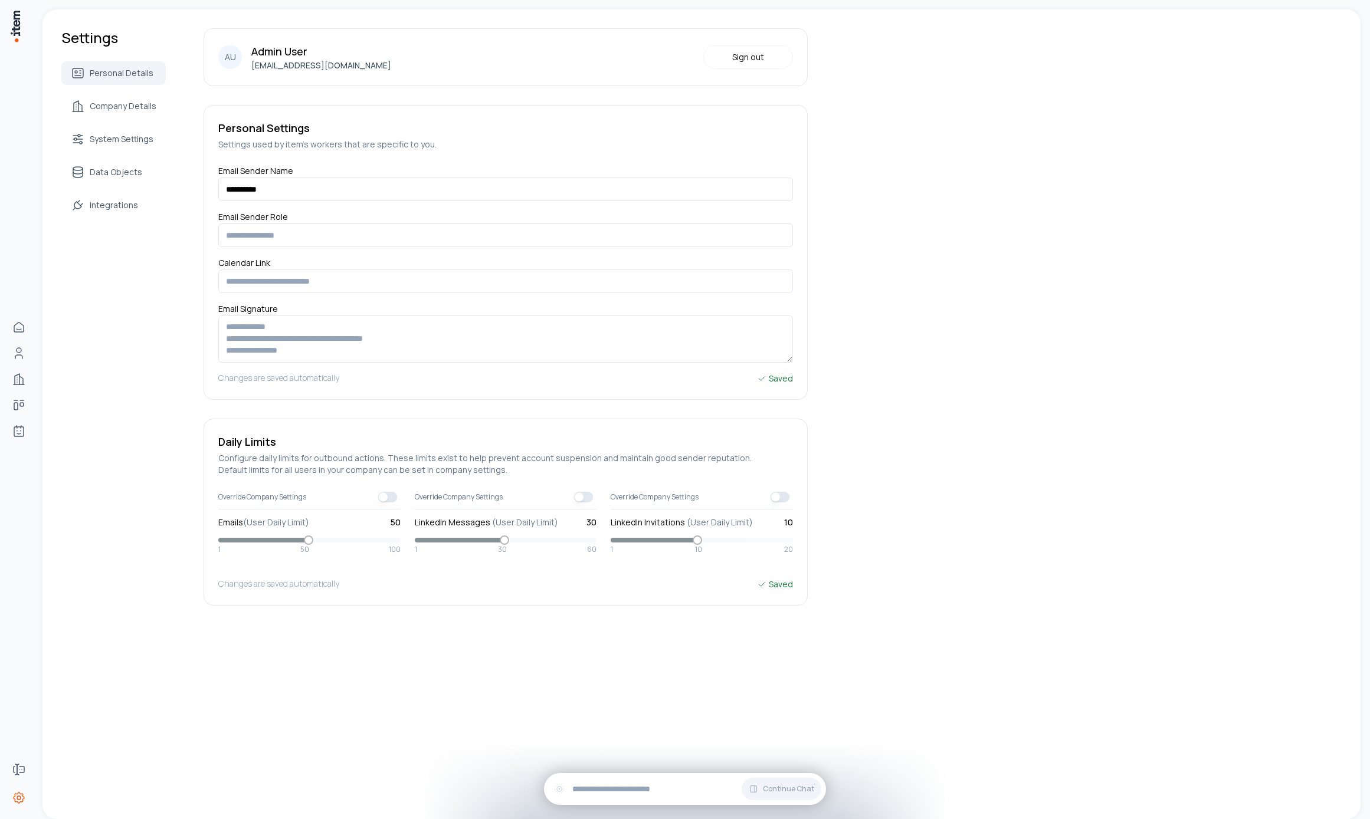
click at [119, 158] on div "Personal Details Company Details System Settings Data Objects Integrations" at bounding box center [113, 139] width 104 height 156
click at [120, 165] on link "Data Objects" at bounding box center [113, 172] width 104 height 24
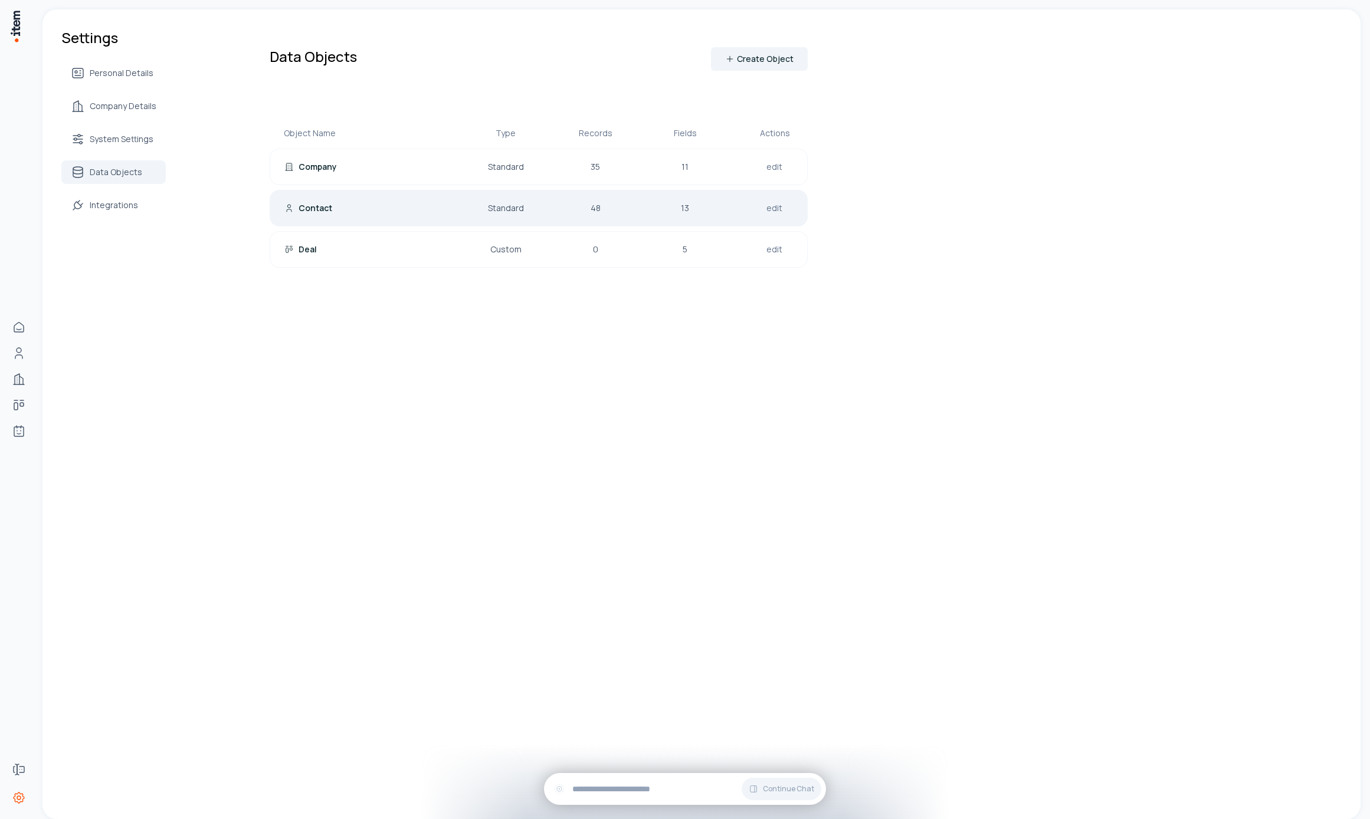
click at [350, 191] on div "Contact Standard 48 13 edit" at bounding box center [539, 208] width 538 height 37
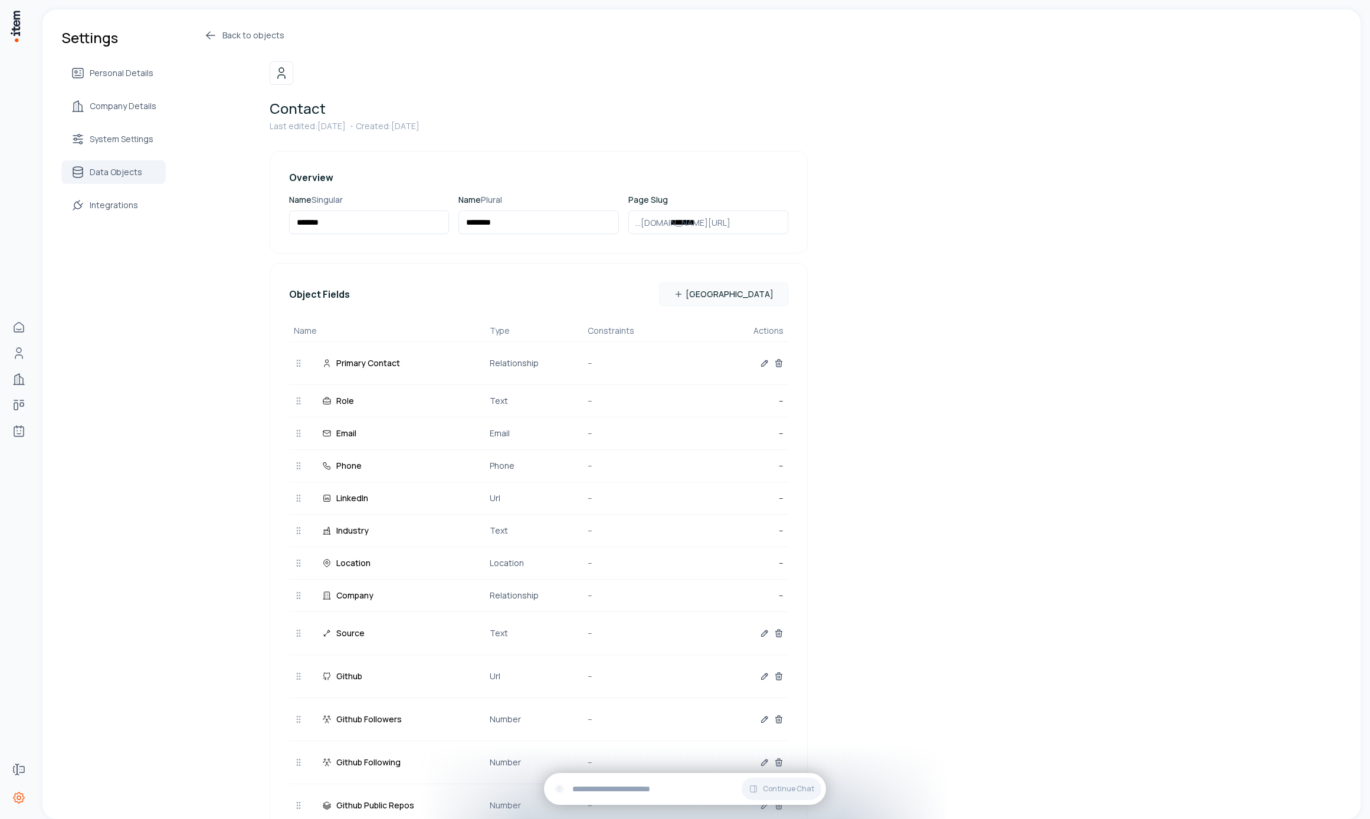
scroll to position [163, 0]
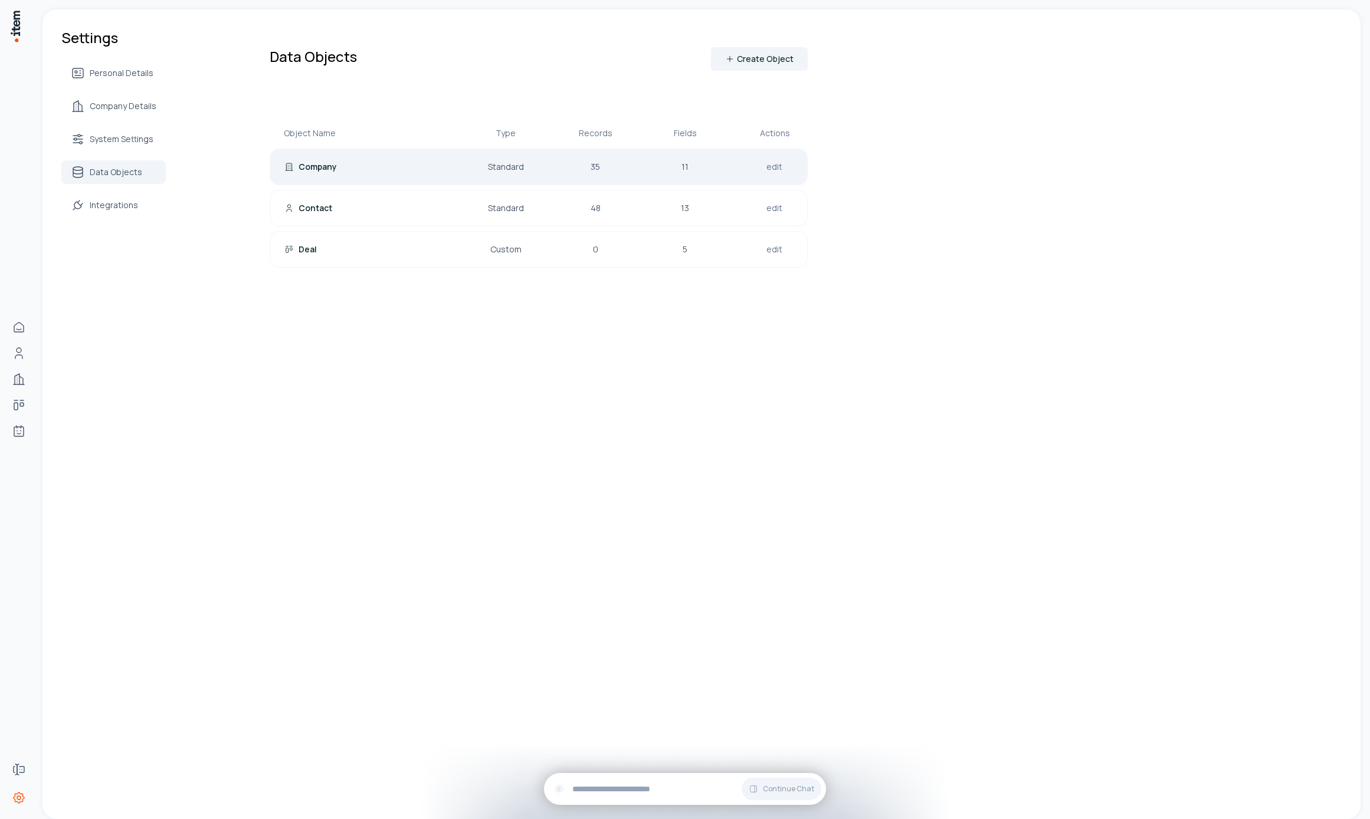
click at [386, 168] on div "Company" at bounding box center [359, 167] width 151 height 12
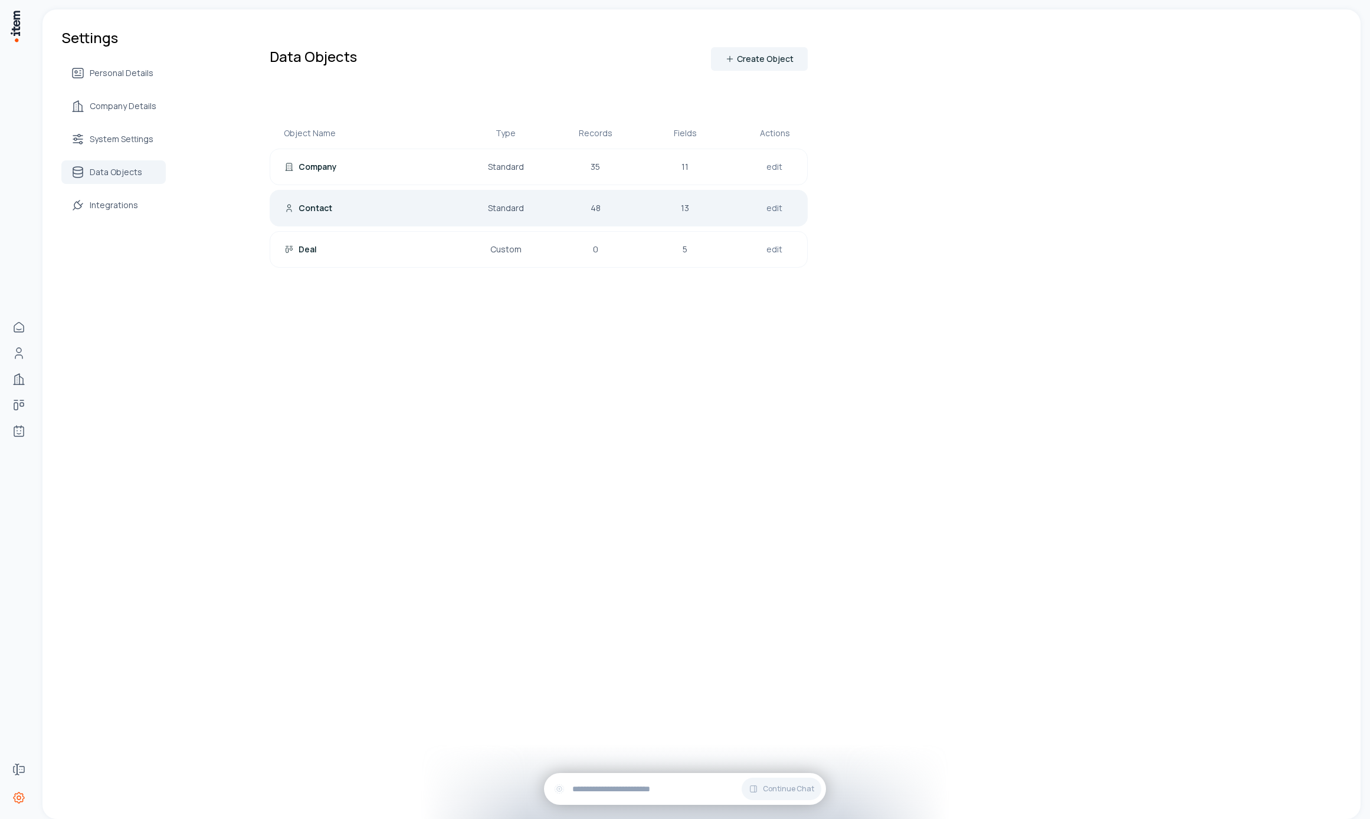
click at [440, 214] on div "Contact Standard 48 13 edit" at bounding box center [539, 208] width 538 height 37
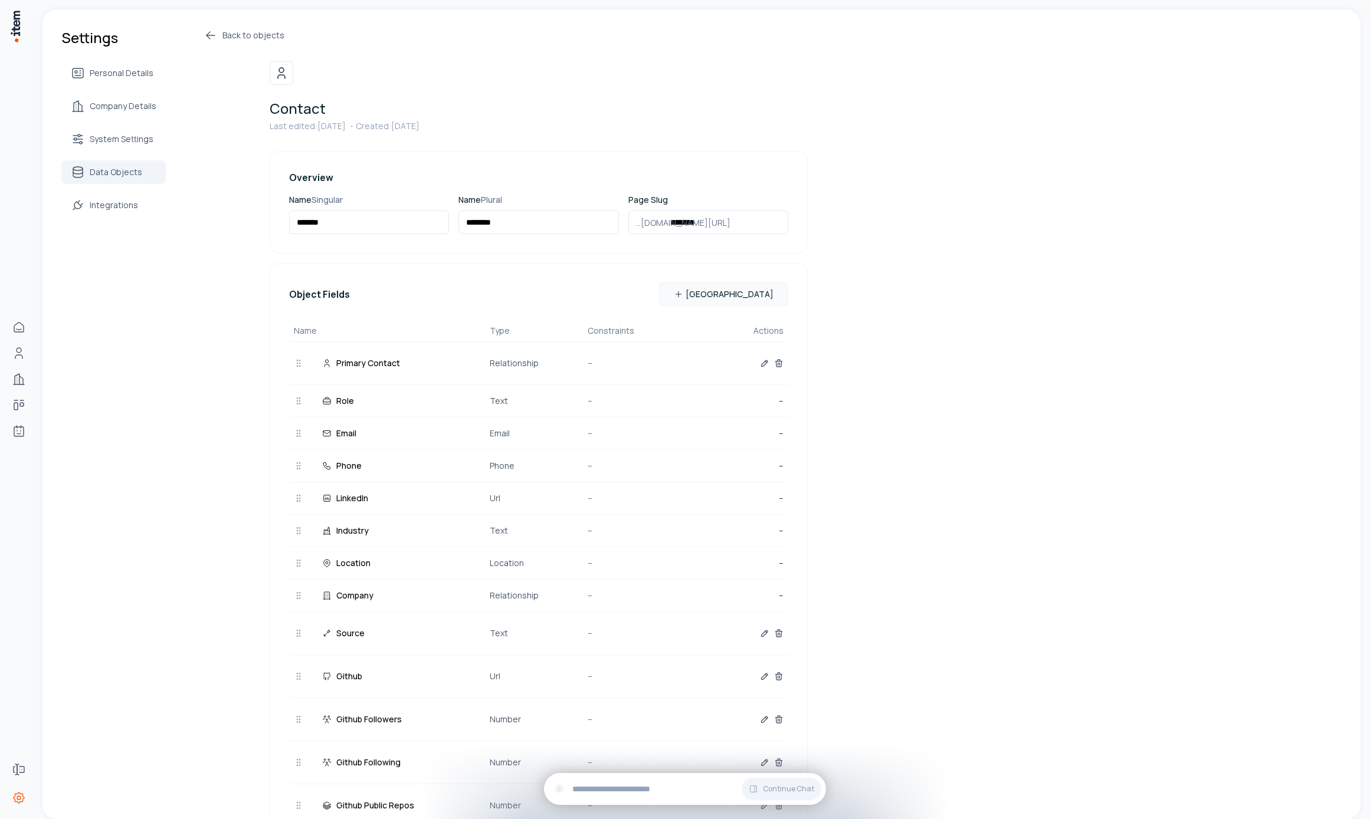
scroll to position [163, 0]
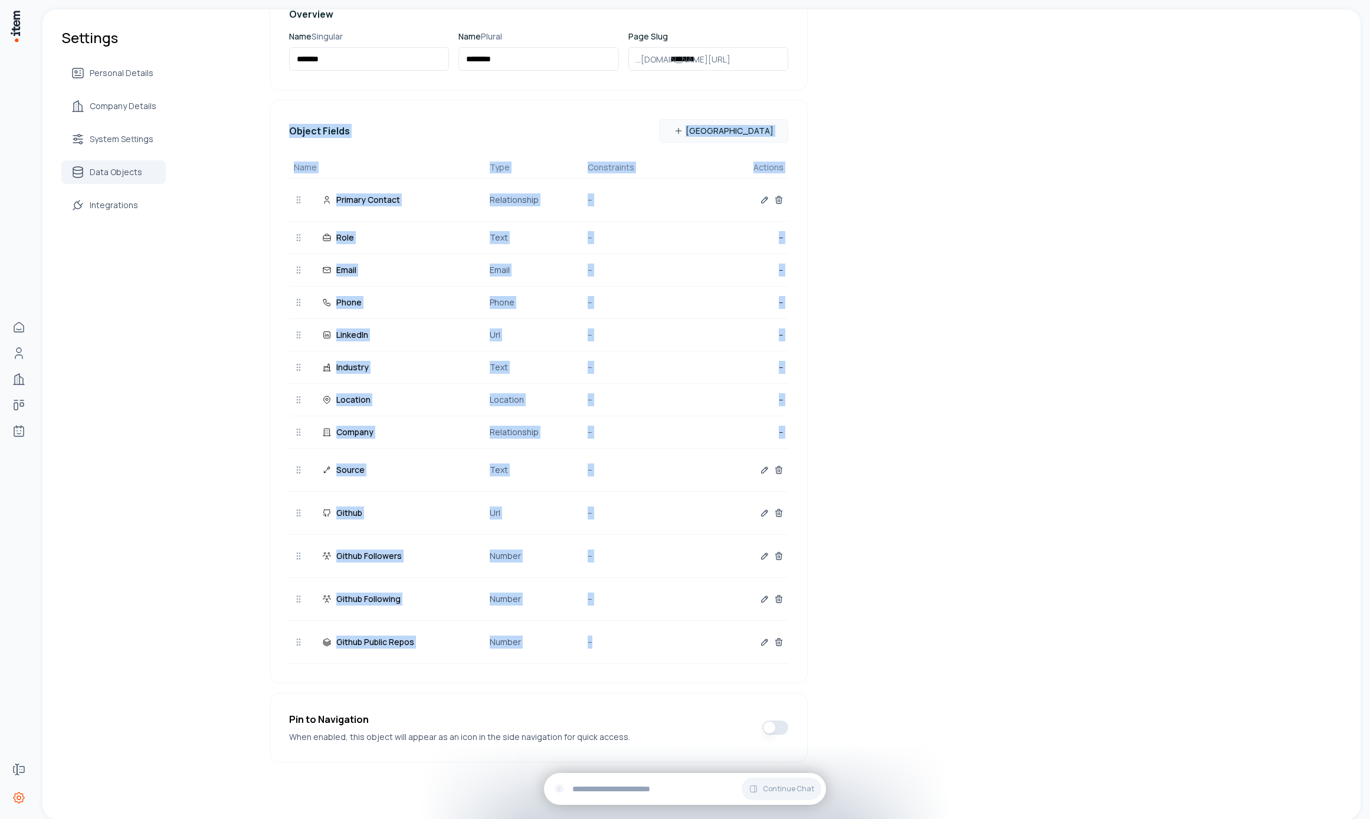
drag, startPoint x: 273, startPoint y: 120, endPoint x: 959, endPoint y: 646, distance: 864.8
click at [949, 652] on div "Settings Personal Details Company Details System Settings Data Objects Integrat…" at bounding box center [701, 332] width 1318 height 973
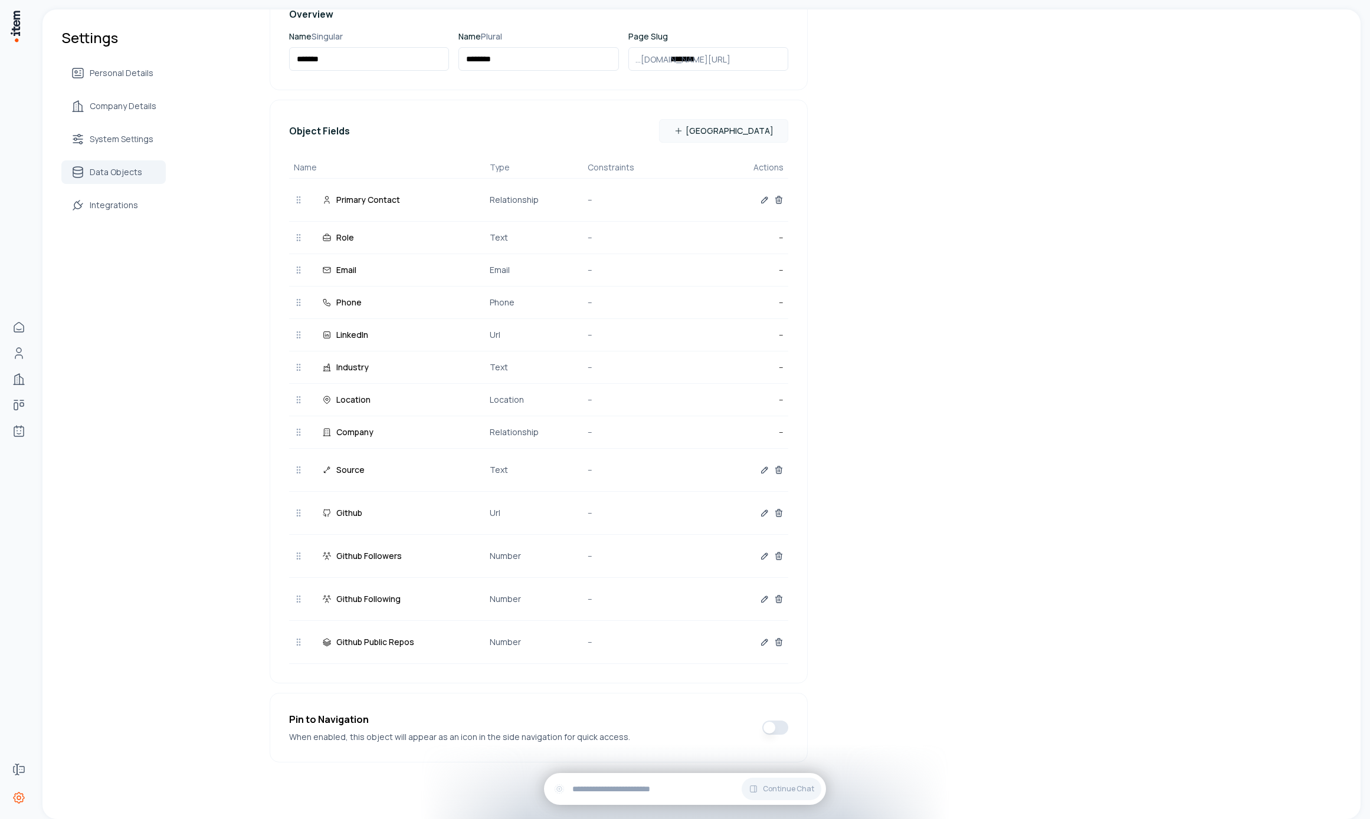
click at [978, 645] on div "Settings Personal Details Company Details System Settings Data Objects Integrat…" at bounding box center [701, 332] width 1318 height 973
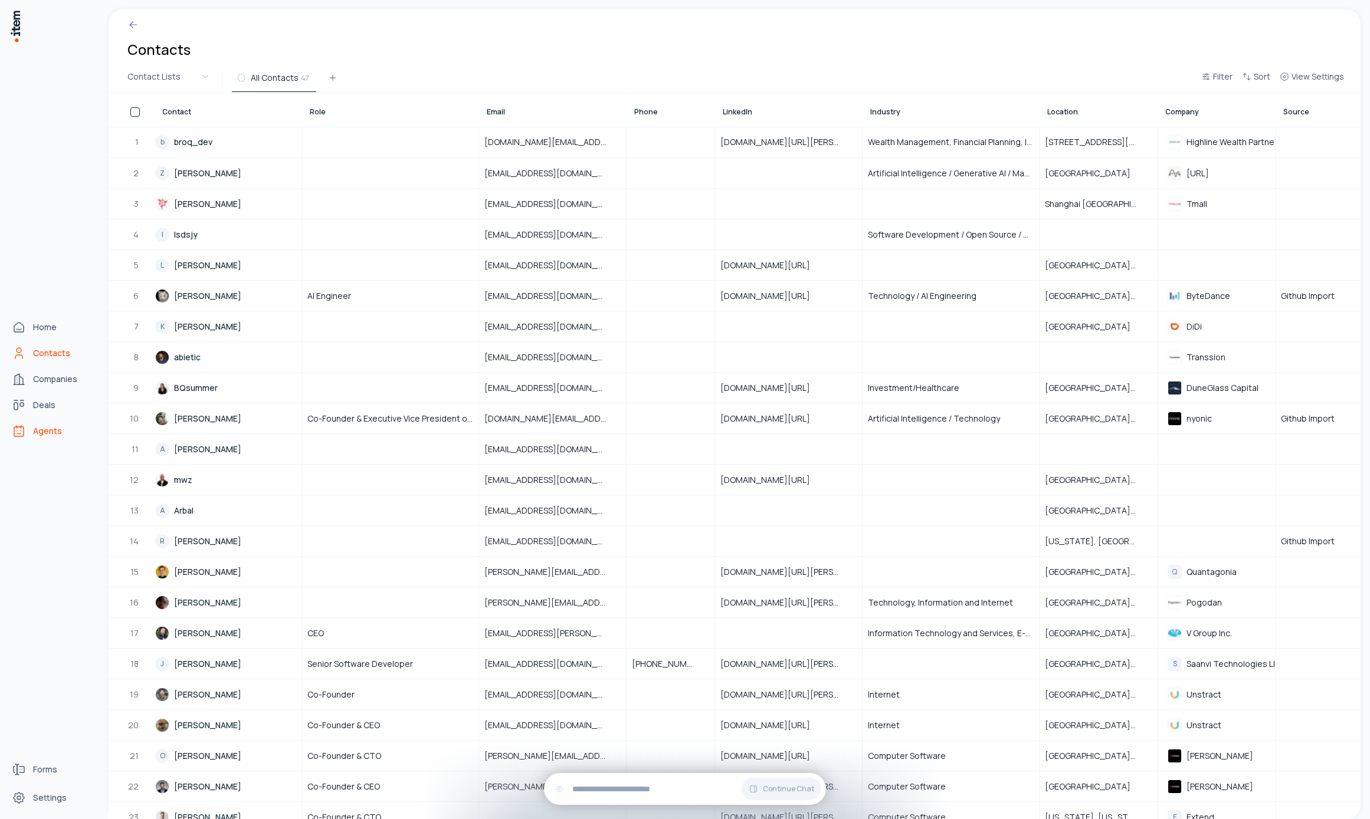
click at [50, 433] on span "Agents" at bounding box center [47, 431] width 29 height 12
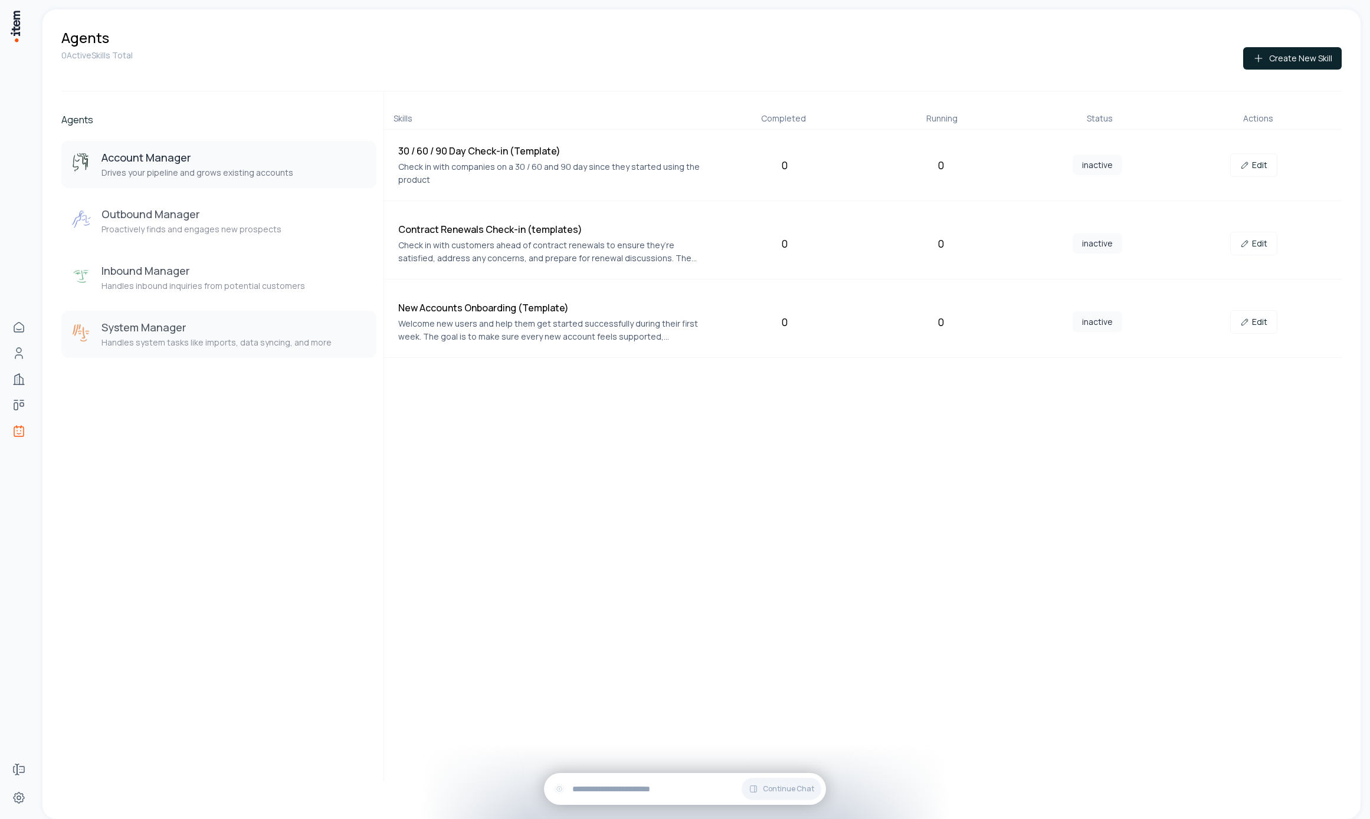
click at [221, 314] on button "System Manager Handles system tasks like imports, data syncing, and more" at bounding box center [218, 334] width 315 height 47
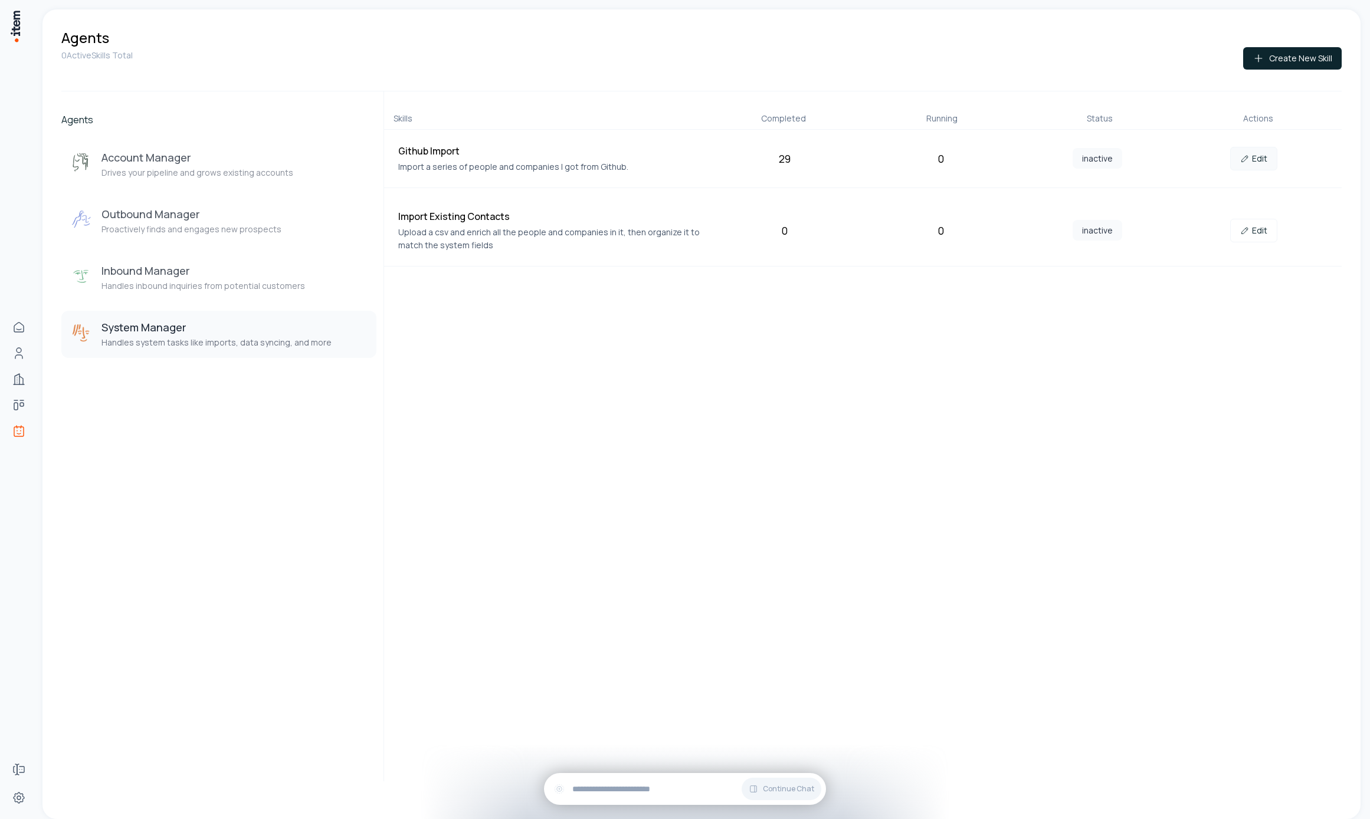
click at [1267, 153] on link "Edit" at bounding box center [1253, 159] width 47 height 24
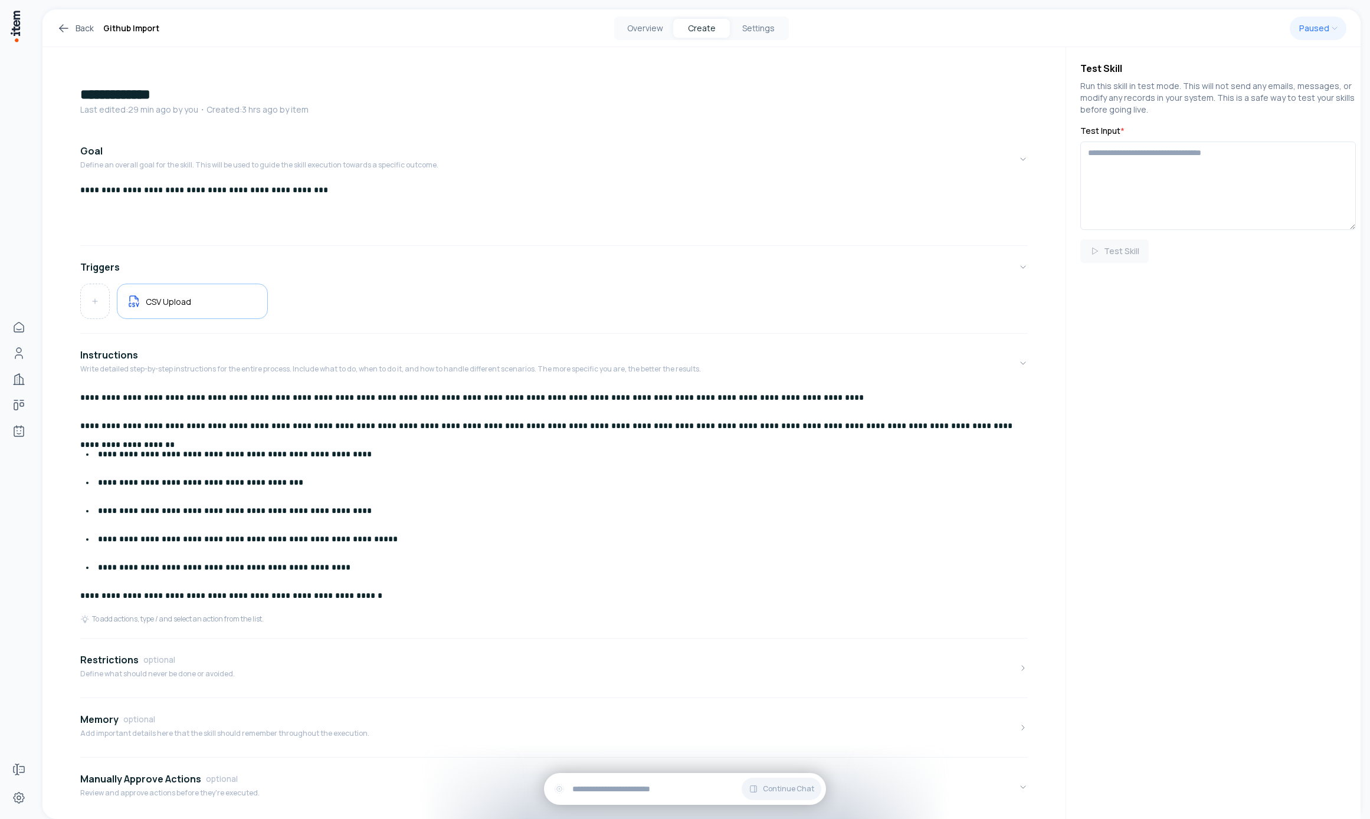
click at [411, 445] on p "**********" at bounding box center [558, 454] width 921 height 19
click at [523, 412] on div "**********" at bounding box center [554, 501] width 948 height 227
click at [515, 378] on div "Instructions Write detailed step-by-step instructions for the entire process. I…" at bounding box center [390, 363] width 621 height 31
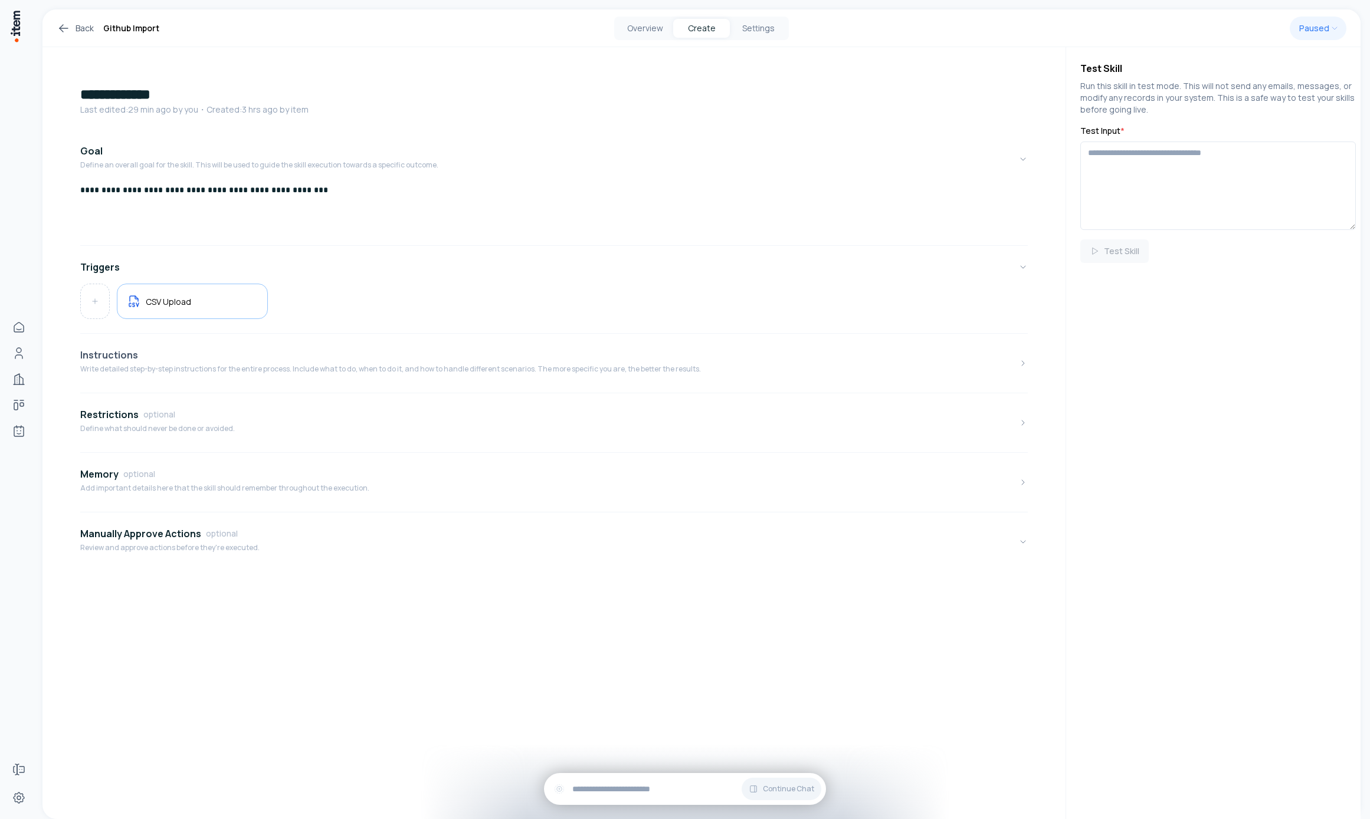
click at [627, 382] on button "Instructions Write detailed step-by-step instructions for the entire process. I…" at bounding box center [554, 364] width 948 height 50
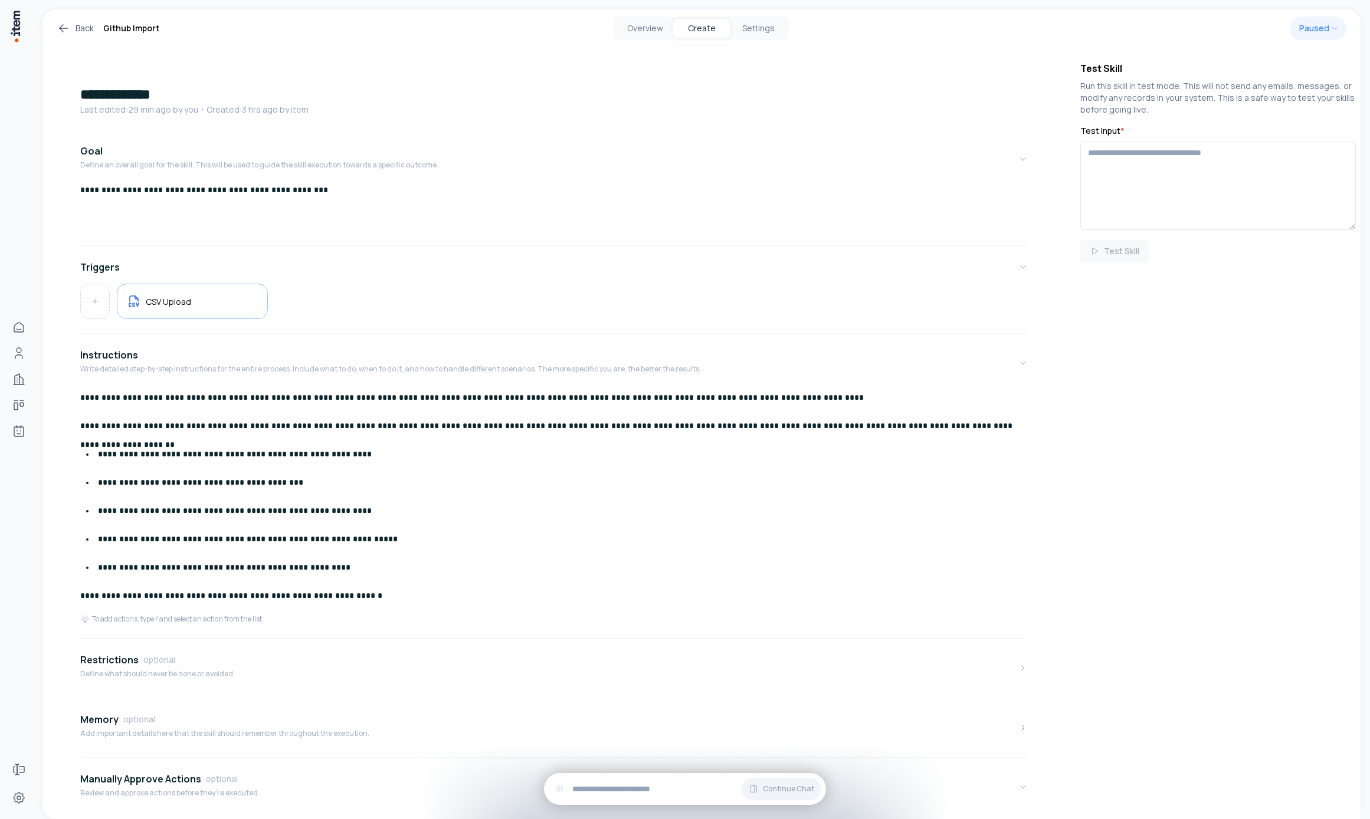
click at [643, 422] on p "**********" at bounding box center [549, 426] width 939 height 19
click at [667, 452] on p "**********" at bounding box center [558, 454] width 921 height 19
click at [662, 441] on div "**********" at bounding box center [554, 501] width 948 height 227
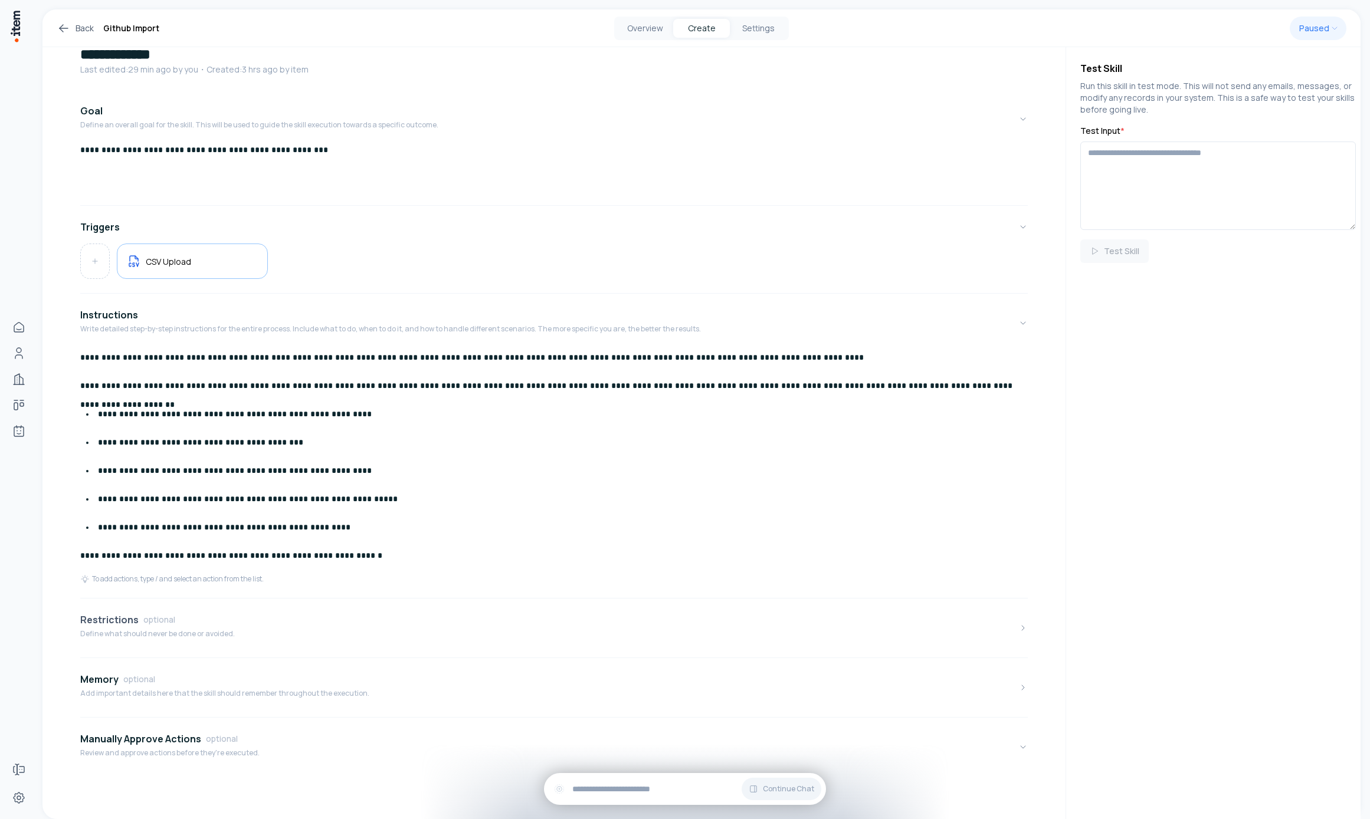
click at [292, 632] on button "Restrictions optional Define what should never be done or avoided." at bounding box center [554, 629] width 948 height 50
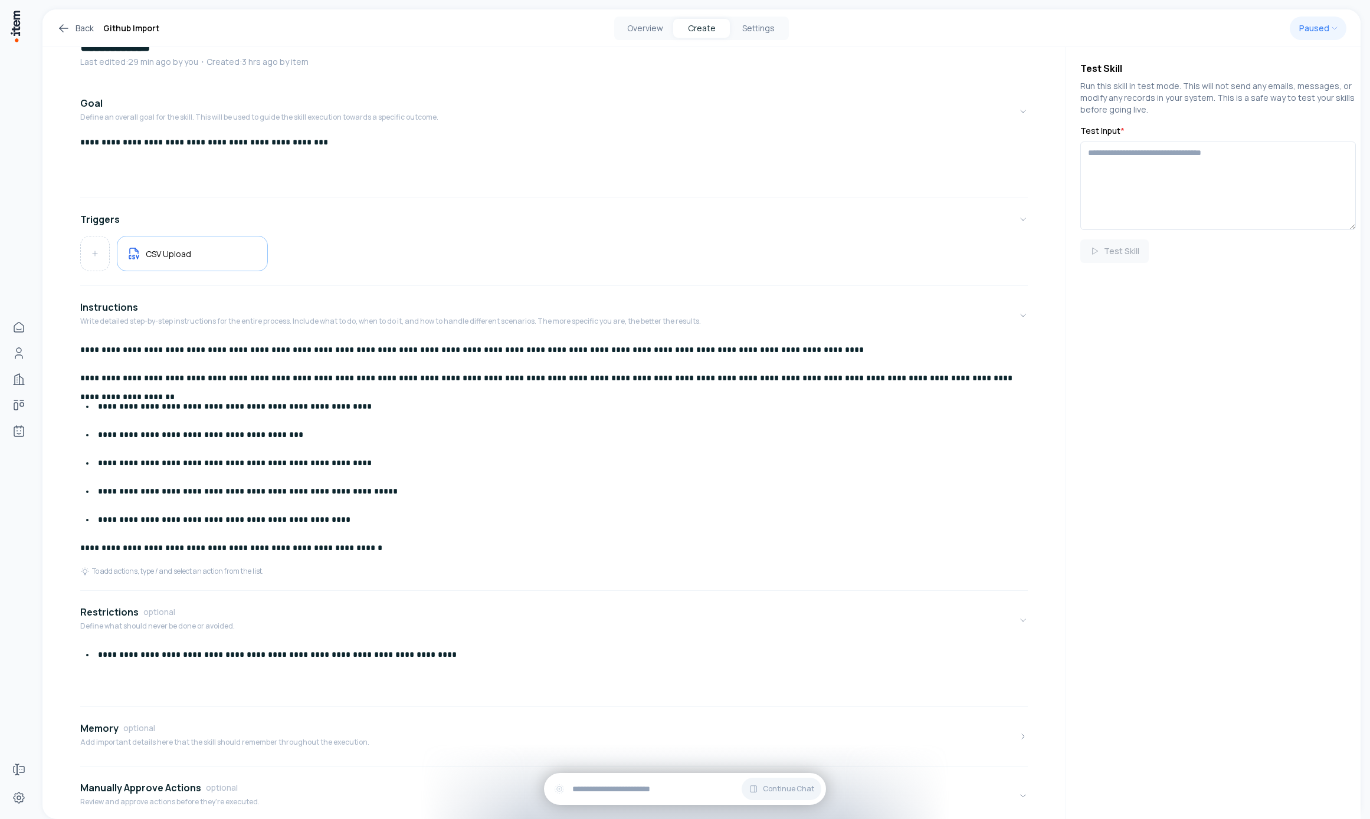
scroll to position [55, 0]
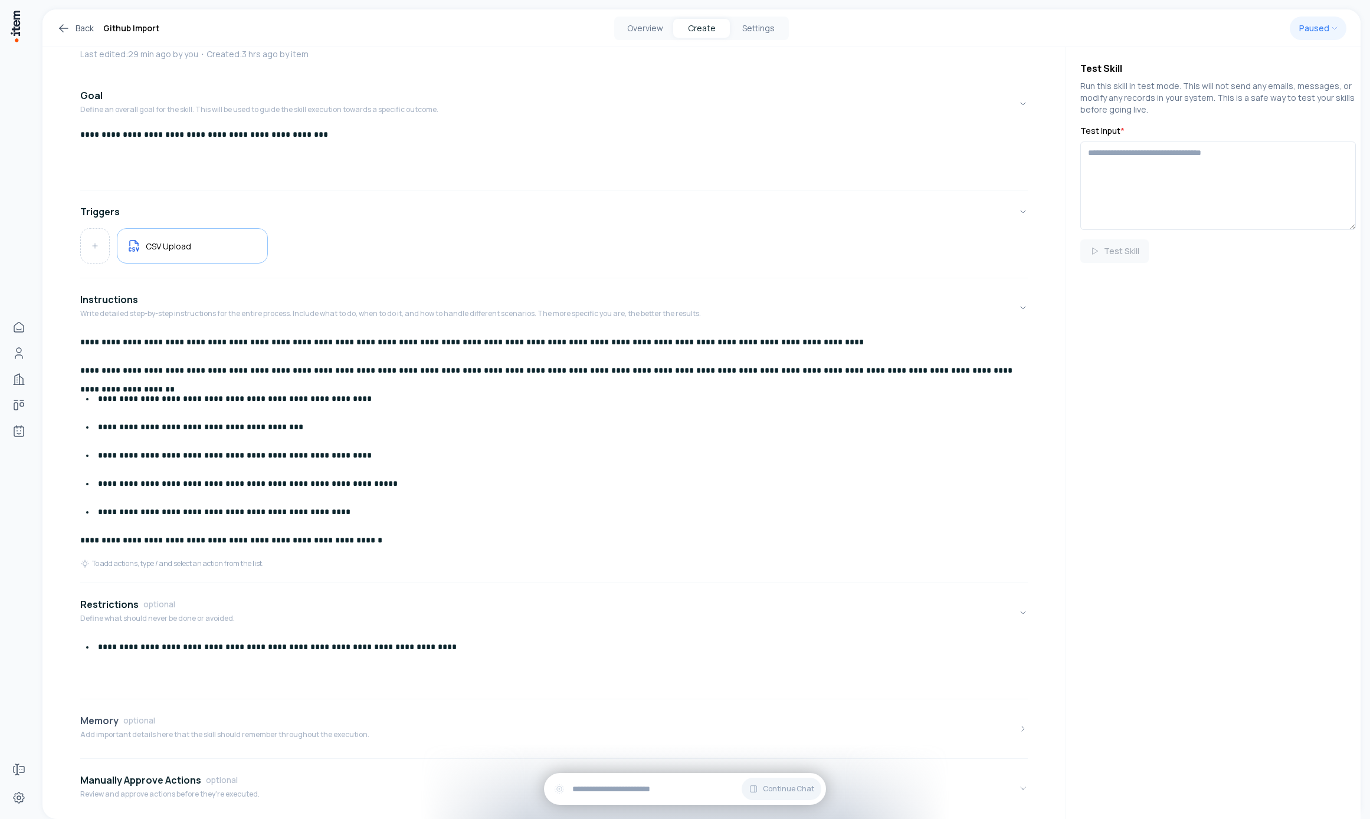
click at [346, 714] on div "Memory optional" at bounding box center [224, 721] width 289 height 14
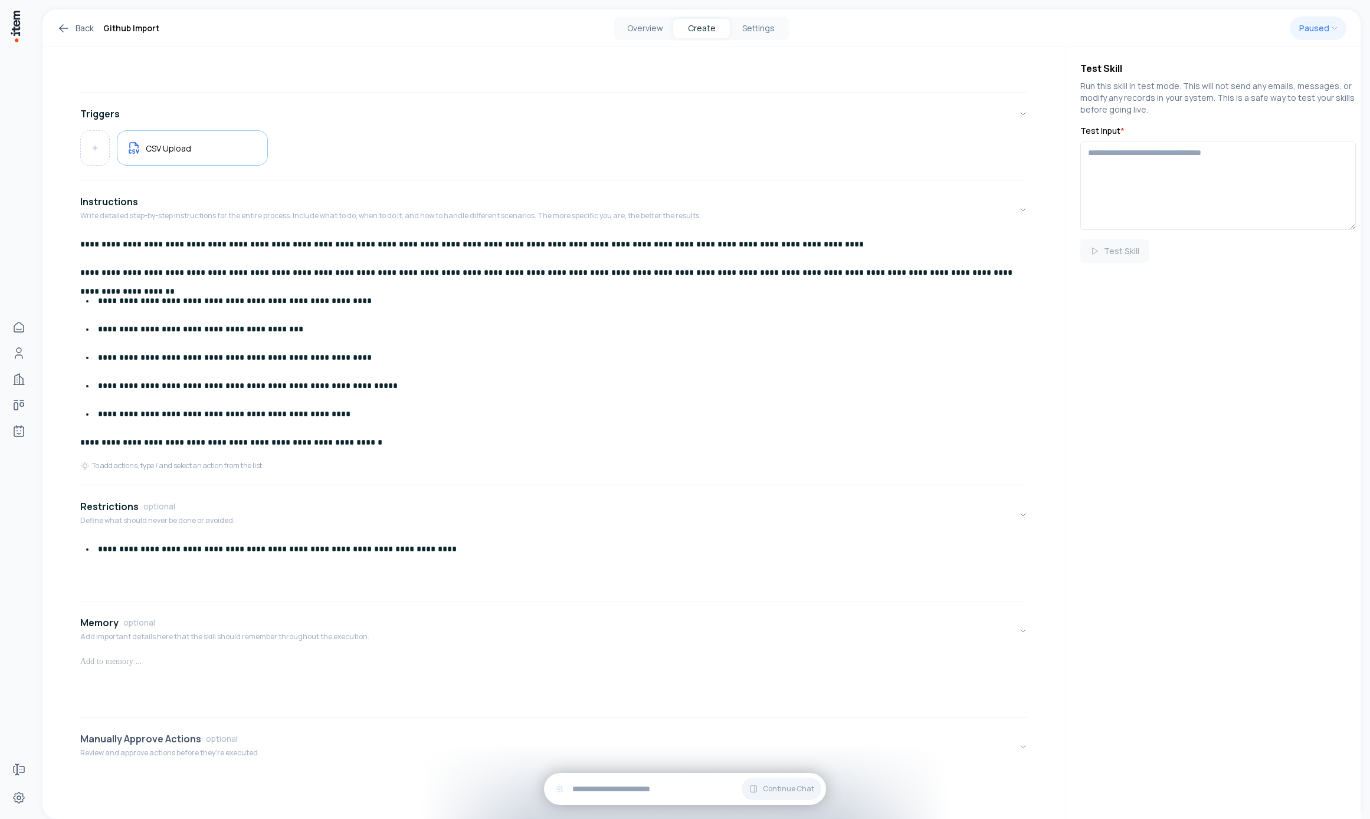
click at [238, 757] on p "Review and approve actions before they're executed." at bounding box center [169, 753] width 179 height 9
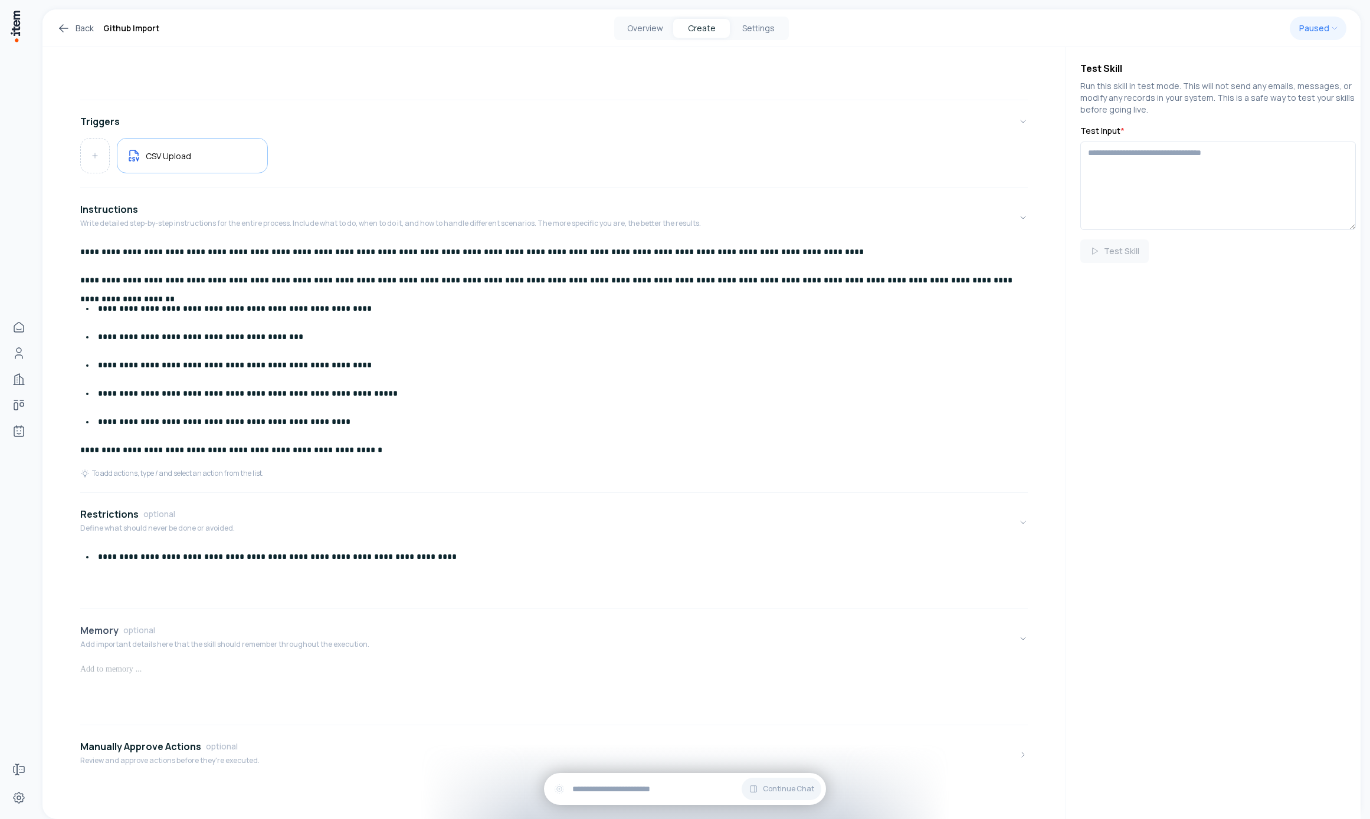
scroll to position [144, 0]
click at [421, 450] on p "**********" at bounding box center [549, 451] width 939 height 19
click at [418, 467] on div "**********" at bounding box center [554, 357] width 948 height 227
click at [408, 452] on p "**********" at bounding box center [549, 451] width 939 height 19
click at [337, 453] on p "**********" at bounding box center [549, 451] width 939 height 19
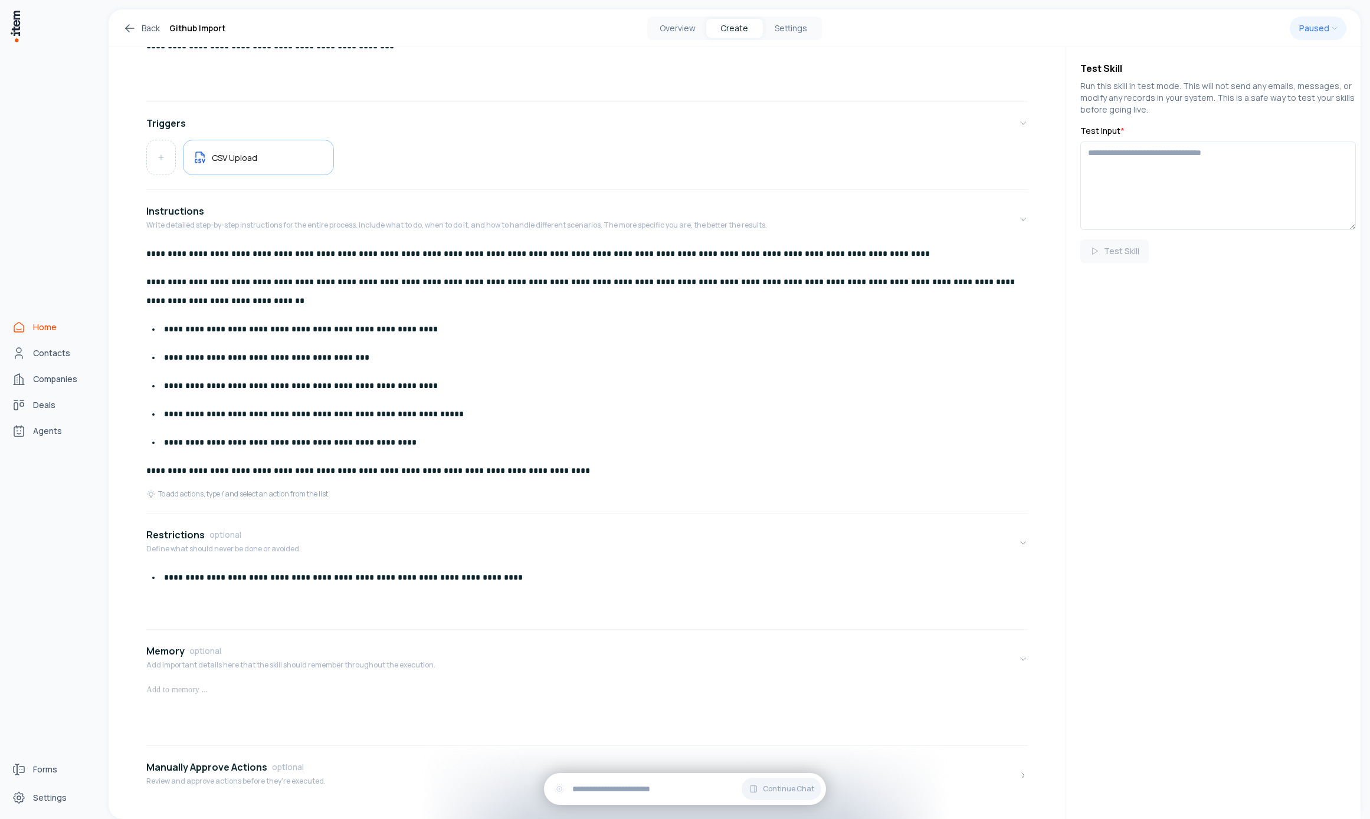
click at [26, 322] on link "Home" at bounding box center [52, 328] width 90 height 24
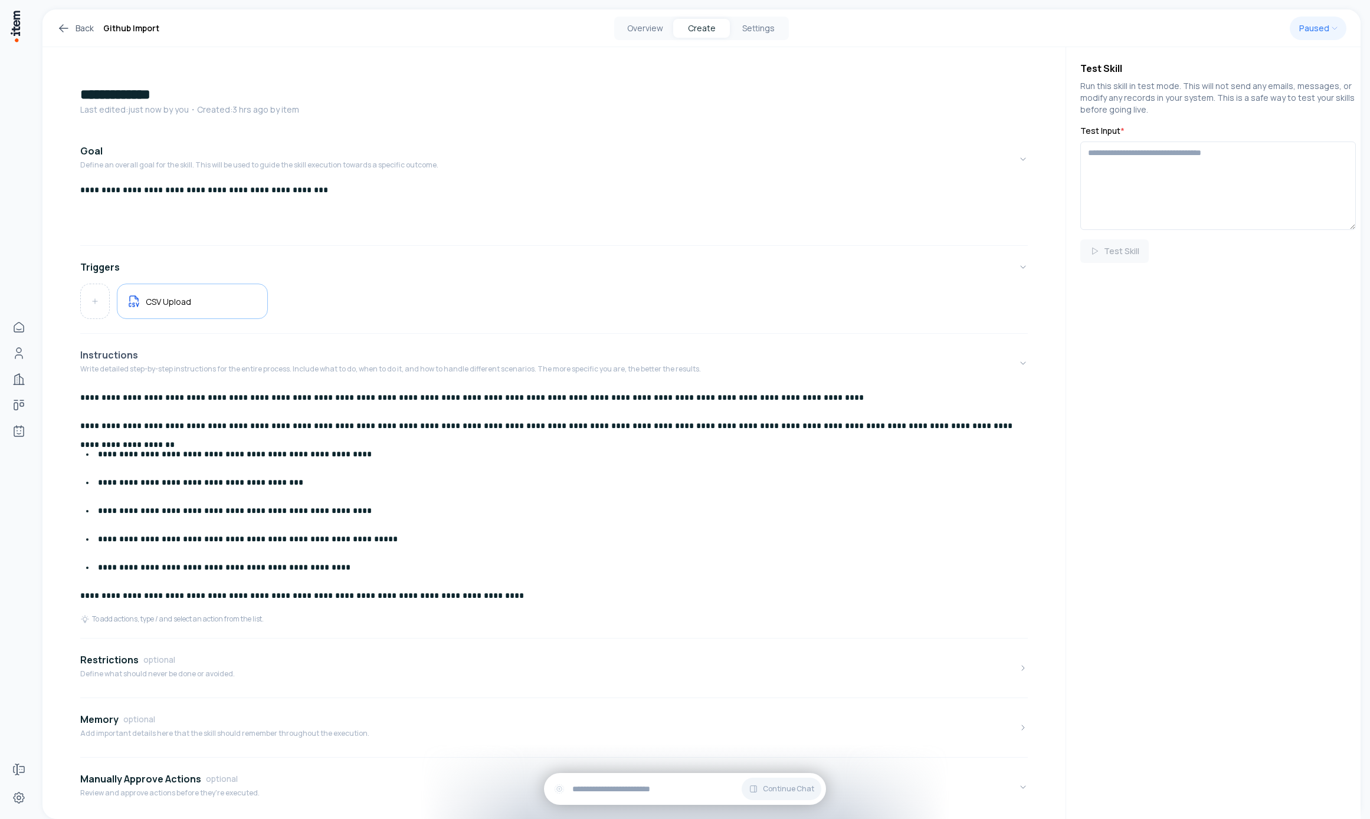
scroll to position [40, 0]
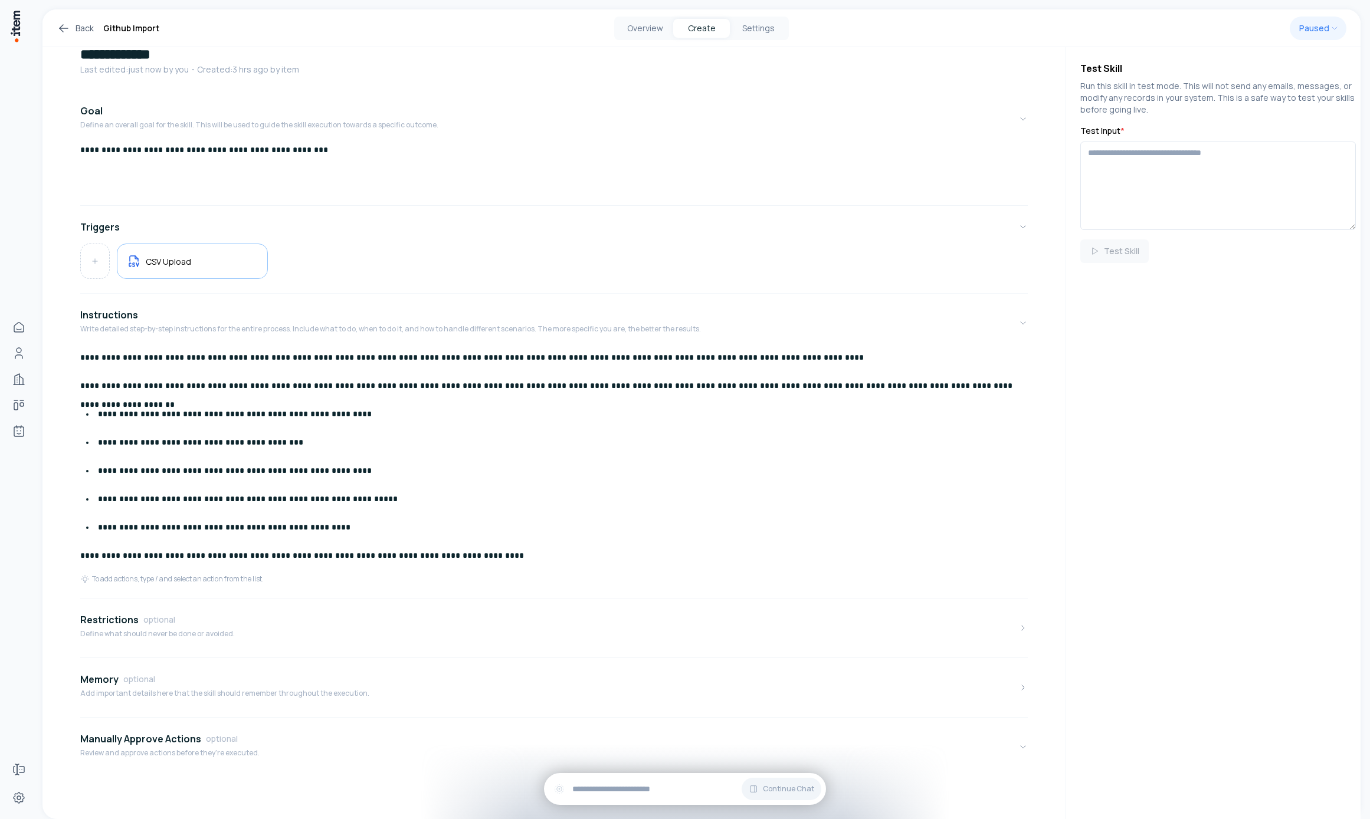
click at [516, 558] on p "**********" at bounding box center [549, 555] width 939 height 19
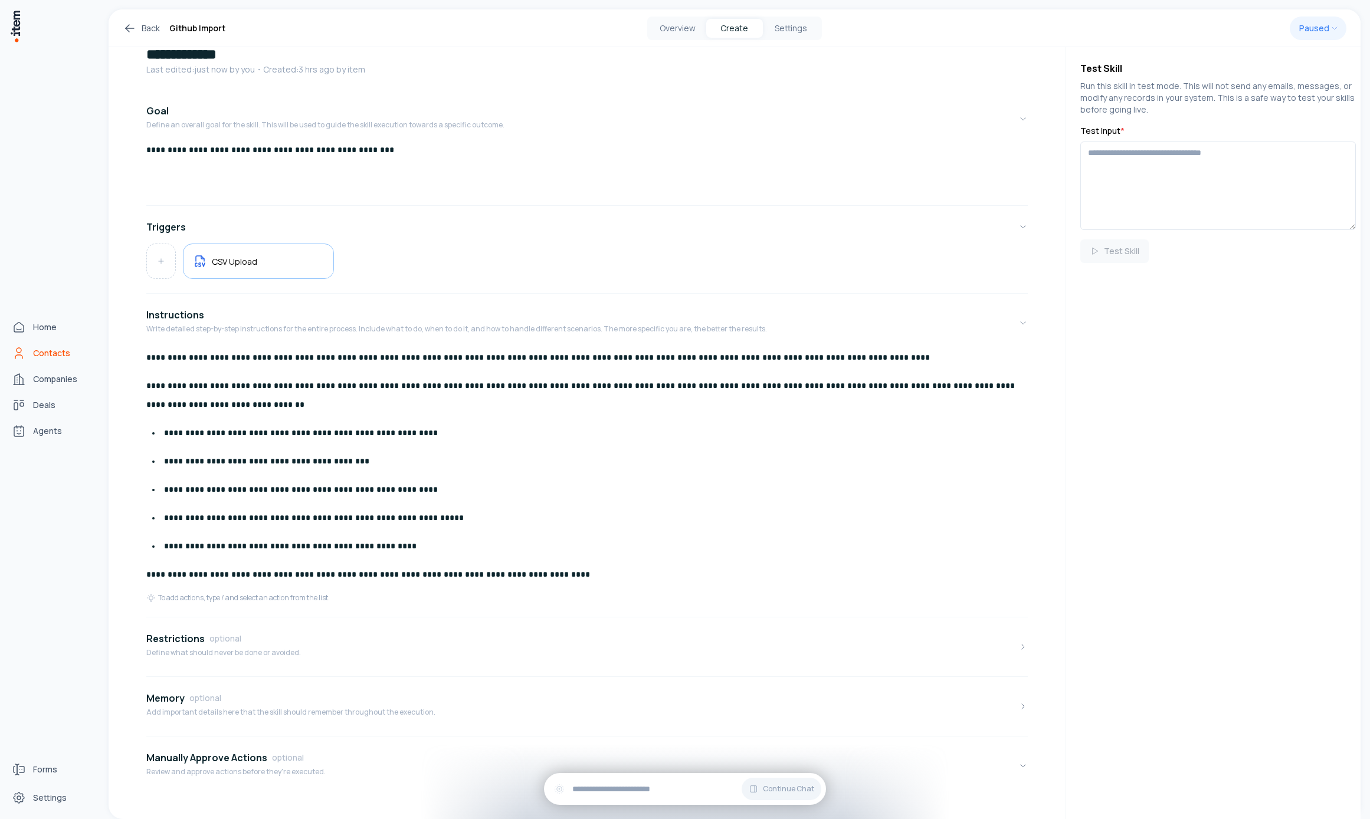
click at [39, 342] on link "Contacts" at bounding box center [52, 354] width 90 height 24
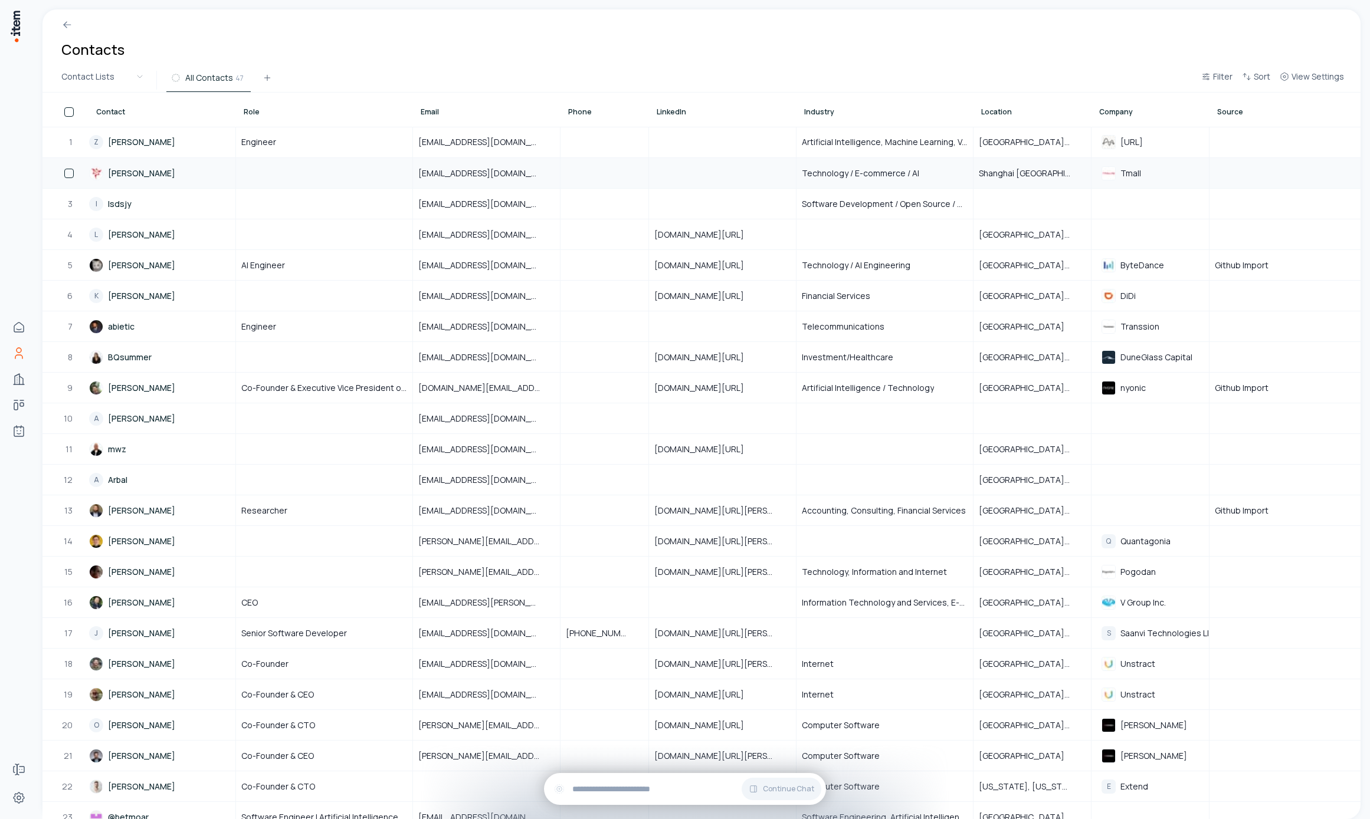
click at [133, 159] on link "Jarvan Wayne" at bounding box center [162, 173] width 146 height 29
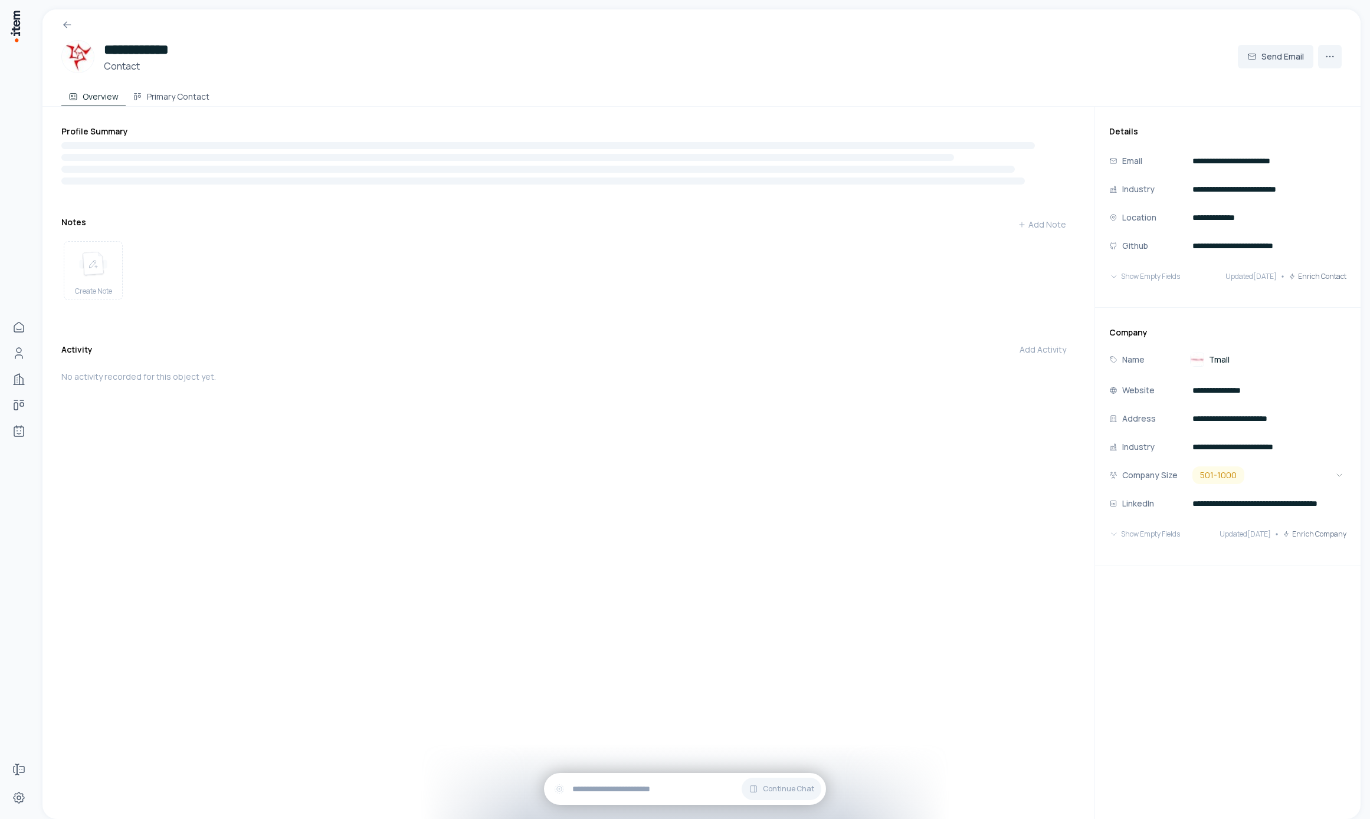
click at [1231, 366] on div "Tmall" at bounding box center [1268, 360] width 156 height 14
click at [1224, 356] on span "Tmall" at bounding box center [1219, 360] width 21 height 12
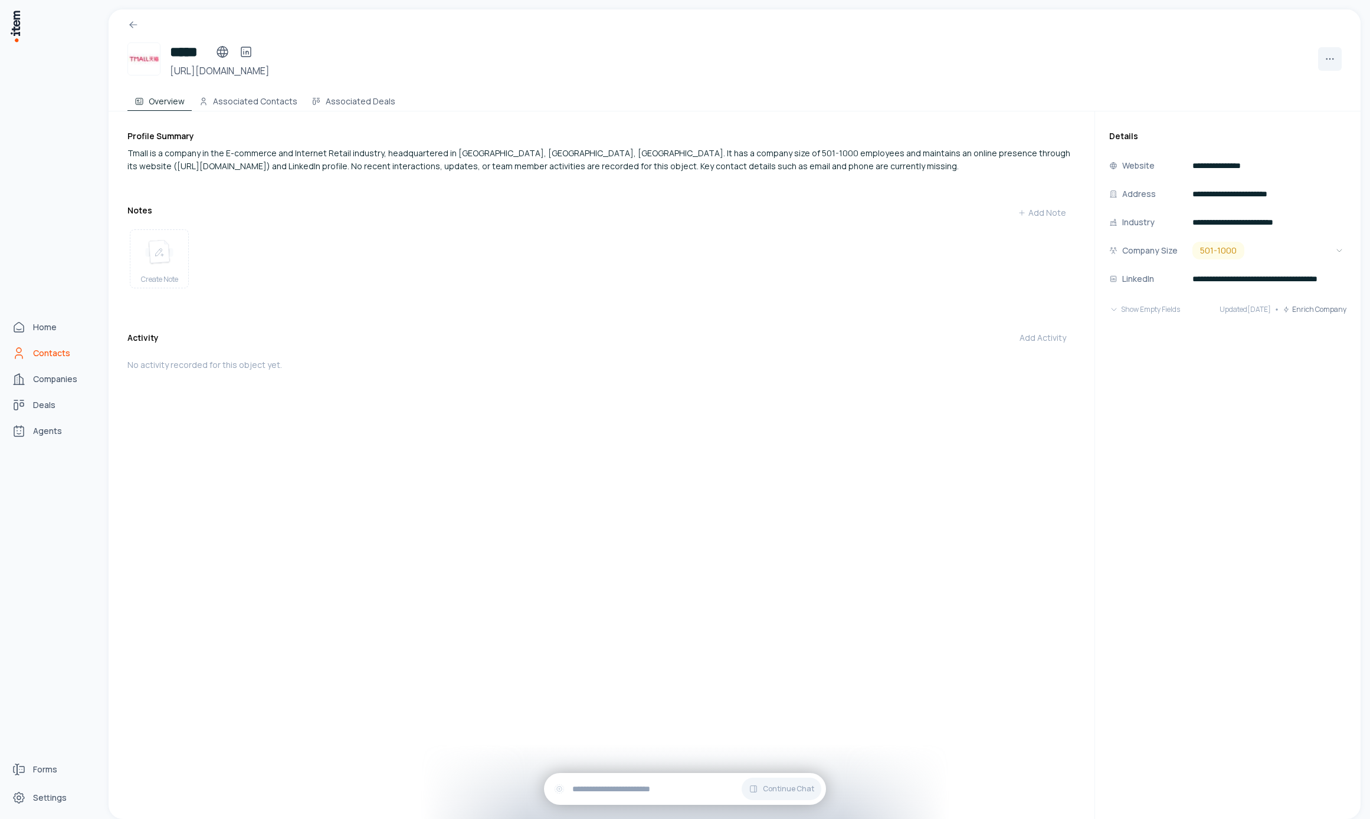
click at [35, 360] on link "Contacts" at bounding box center [52, 354] width 90 height 24
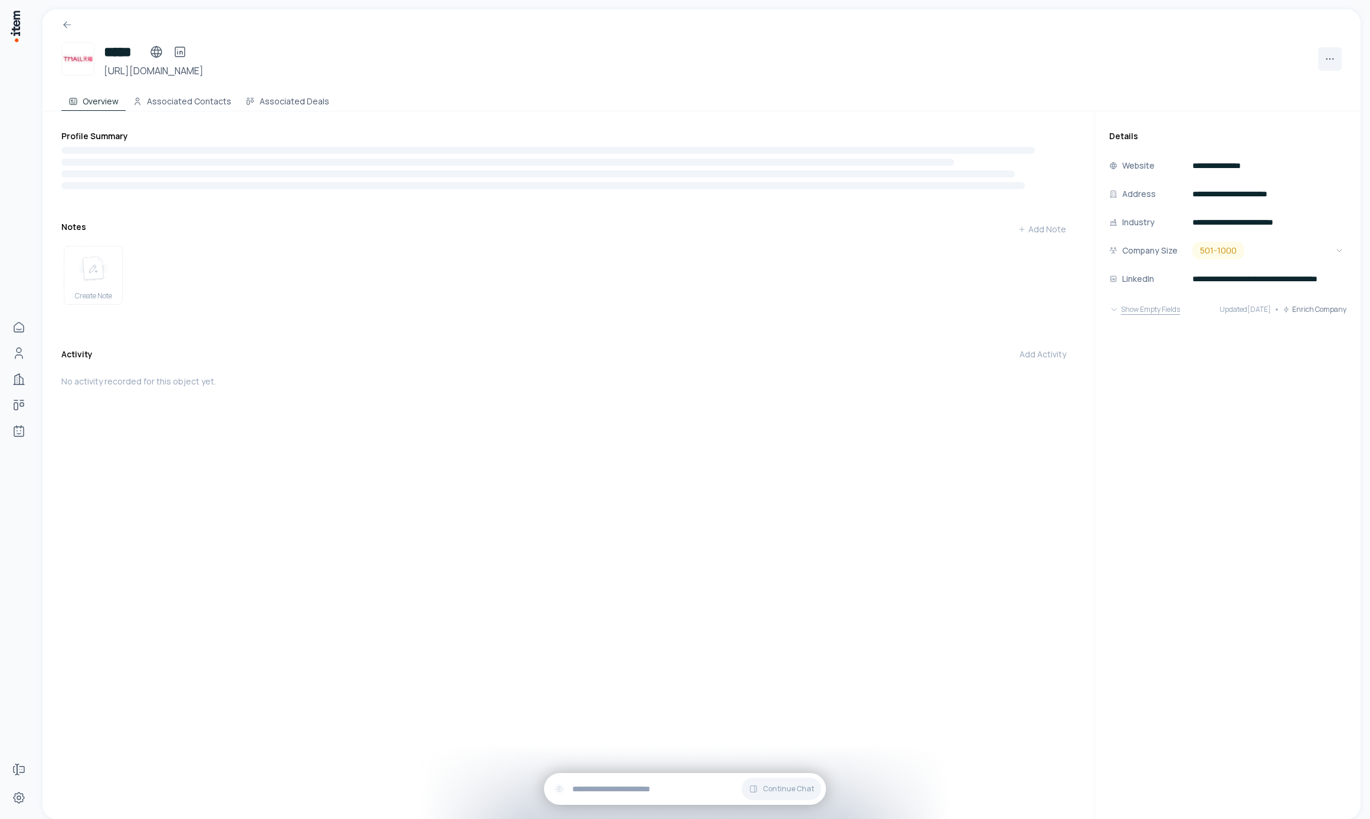
click at [1123, 316] on button "Show Empty Fields" at bounding box center [1144, 310] width 71 height 24
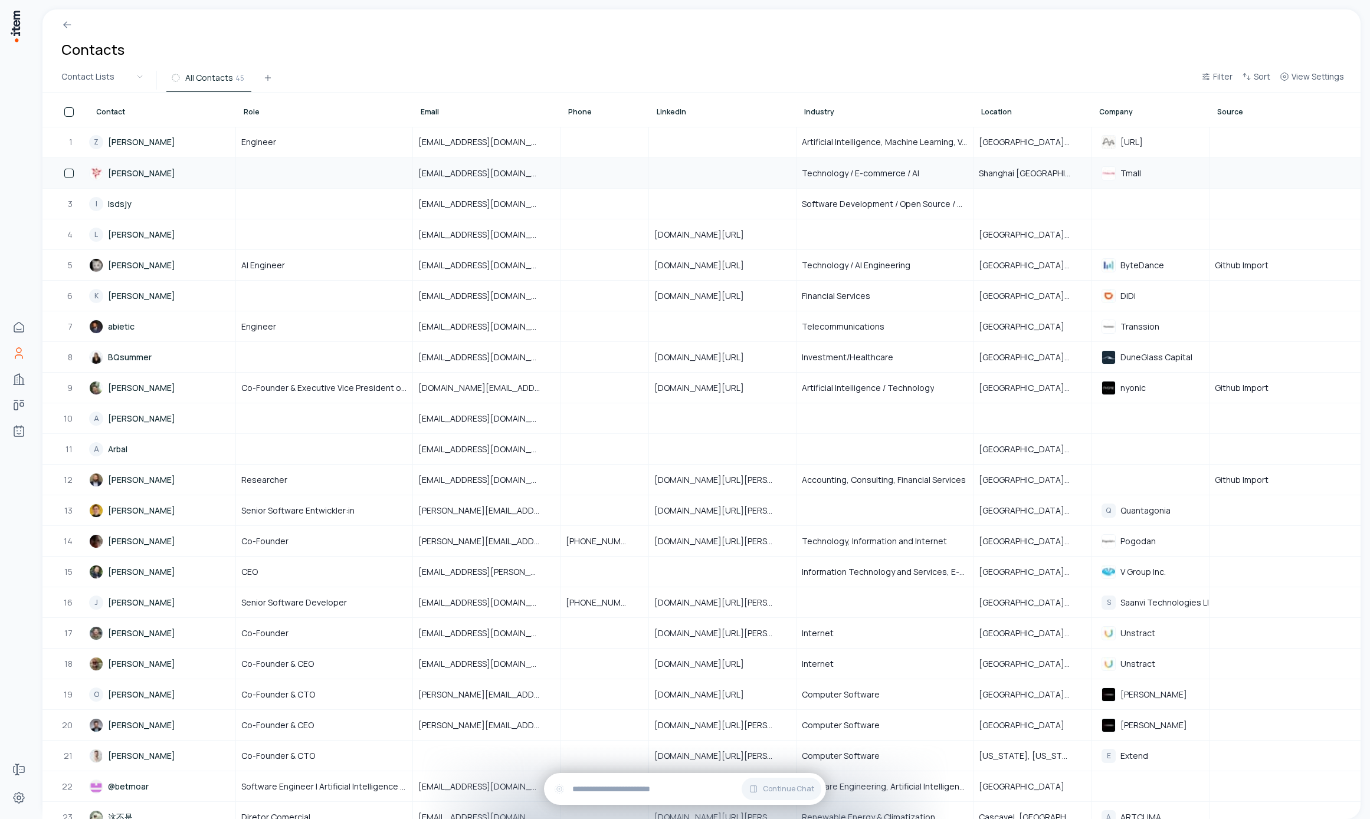
click at [108, 172] on link "Jarvan Wayne" at bounding box center [162, 173] width 146 height 29
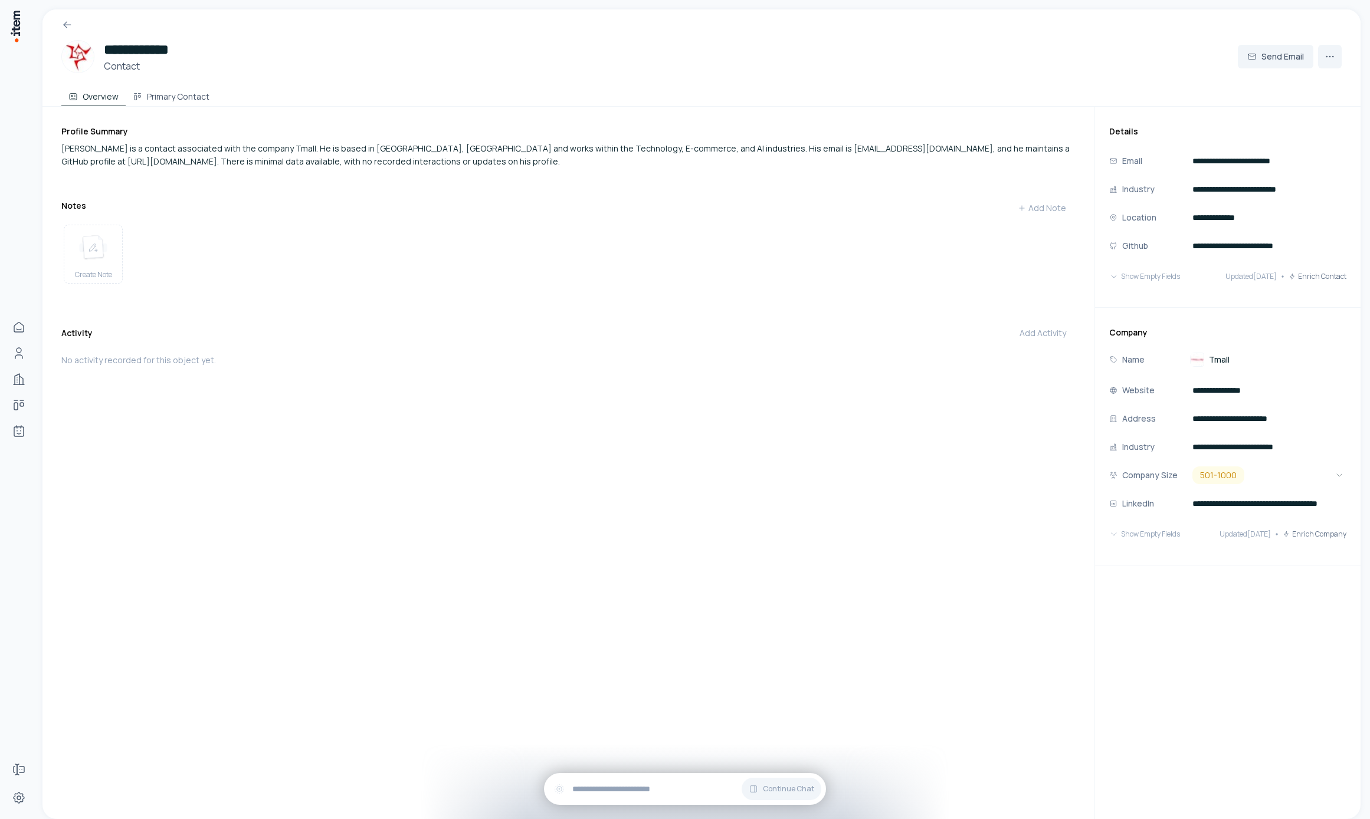
drag, startPoint x: 1176, startPoint y: 542, endPoint x: 1176, endPoint y: 533, distance: 8.9
click at [1176, 542] on button "Show Empty Fields" at bounding box center [1144, 535] width 71 height 24
click at [1155, 279] on button "Show Empty Fields" at bounding box center [1144, 277] width 71 height 24
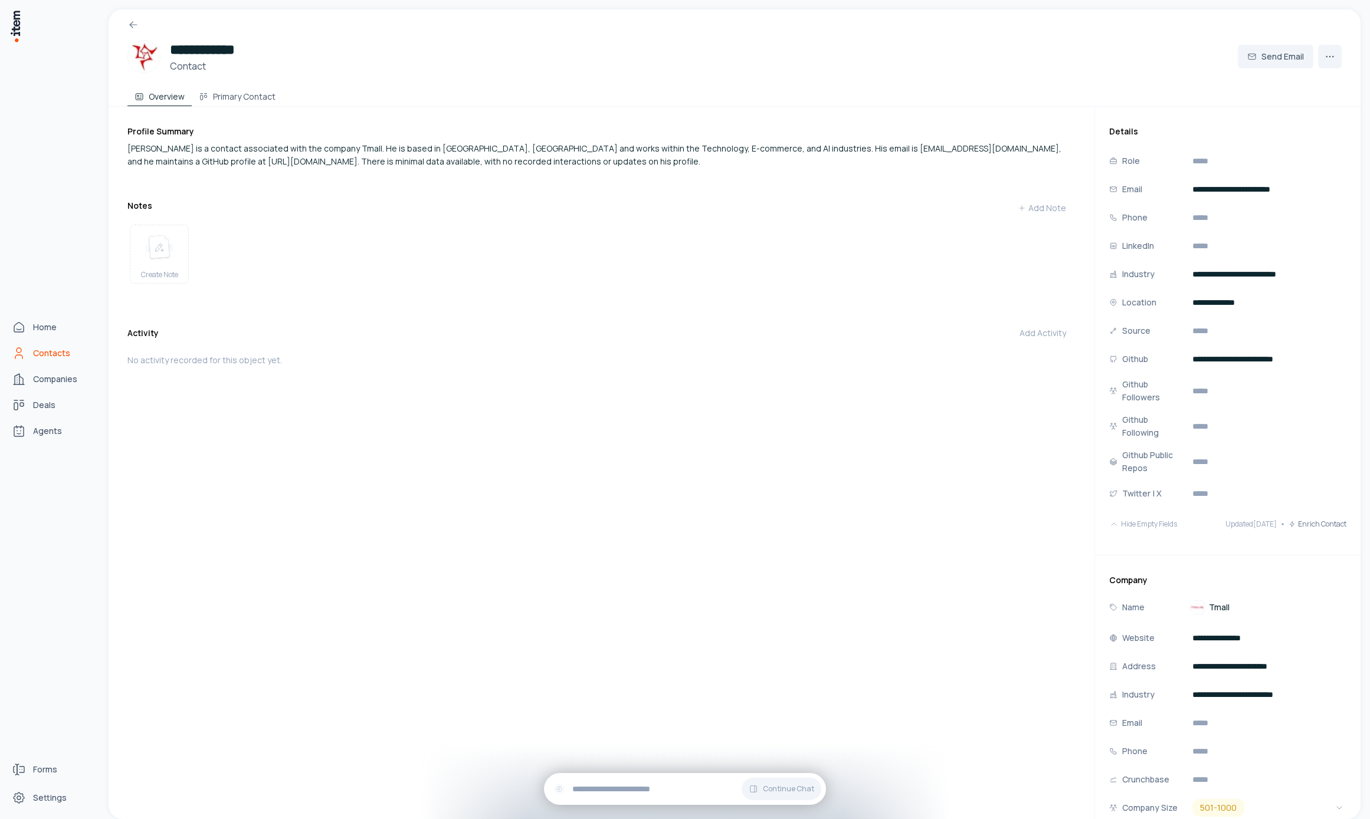
click at [26, 347] on link "Contacts" at bounding box center [52, 354] width 90 height 24
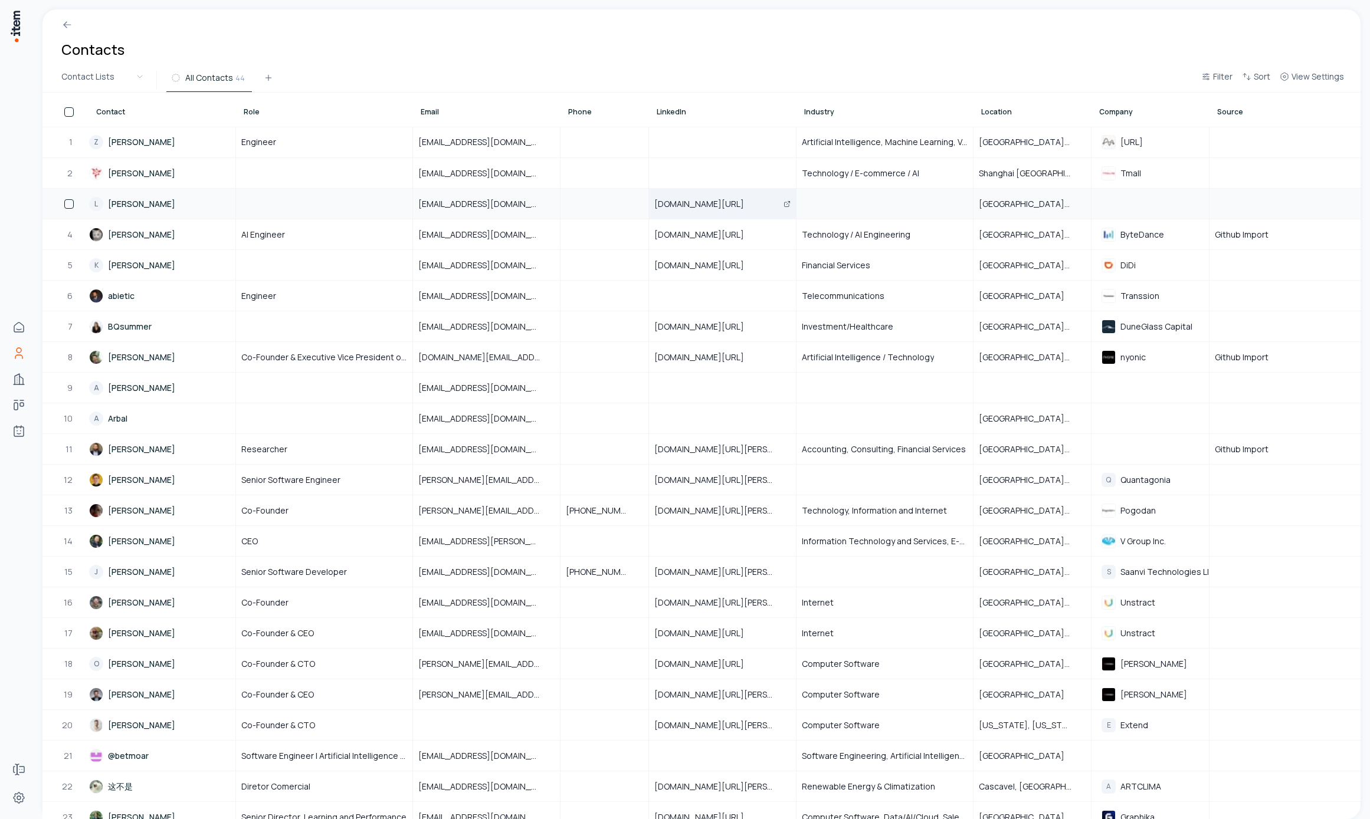
click at [785, 204] on icon "Open" at bounding box center [786, 204] width 7 height 7
click at [139, 294] on link "abietic" at bounding box center [162, 295] width 146 height 29
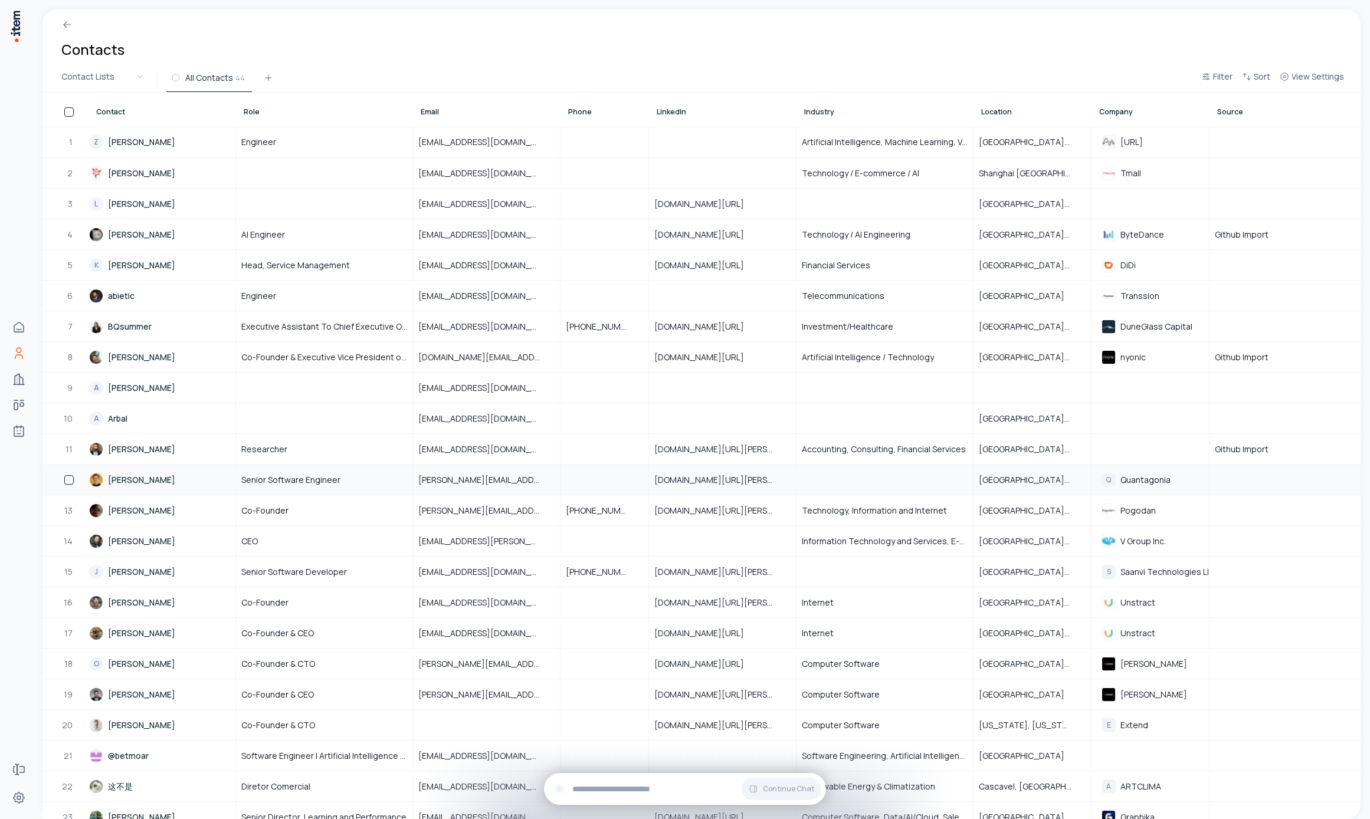
click at [138, 478] on link "[PERSON_NAME]" at bounding box center [162, 479] width 146 height 29
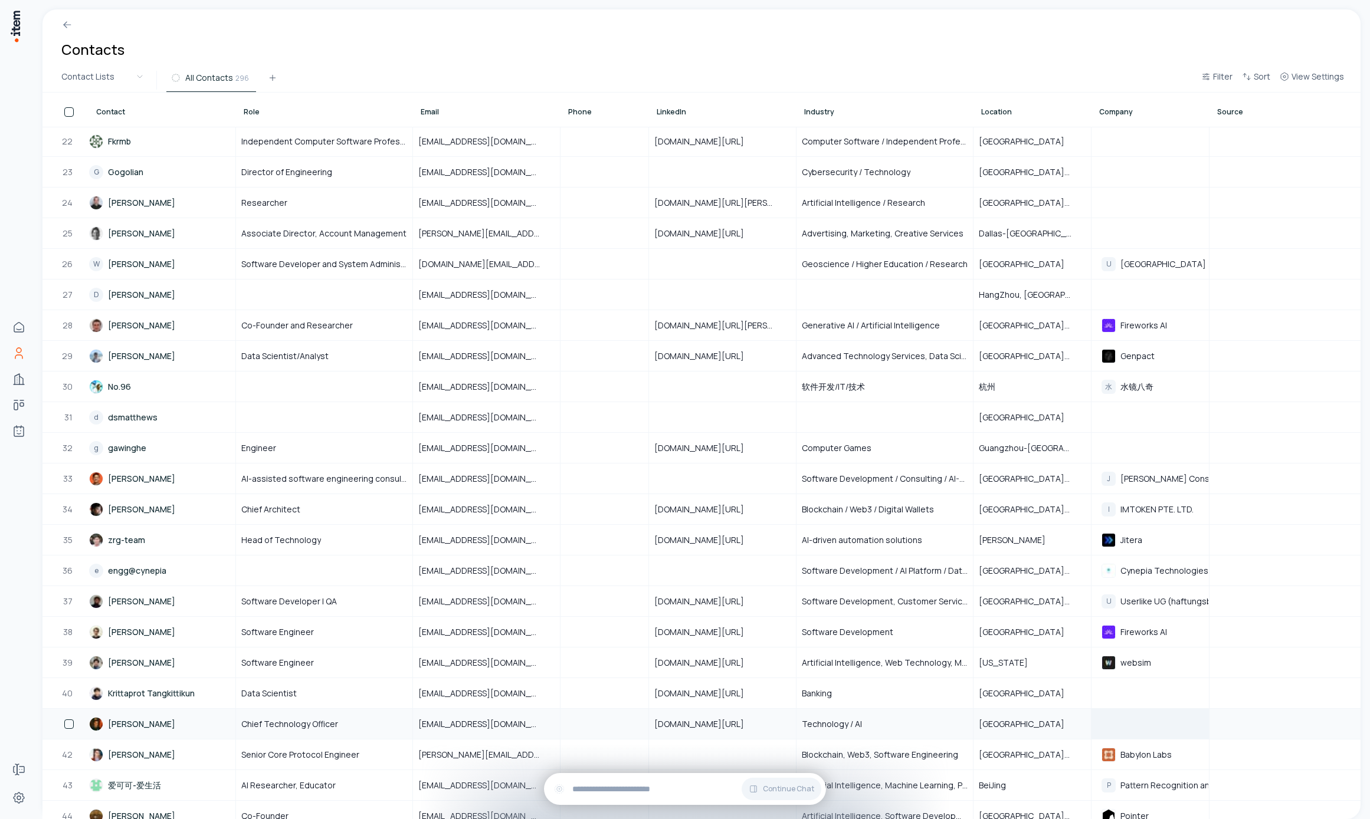
scroll to position [939, 0]
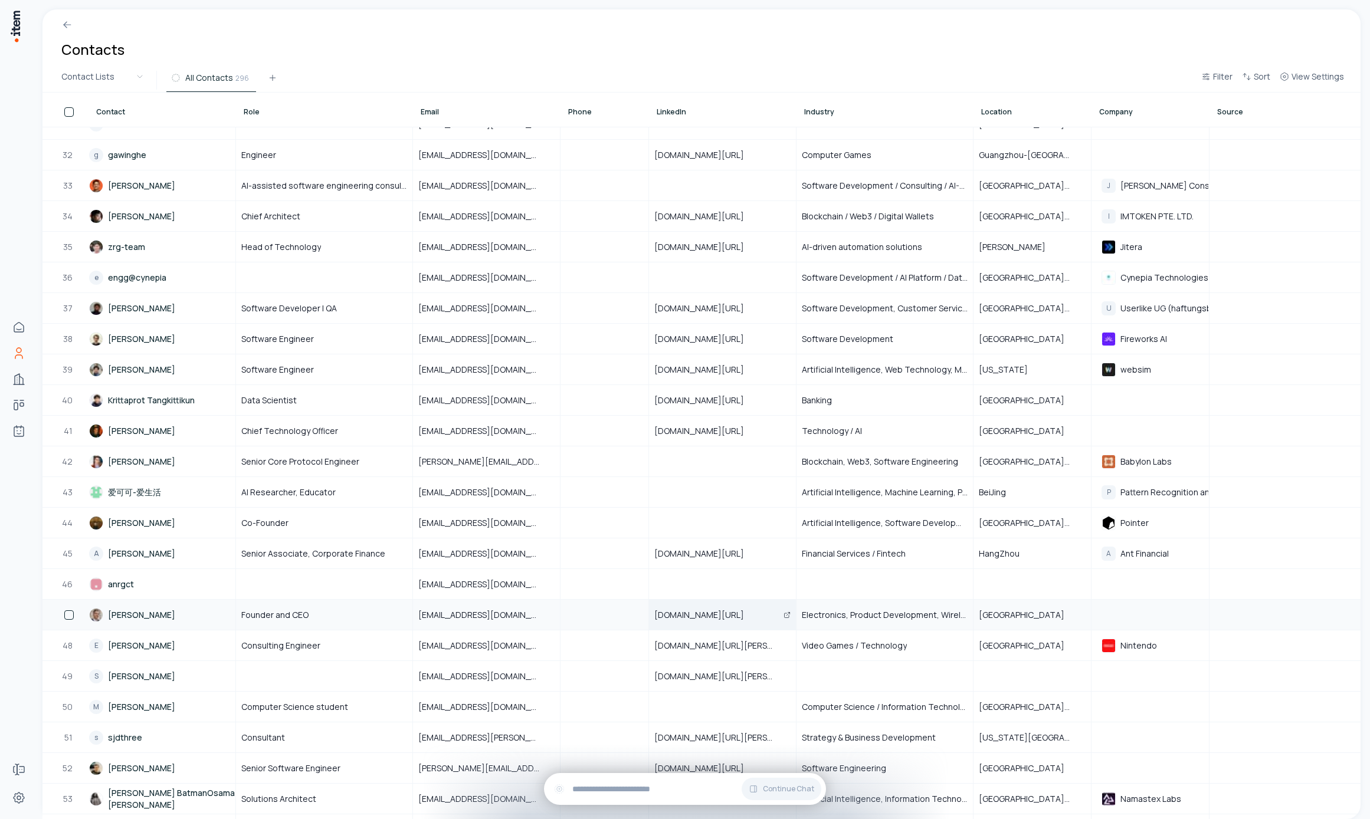
click at [786, 616] on icon "Open" at bounding box center [786, 615] width 7 height 7
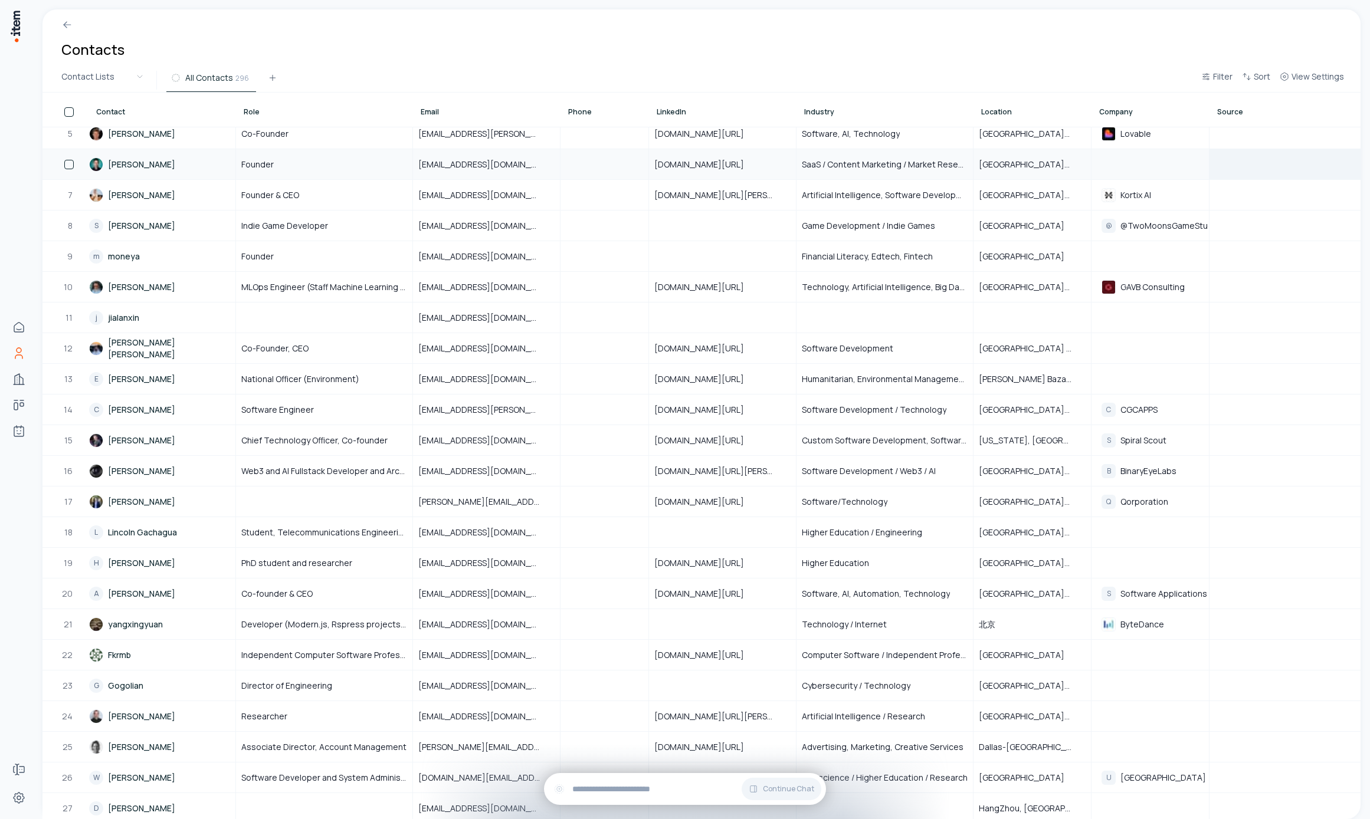
scroll to position [0, 0]
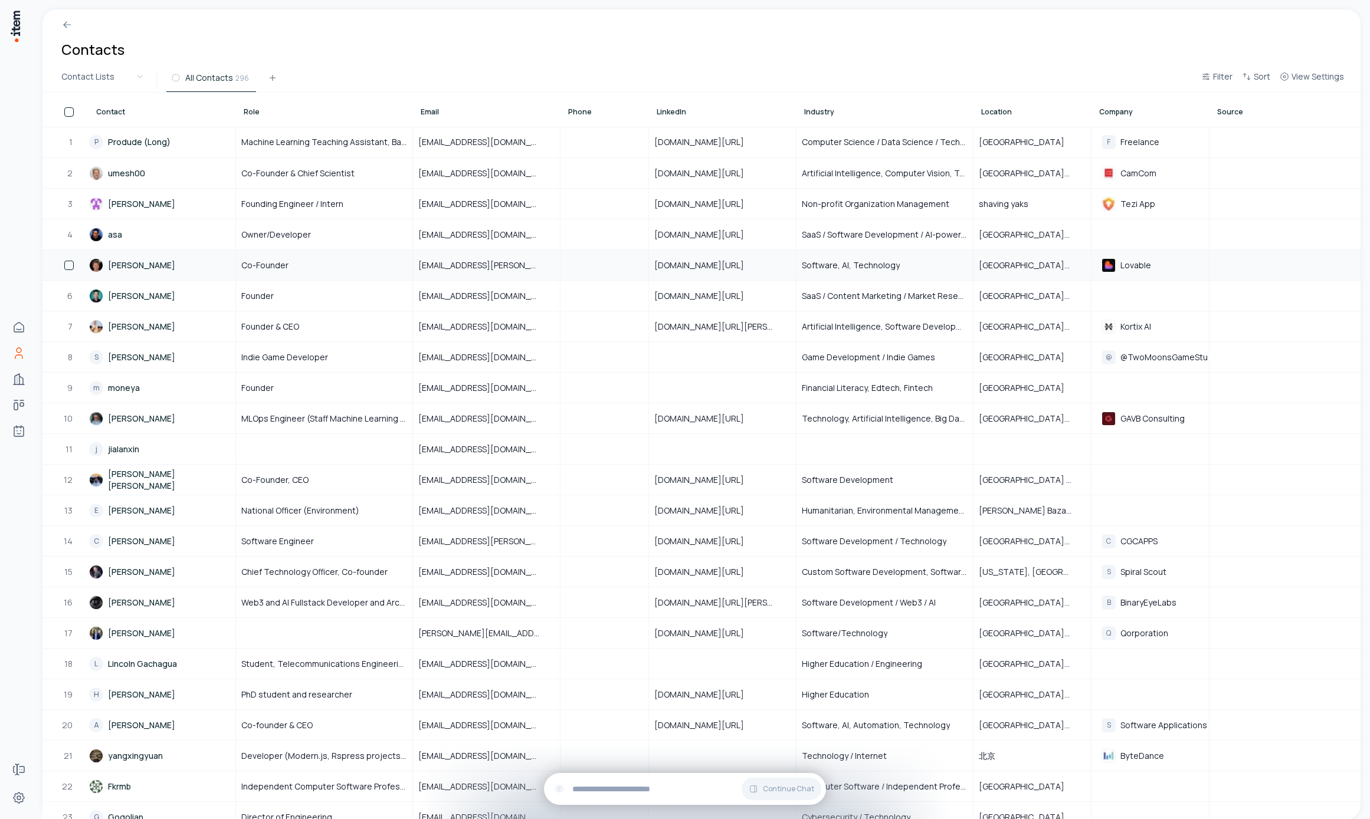
click at [166, 264] on link "[PERSON_NAME]" at bounding box center [162, 265] width 146 height 29
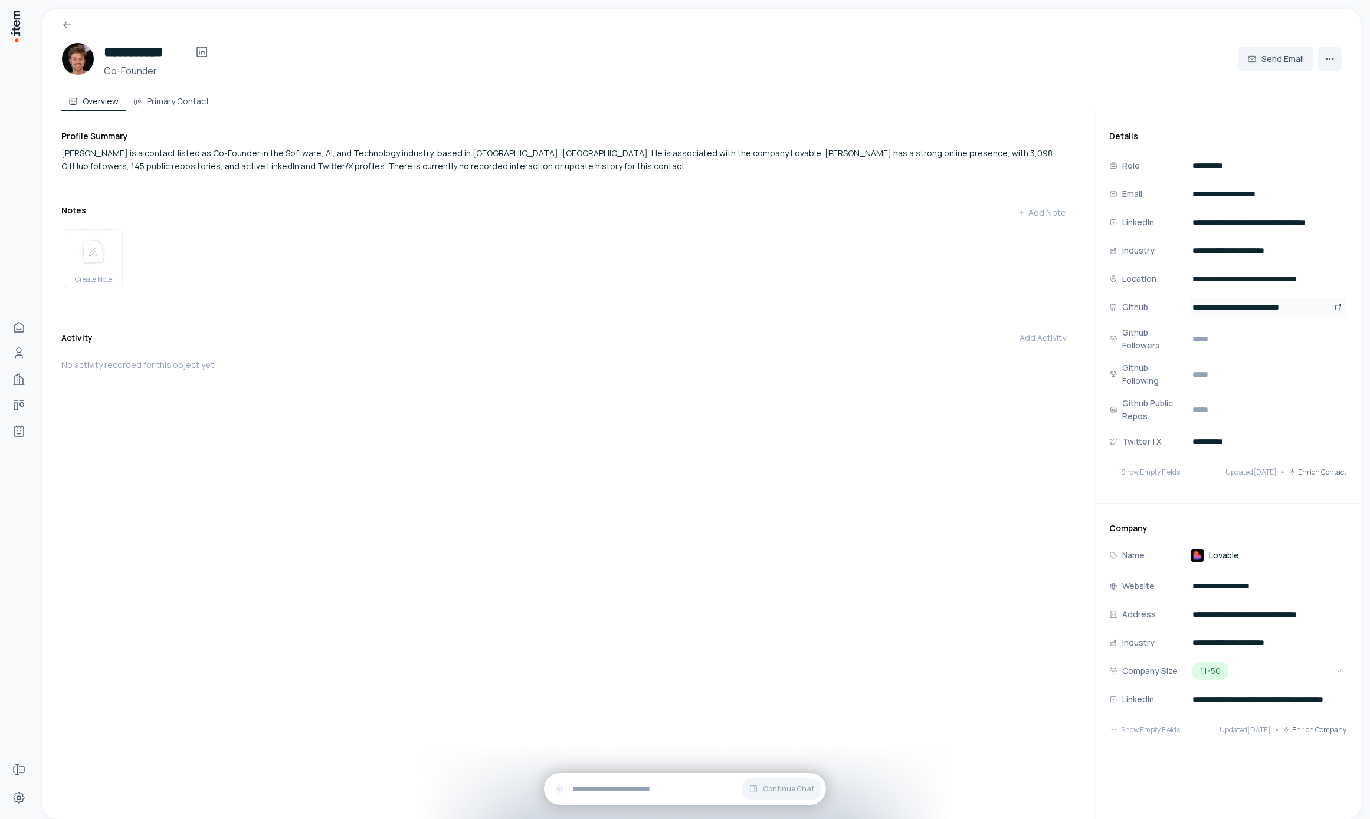
click at [1333, 306] on button "Open" at bounding box center [1338, 307] width 12 height 14
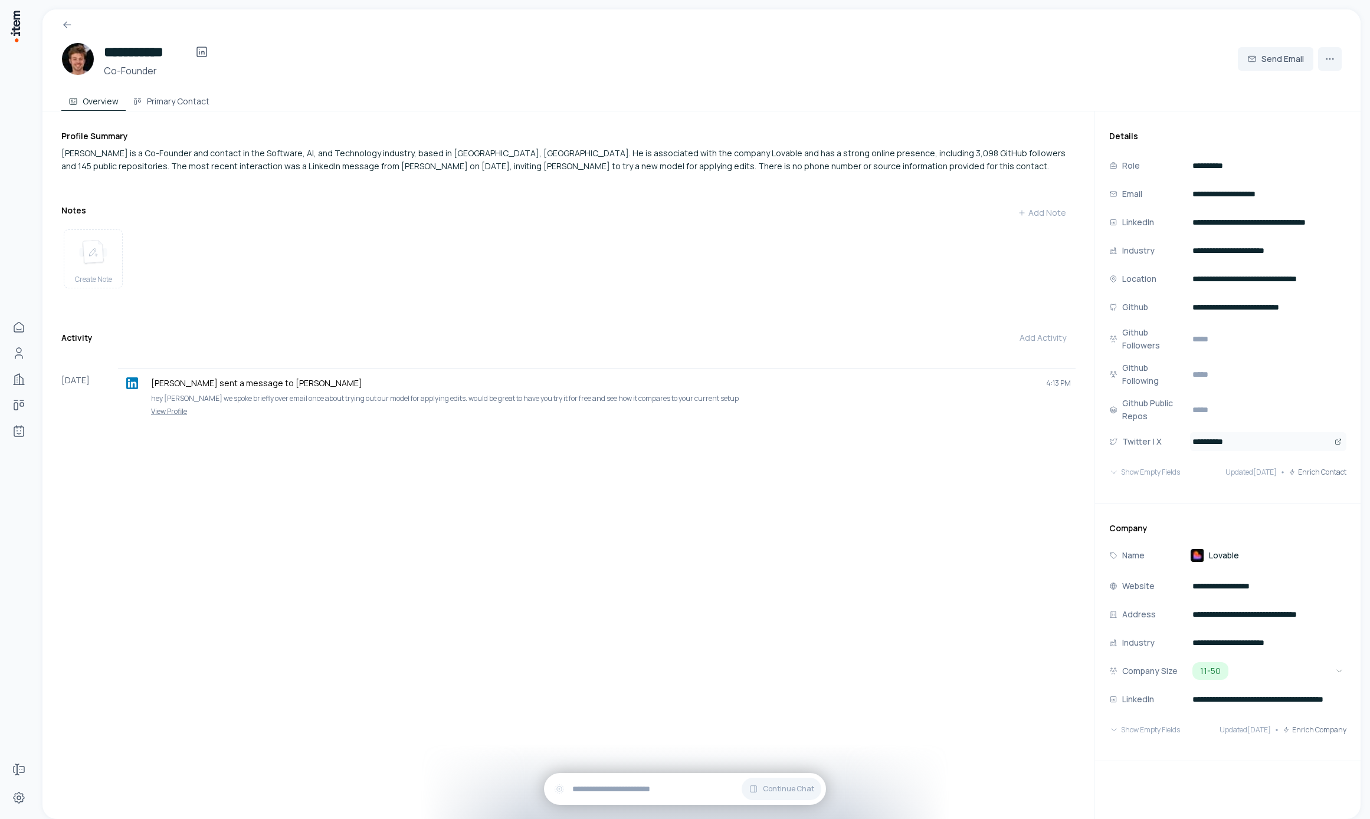
click at [1336, 442] on icon "Open" at bounding box center [1338, 441] width 7 height 7
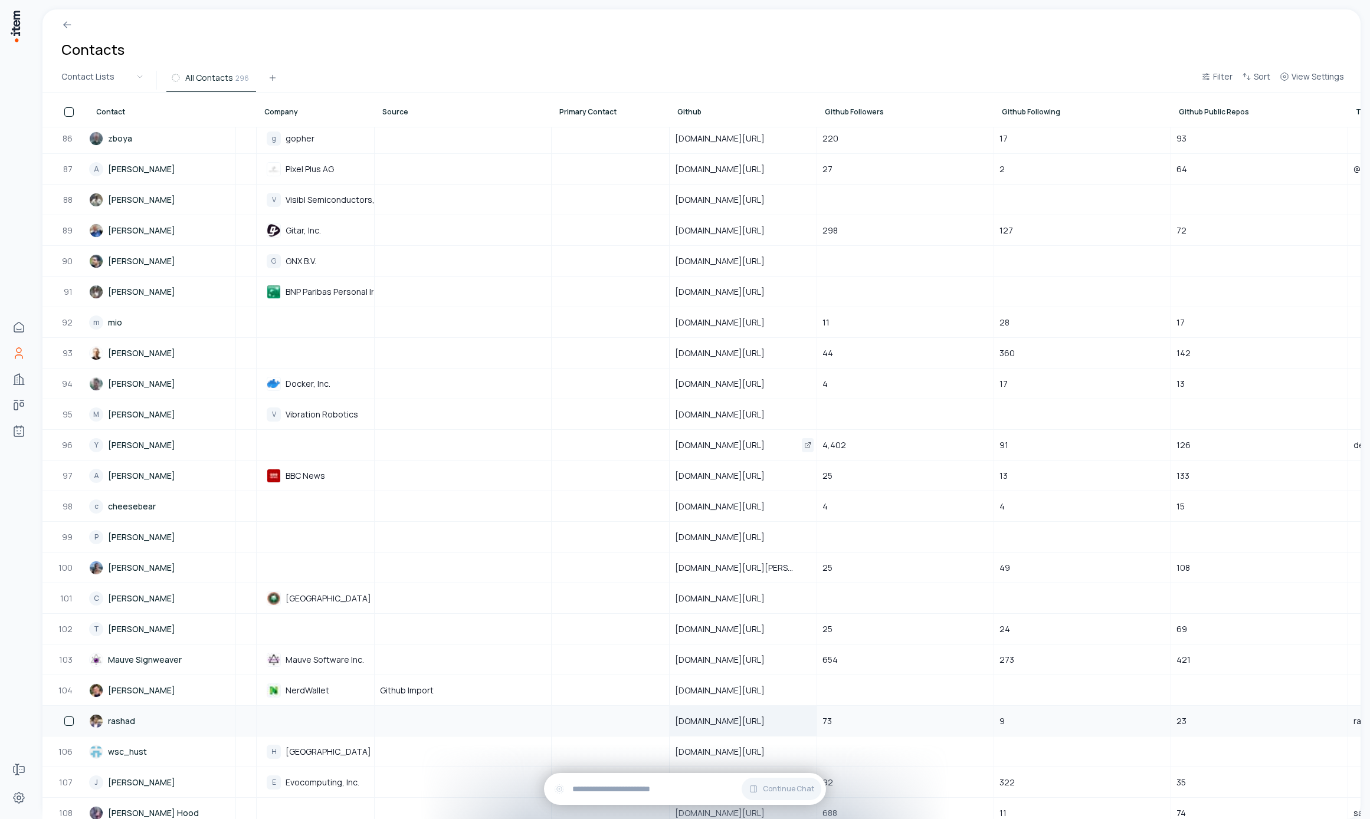
scroll to position [2904, 835]
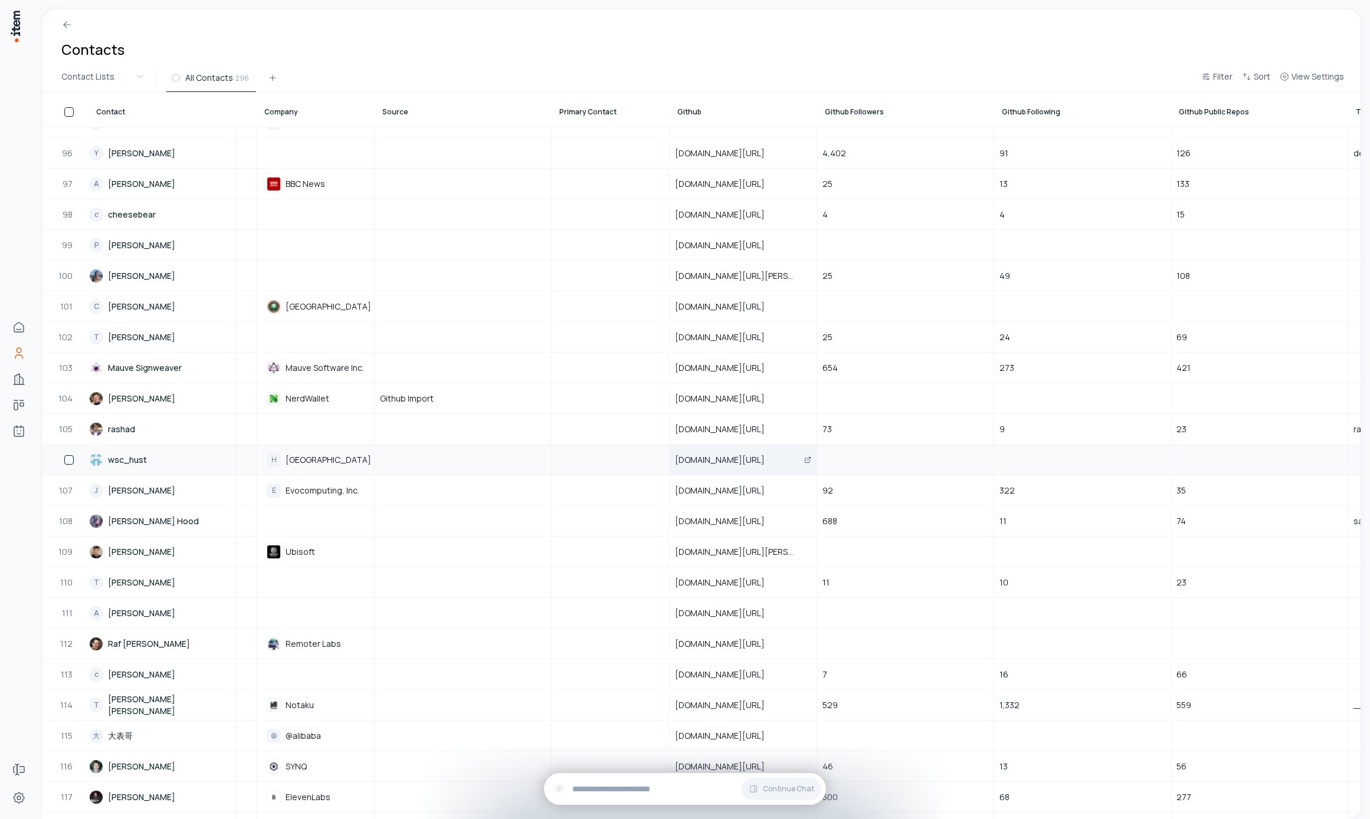
click at [806, 458] on icon "Open" at bounding box center [807, 460] width 7 height 7
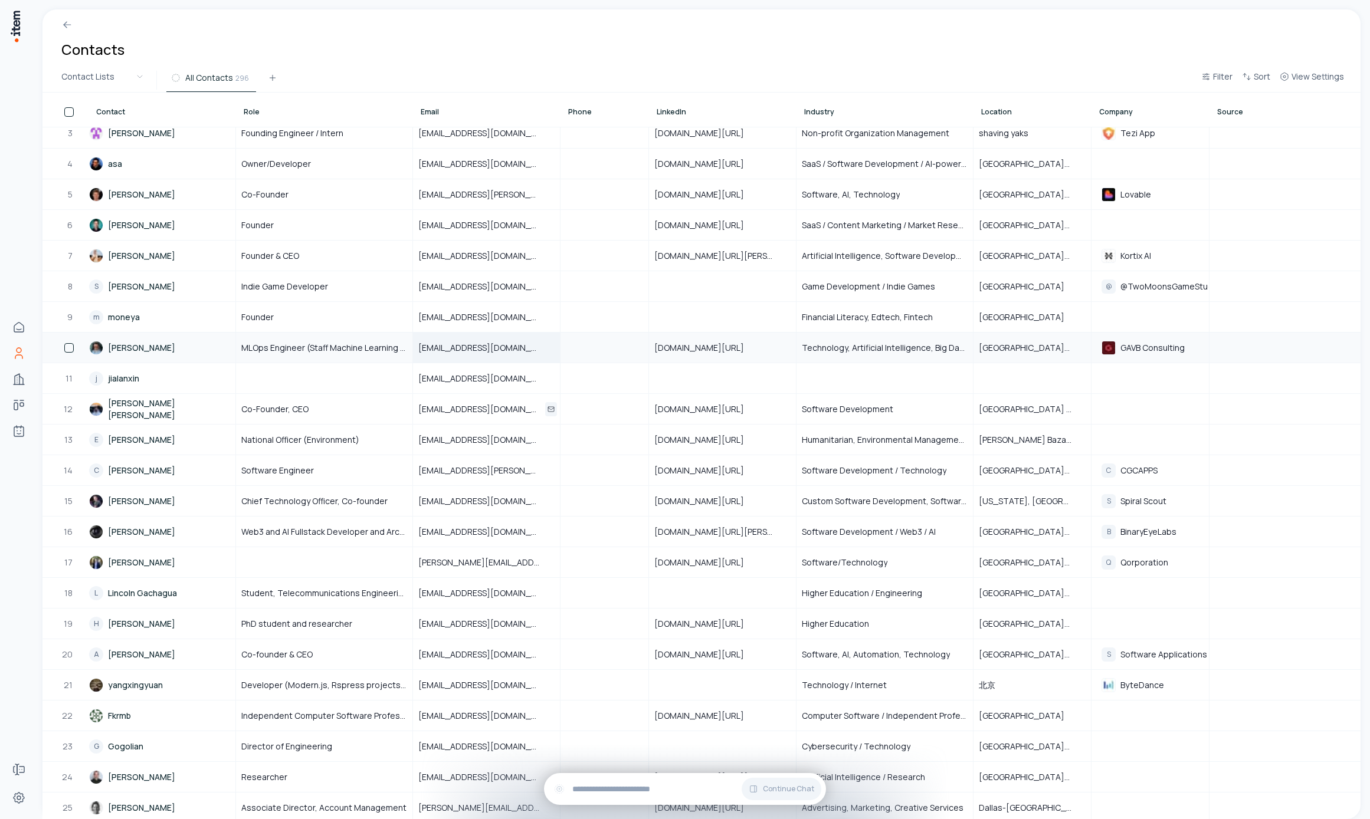
scroll to position [0, 0]
